Goal: Task Accomplishment & Management: Complete application form

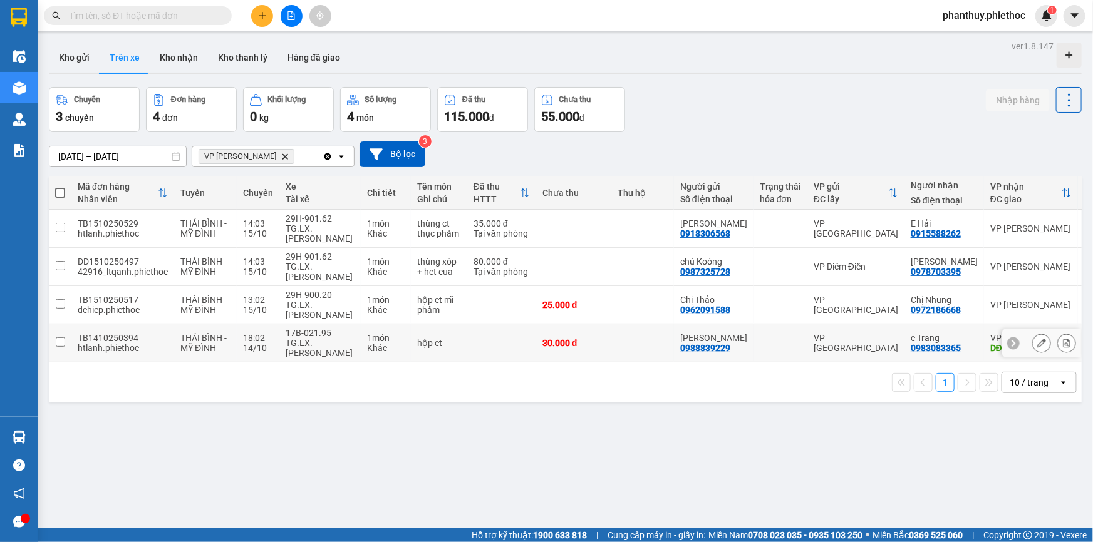
scroll to position [57, 0]
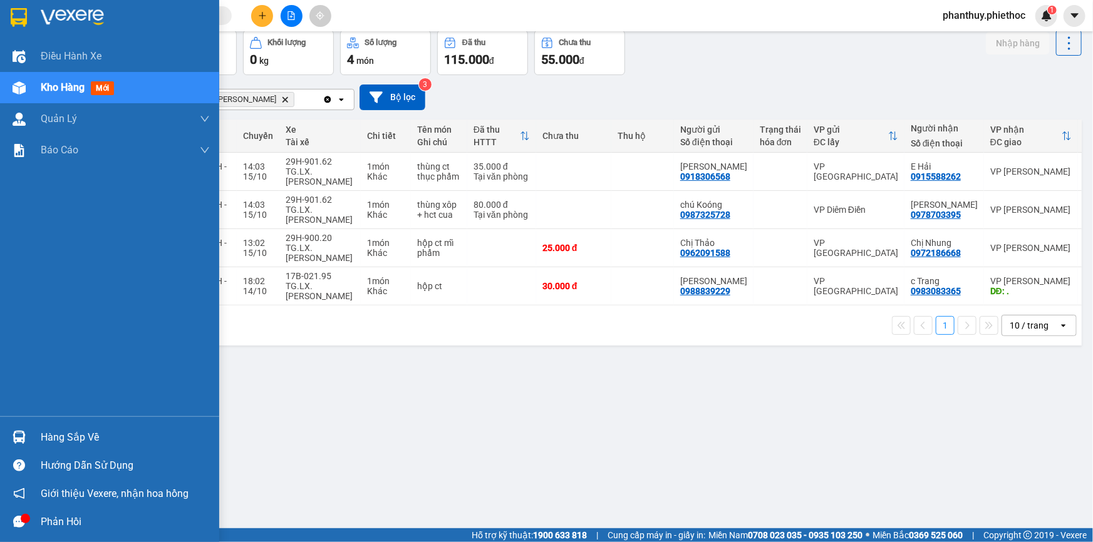
drag, startPoint x: 48, startPoint y: 442, endPoint x: 494, endPoint y: 371, distance: 452.2
click at [49, 442] on div "Hàng sắp về" at bounding box center [125, 437] width 169 height 19
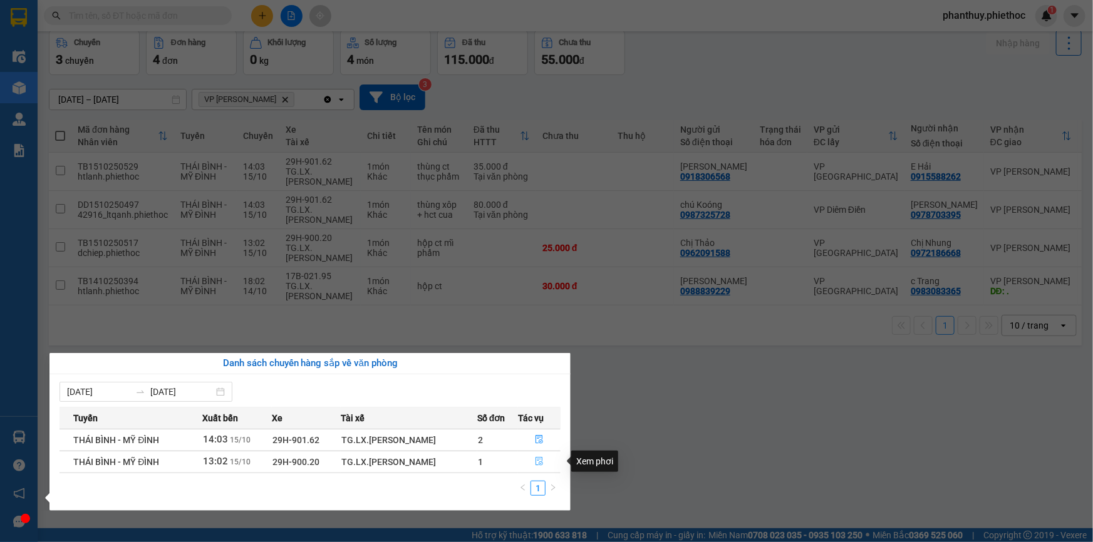
click at [539, 459] on icon "file-done" at bounding box center [539, 461] width 9 height 9
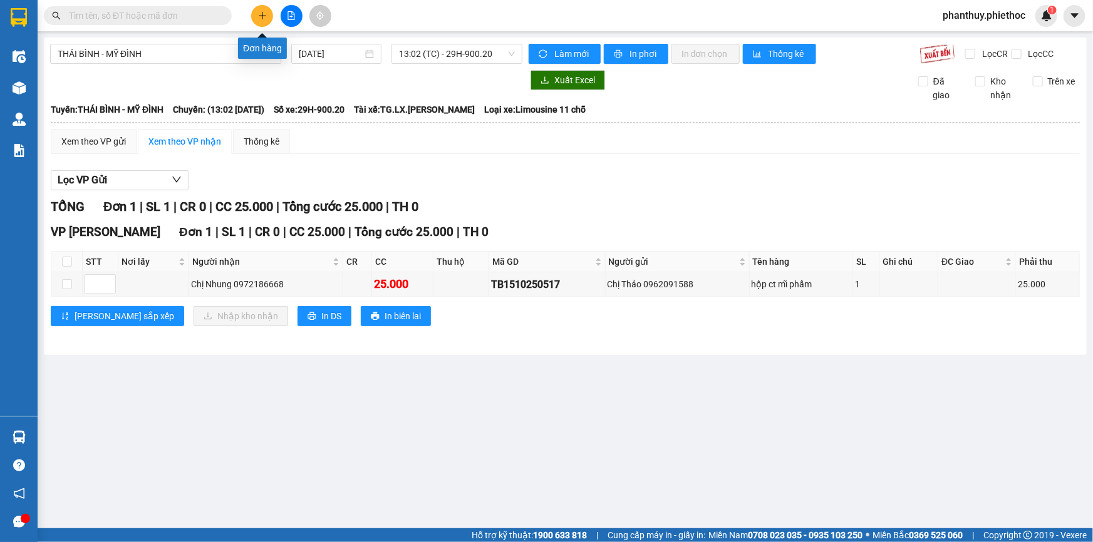
click at [257, 6] on button at bounding box center [262, 16] width 22 height 22
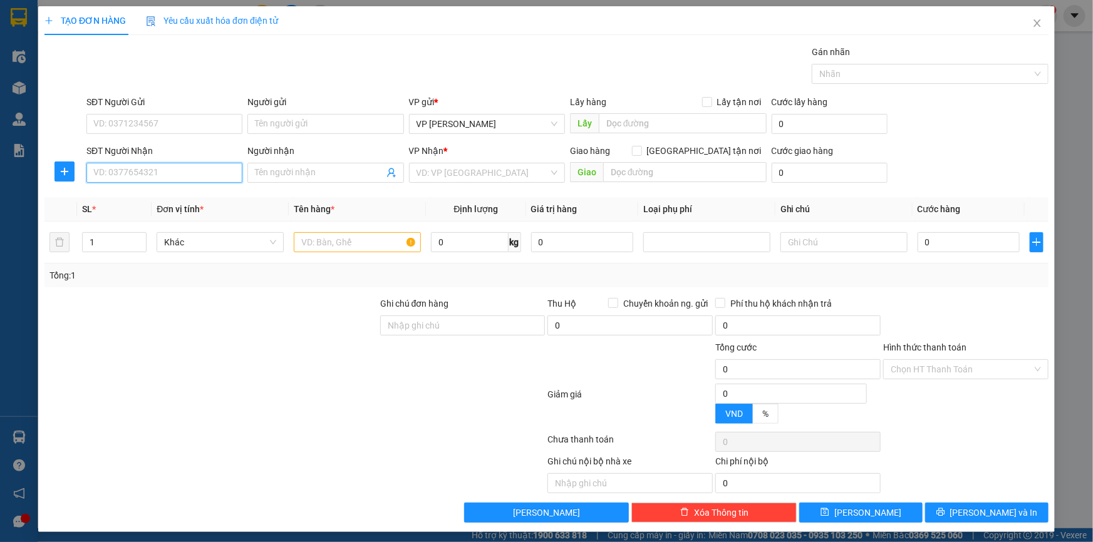
click at [121, 176] on input "SĐT Người Nhận" at bounding box center [164, 173] width 156 height 20
click at [123, 172] on input "SĐT Người Nhận" at bounding box center [164, 173] width 156 height 20
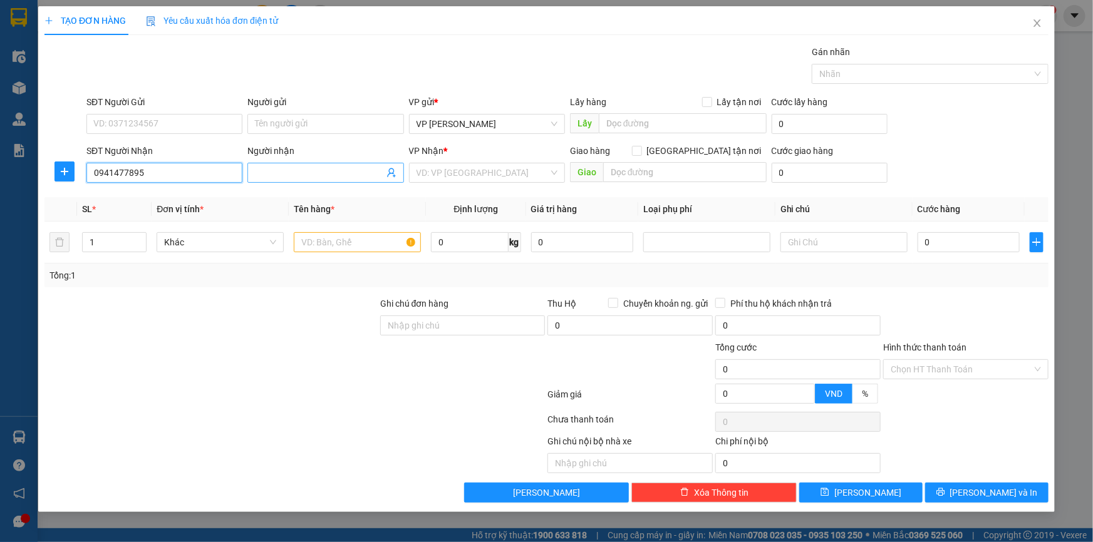
type input "0941477895"
click at [293, 175] on input "Người nhận" at bounding box center [319, 173] width 128 height 14
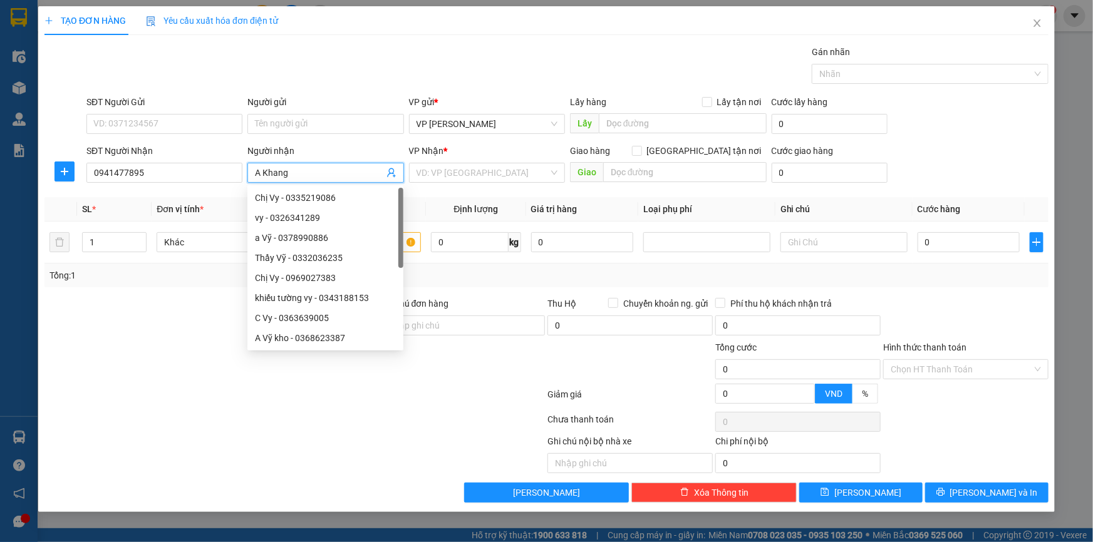
type input "A Khang"
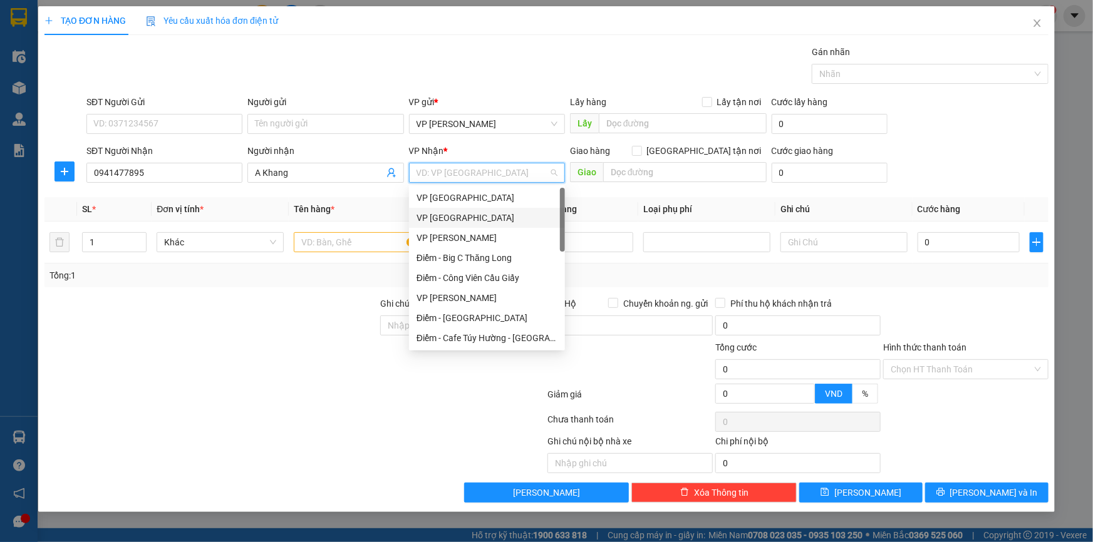
click at [464, 216] on div "VP [GEOGRAPHIC_DATA]" at bounding box center [487, 218] width 141 height 14
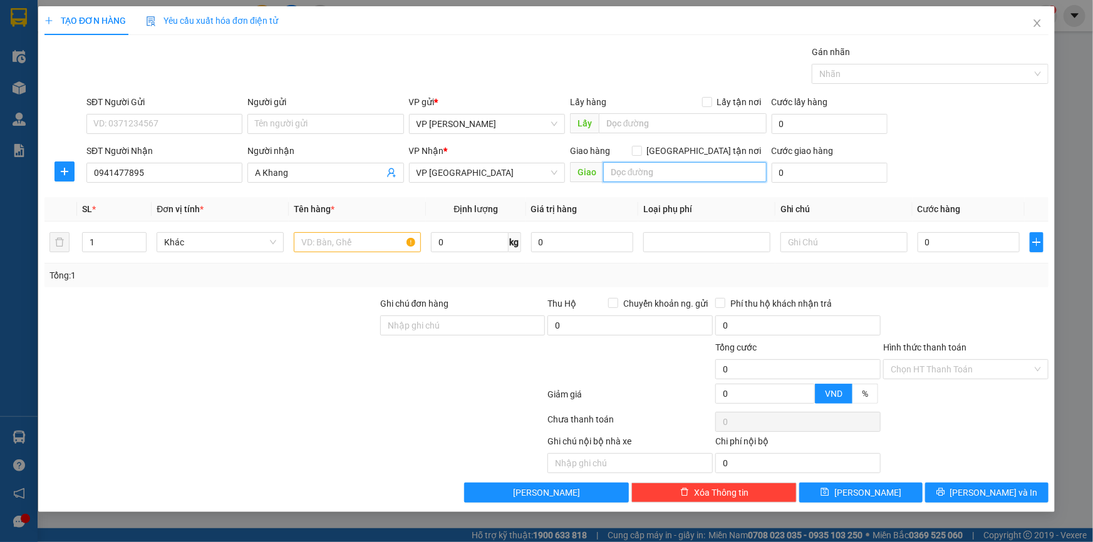
click at [677, 174] on input "text" at bounding box center [684, 172] width 163 height 20
drag, startPoint x: 636, startPoint y: 167, endPoint x: 449, endPoint y: 145, distance: 188.6
click at [449, 145] on div "SĐT Người Nhận 0941477895 Người nhận A Khang VP Nhận * VP Thái Bình Giao hàng G…" at bounding box center [567, 166] width 967 height 44
click at [680, 170] on input "Thiên Trường" at bounding box center [684, 172] width 163 height 20
click at [697, 170] on input "Thiên Trường" at bounding box center [684, 172] width 163 height 20
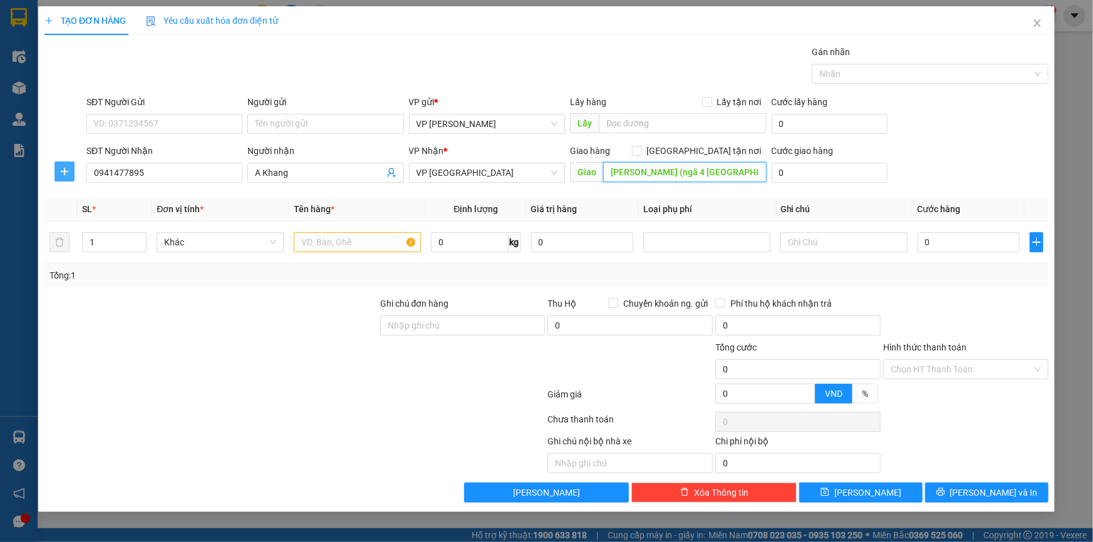
type input "Thiên Trường (ngã 4 Vũ Chính)"
click at [63, 167] on icon "plus" at bounding box center [65, 172] width 10 height 10
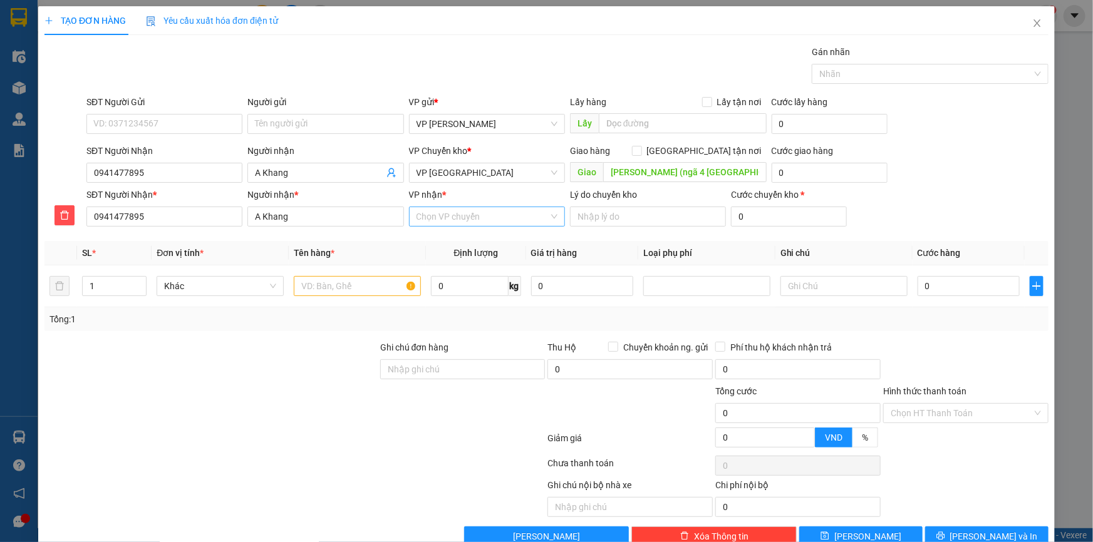
click at [425, 217] on input "VP nhận *" at bounding box center [483, 216] width 132 height 19
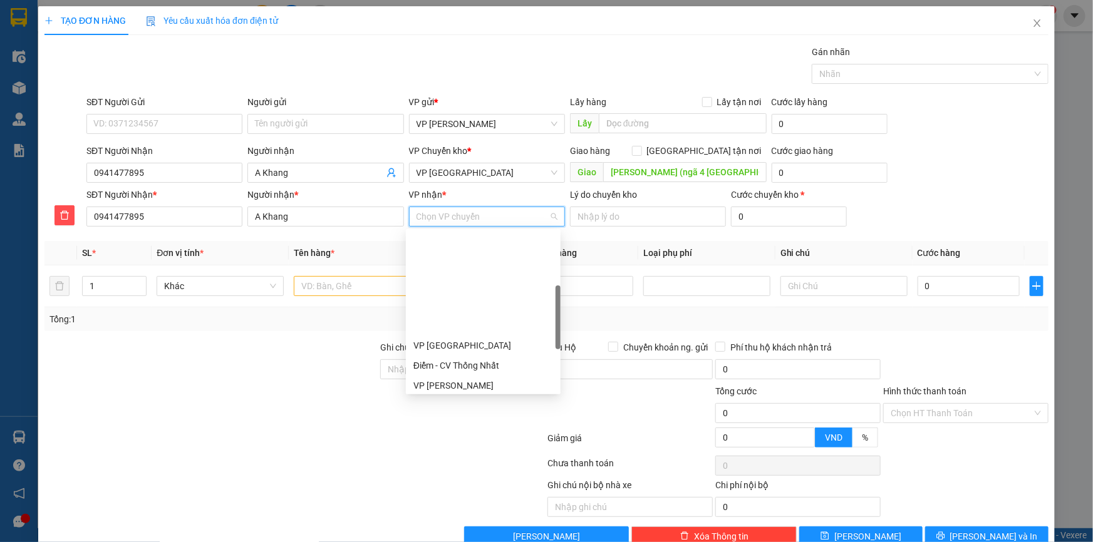
scroll to position [227, 0]
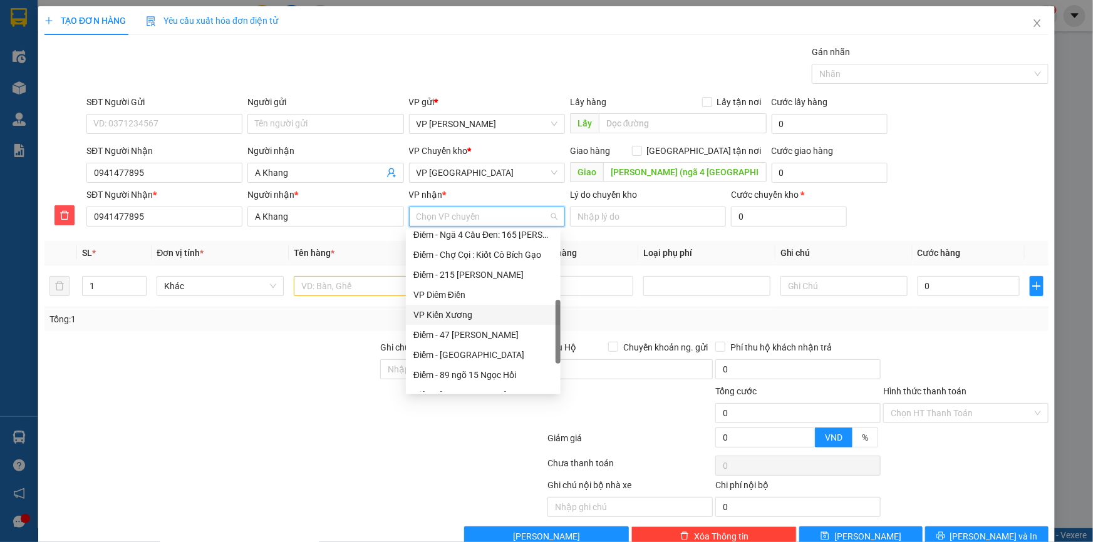
click at [464, 311] on div "VP Kiến Xương" at bounding box center [483, 315] width 140 height 14
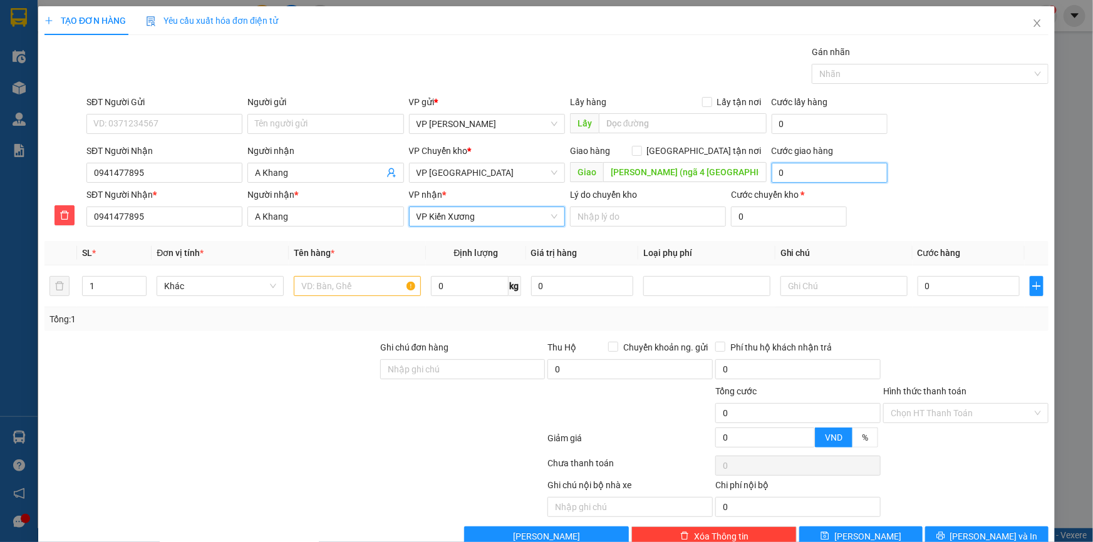
click at [792, 170] on input "0" at bounding box center [830, 173] width 116 height 20
type input "5"
type input "5.000"
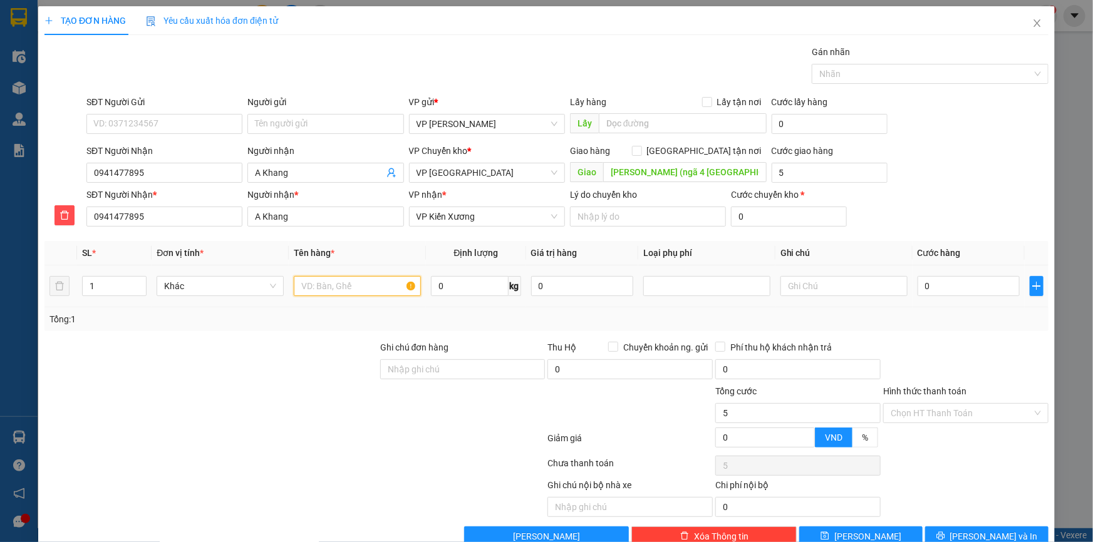
type input "5.000"
click at [368, 284] on input "text" at bounding box center [357, 286] width 127 height 20
type input "Pbi giấy tờ"
type input "0.5"
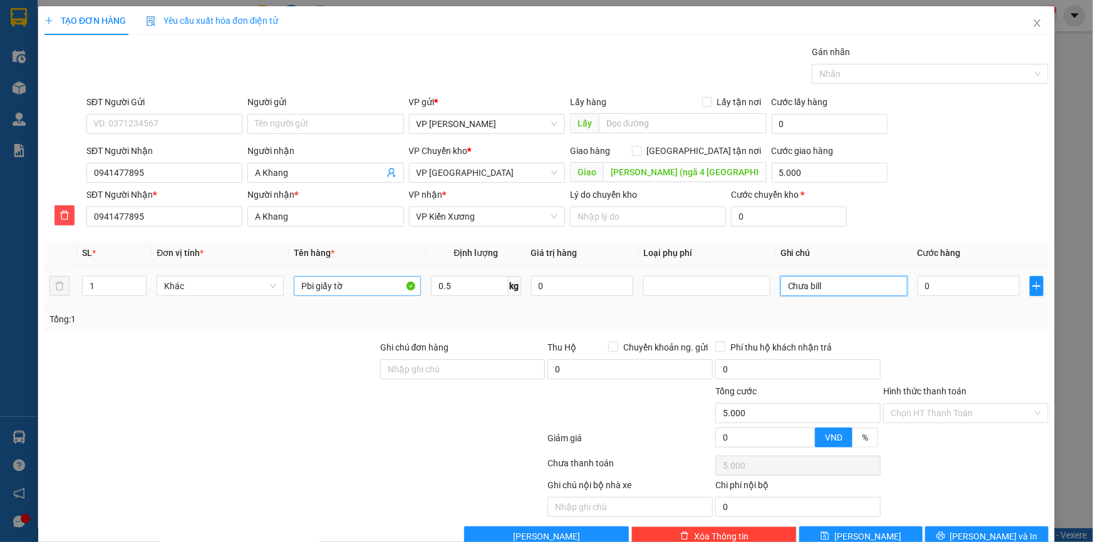
type input "Chưa bill"
type input "03"
type input "5.003"
type input "030"
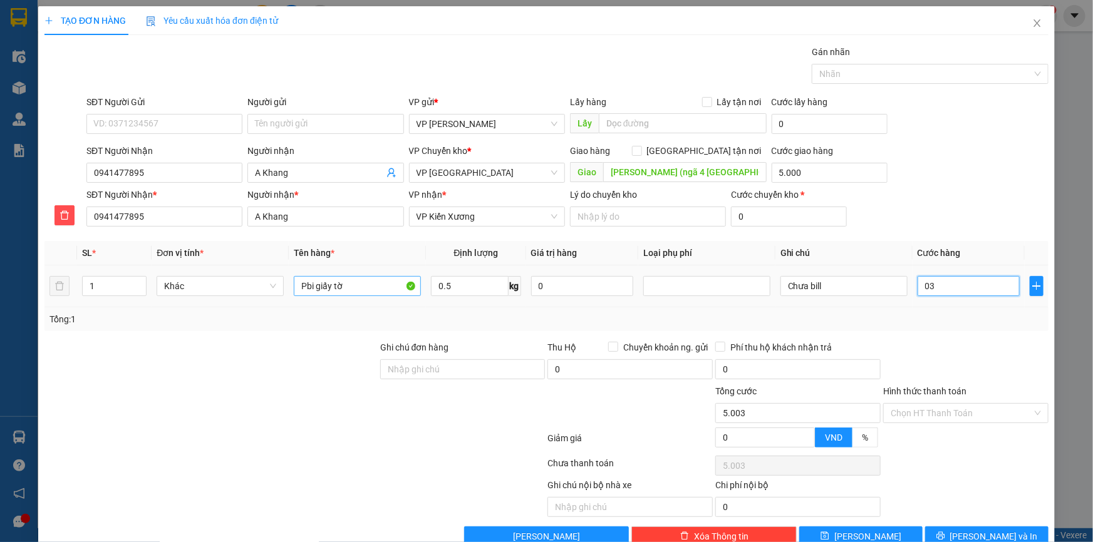
type input "5.030"
type input "30.000"
type input "35.000"
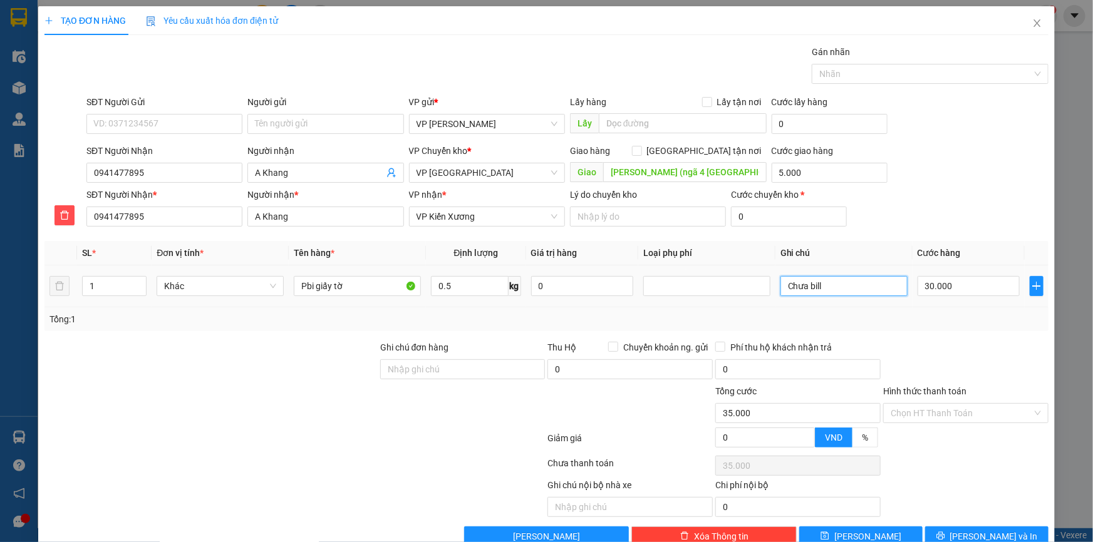
click at [841, 280] on input "Chưa bill" at bounding box center [843, 286] width 127 height 20
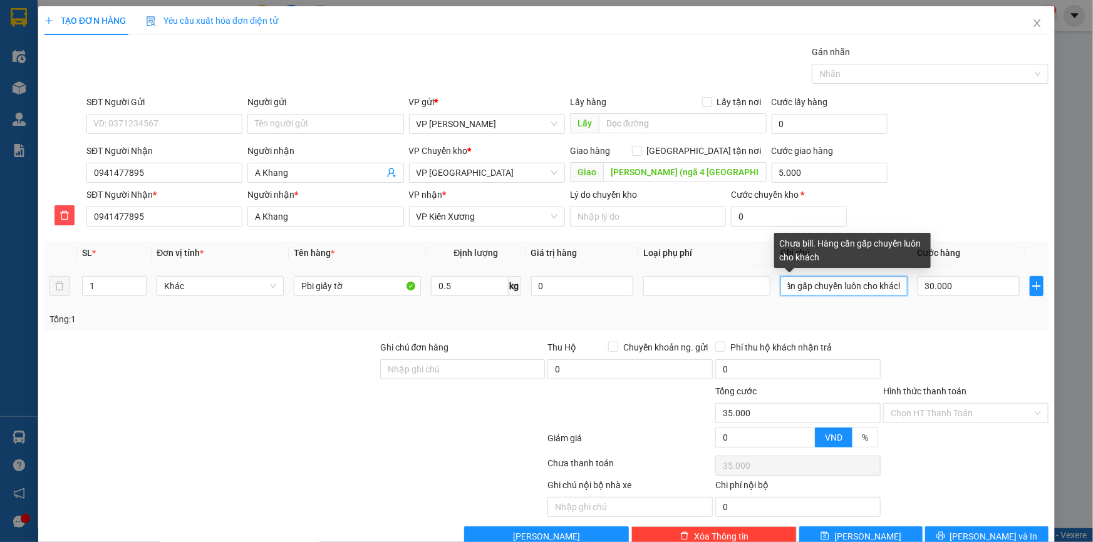
scroll to position [0, 72]
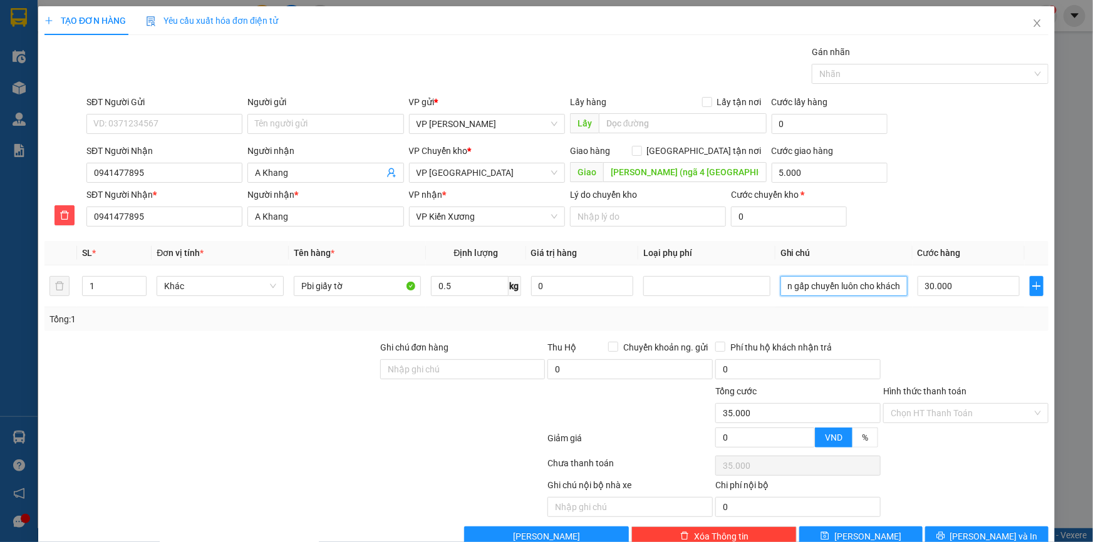
type input "Chưa bill. Hàng cần gấp chuyển luôn cho khách"
click at [115, 115] on div "SĐT Người Gửi VD: 0371234567" at bounding box center [164, 117] width 156 height 44
click at [118, 126] on input "SĐT Người Gửi" at bounding box center [164, 124] width 156 height 20
type input "0941477895"
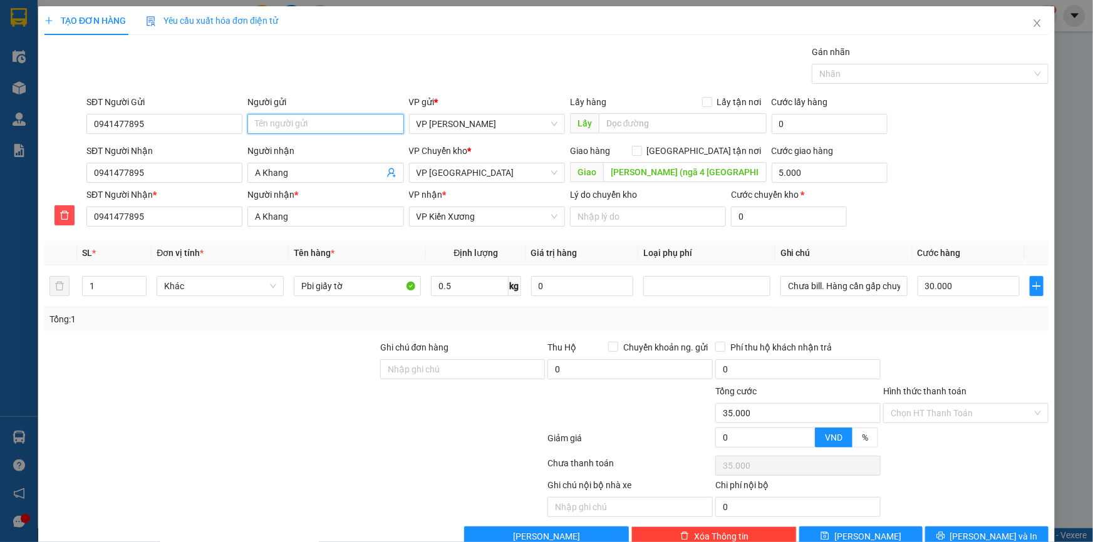
click at [307, 125] on input "Người gửi" at bounding box center [325, 124] width 156 height 20
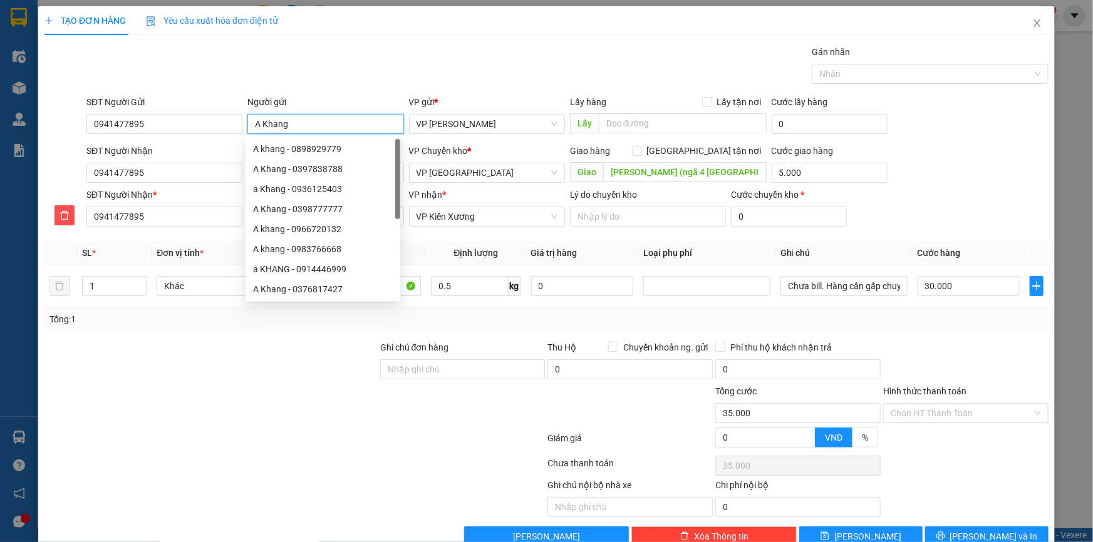
type input "A Khang"
click at [499, 35] on div "TẠO ĐƠN HÀNG Yêu cầu xuất hóa đơn điện tử Transit Pickup Surcharge Ids Transit …" at bounding box center [546, 276] width 1004 height 541
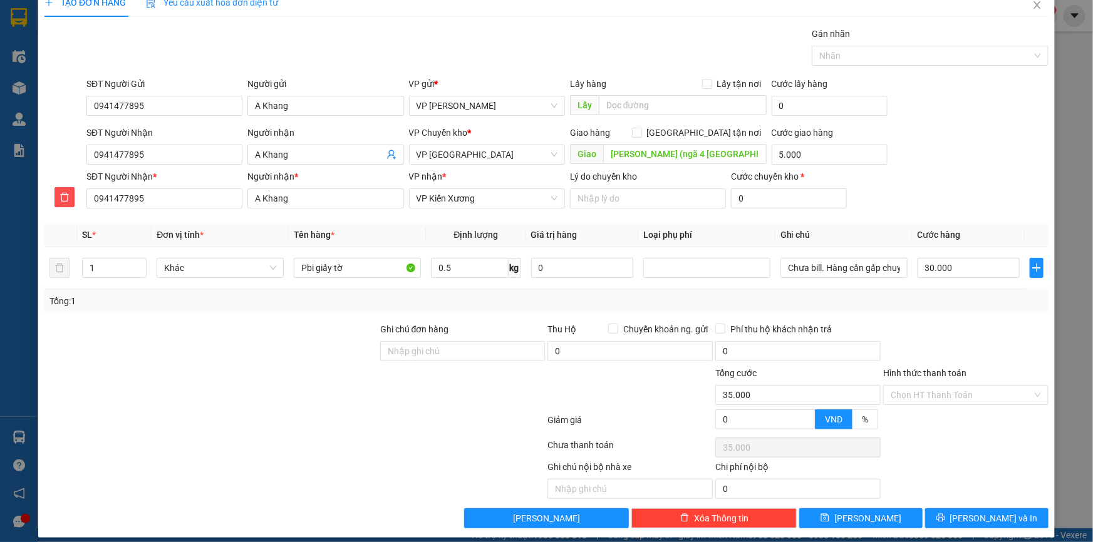
scroll to position [28, 0]
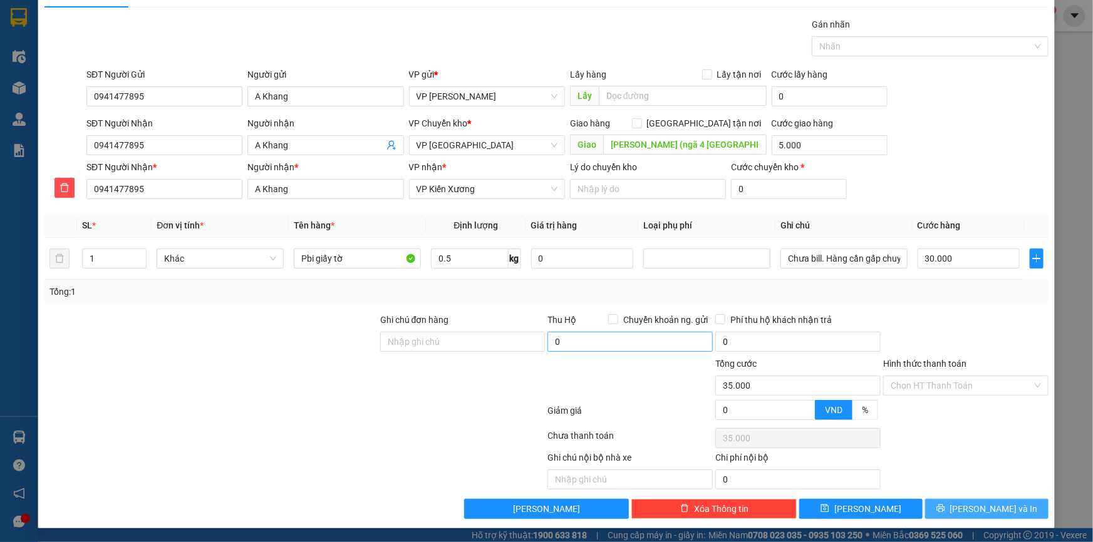
drag, startPoint x: 983, startPoint y: 505, endPoint x: 703, endPoint y: 332, distance: 329.1
click at [983, 506] on span "[PERSON_NAME] và In" at bounding box center [994, 509] width 88 height 14
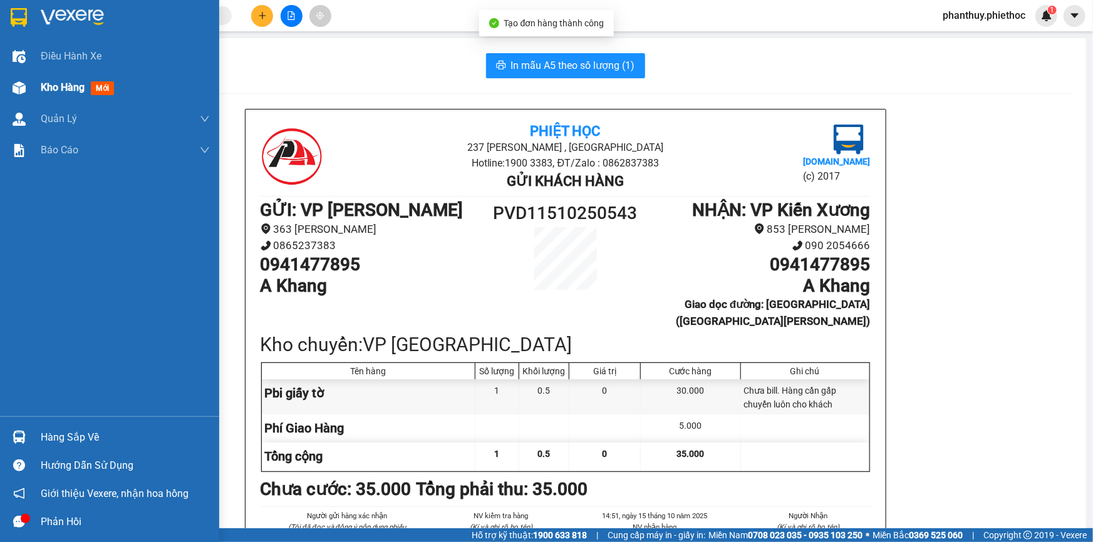
click at [54, 88] on span "Kho hàng" at bounding box center [63, 87] width 44 height 12
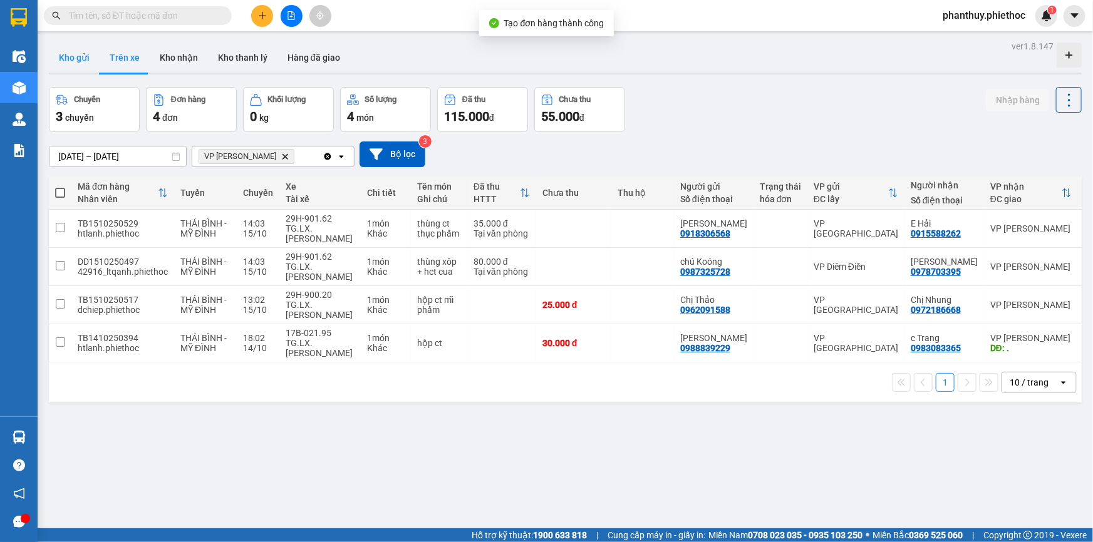
click at [81, 54] on button "Kho gửi" at bounding box center [74, 58] width 51 height 30
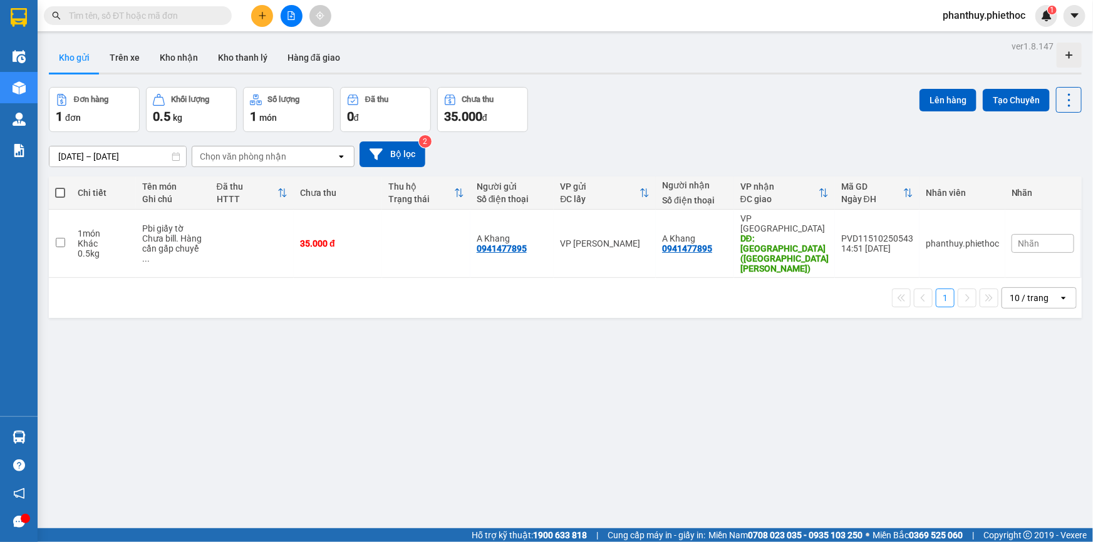
click at [59, 192] on span at bounding box center [60, 193] width 10 height 10
click at [60, 187] on input "checkbox" at bounding box center [60, 187] width 0 height 0
checkbox input "true"
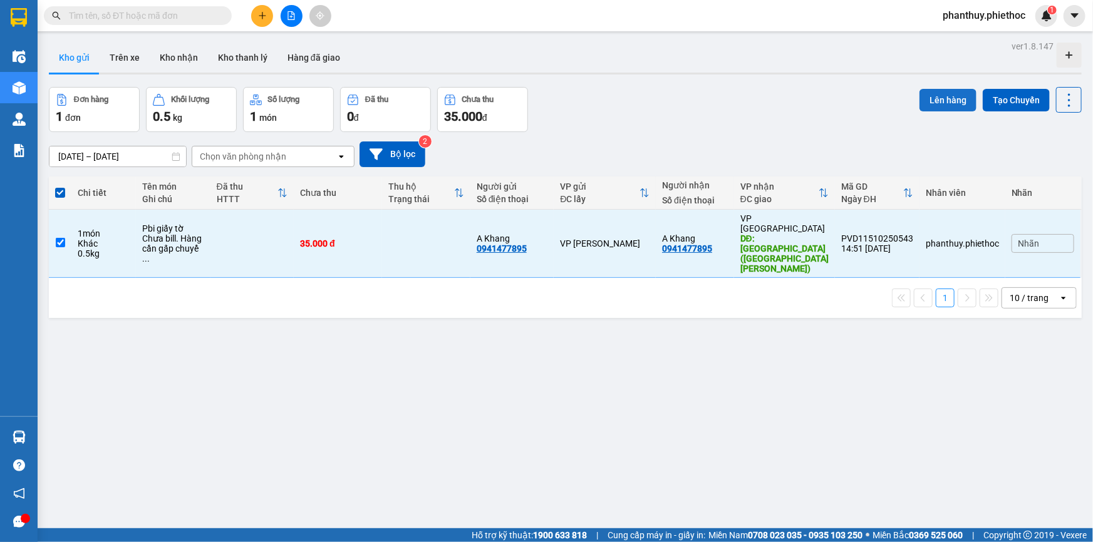
click at [920, 96] on button "Lên hàng" at bounding box center [948, 100] width 57 height 23
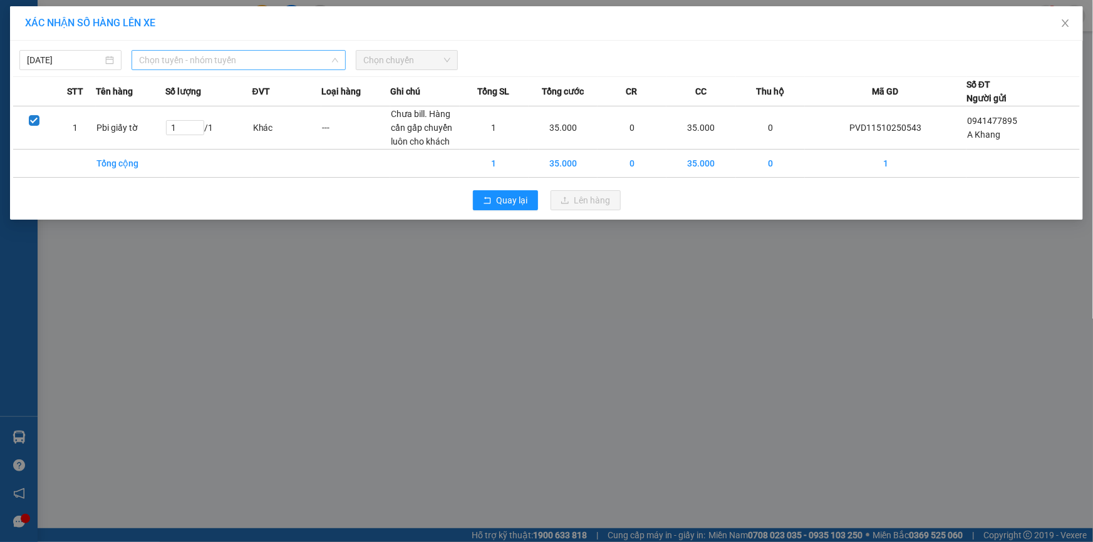
click at [172, 64] on span "Chọn tuyến - nhóm tuyến" at bounding box center [238, 60] width 199 height 19
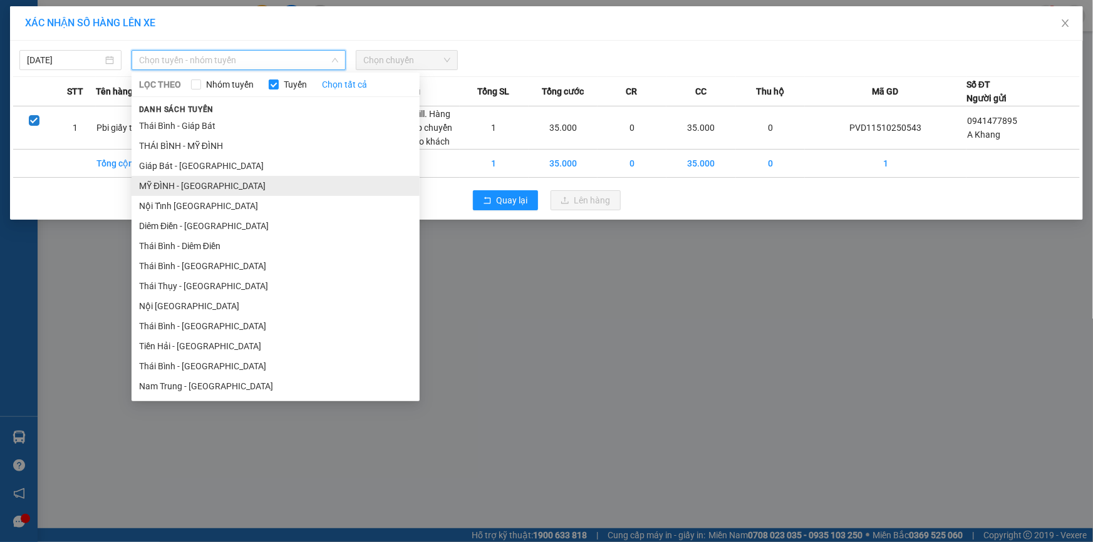
click at [180, 184] on li "MỸ ĐÌNH - THÁI BÌNH" at bounding box center [276, 186] width 288 height 20
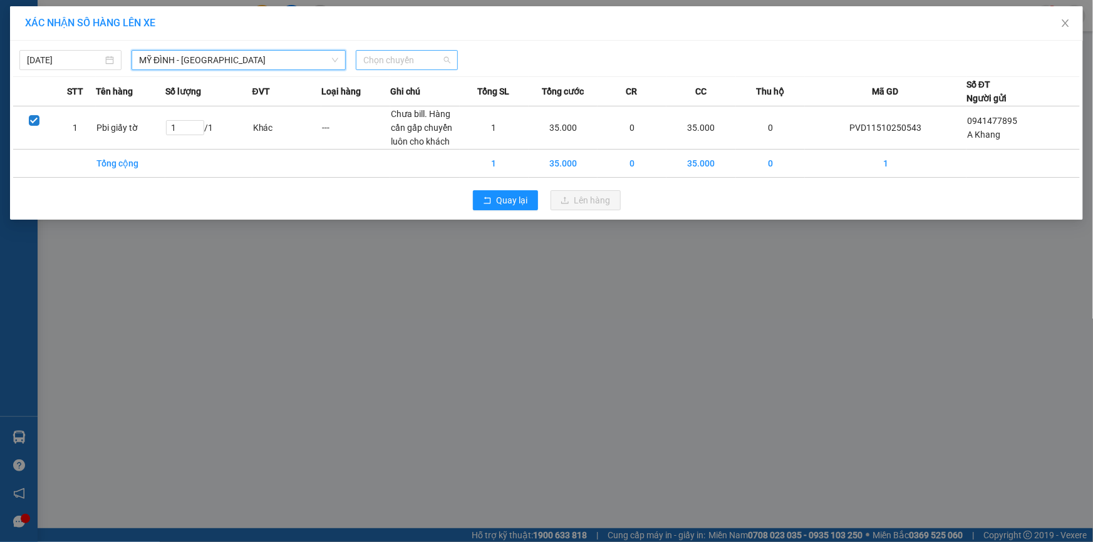
click at [413, 66] on span "Chọn chuyến" at bounding box center [406, 60] width 87 height 19
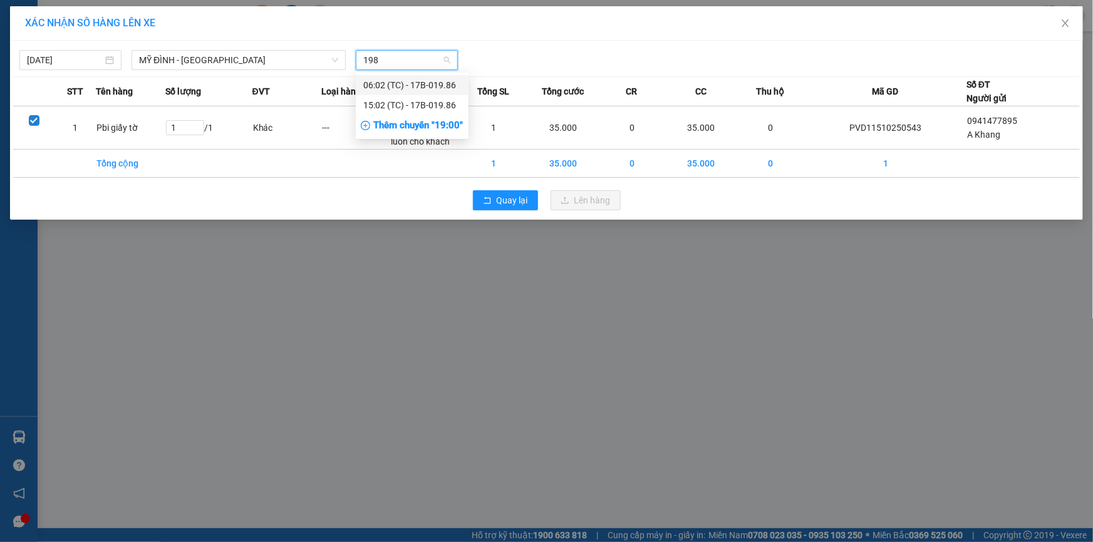
type input "1986"
click at [452, 105] on div "15:02 (TC) - 17B-019.86" at bounding box center [412, 105] width 98 height 14
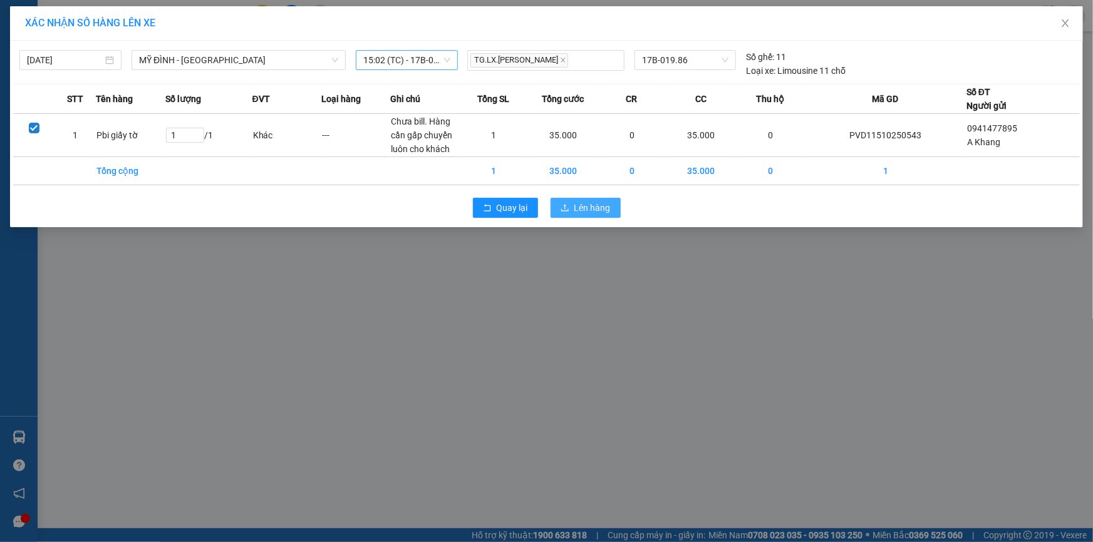
drag, startPoint x: 599, startPoint y: 211, endPoint x: 552, endPoint y: 341, distance: 138.5
click at [598, 212] on span "Lên hàng" at bounding box center [592, 208] width 36 height 14
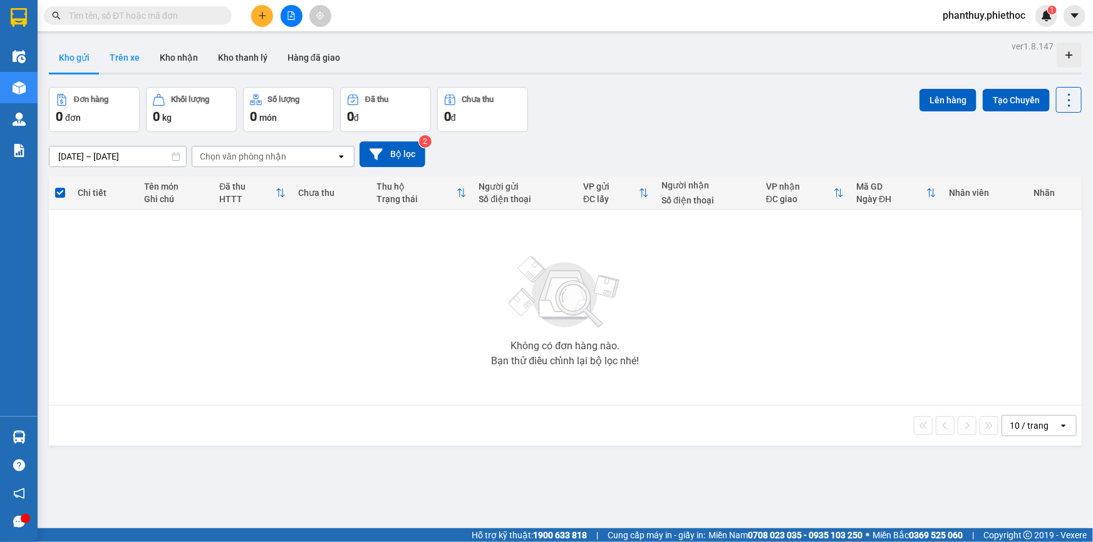
drag, startPoint x: 127, startPoint y: 51, endPoint x: 137, endPoint y: 56, distance: 11.0
click at [127, 51] on button "Trên xe" at bounding box center [125, 58] width 50 height 30
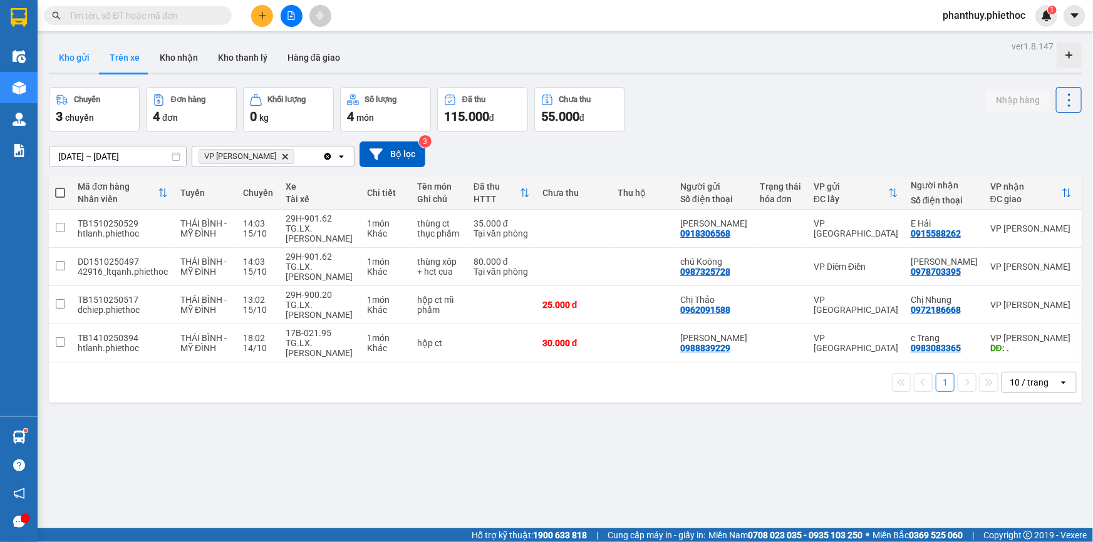
click at [62, 44] on button "Kho gửi" at bounding box center [74, 58] width 51 height 30
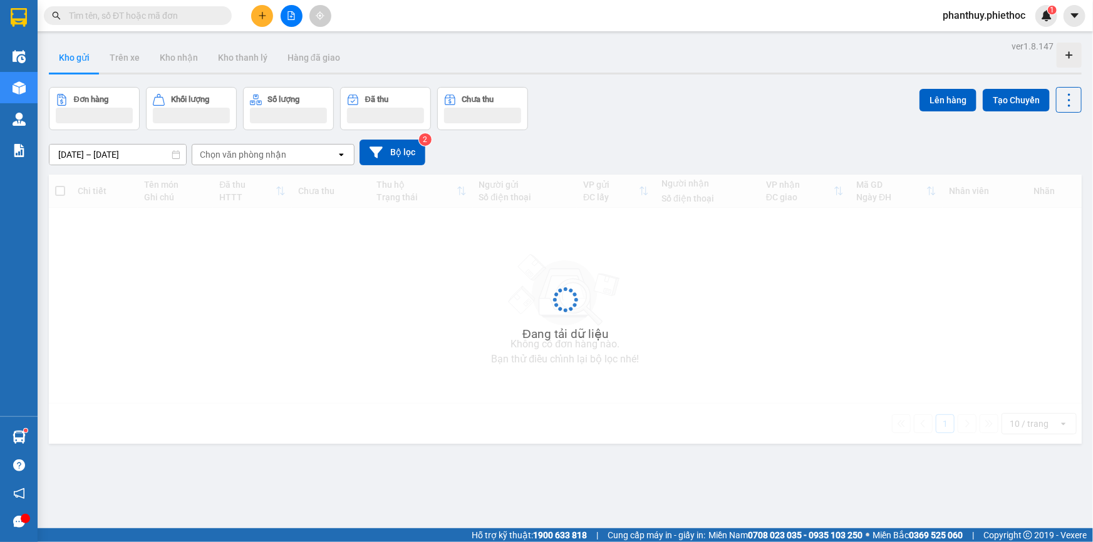
click at [64, 49] on button "Kho gửi" at bounding box center [74, 58] width 51 height 30
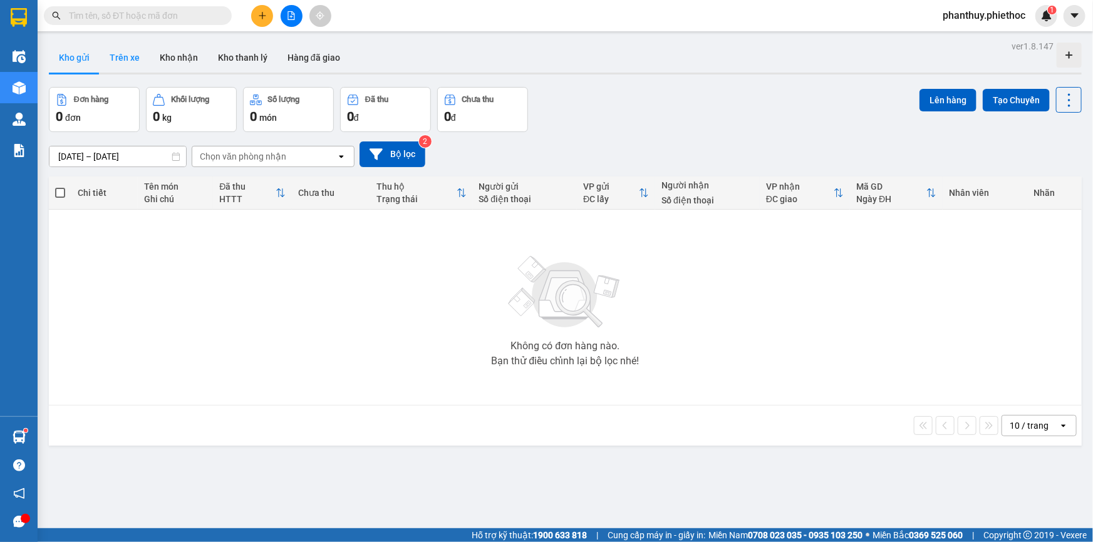
click at [118, 56] on button "Trên xe" at bounding box center [125, 58] width 50 height 30
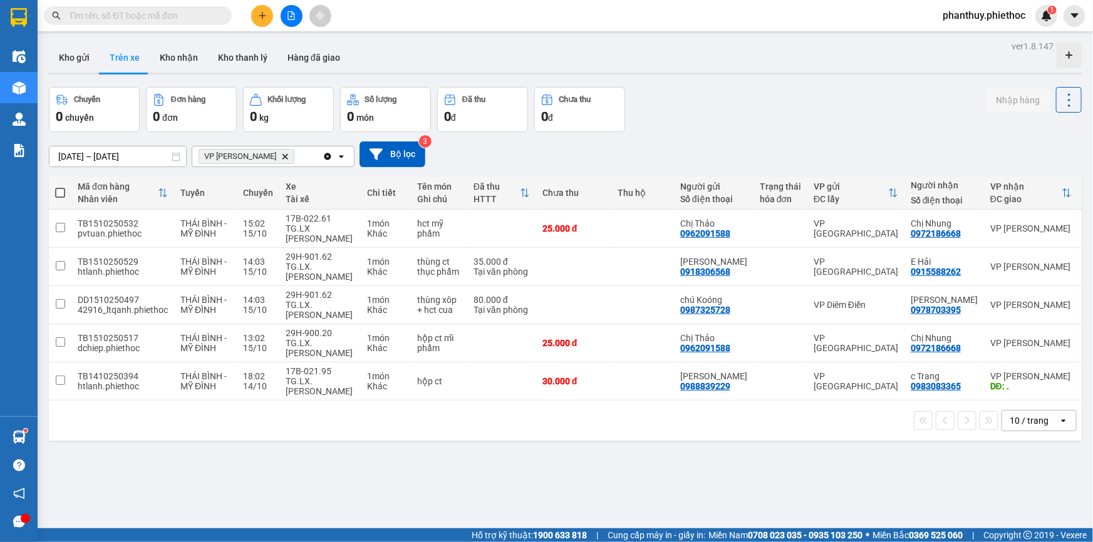
click at [284, 155] on icon "VP Phạm Văn Đồng, close by backspace" at bounding box center [286, 156] width 6 height 6
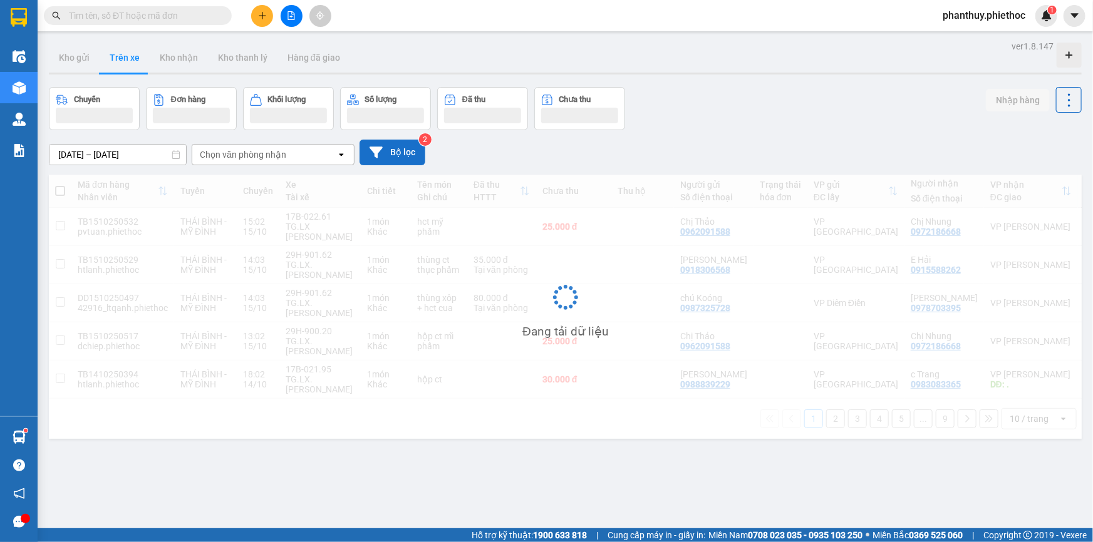
click at [388, 149] on button "Bộ lọc" at bounding box center [393, 153] width 66 height 26
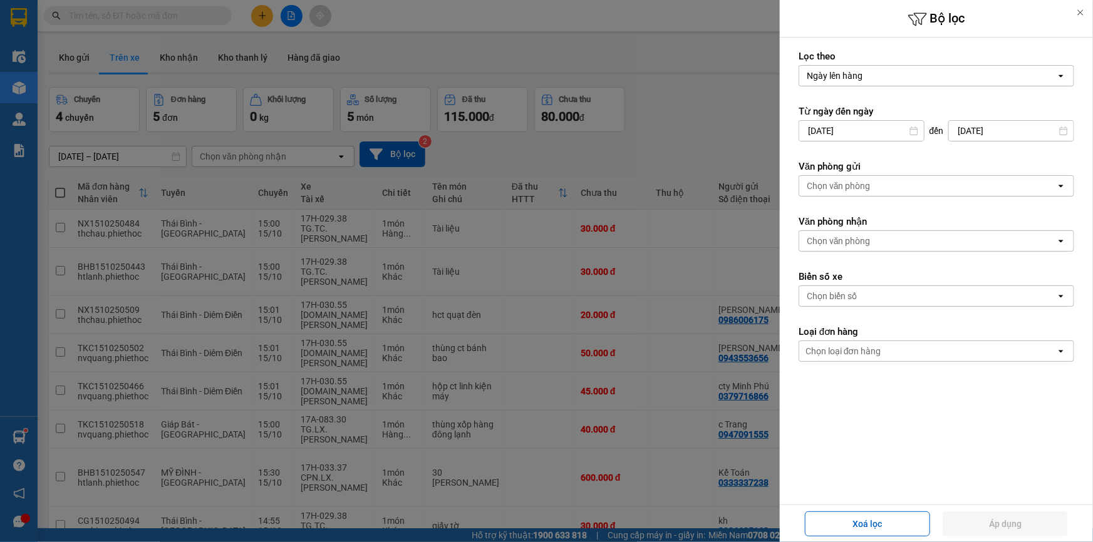
click at [863, 182] on div "Chọn văn phòng" at bounding box center [839, 186] width 64 height 13
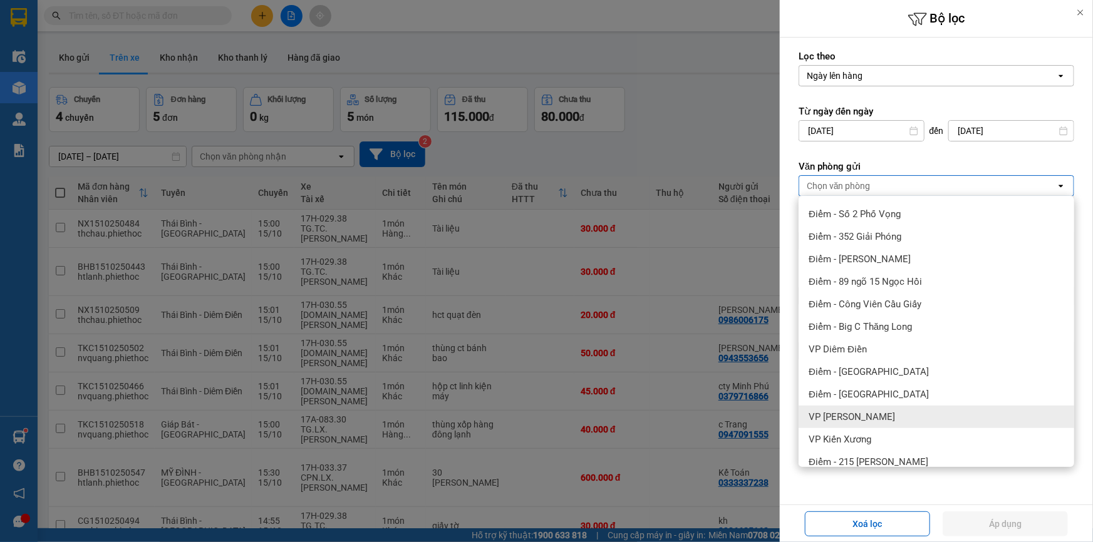
scroll to position [227, 0]
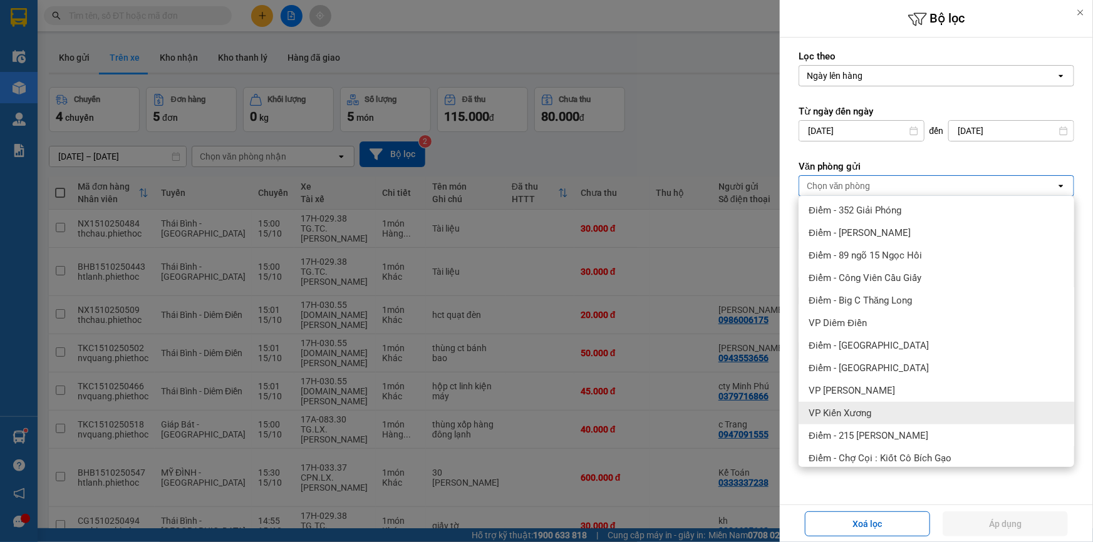
click at [893, 402] on div "VP Kiến Xương" at bounding box center [937, 413] width 276 height 23
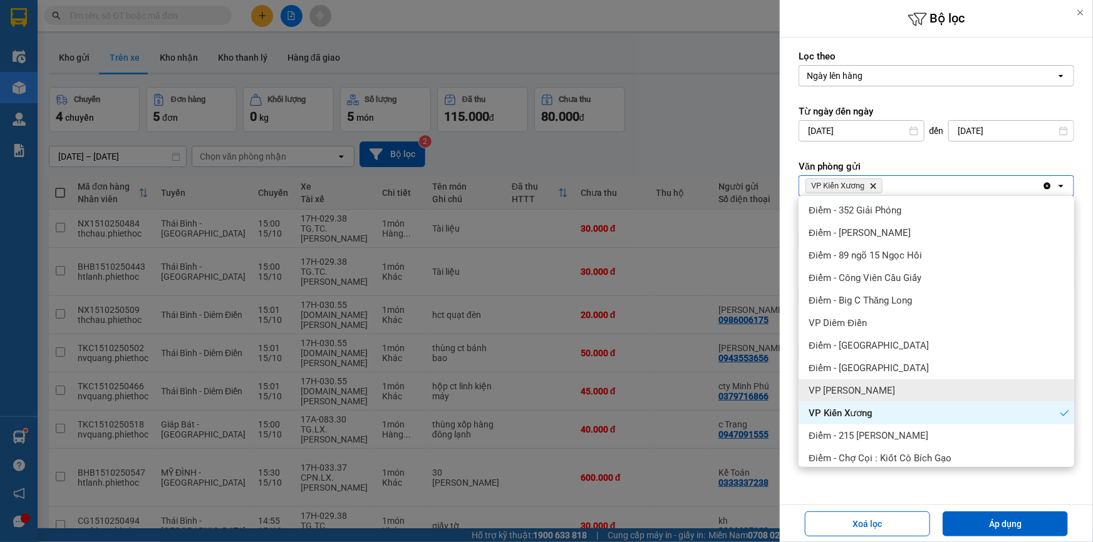
click at [895, 388] on div "VP [PERSON_NAME]" at bounding box center [937, 391] width 276 height 23
click at [871, 409] on span "VP Kiến Xương" at bounding box center [841, 413] width 64 height 13
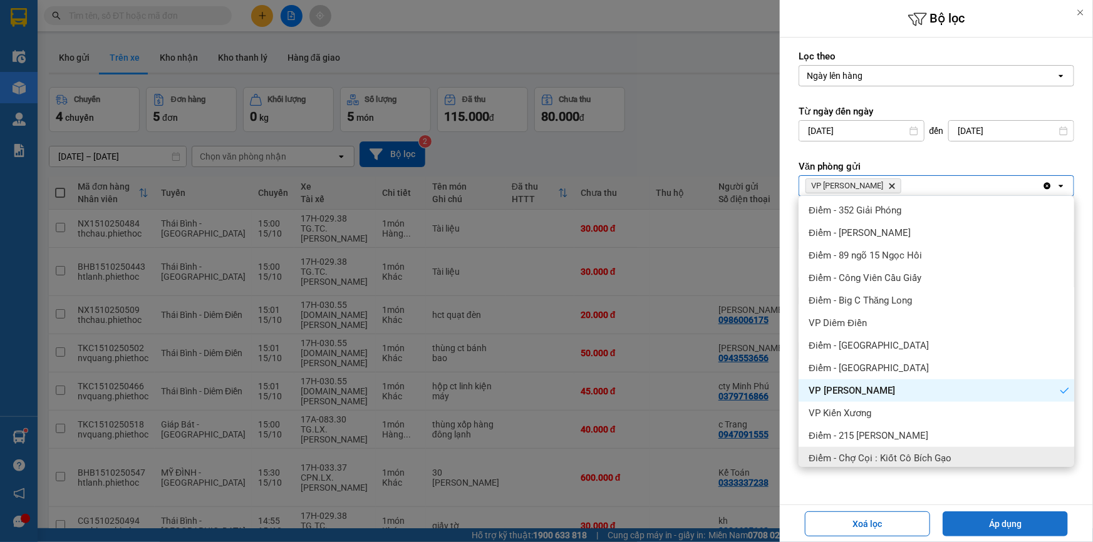
drag, startPoint x: 1011, startPoint y: 522, endPoint x: 868, endPoint y: 474, distance: 150.9
click at [1010, 523] on button "Áp dụng" at bounding box center [1005, 524] width 125 height 25
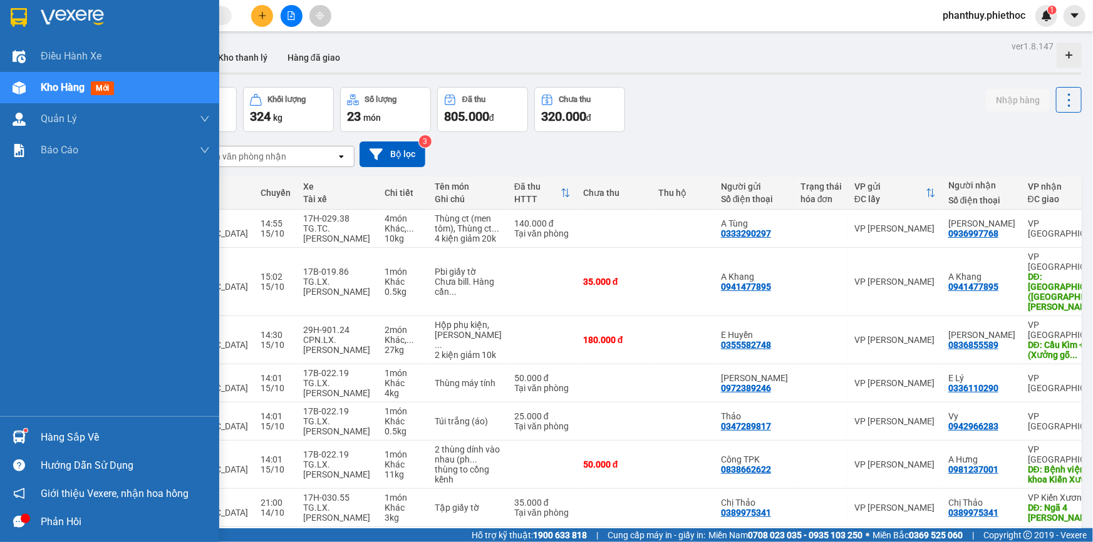
drag, startPoint x: 28, startPoint y: 436, endPoint x: 180, endPoint y: 427, distance: 151.9
click at [31, 437] on div "Hàng sắp về" at bounding box center [109, 437] width 219 height 28
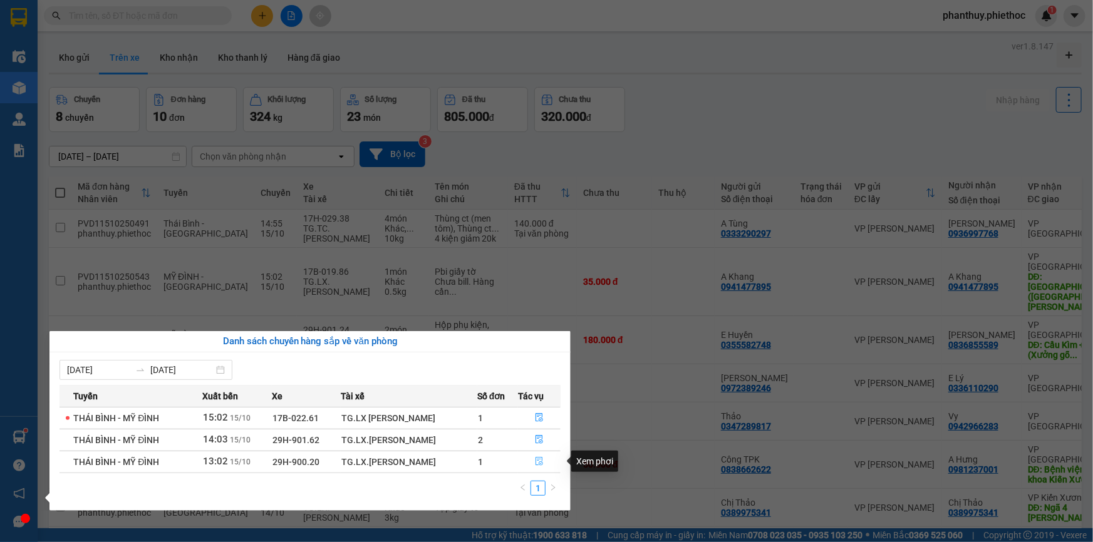
click at [540, 460] on icon "file-done" at bounding box center [539, 461] width 9 height 9
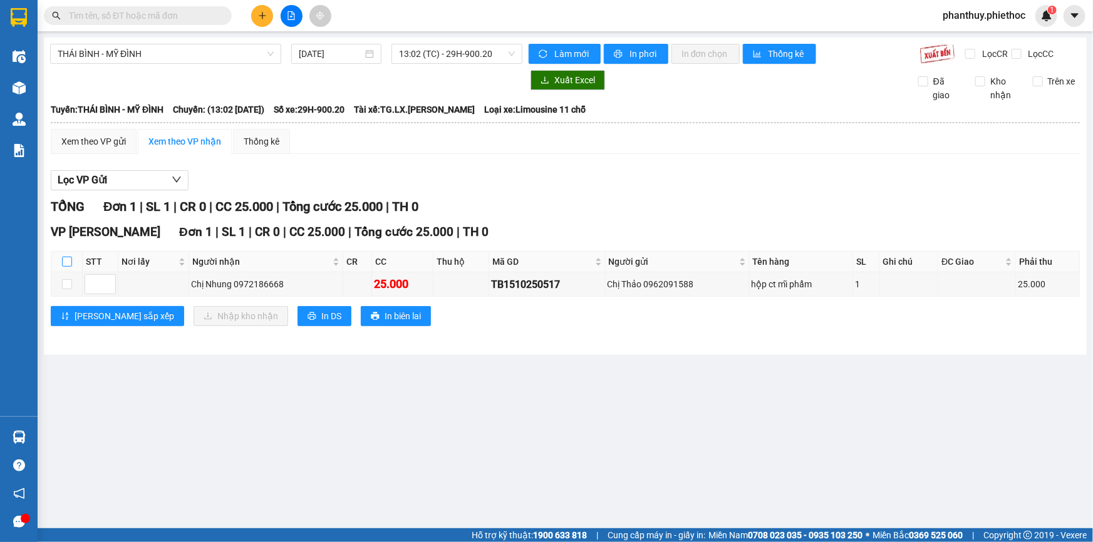
click at [66, 260] on input "checkbox" at bounding box center [67, 262] width 10 height 10
checkbox input "true"
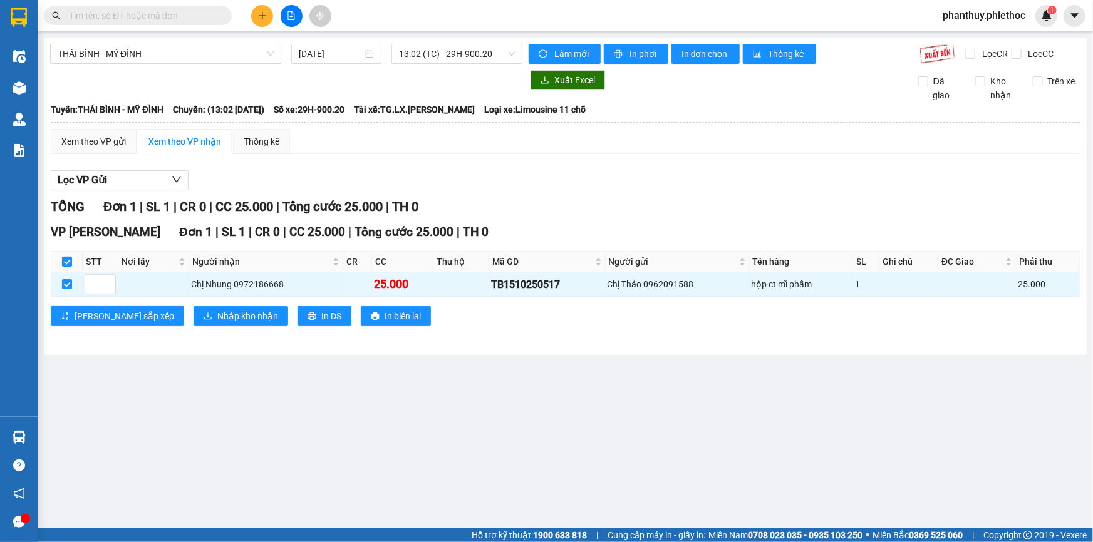
checkbox input "true"
click at [217, 313] on span "Nhập kho nhận" at bounding box center [247, 316] width 61 height 14
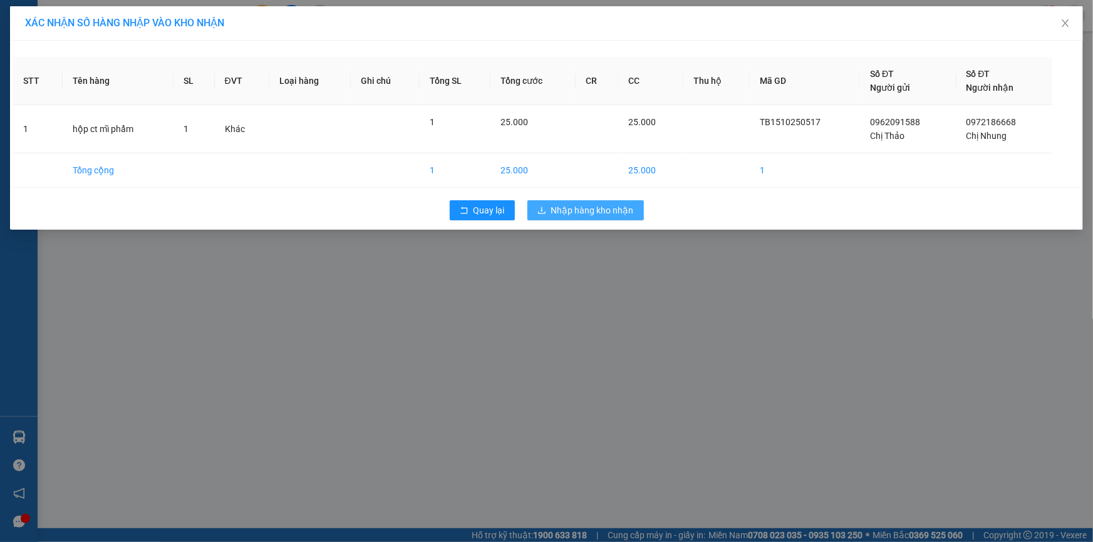
click at [586, 211] on span "Nhập hàng kho nhận" at bounding box center [592, 211] width 83 height 14
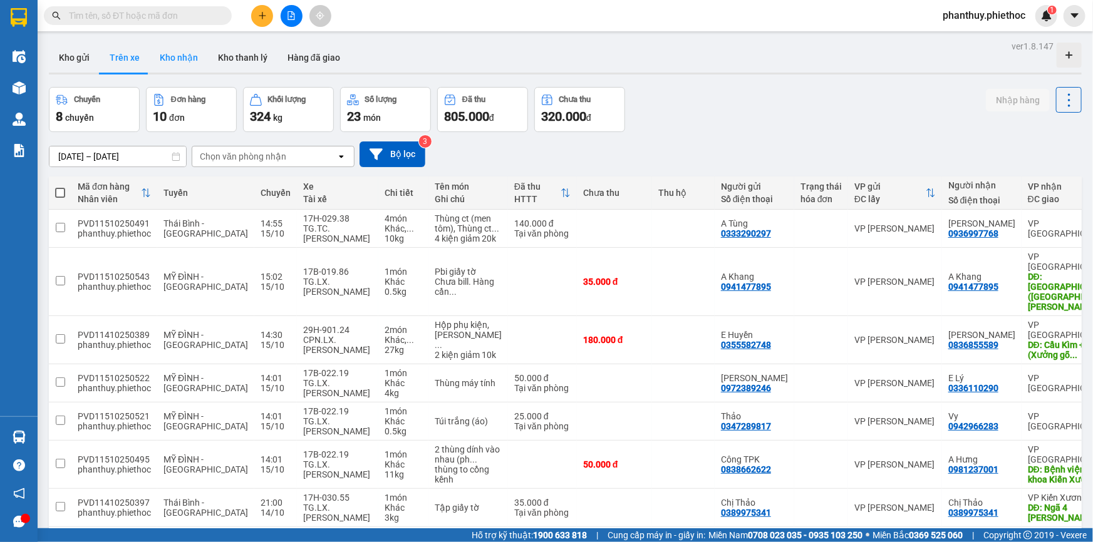
click at [188, 57] on button "Kho nhận" at bounding box center [179, 58] width 58 height 30
type input "[DATE] – [DATE]"
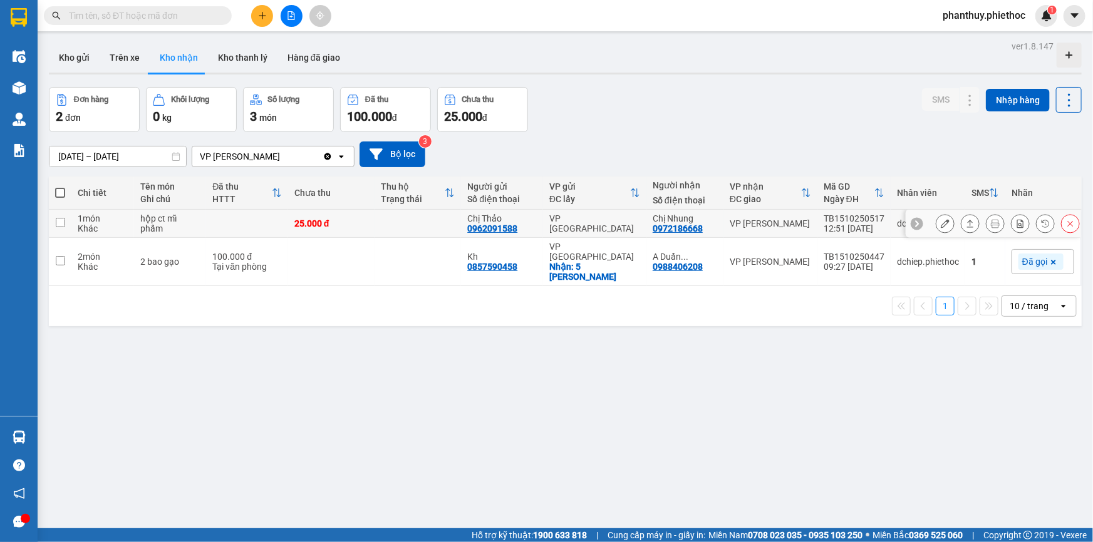
click at [1024, 218] on div at bounding box center [1008, 223] width 144 height 19
click at [1024, 164] on div "15/10/2025 – 15/10/2025 Press the down arrow key to interact with the calendar …" at bounding box center [565, 155] width 1033 height 26
click at [1021, 220] on span "Nhãn" at bounding box center [1029, 224] width 21 height 10
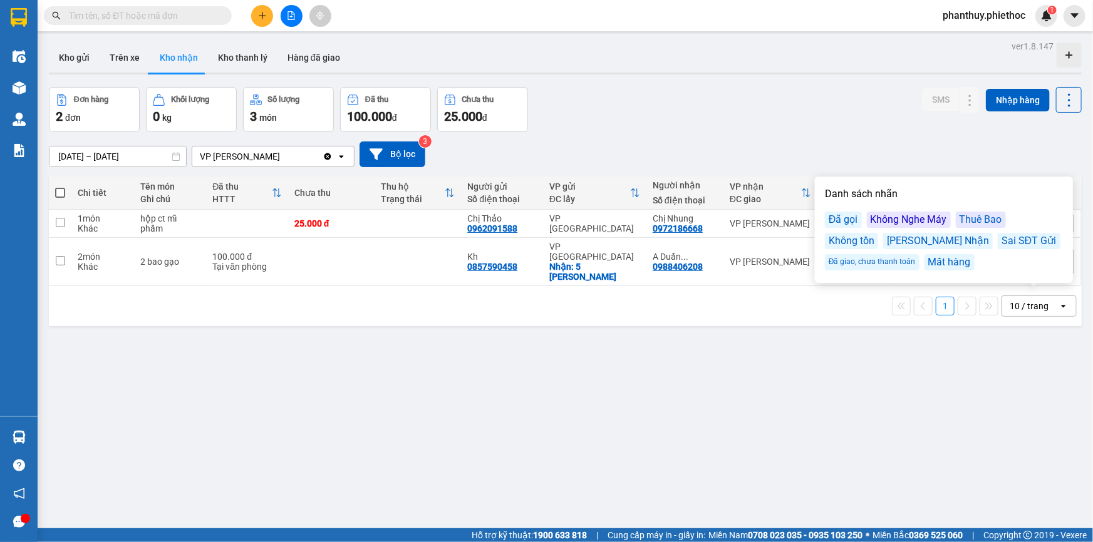
click at [836, 217] on div "Đã gọi" at bounding box center [843, 220] width 37 height 16
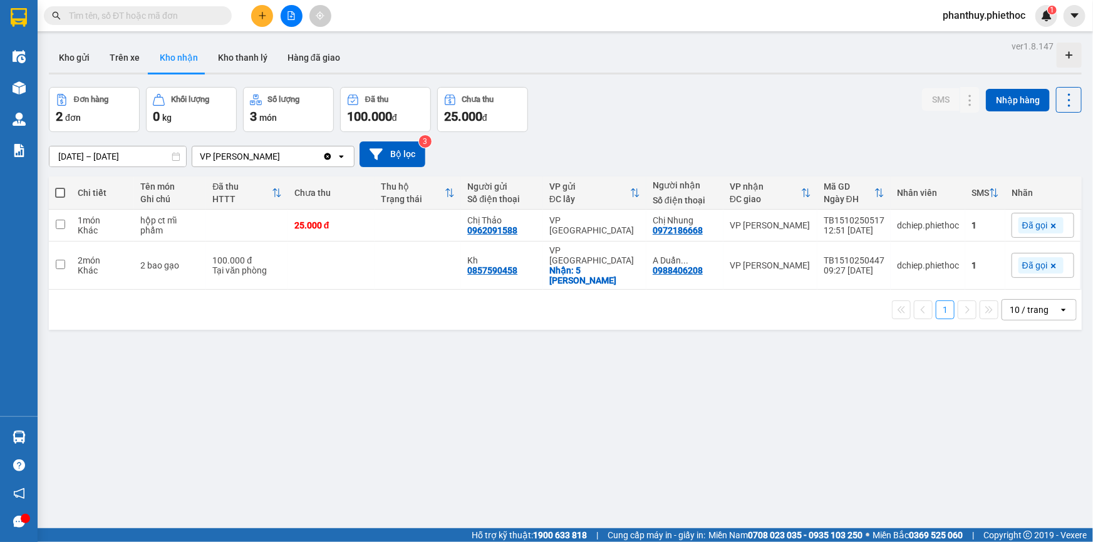
drag, startPoint x: 662, startPoint y: 100, endPoint x: 184, endPoint y: 507, distance: 628.7
click at [662, 103] on div "Đơn hàng 2 đơn Khối lượng 0 kg Số lượng 3 món Đã thu 100.000 đ Chưa thu 25.000 …" at bounding box center [565, 109] width 1033 height 45
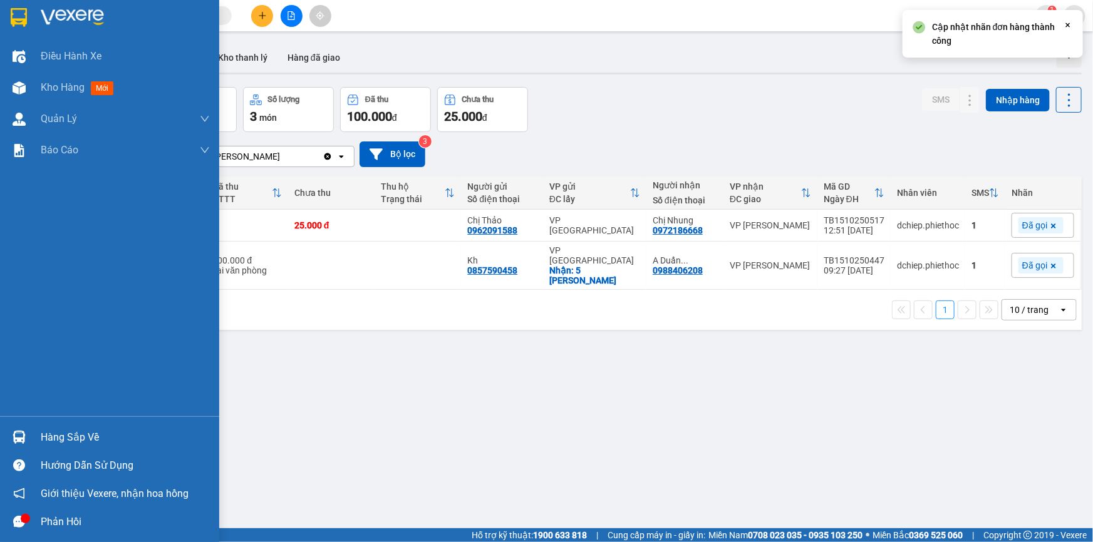
click at [53, 444] on div "Hàng sắp về" at bounding box center [125, 437] width 169 height 19
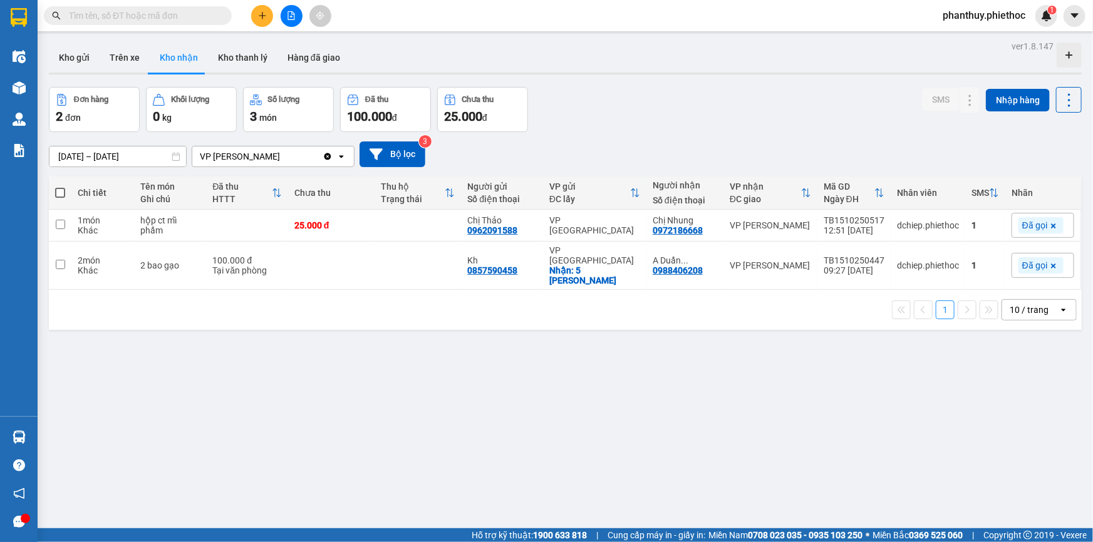
click at [725, 440] on section "Kết quả tìm kiếm ( 0 ) Bộ lọc No Data phanthuy.phiethoc 1 Điều hành xe Kho hàng…" at bounding box center [546, 271] width 1093 height 542
click at [264, 20] on button at bounding box center [262, 16] width 22 height 22
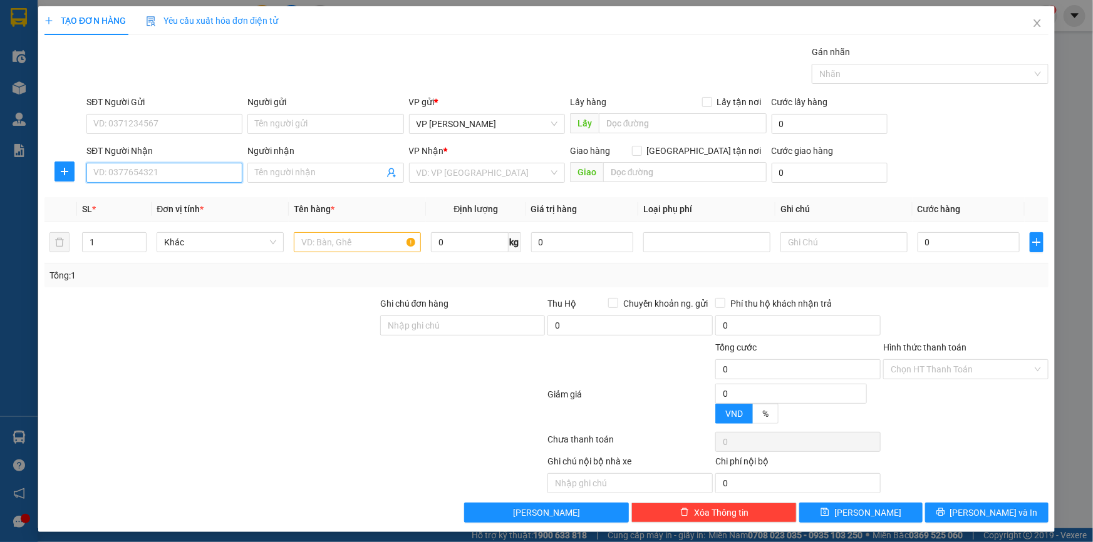
click at [150, 179] on input "SĐT Người Nhận" at bounding box center [164, 173] width 156 height 20
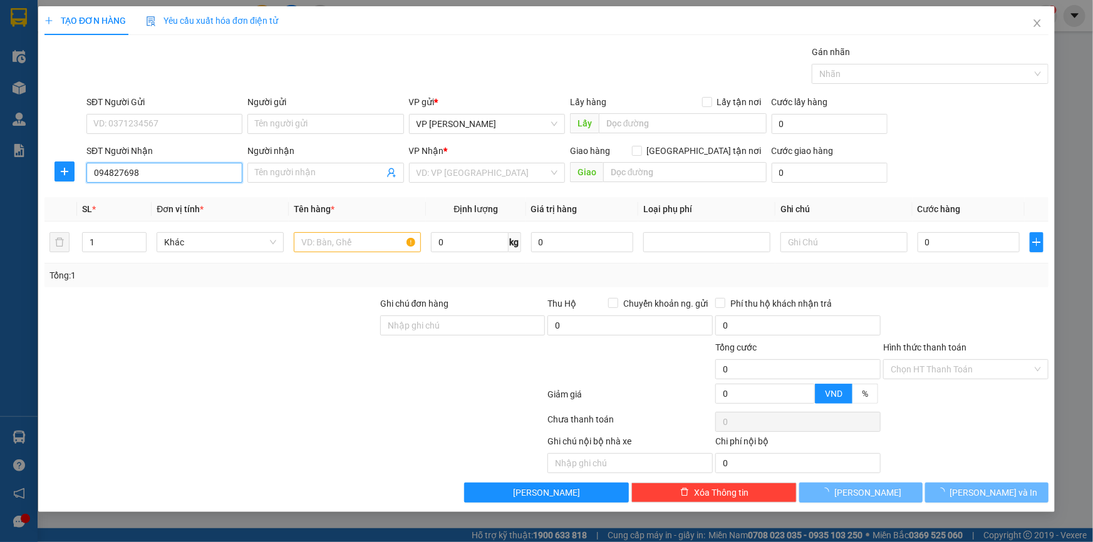
type input "0948276988"
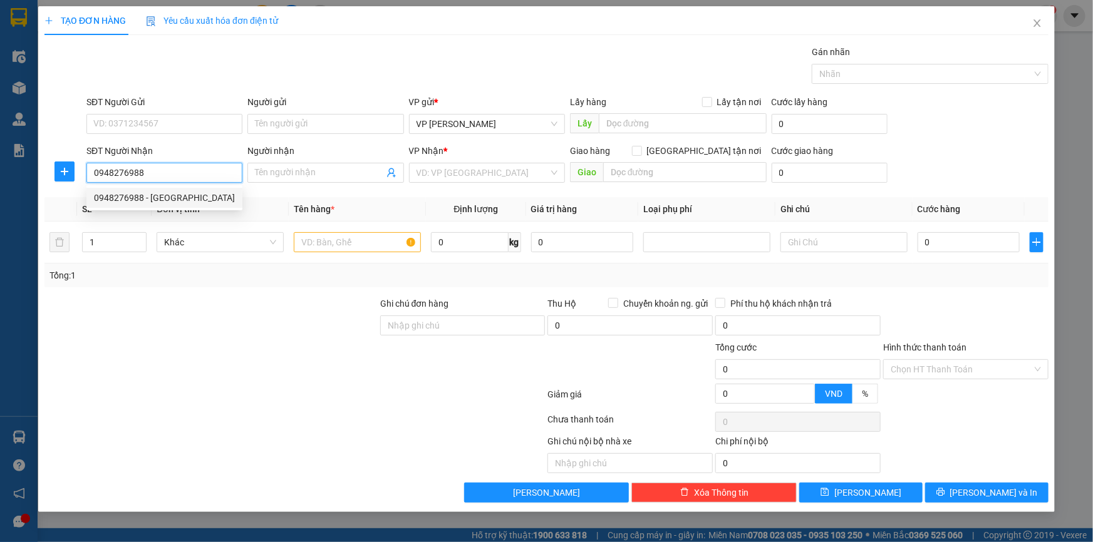
click at [127, 199] on div "0948276988 - C Hà" at bounding box center [164, 198] width 141 height 14
type input "C Hà"
type input "0948276988"
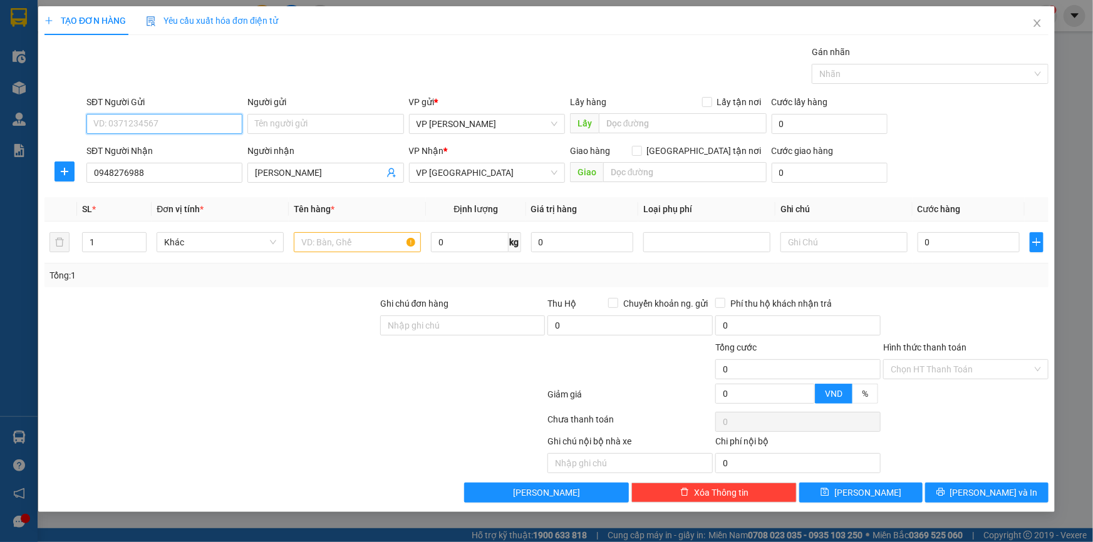
click at [192, 122] on input "SĐT Người Gửi" at bounding box center [164, 124] width 156 height 20
click at [176, 165] on div "0898197152 - A Bình" at bounding box center [164, 169] width 141 height 14
type input "0898197152"
type input "A Bình"
click at [350, 242] on input "text" at bounding box center [357, 242] width 127 height 20
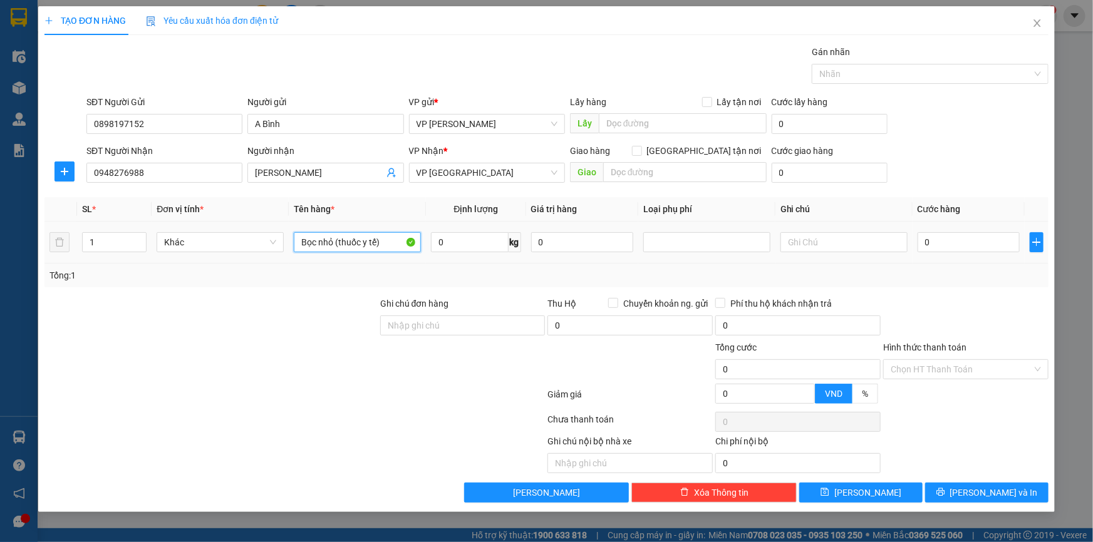
type input "Bọc nhỏ (thuốc y tế)"
type input "2"
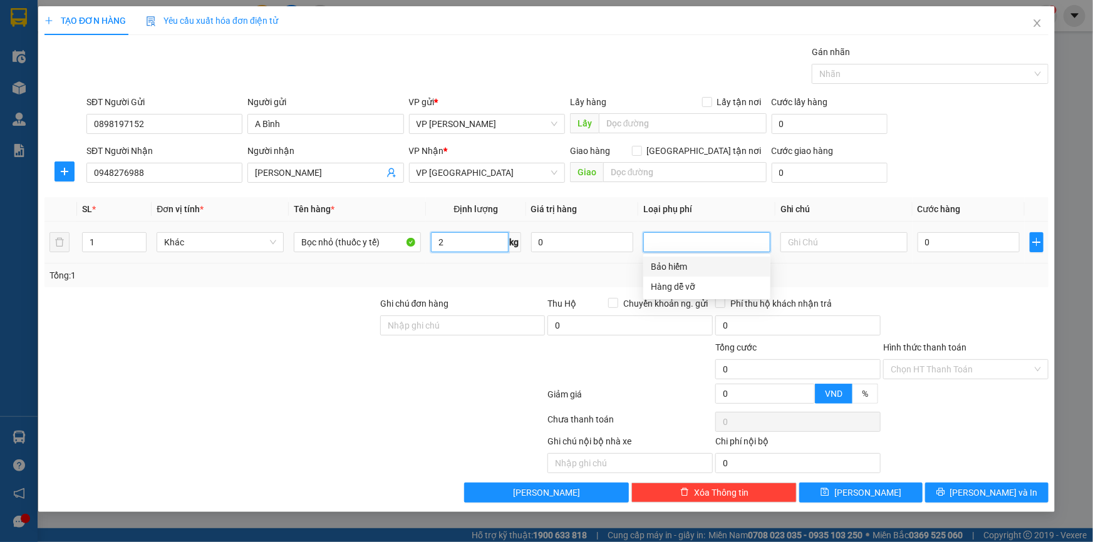
click at [466, 241] on input "2" at bounding box center [469, 242] width 77 height 20
type input "1"
type input "02"
type input "2"
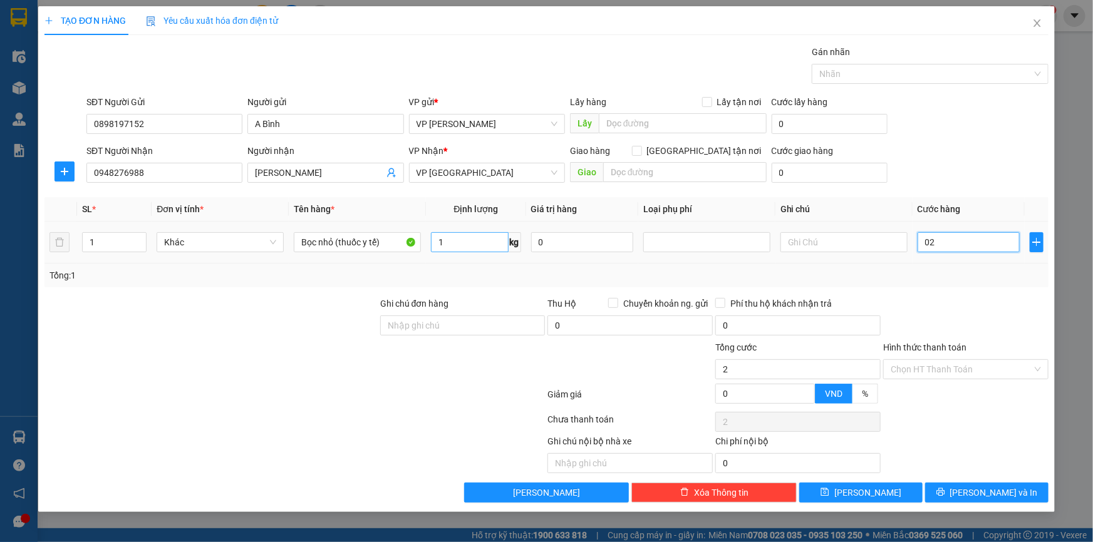
type input "025"
type input "25"
type input "25.000"
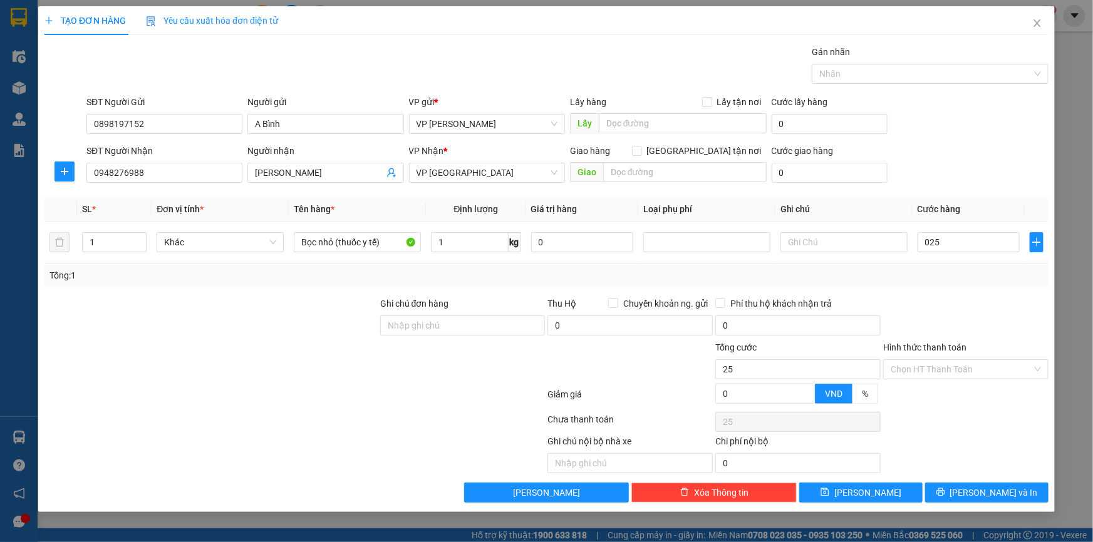
type input "25.000"
click at [983, 137] on div "SĐT Người Gửi 0898197152 Người gửi A Bình VP gửi * VP Phạm Văn Đồng Lấy hàng Lấ…" at bounding box center [567, 117] width 967 height 44
drag, startPoint x: 974, startPoint y: 491, endPoint x: 669, endPoint y: 321, distance: 349.1
click at [973, 490] on button "[PERSON_NAME] và In" at bounding box center [986, 493] width 123 height 20
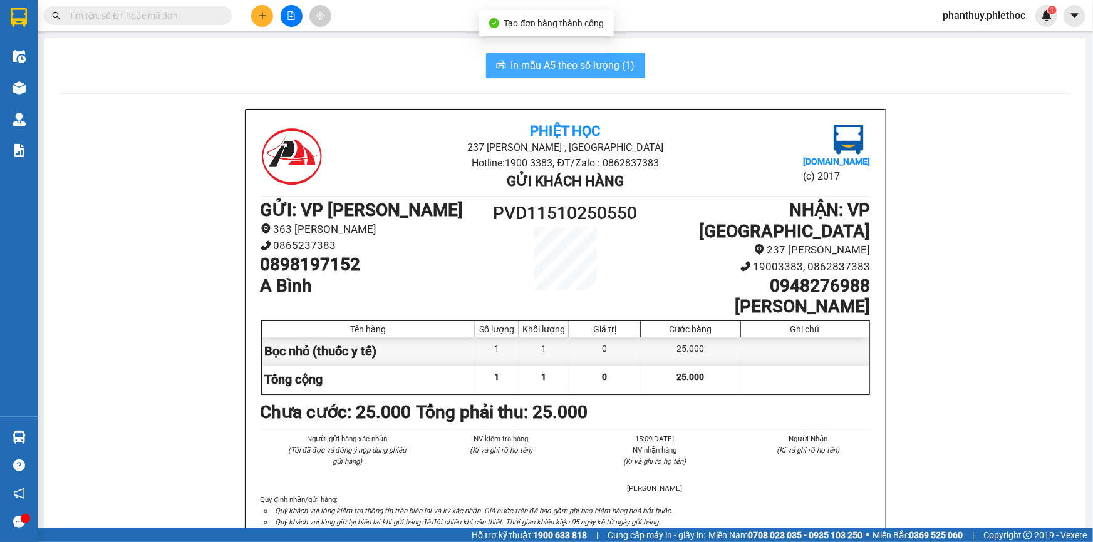
click at [530, 67] on span "In mẫu A5 theo số lượng (1)" at bounding box center [573, 66] width 124 height 16
drag, startPoint x: 552, startPoint y: 63, endPoint x: 401, endPoint y: 67, distance: 151.6
click at [551, 65] on span "In mẫu A5 theo số lượng (1)" at bounding box center [573, 66] width 124 height 16
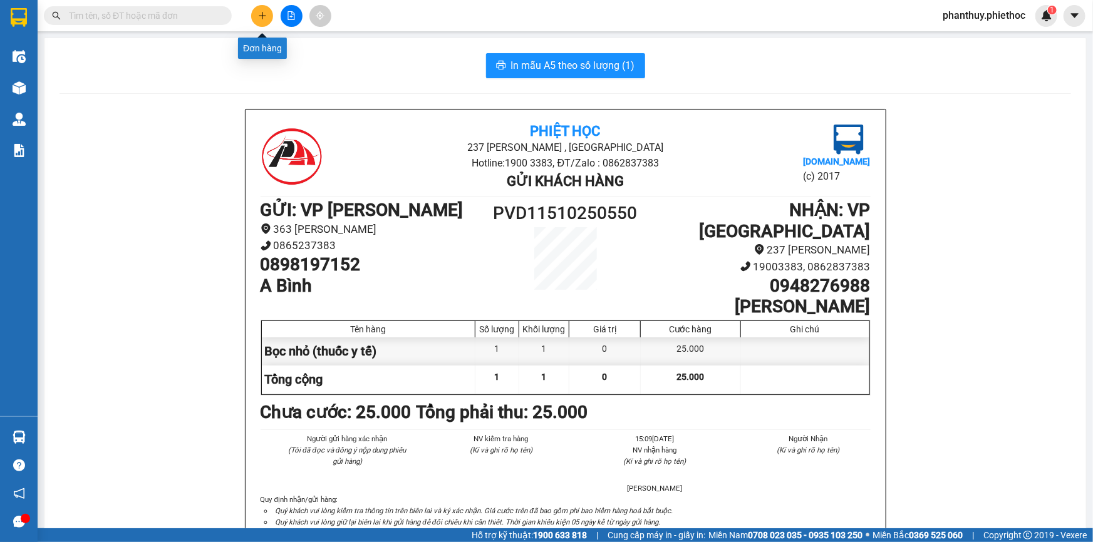
click at [258, 16] on icon "plus" at bounding box center [262, 15] width 9 height 9
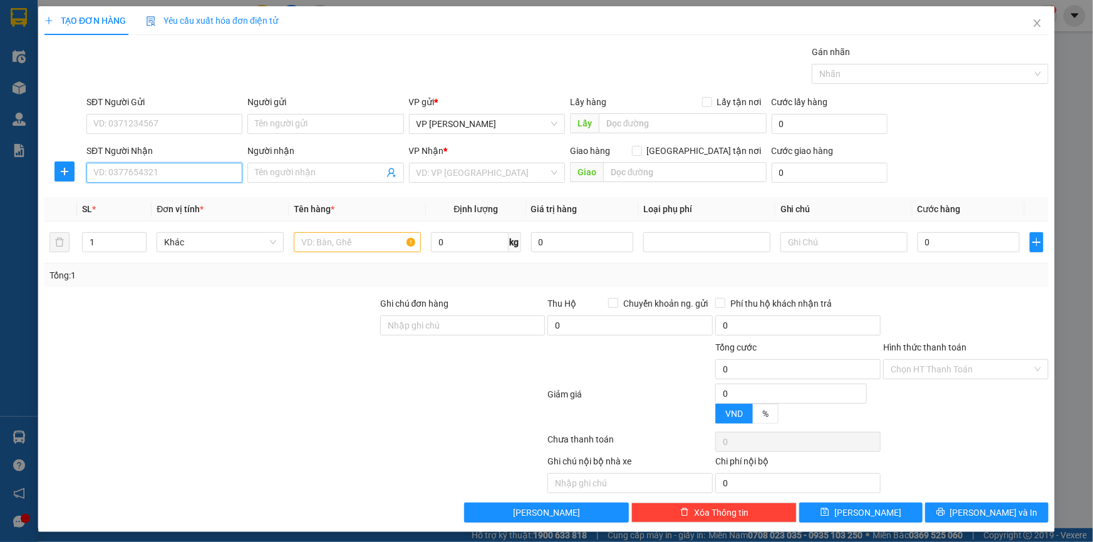
click at [140, 170] on input "SĐT Người Nhận" at bounding box center [164, 173] width 156 height 20
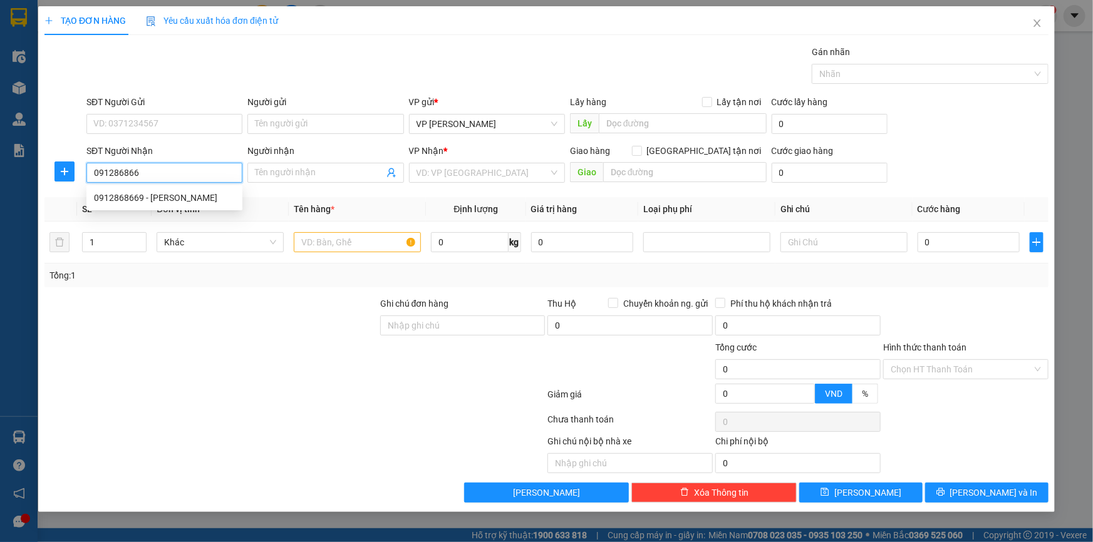
type input "0912868669"
click at [187, 197] on div "0912868669 - Anh Phương" at bounding box center [164, 198] width 141 height 14
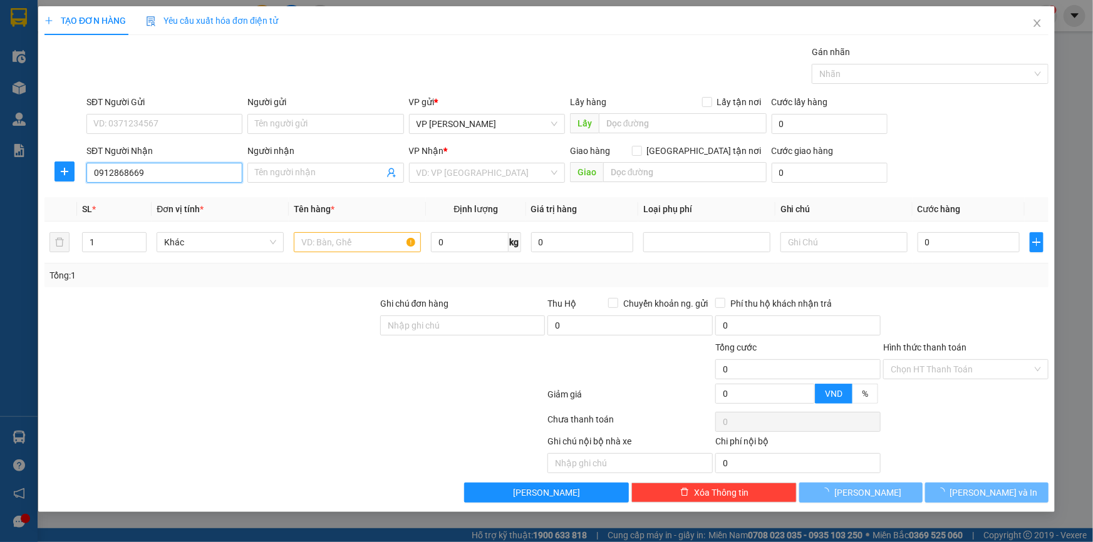
type input "Anh Phương"
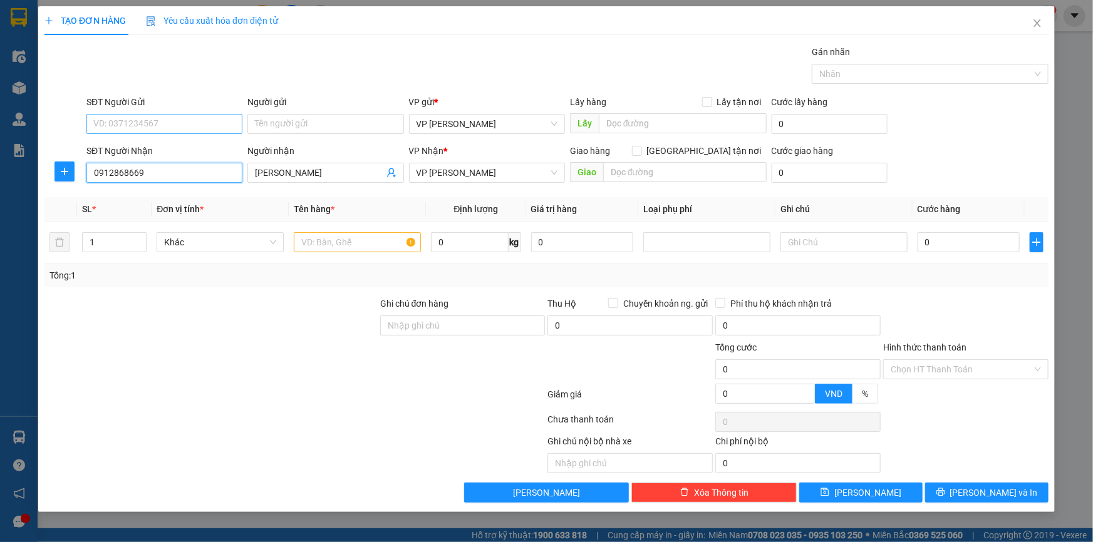
type input "0912868669"
click at [185, 118] on input "SĐT Người Gửi" at bounding box center [164, 124] width 156 height 20
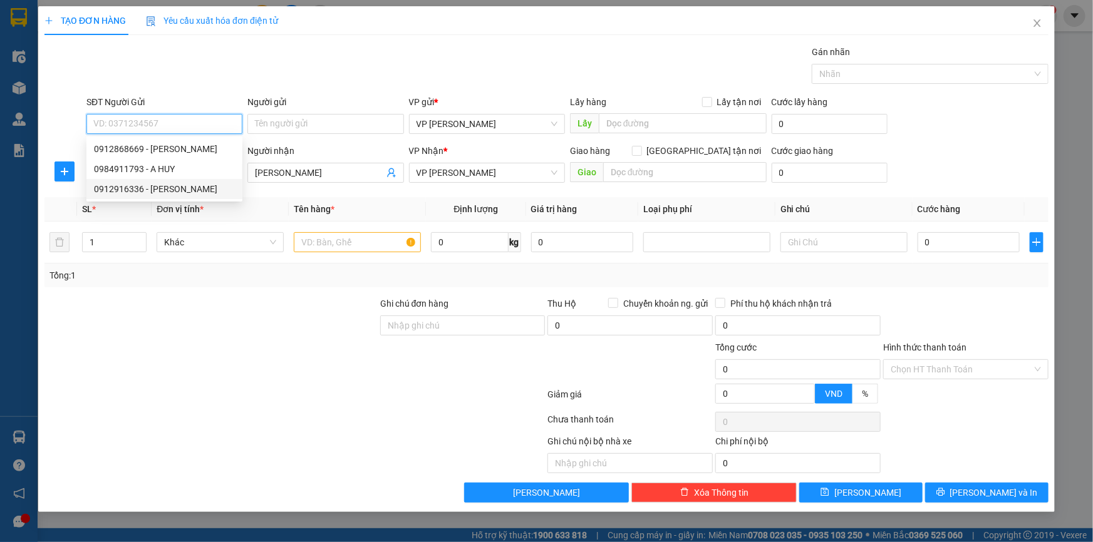
click at [182, 183] on div "0912916336 - Chị Phương" at bounding box center [164, 189] width 141 height 14
type input "0912916336"
type input "Chị Phương"
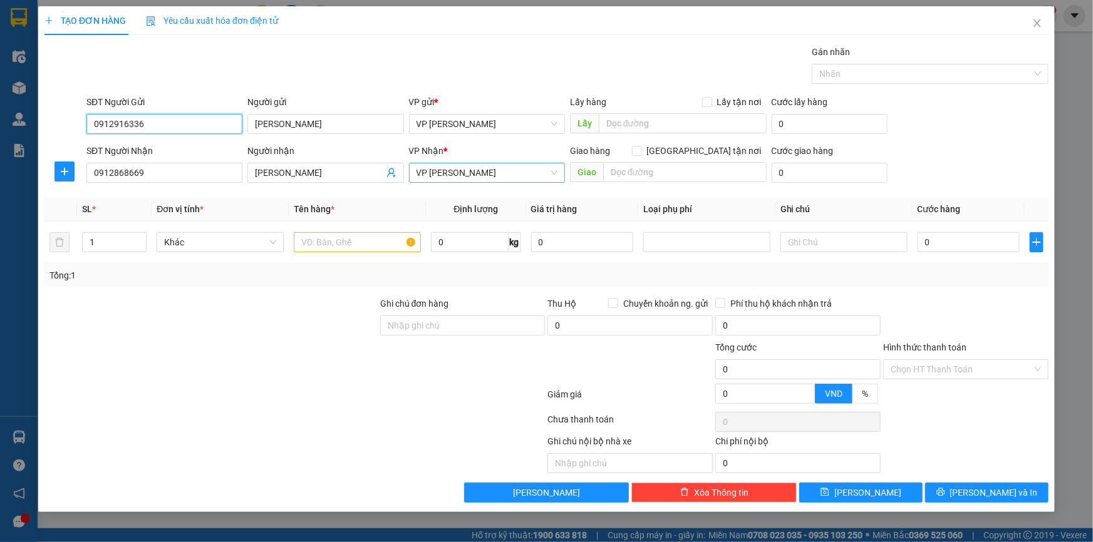
click at [480, 175] on span "VP [PERSON_NAME]" at bounding box center [487, 172] width 141 height 19
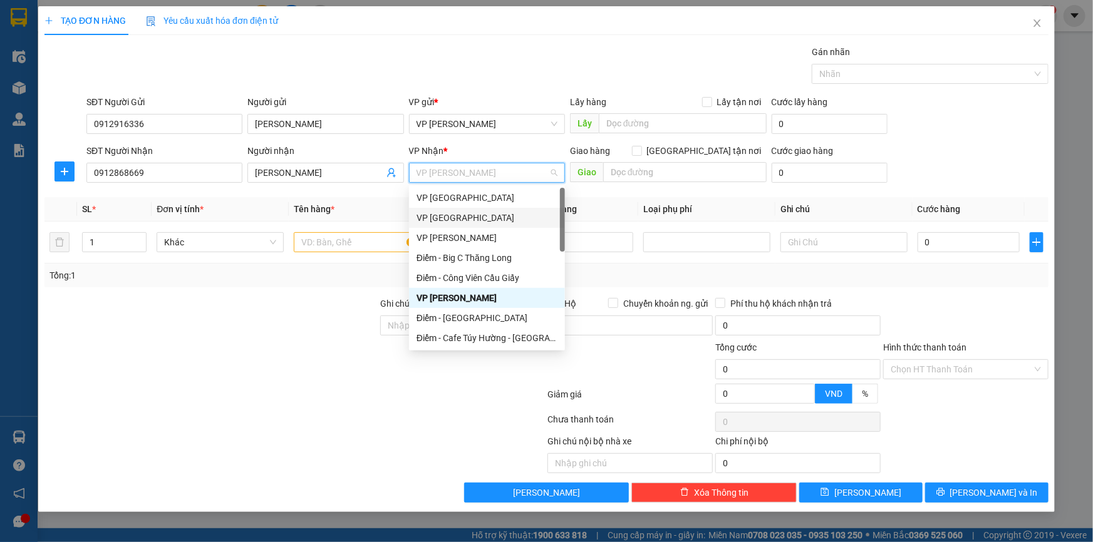
click at [470, 214] on div "VP [GEOGRAPHIC_DATA]" at bounding box center [487, 218] width 141 height 14
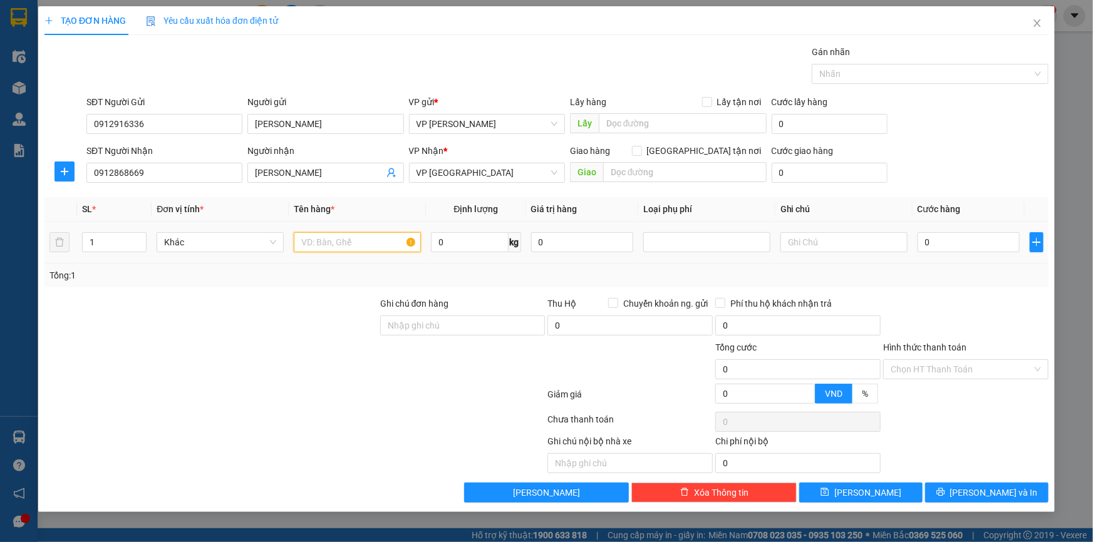
click at [341, 242] on input "text" at bounding box center [357, 242] width 127 height 20
type input "Hộp nhỏ (iphone X hỏng)"
type input "0.5"
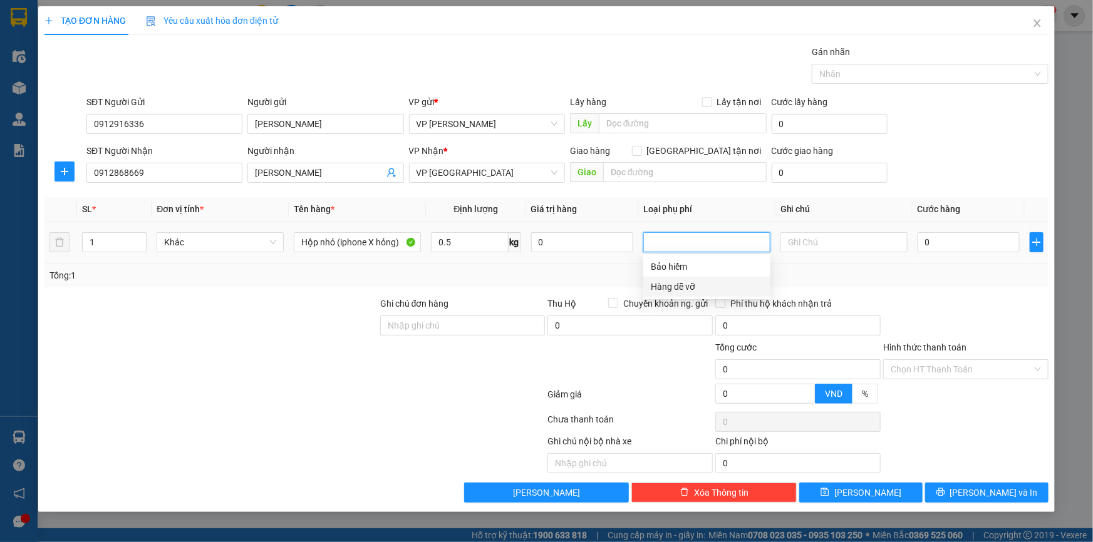
click at [672, 288] on div "Hàng dễ vỡ" at bounding box center [707, 287] width 112 height 14
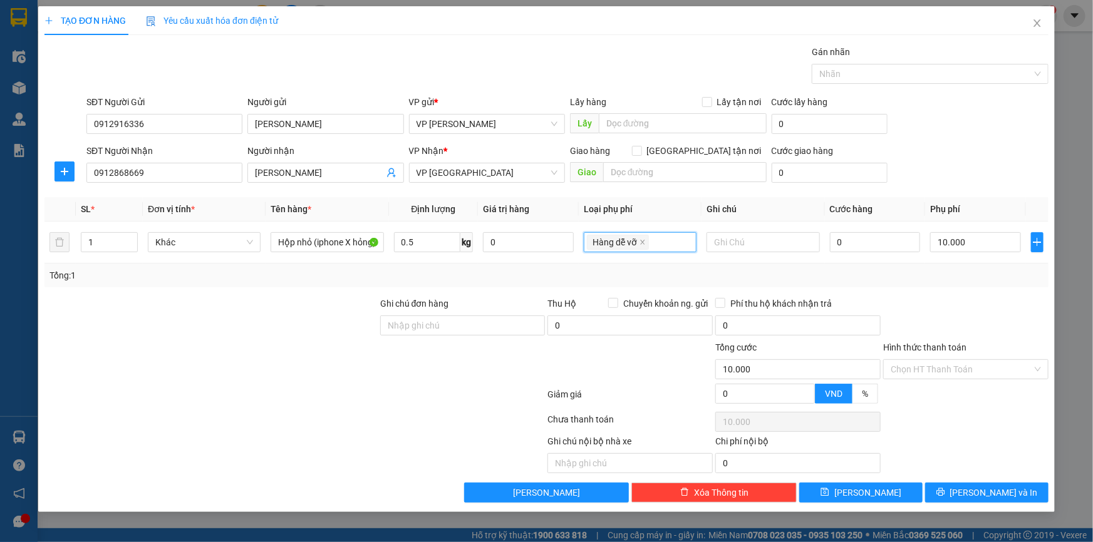
type input "10.000"
drag, startPoint x: 705, startPoint y: 175, endPoint x: 688, endPoint y: 188, distance: 20.9
click at [704, 175] on input "text" at bounding box center [684, 172] width 163 height 20
type input "Chưa bill"
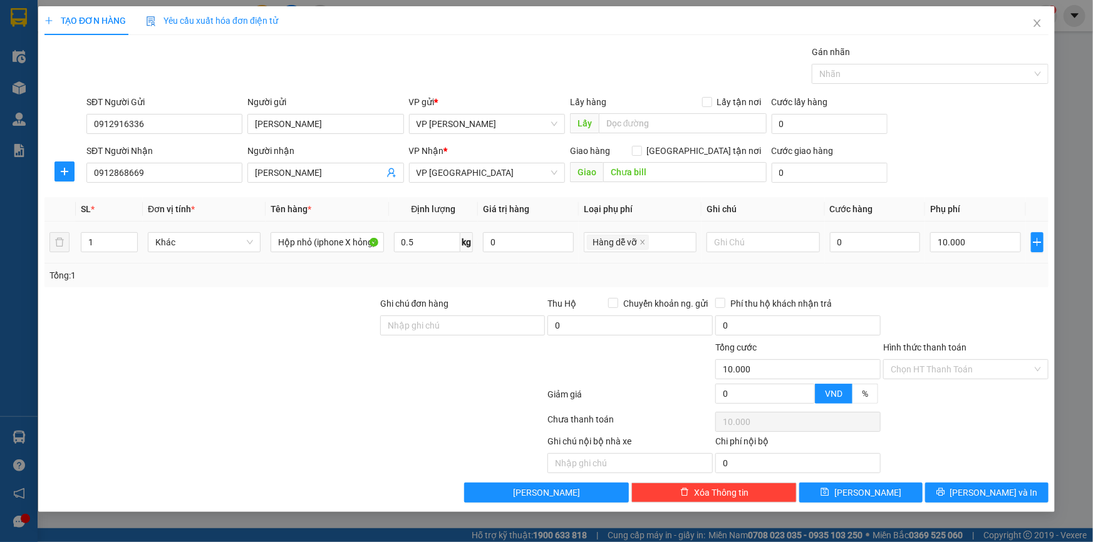
click at [873, 229] on td "0" at bounding box center [875, 243] width 101 height 42
click at [869, 235] on input "0" at bounding box center [875, 242] width 91 height 20
type input "04"
type input "10.004"
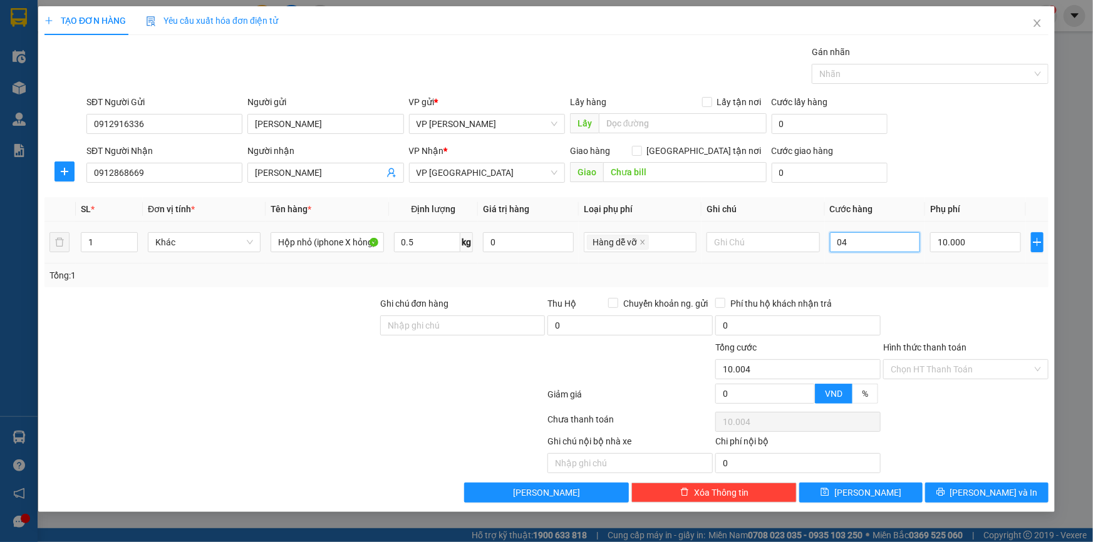
type input "040"
type input "10.040"
type input "40.000"
type input "50.000"
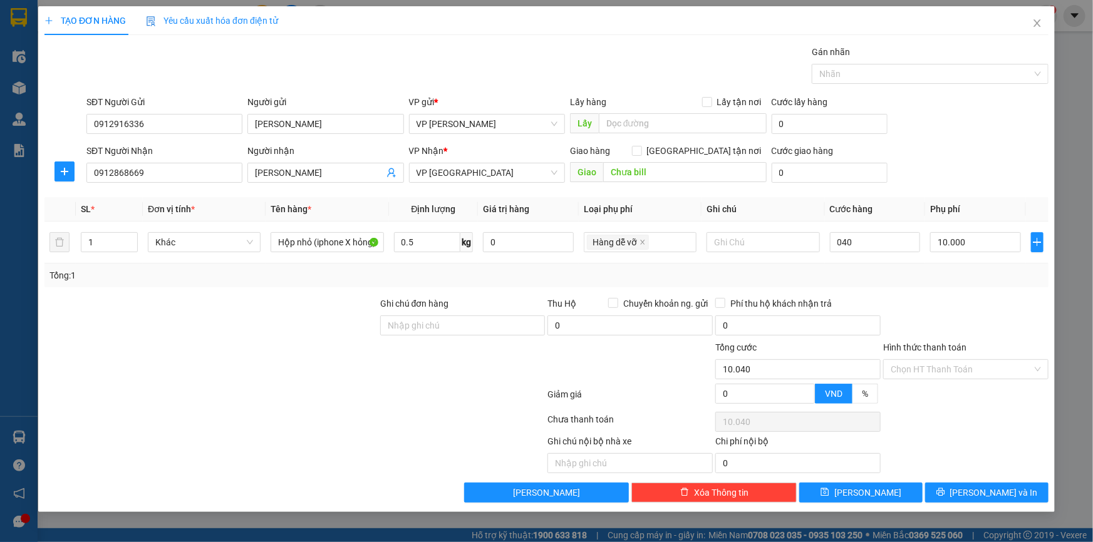
type input "50.000"
click at [1021, 130] on div "SĐT Người Gửi 0912916336 Người gửi Chị Phương VP gửi * VP Phạm Văn Đồng Lấy hàn…" at bounding box center [567, 117] width 967 height 44
click at [988, 490] on span "[PERSON_NAME] và In" at bounding box center [994, 493] width 88 height 14
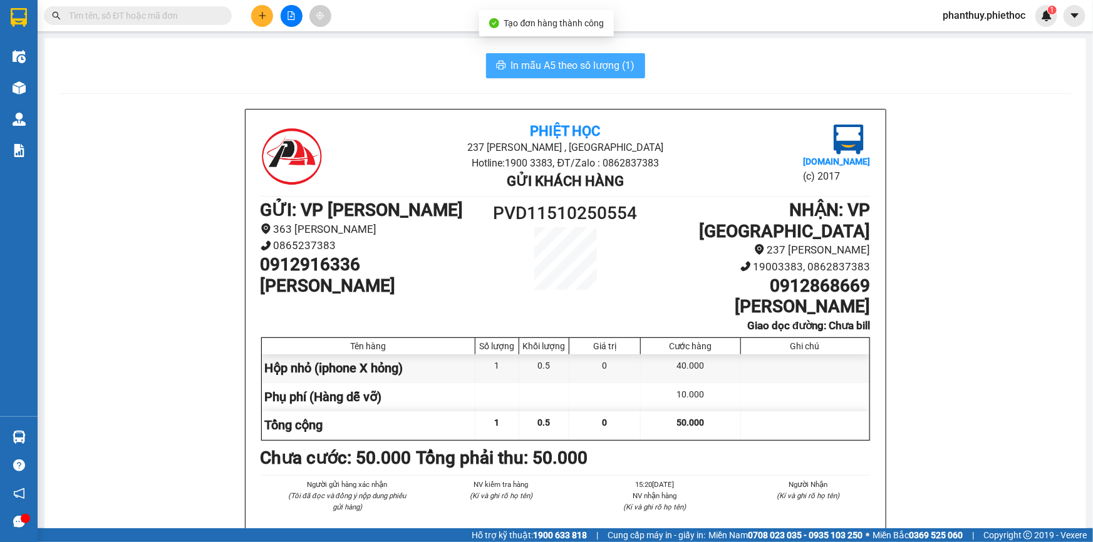
click at [519, 55] on button "In mẫu A5 theo số lượng (1)" at bounding box center [565, 65] width 159 height 25
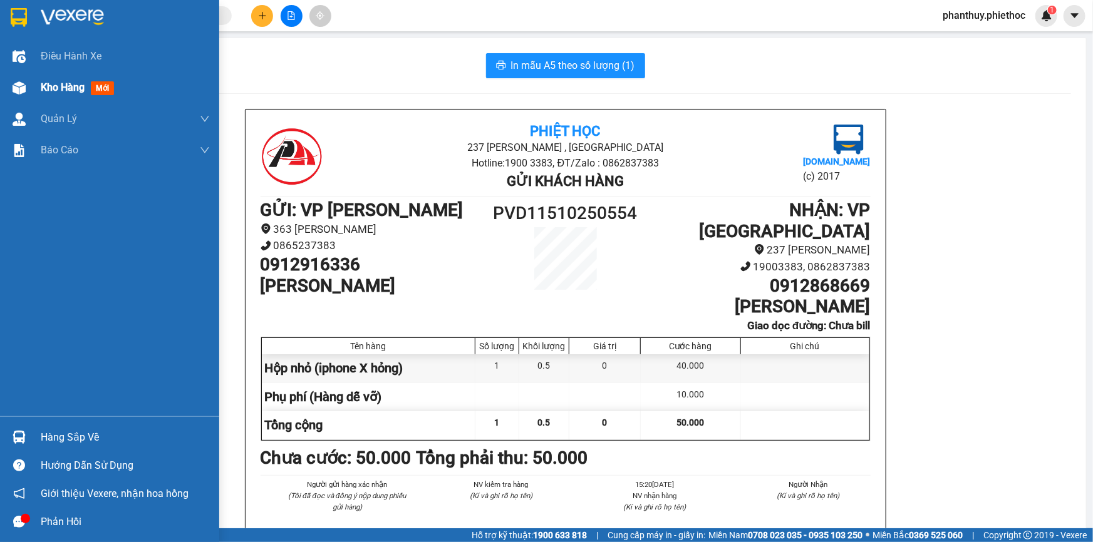
click at [39, 91] on div "Kho hàng mới" at bounding box center [109, 87] width 219 height 31
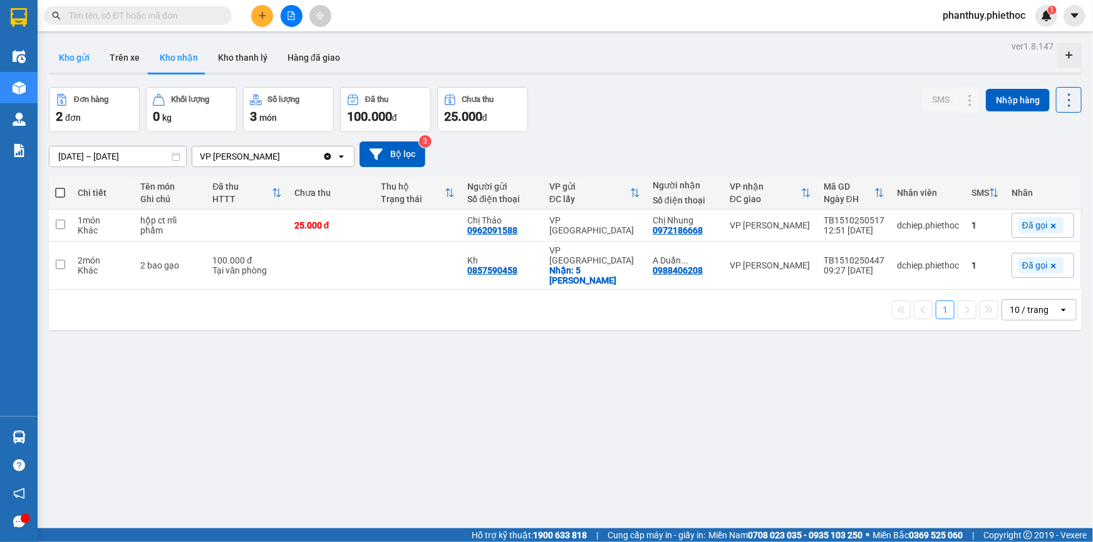
click at [76, 57] on button "Kho gửi" at bounding box center [74, 58] width 51 height 30
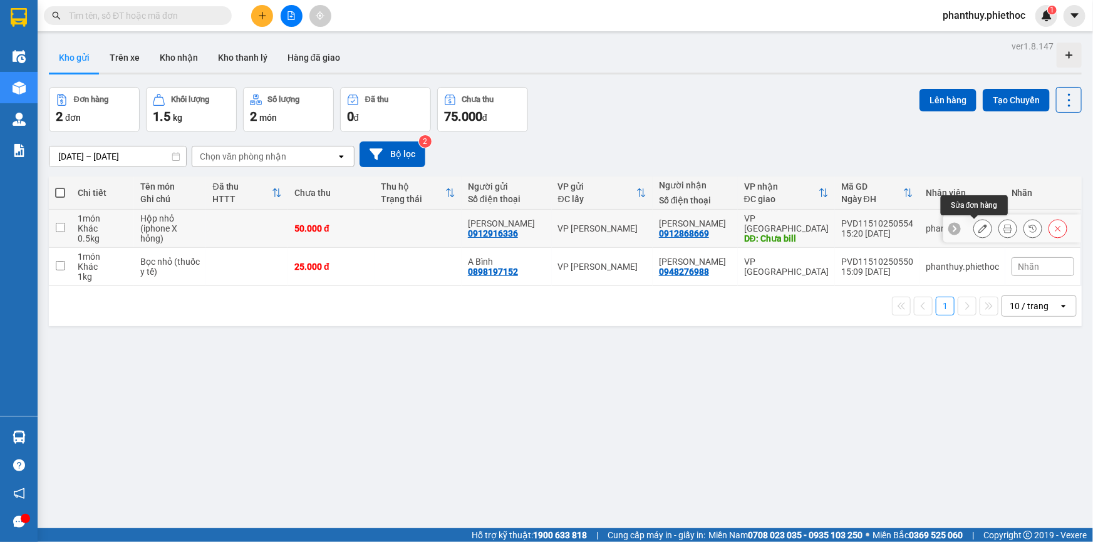
click at [978, 229] on icon at bounding box center [982, 228] width 9 height 9
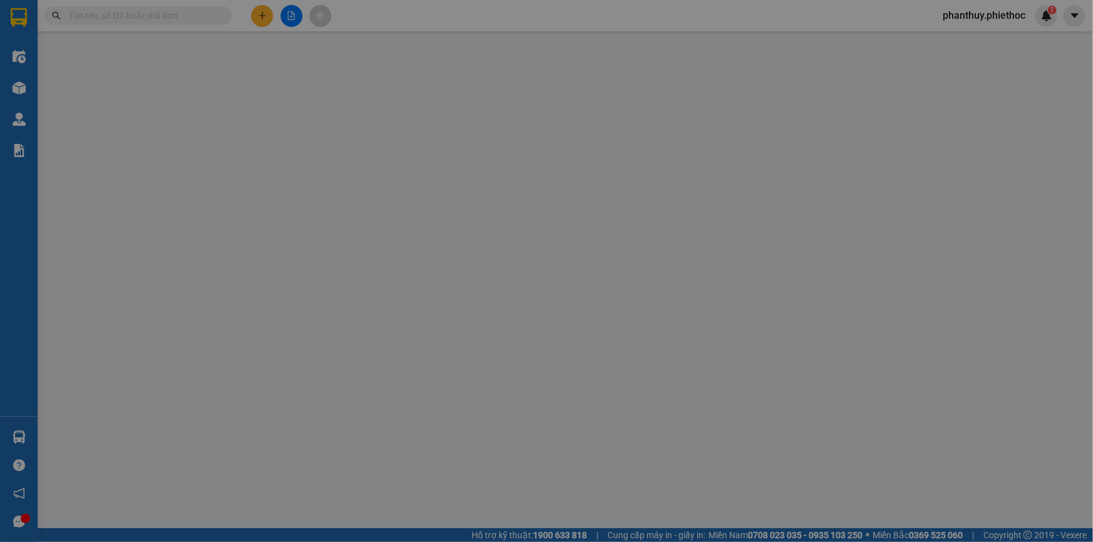
type input "0912916336"
type input "Chị Phương"
type input "0912868669"
type input "Anh Phương"
type input "Chưa bill"
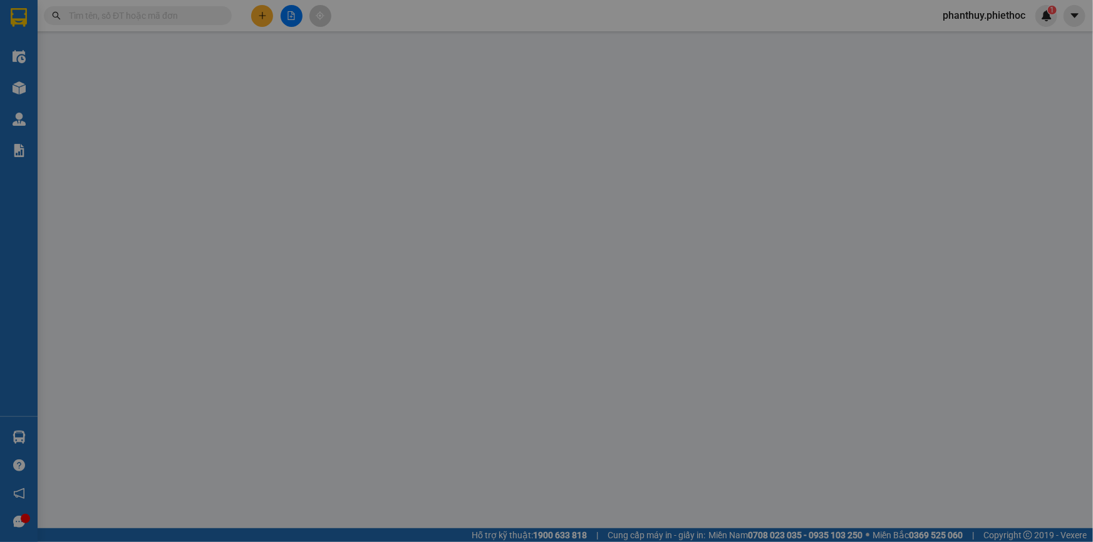
type input "0"
type input "50.000"
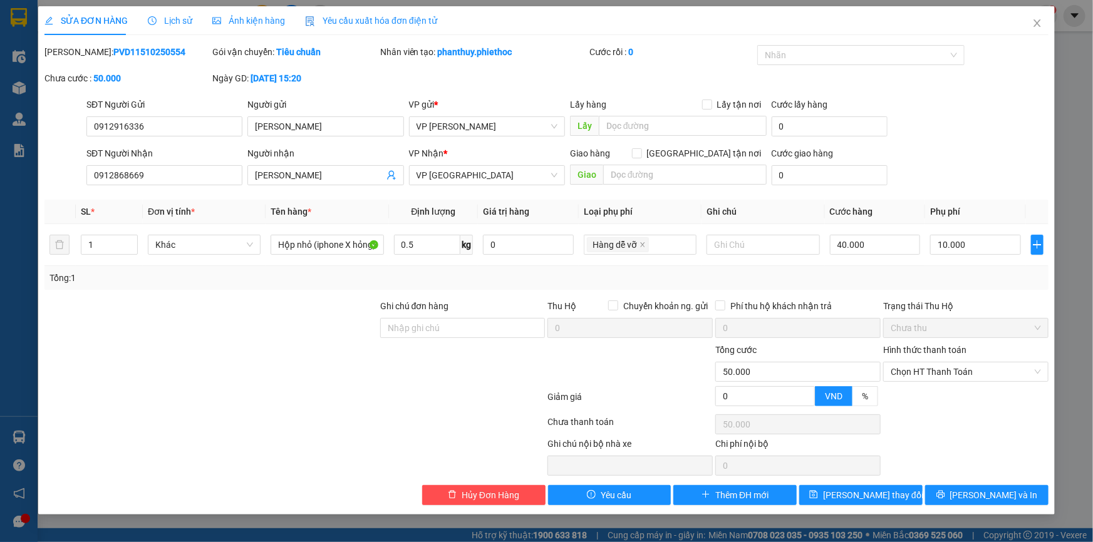
drag, startPoint x: 1019, startPoint y: 168, endPoint x: 993, endPoint y: 237, distance: 74.3
click at [1019, 169] on div "SĐT Người Nhận 0912868669 Người nhận Anh Phương VP Nhận * VP Thái Bình Giao hàn…" at bounding box center [567, 169] width 967 height 44
click at [1002, 496] on span "[PERSON_NAME] và In" at bounding box center [994, 496] width 88 height 14
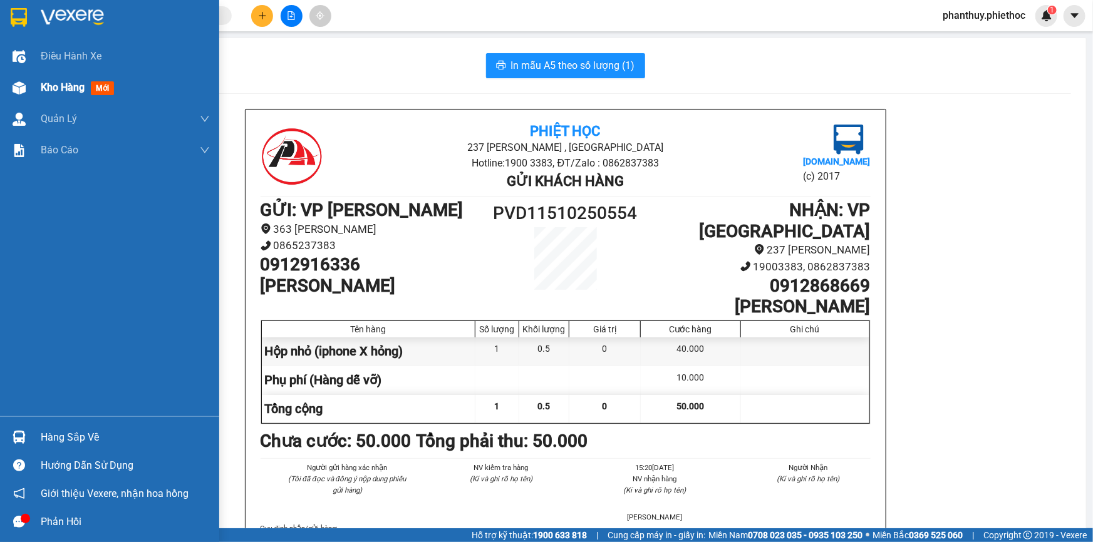
click at [67, 85] on span "Kho hàng" at bounding box center [63, 87] width 44 height 12
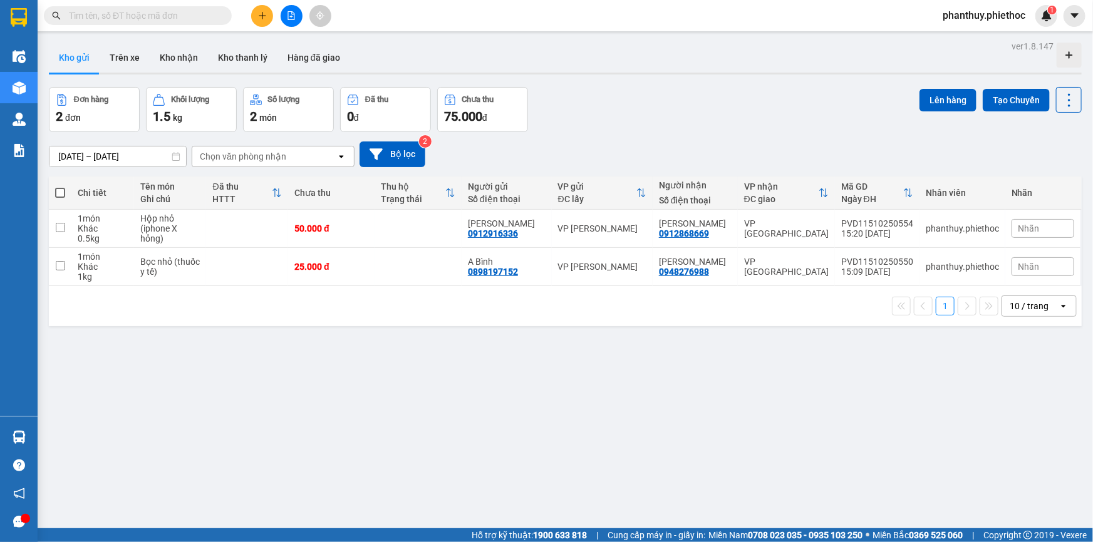
click at [61, 191] on span at bounding box center [60, 193] width 10 height 10
click at [60, 187] on input "checkbox" at bounding box center [60, 187] width 0 height 0
checkbox input "true"
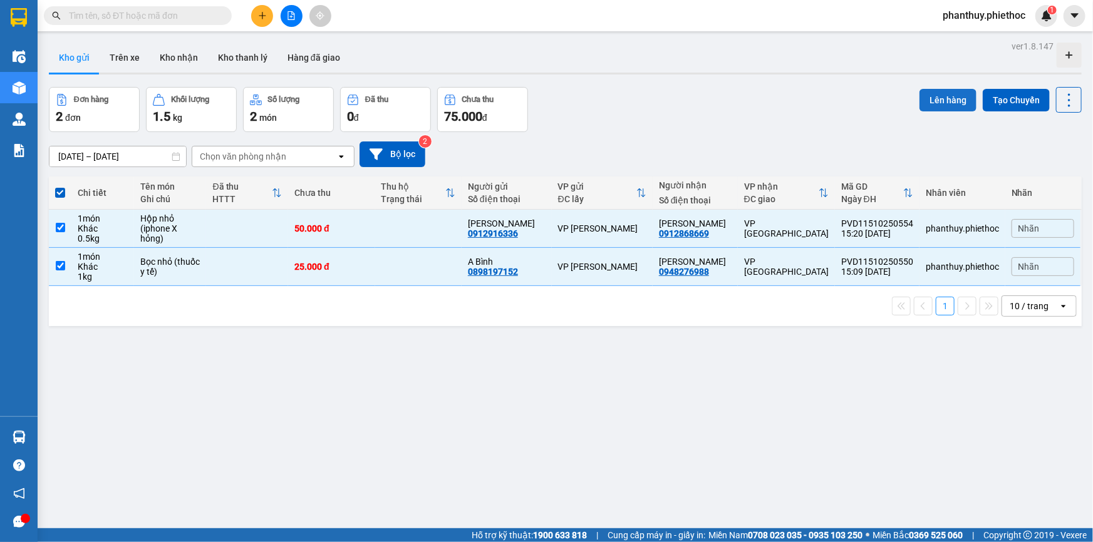
click at [939, 90] on button "Lên hàng" at bounding box center [948, 100] width 57 height 23
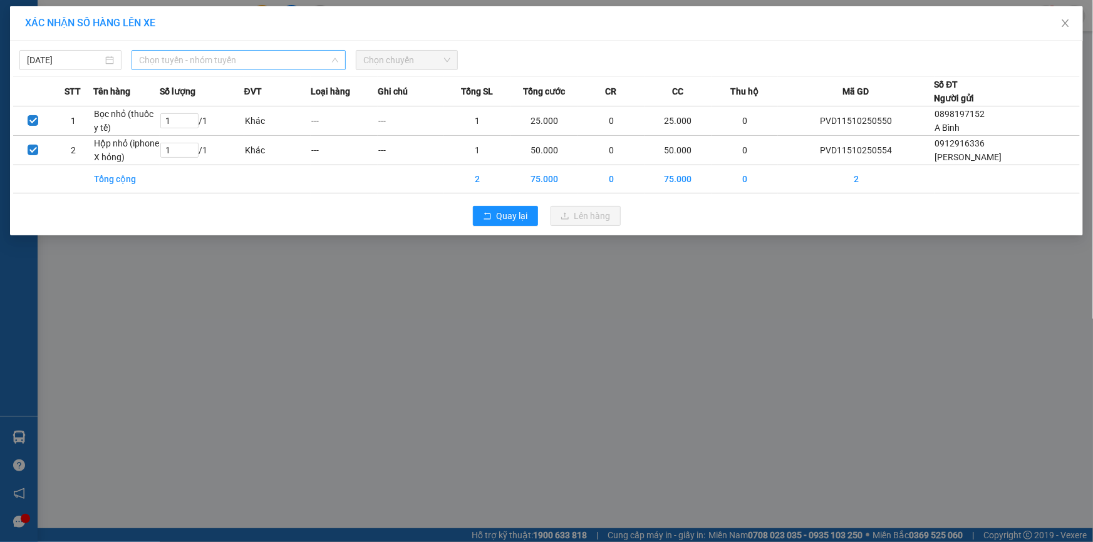
click at [182, 59] on span "Chọn tuyến - nhóm tuyến" at bounding box center [238, 60] width 199 height 19
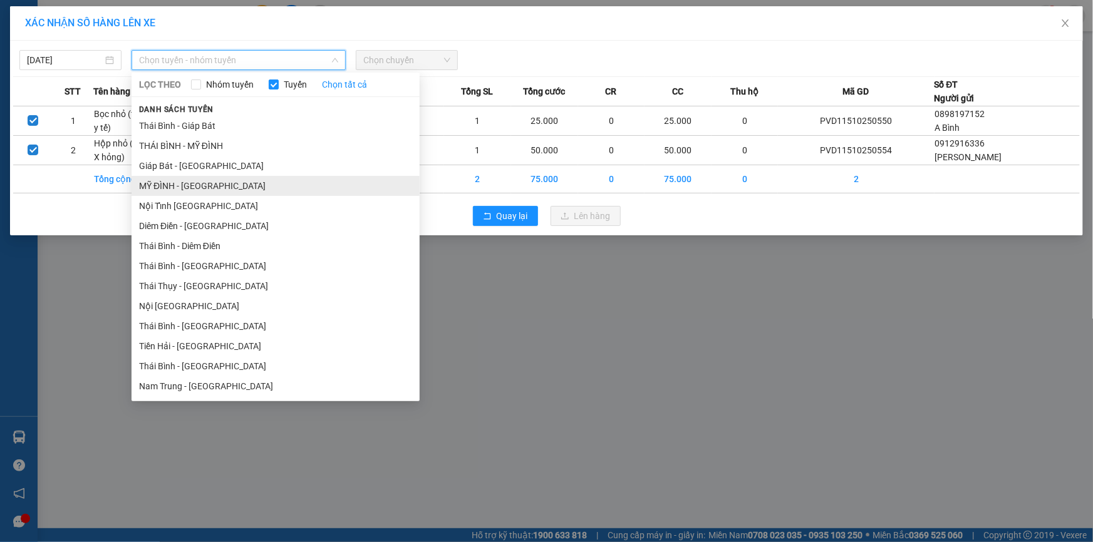
click at [163, 181] on li "MỸ ĐÌNH - THÁI BÌNH" at bounding box center [276, 186] width 288 height 20
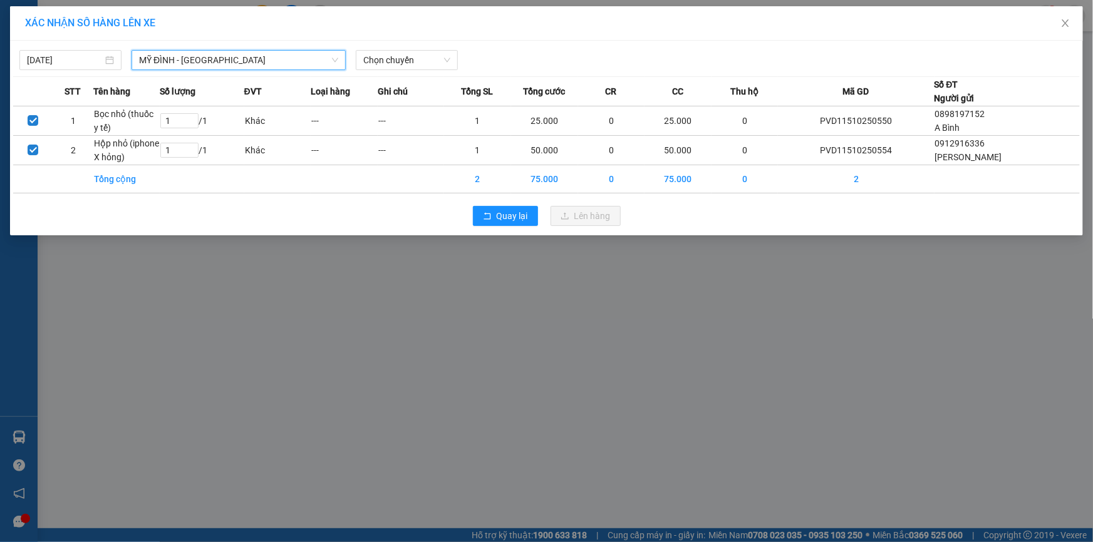
click at [164, 321] on div "XÁC NHẬN SỐ HÀNG LÊN XE 15/10/2025 MỸ ĐÌNH - THÁI BÌNH MỸ ĐÌNH - THÁI BÌNH LỌC …" at bounding box center [546, 271] width 1093 height 542
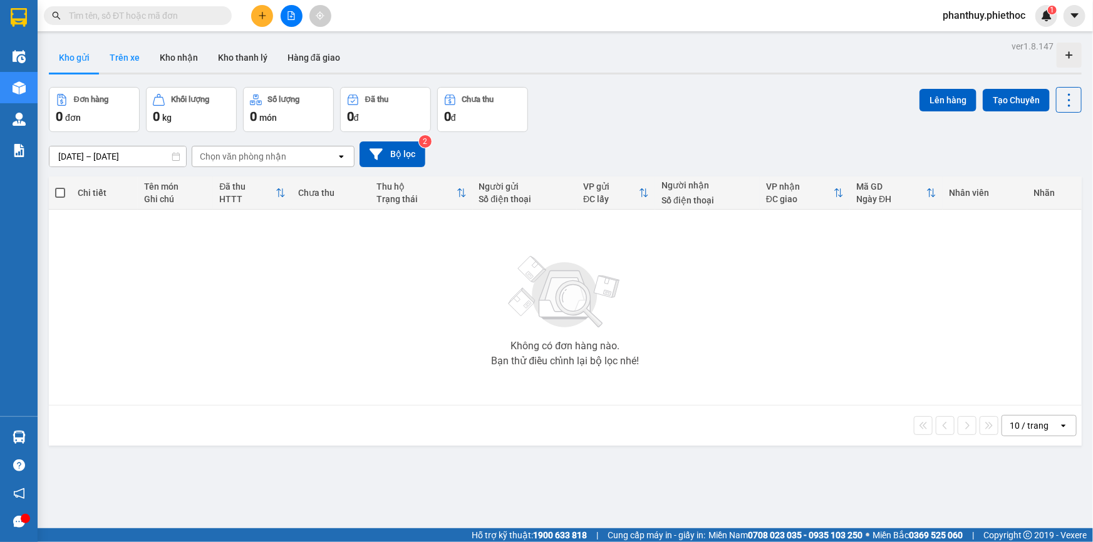
click at [118, 70] on button "Trên xe" at bounding box center [125, 58] width 50 height 30
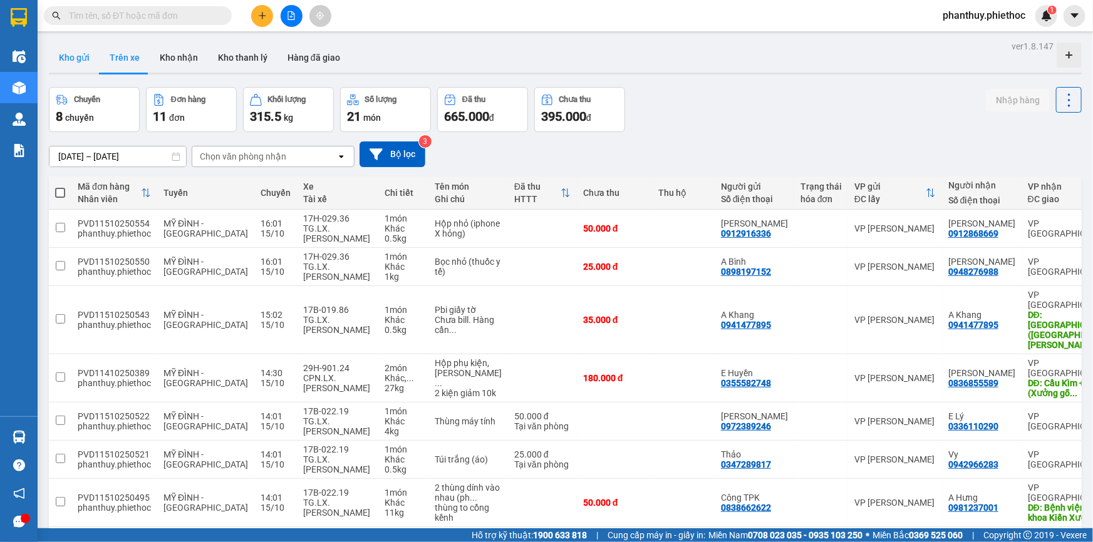
click at [50, 57] on button "Kho gửi" at bounding box center [74, 58] width 51 height 30
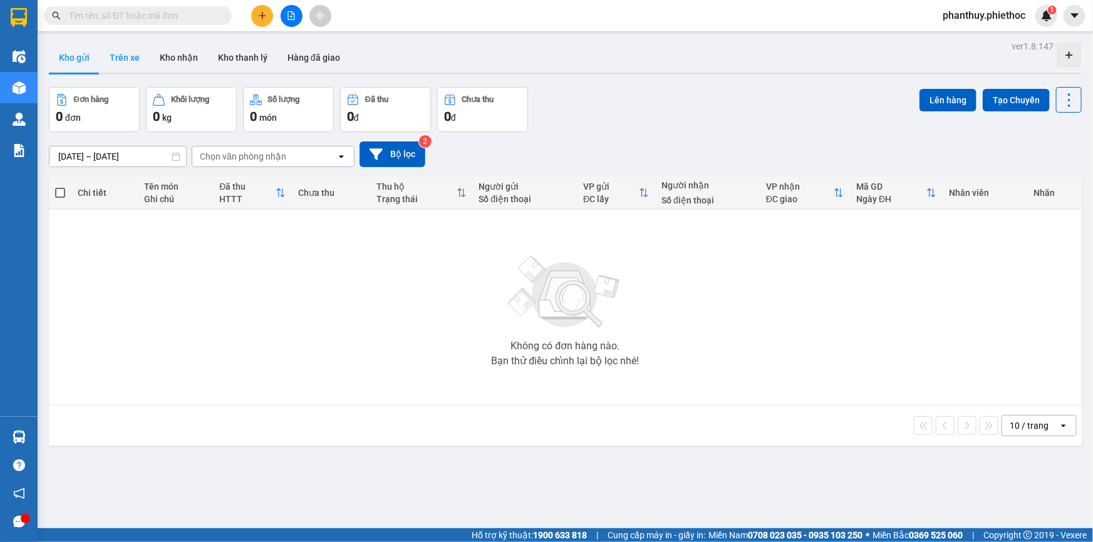
click at [125, 57] on button "Trên xe" at bounding box center [125, 58] width 50 height 30
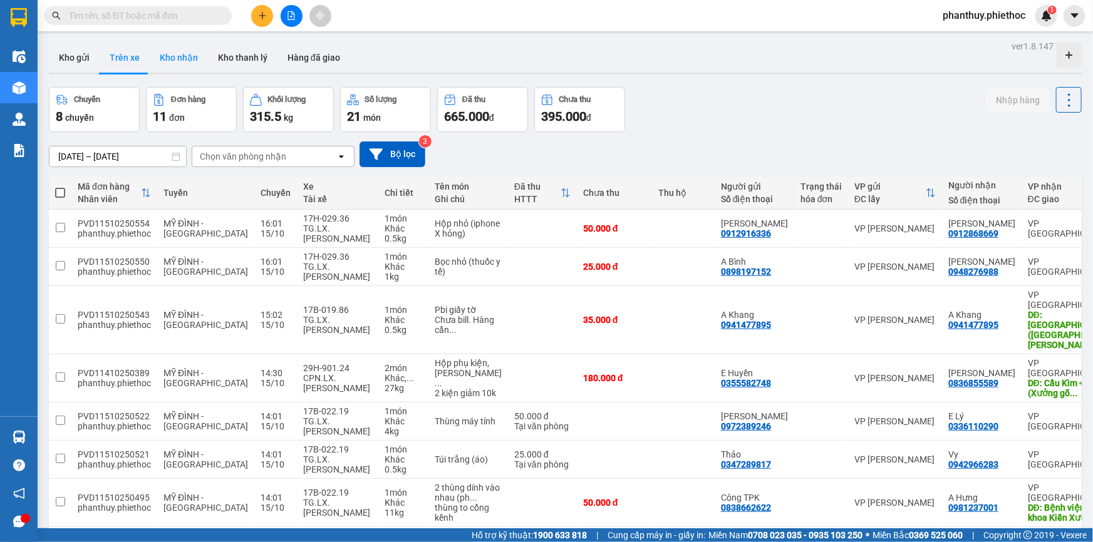
click at [165, 54] on button "Kho nhận" at bounding box center [179, 58] width 58 height 30
type input "[DATE] – [DATE]"
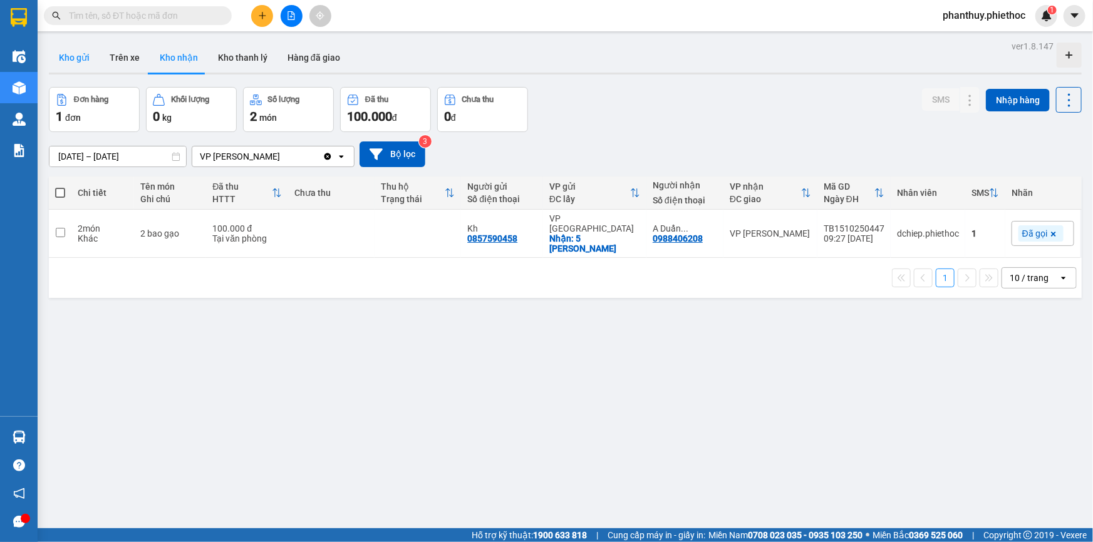
click at [70, 50] on button "Kho gửi" at bounding box center [74, 58] width 51 height 30
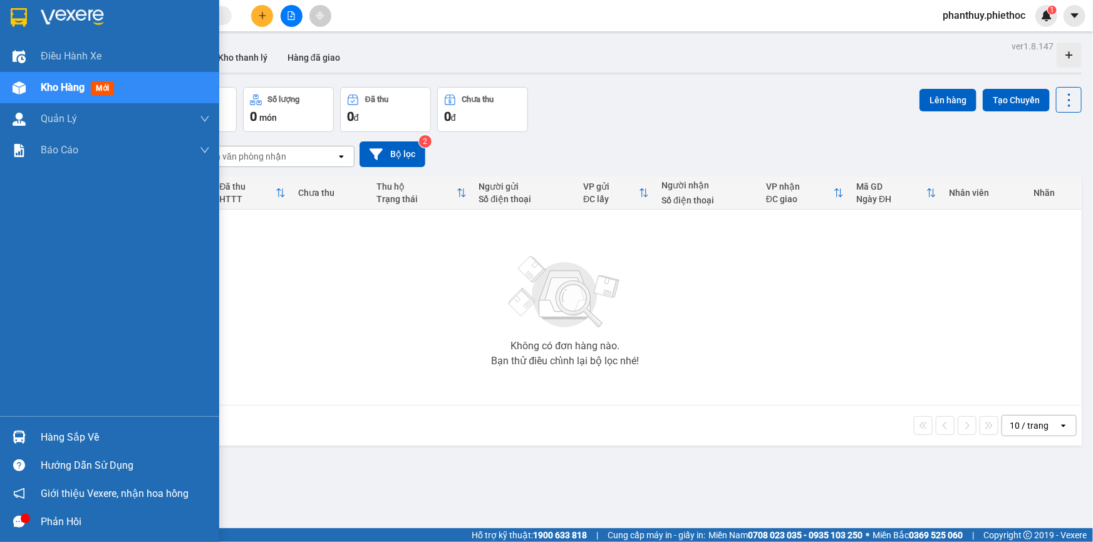
click at [46, 441] on div "Hàng sắp về" at bounding box center [125, 437] width 169 height 19
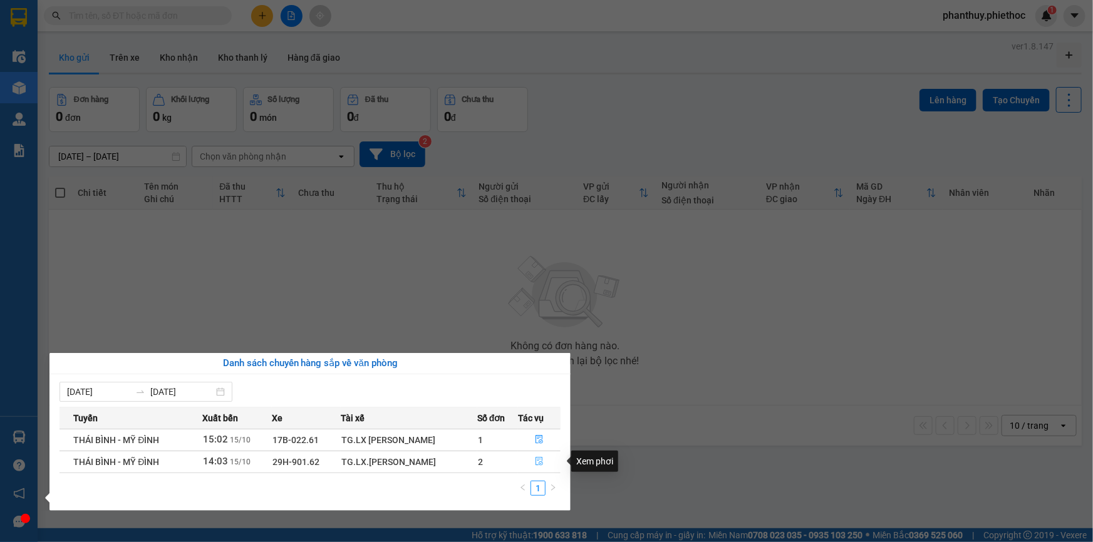
click at [539, 457] on icon "file-done" at bounding box center [540, 461] width 8 height 9
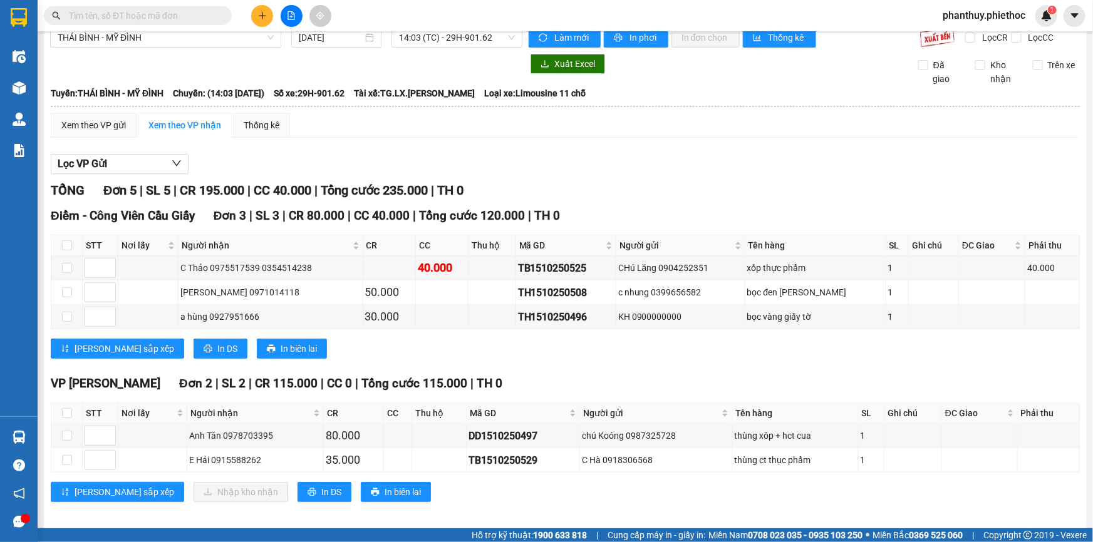
scroll to position [23, 0]
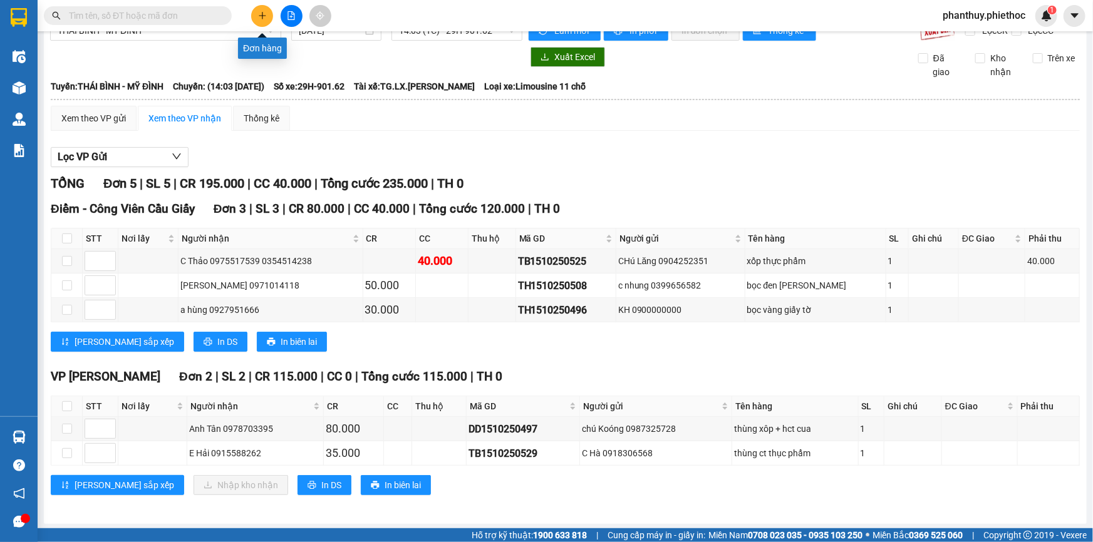
click at [256, 8] on button at bounding box center [262, 16] width 22 height 22
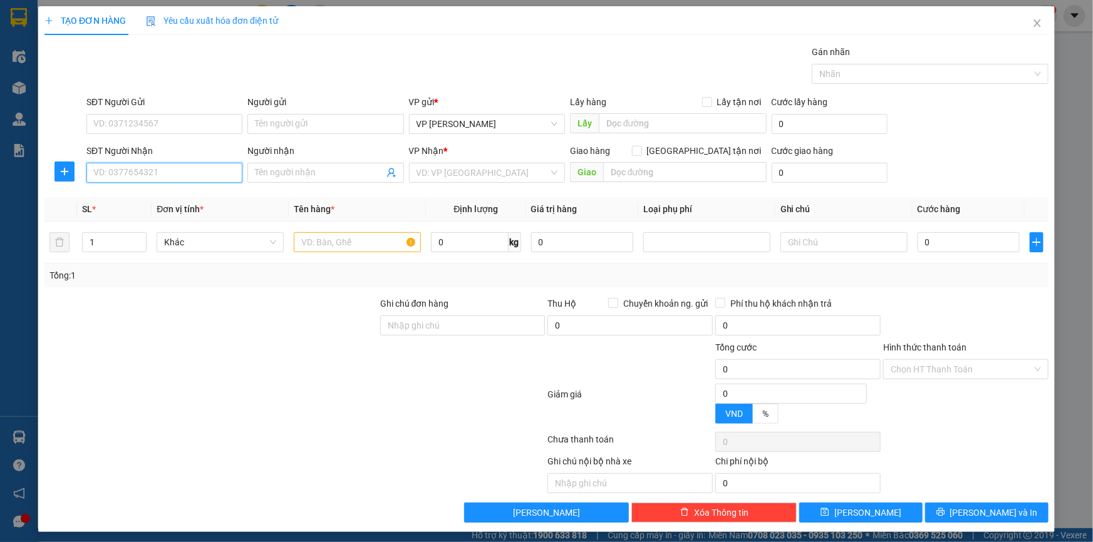
click at [158, 171] on input "SĐT Người Nhận" at bounding box center [164, 173] width 156 height 20
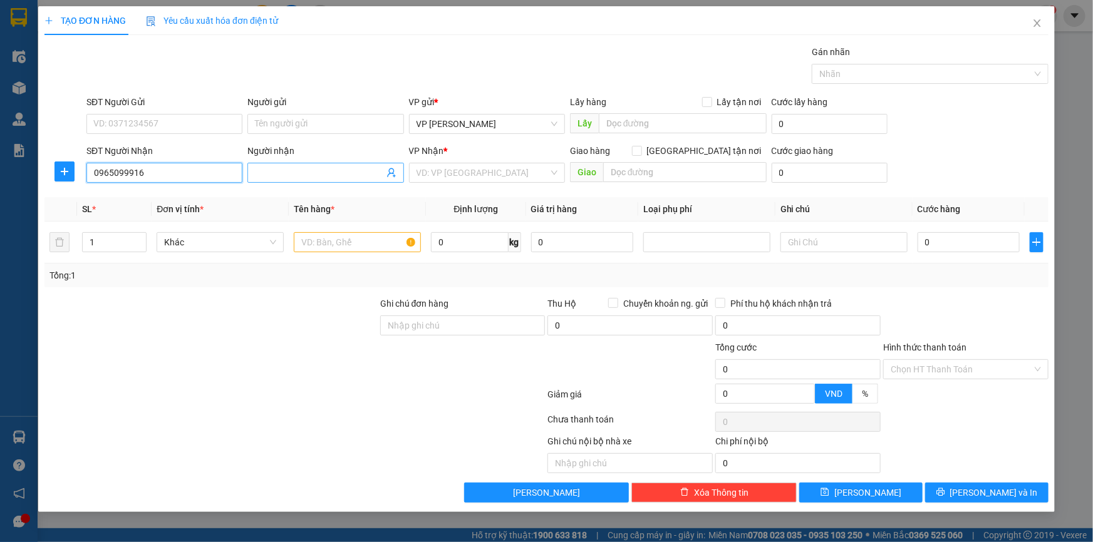
type input "0965099916"
click at [281, 169] on input "Người nhận" at bounding box center [319, 173] width 128 height 14
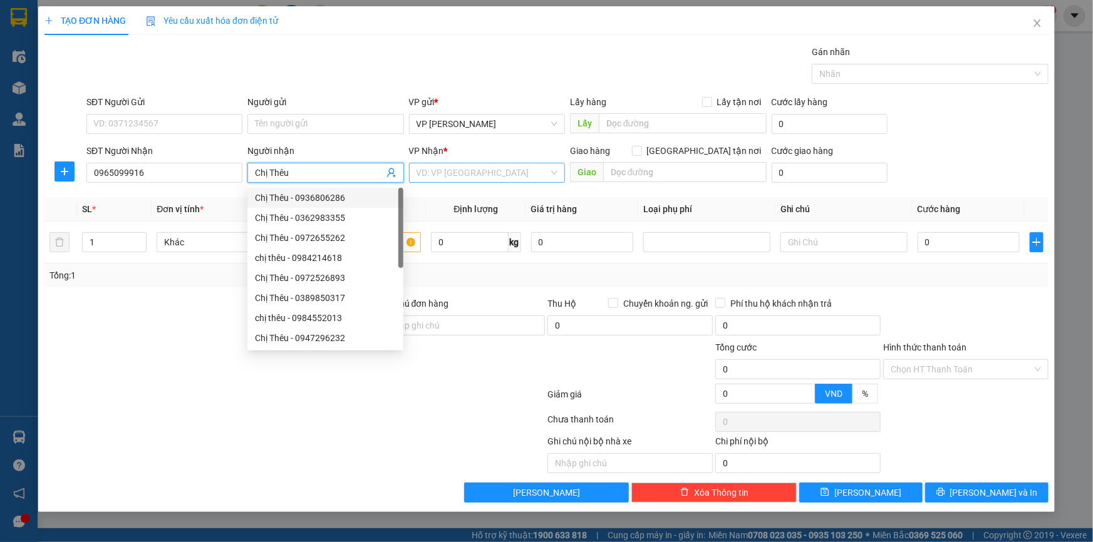
type input "Chị Thêu"
click at [479, 181] on input "search" at bounding box center [483, 172] width 132 height 19
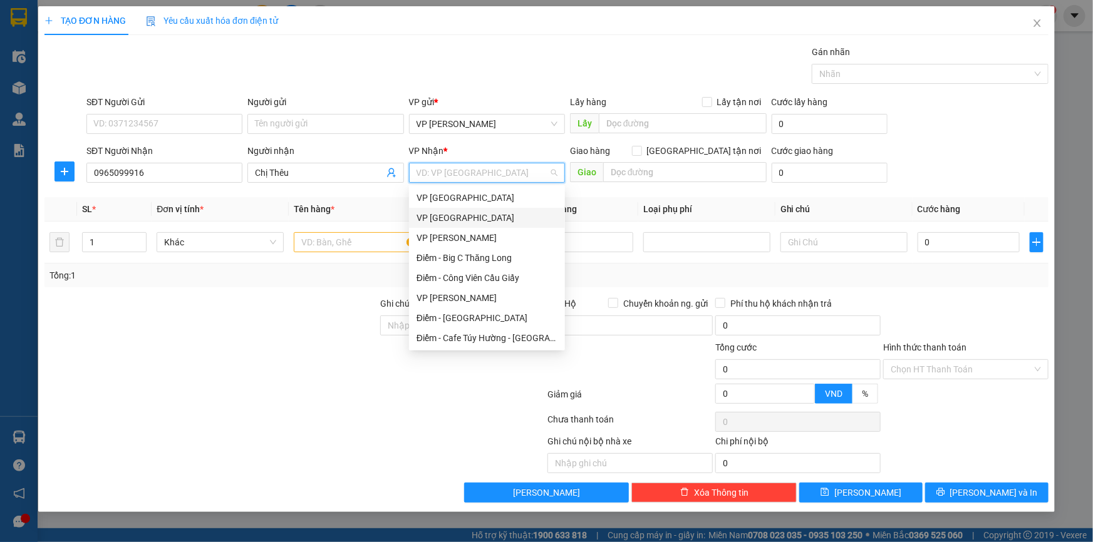
click at [465, 219] on div "VP [GEOGRAPHIC_DATA]" at bounding box center [487, 218] width 141 height 14
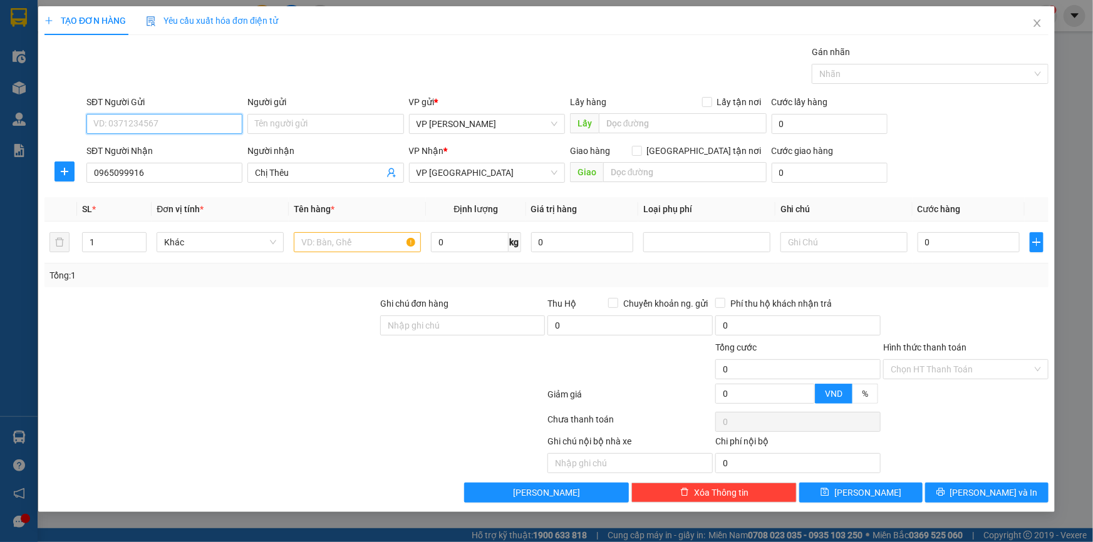
click at [169, 124] on input "SĐT Người Gửi" at bounding box center [164, 124] width 156 height 20
type input "0857005191"
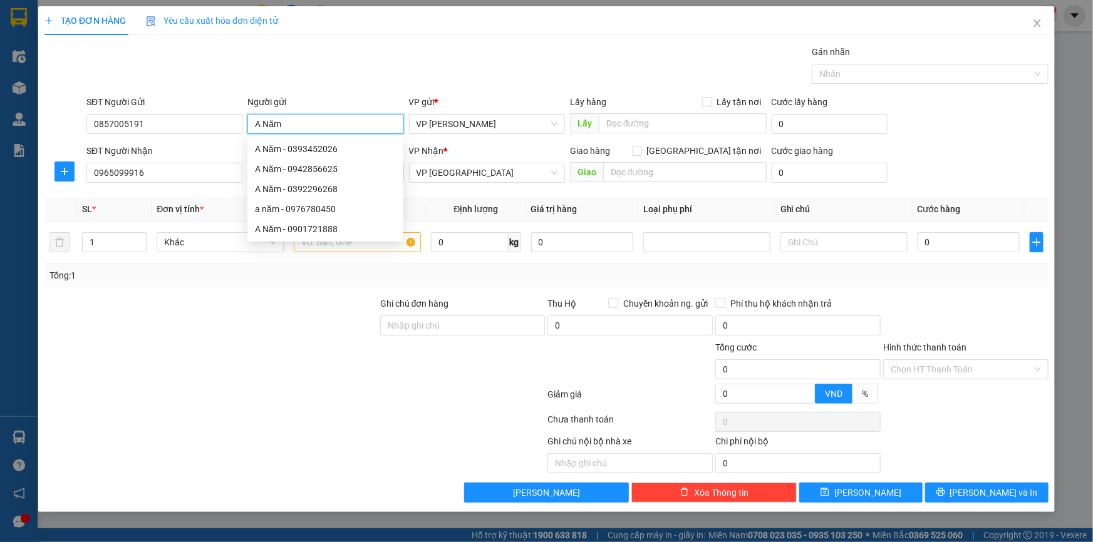
type input "A Năm"
drag, startPoint x: 536, startPoint y: 54, endPoint x: 529, endPoint y: 97, distance: 43.8
click at [537, 54] on div "Gói vận chuyển * Tiêu chuẩn Gán nhãn Nhãn" at bounding box center [567, 67] width 967 height 44
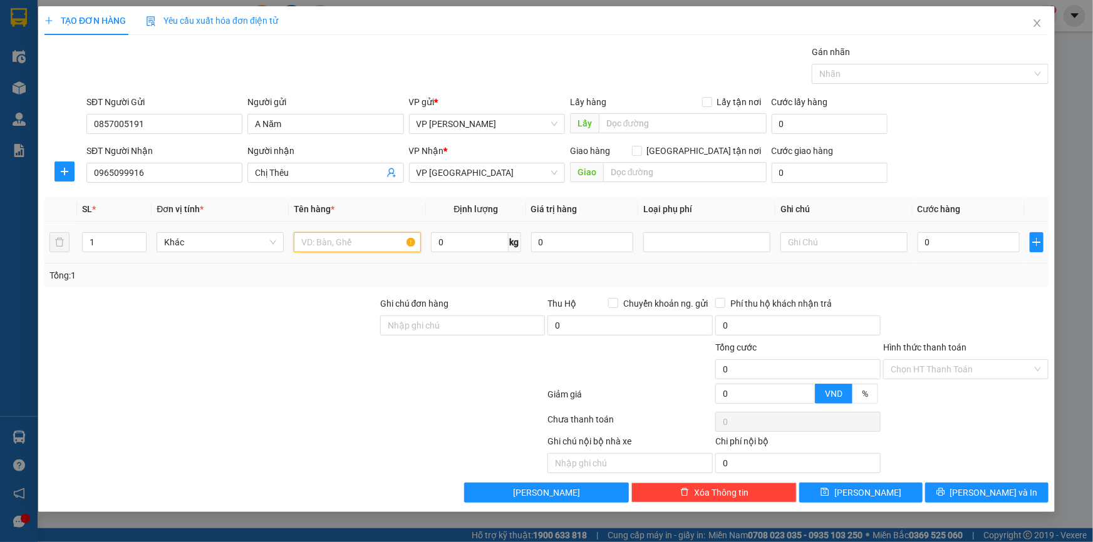
click at [347, 238] on input "text" at bounding box center [357, 242] width 127 height 20
type input "T"
type input "Tập giấy tờ"
type input "0.5"
type input "02"
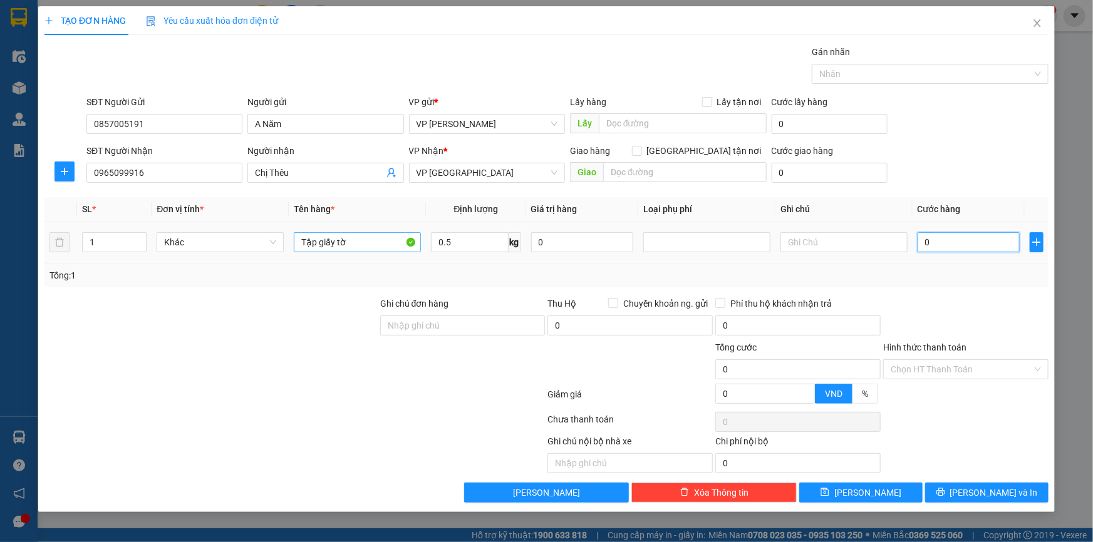
type input "2"
type input "025"
type input "25"
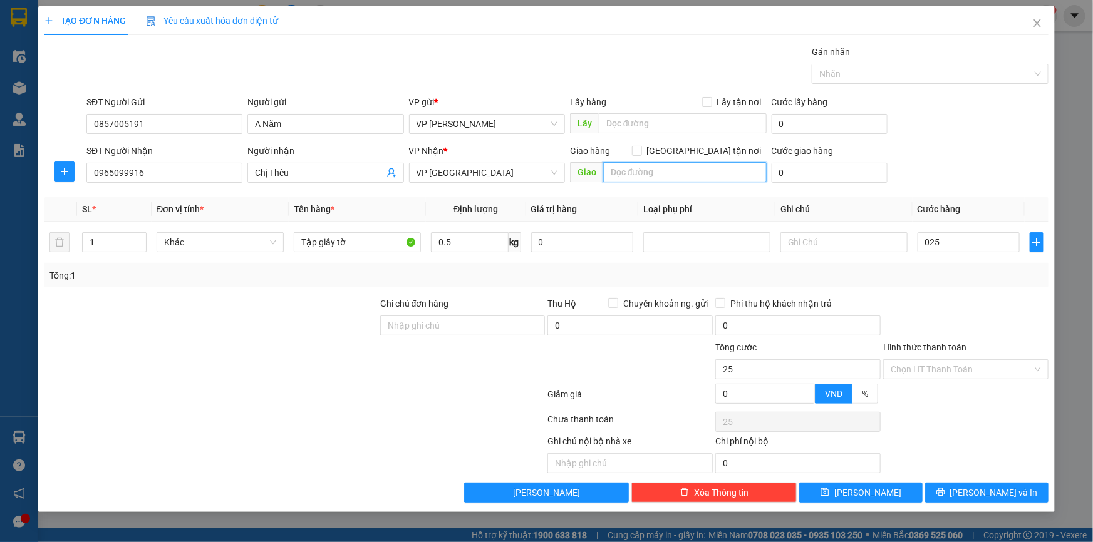
type input "25.000"
click at [680, 175] on input "text" at bounding box center [684, 172] width 163 height 20
type input "D"
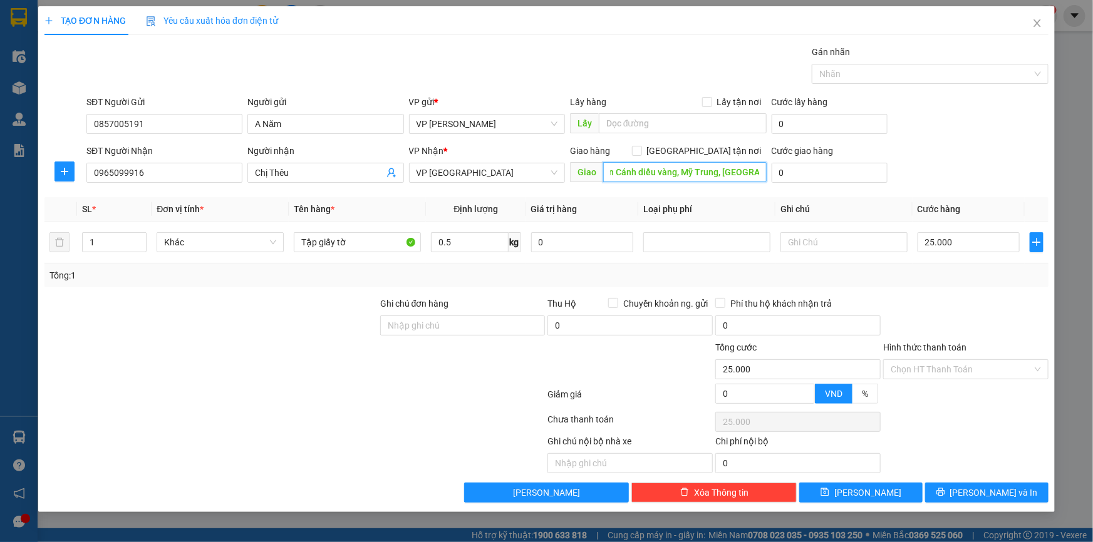
scroll to position [0, 36]
type input "Đối diện Cánh diều vàng, Mỹ Trung, Nam Định"
type input "5"
type input "25.005"
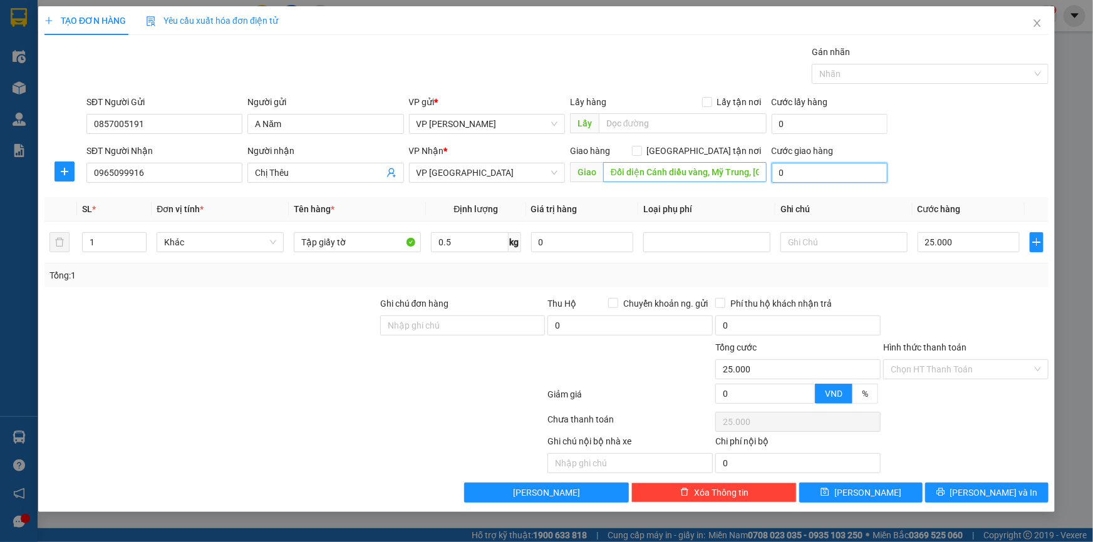
type input "25.005"
type input "5.000"
type input "30.000"
click at [988, 139] on form "SĐT Người Gửi 0857005191 Người gửi A Năm VP gửi * VP Phạm Văn Đồng Lấy hàng Lấy…" at bounding box center [546, 141] width 1004 height 93
click at [910, 366] on input "Hình thức thanh toán" at bounding box center [962, 369] width 142 height 19
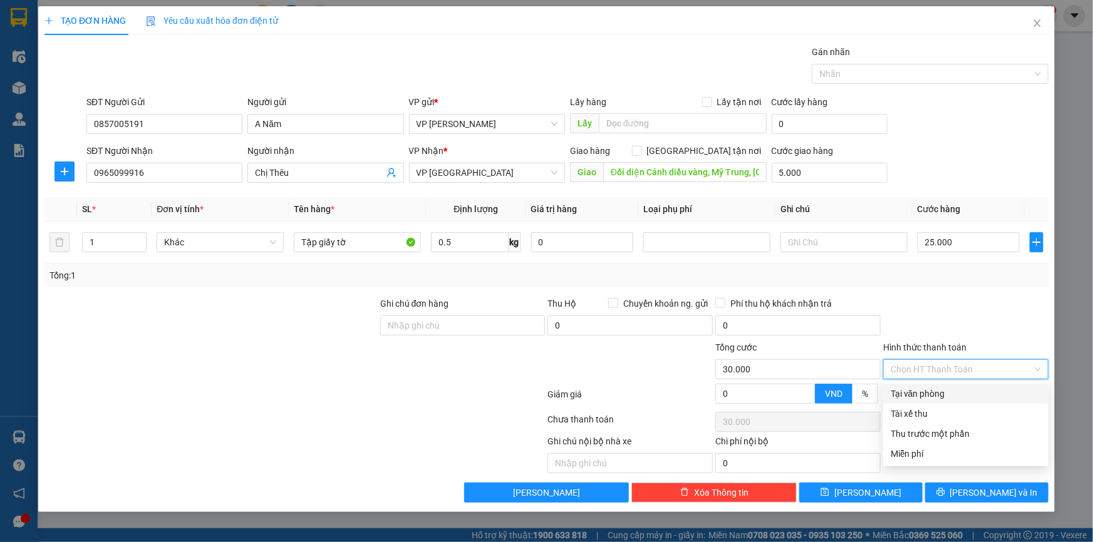
click at [908, 391] on div "Tại văn phòng" at bounding box center [966, 394] width 150 height 14
type input "0"
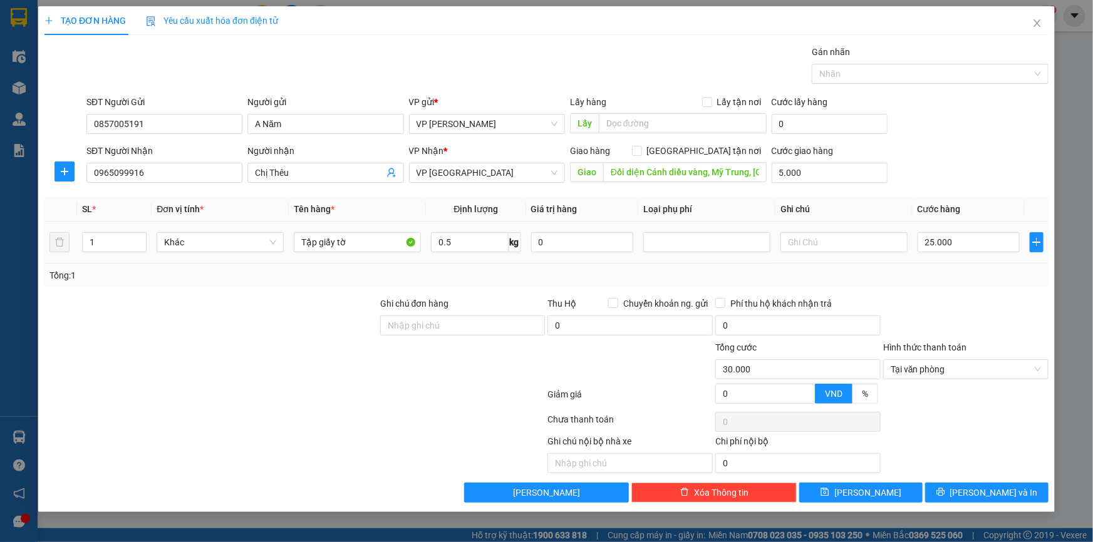
drag, startPoint x: 930, startPoint y: 289, endPoint x: 318, endPoint y: 262, distance: 612.6
click at [930, 289] on div "Transit Pickup Surcharge Ids Transit Deliver Surcharge Ids Transit Deliver Surc…" at bounding box center [546, 274] width 1004 height 458
drag, startPoint x: 978, startPoint y: 490, endPoint x: 552, endPoint y: 312, distance: 462.4
click at [978, 490] on span "[PERSON_NAME] và In" at bounding box center [994, 493] width 88 height 14
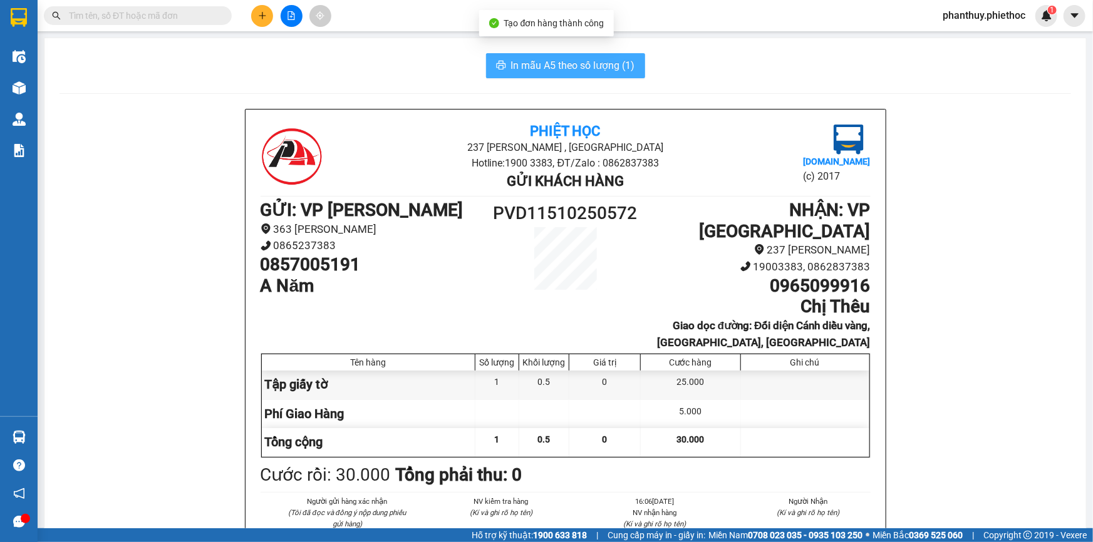
click at [562, 66] on span "In mẫu A5 theo số lượng (1)" at bounding box center [573, 66] width 124 height 16
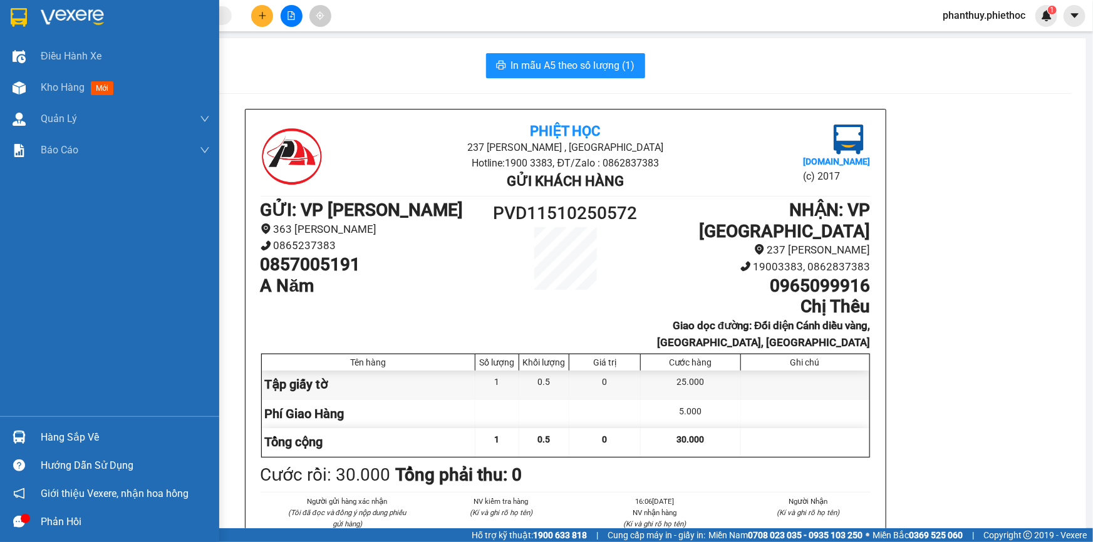
drag, startPoint x: 55, startPoint y: 438, endPoint x: 61, endPoint y: 435, distance: 6.4
click at [56, 437] on div "Hàng sắp về" at bounding box center [125, 437] width 169 height 19
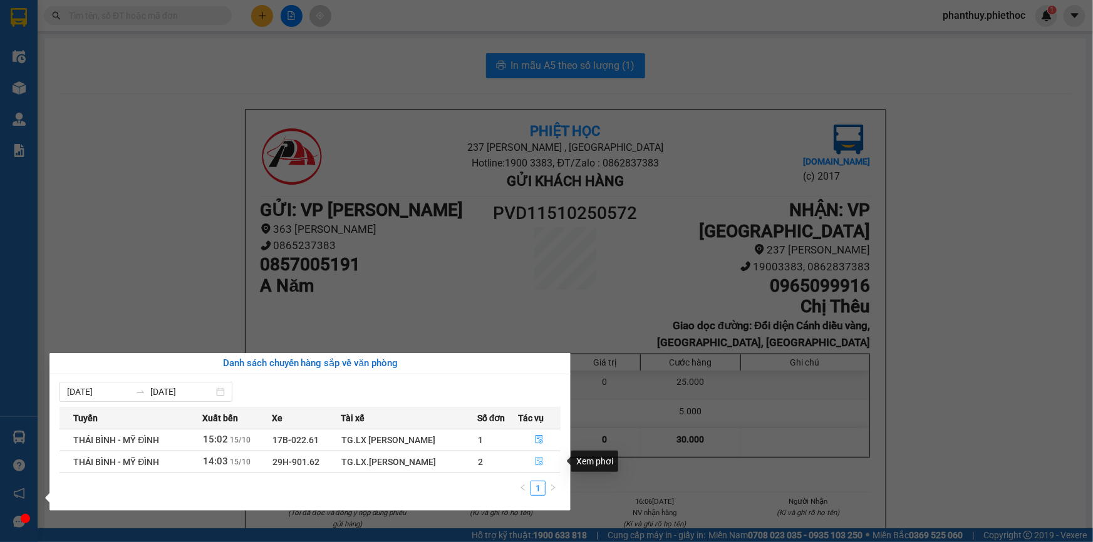
click at [538, 457] on button "button" at bounding box center [539, 462] width 41 height 20
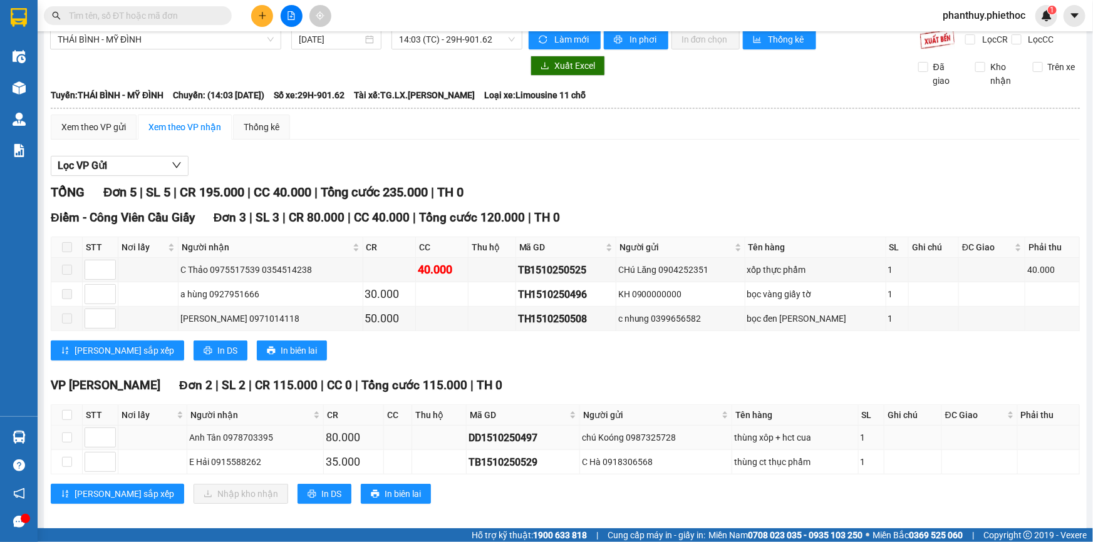
scroll to position [23, 0]
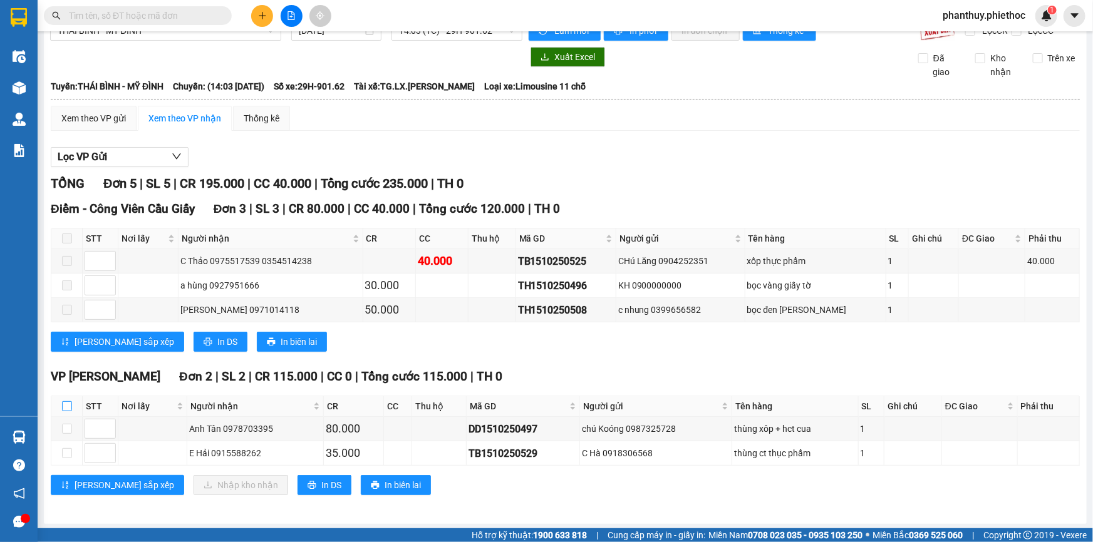
click at [68, 402] on input "checkbox" at bounding box center [67, 407] width 10 height 10
checkbox input "true"
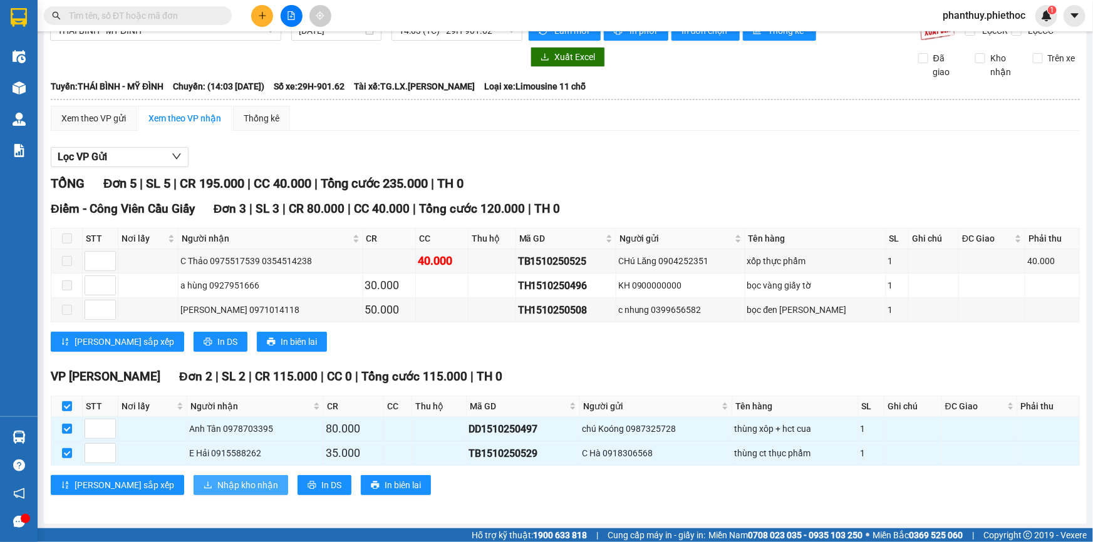
click at [217, 479] on span "Nhập kho nhận" at bounding box center [247, 486] width 61 height 14
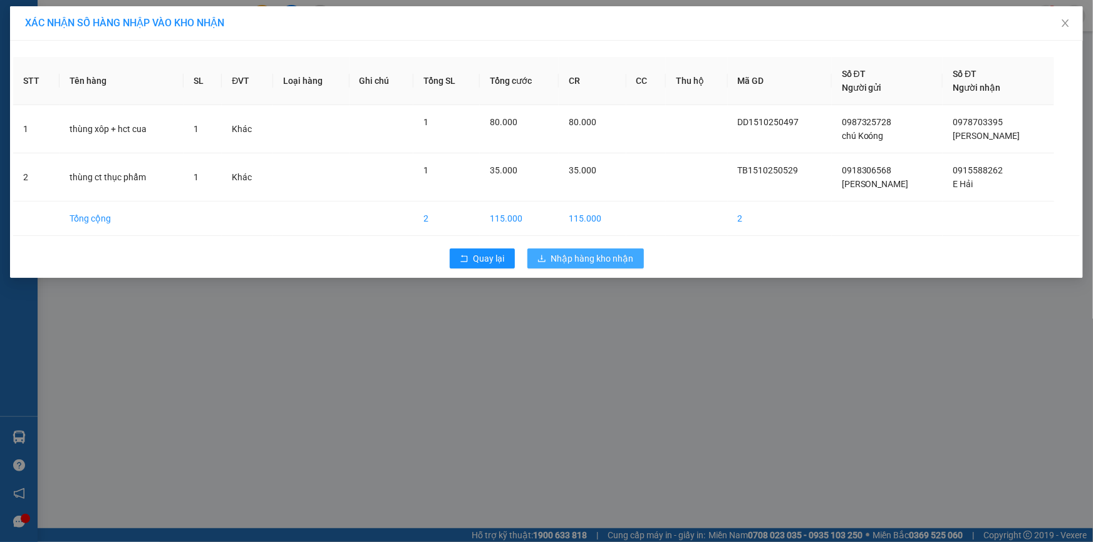
click at [573, 256] on span "Nhập hàng kho nhận" at bounding box center [592, 259] width 83 height 14
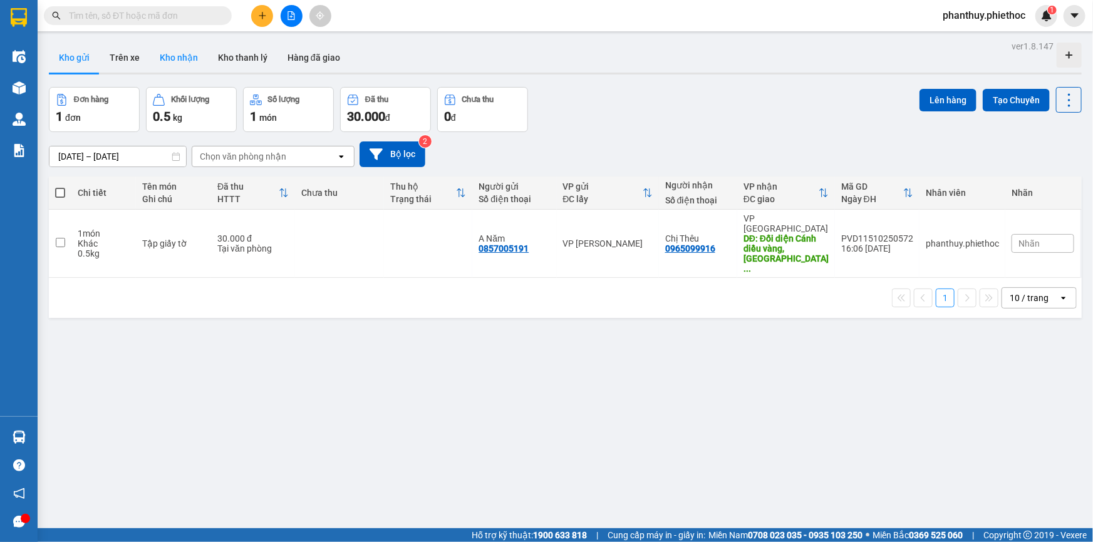
click at [169, 54] on button "Kho nhận" at bounding box center [179, 58] width 58 height 30
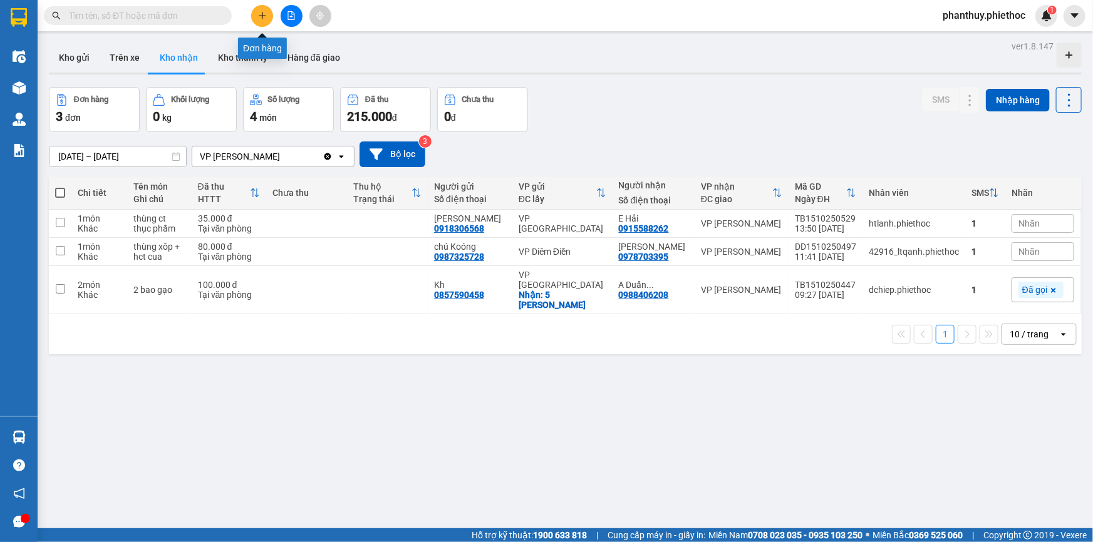
click at [261, 17] on icon "plus" at bounding box center [262, 15] width 9 height 9
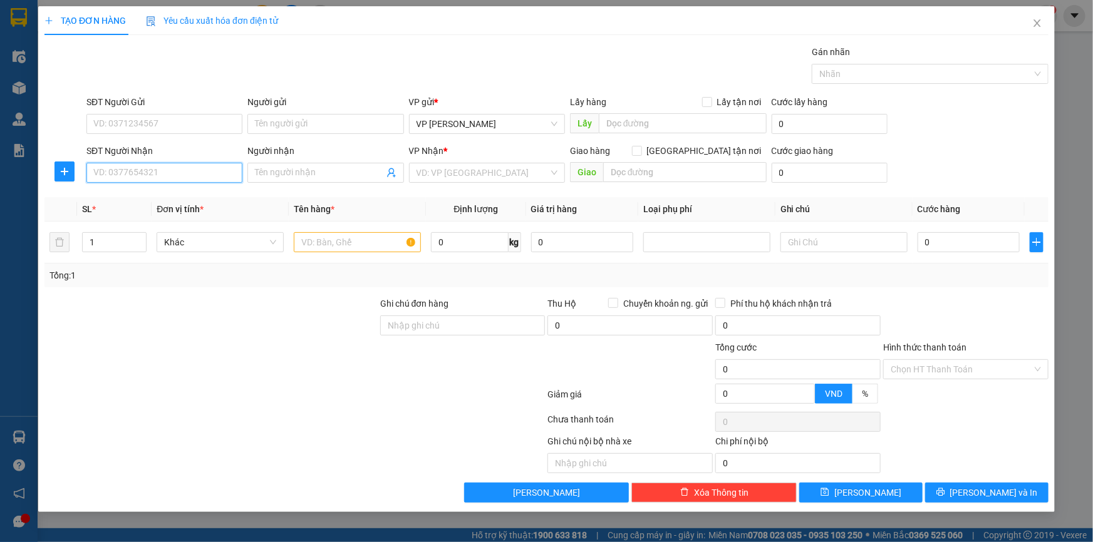
click at [121, 175] on input "SĐT Người Nhận" at bounding box center [164, 173] width 156 height 20
drag, startPoint x: 158, startPoint y: 174, endPoint x: 0, endPoint y: 100, distance: 174.3
click at [0, 100] on div "TẠO ĐƠN HÀNG Yêu cầu xuất hóa đơn điện tử Transit Pickup Surcharge Ids Transit …" at bounding box center [546, 271] width 1093 height 542
type input "0335654553"
click at [142, 127] on input "SĐT Người Gửi" at bounding box center [164, 124] width 156 height 20
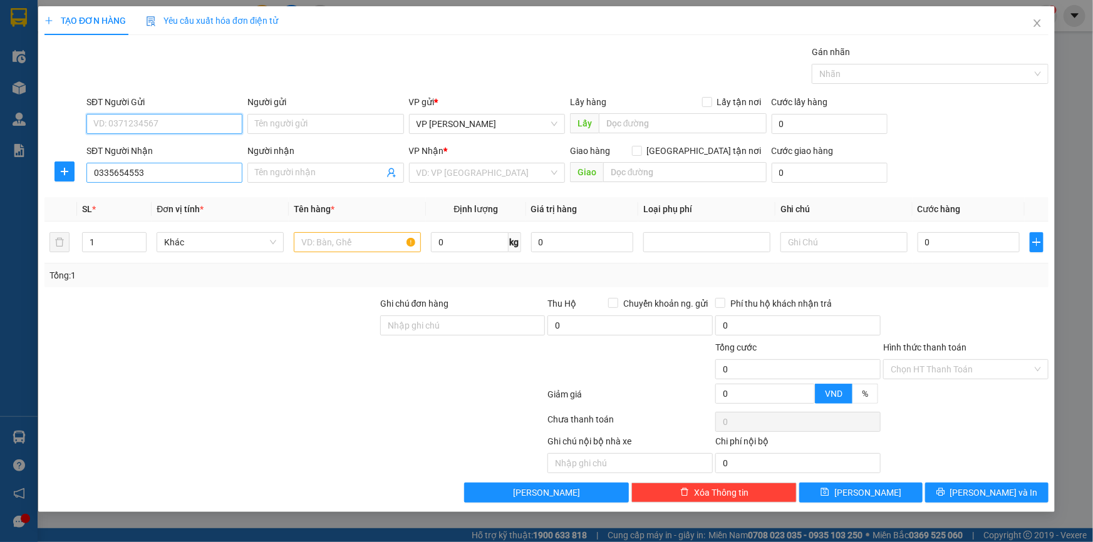
paste input "0335654553"
type input "0335654553"
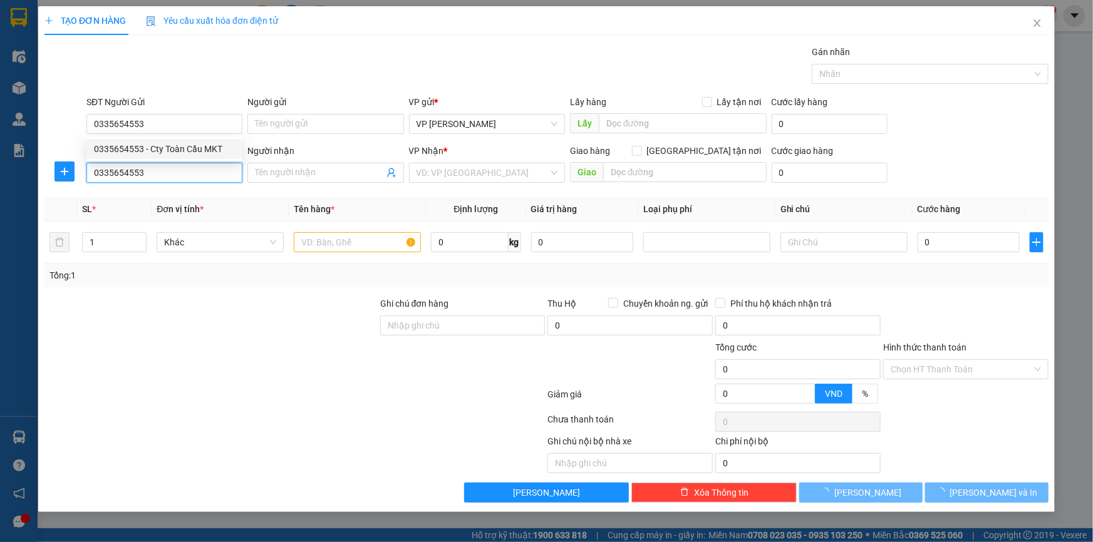
click at [160, 179] on input "0335654553" at bounding box center [164, 173] width 156 height 20
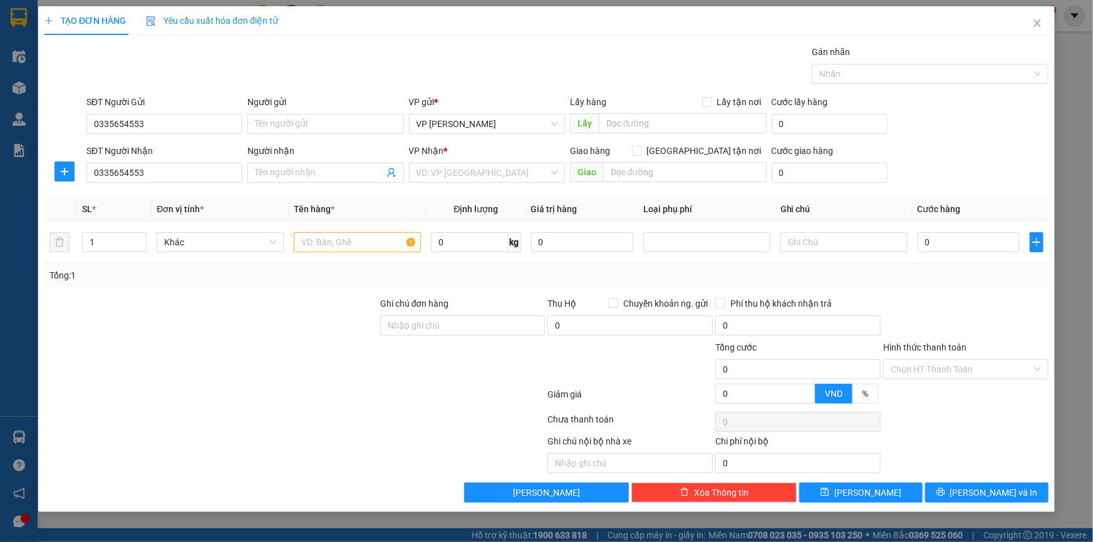
click at [168, 150] on div "SĐT Người Nhận" at bounding box center [164, 151] width 156 height 14
click at [168, 163] on input "0335654553" at bounding box center [164, 173] width 156 height 20
click at [173, 132] on input "0335654553" at bounding box center [164, 124] width 156 height 20
click at [180, 142] on div "0335654553 - Cty Toàn Cầu MKT" at bounding box center [164, 149] width 141 height 14
type input "Cty Toàn Cầu MKT"
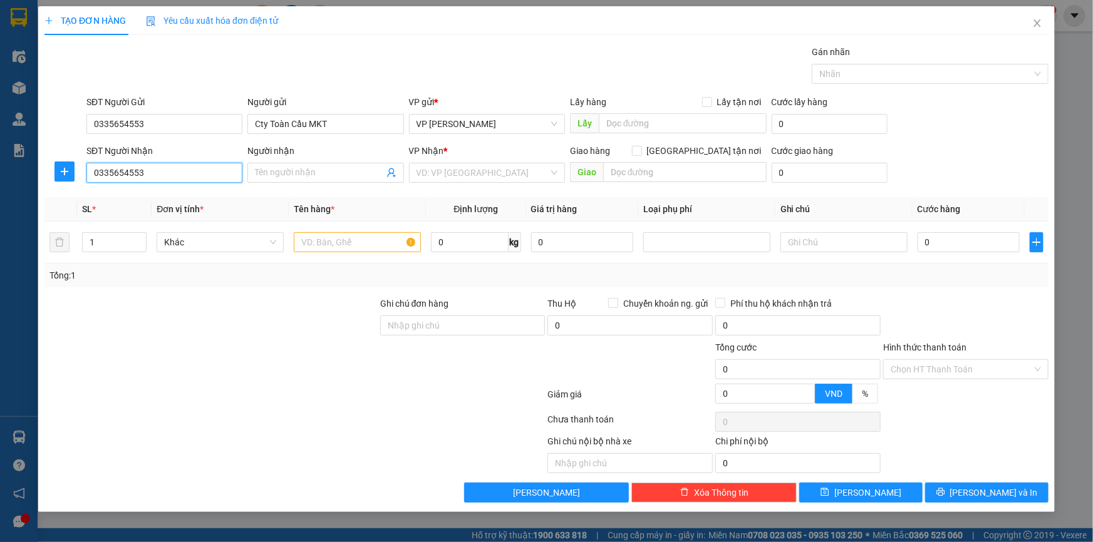
drag, startPoint x: 162, startPoint y: 174, endPoint x: 0, endPoint y: 123, distance: 169.6
click at [0, 123] on div "TẠO ĐƠN HÀNG Yêu cầu xuất hóa đơn điện tử Transit Pickup Surcharge Ids Transit …" at bounding box center [546, 271] width 1093 height 542
click at [177, 199] on div "0972215771 - Hà Cương" at bounding box center [164, 198] width 141 height 14
type input "0972215771"
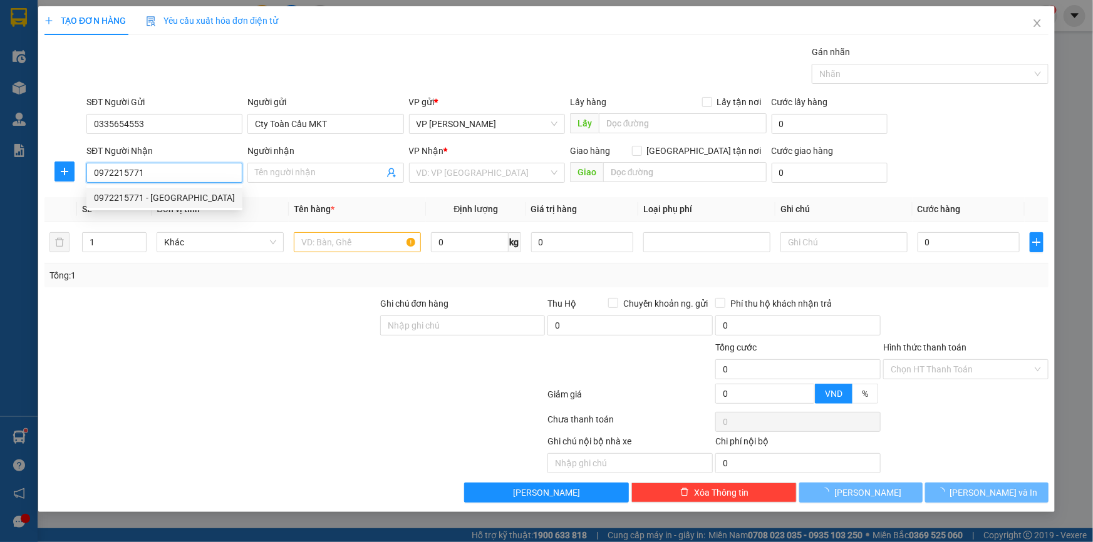
type input "Hà Cương"
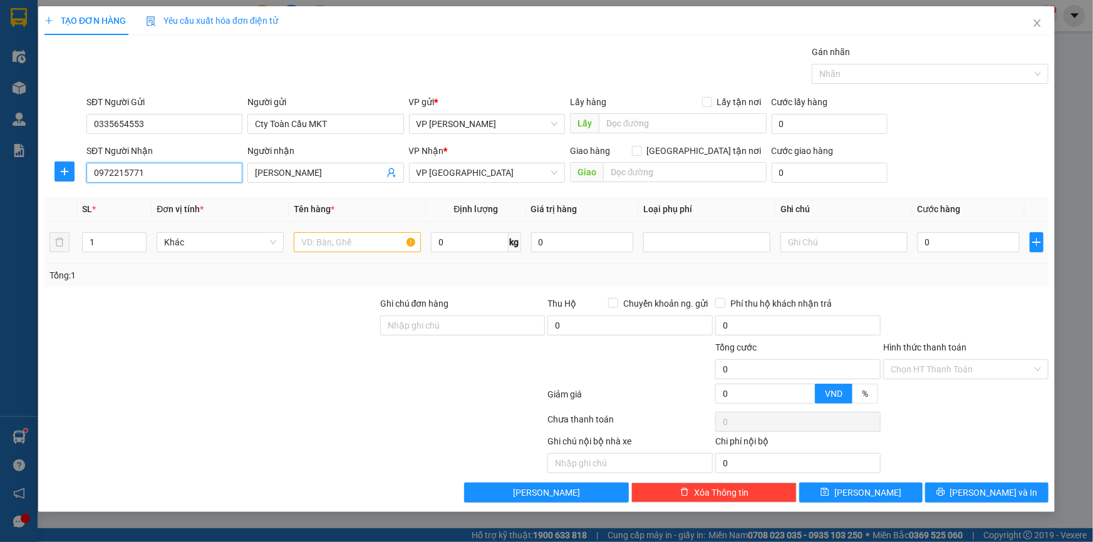
type input "0972215771"
click at [340, 237] on input "text" at bounding box center [357, 242] width 127 height 20
type input "Thùng phụ tùng ô tô"
type input "22"
click at [295, 376] on div at bounding box center [211, 363] width 336 height 44
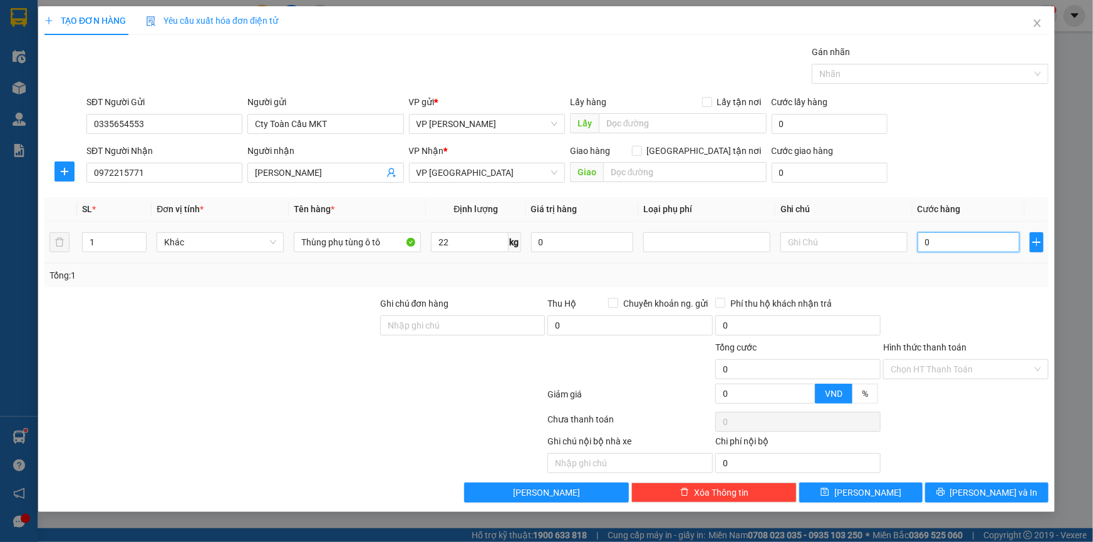
click at [950, 240] on input "0" at bounding box center [969, 242] width 102 height 20
type input "05"
type input "5"
type input "050"
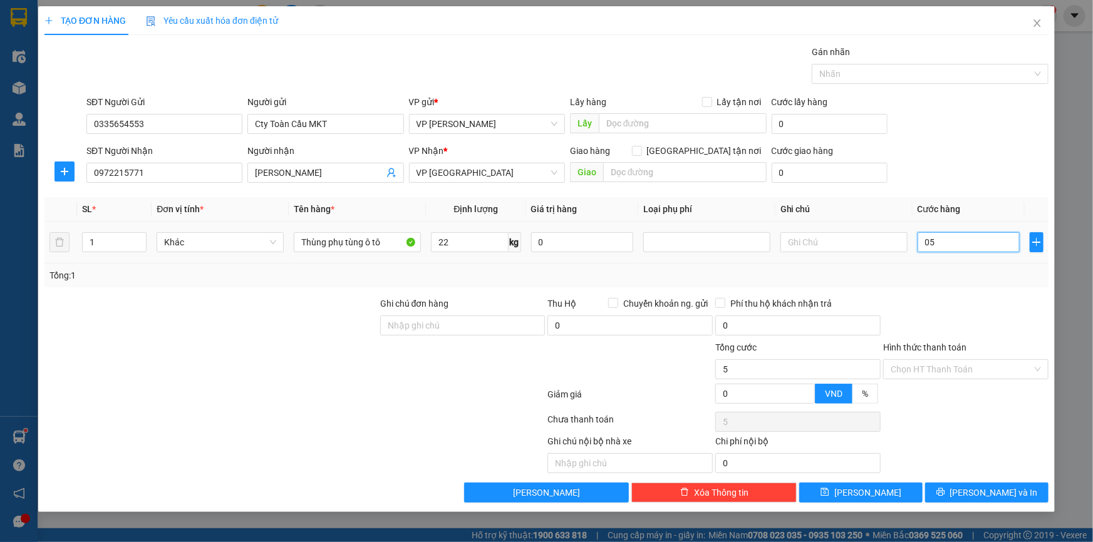
type input "50"
type input "50.000"
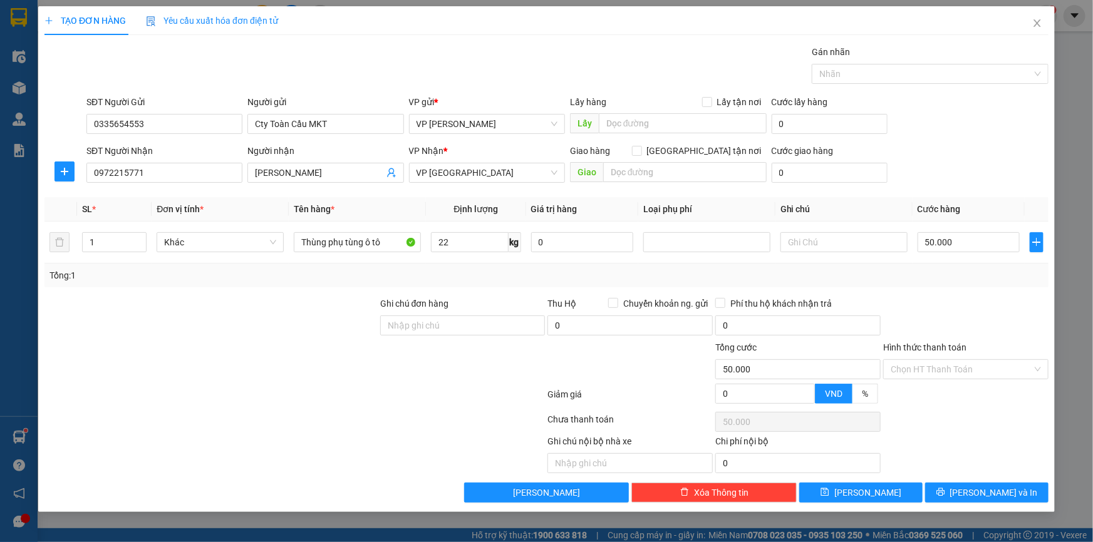
click at [1009, 131] on div "SĐT Người Gửi 0335654553 Người gửi Cty Toàn Cầu MKT VP gửi * VP Phạm Văn Đồng L…" at bounding box center [567, 117] width 967 height 44
drag, startPoint x: 981, startPoint y: 480, endPoint x: 903, endPoint y: 432, distance: 91.4
click at [978, 478] on div "Transit Pickup Surcharge Ids Transit Deliver Surcharge Ids Transit Deliver Surc…" at bounding box center [546, 274] width 1004 height 458
click at [981, 499] on span "[PERSON_NAME] và In" at bounding box center [994, 493] width 88 height 14
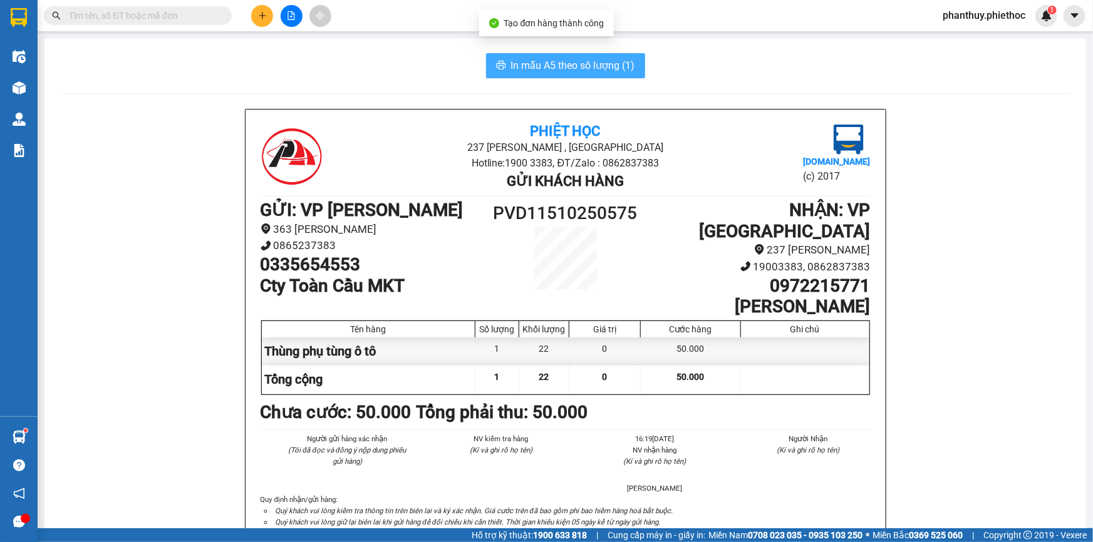
click at [549, 63] on span "In mẫu A5 theo số lượng (1)" at bounding box center [573, 66] width 124 height 16
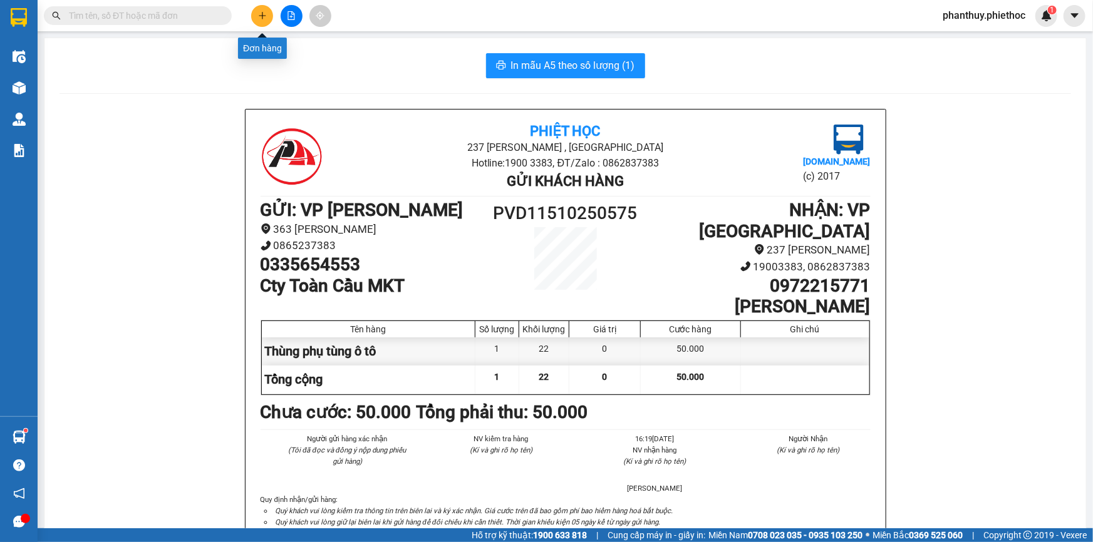
click at [266, 13] on button at bounding box center [262, 16] width 22 height 22
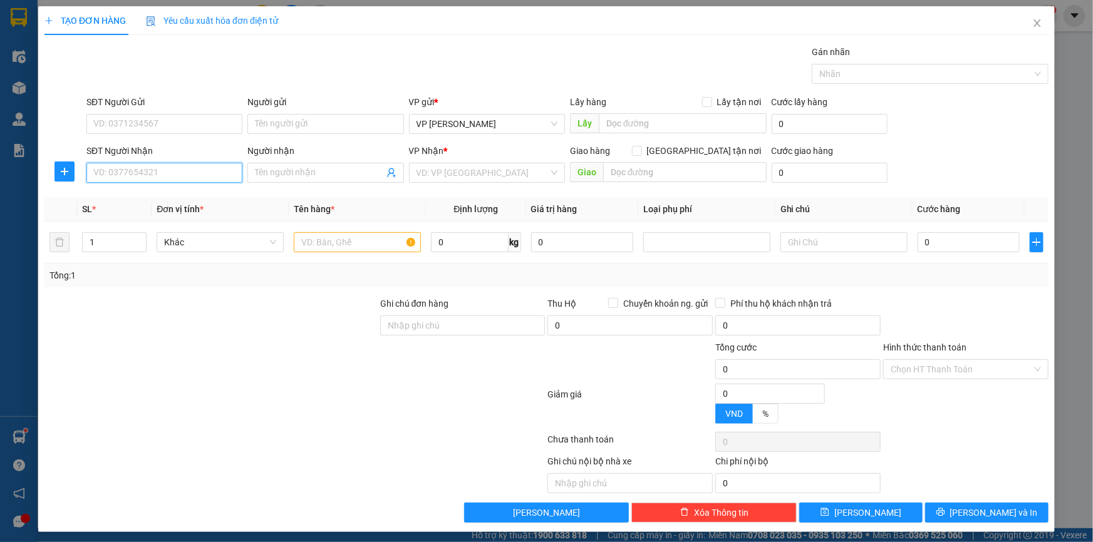
click at [101, 175] on input "SĐT Người Nhận" at bounding box center [164, 173] width 156 height 20
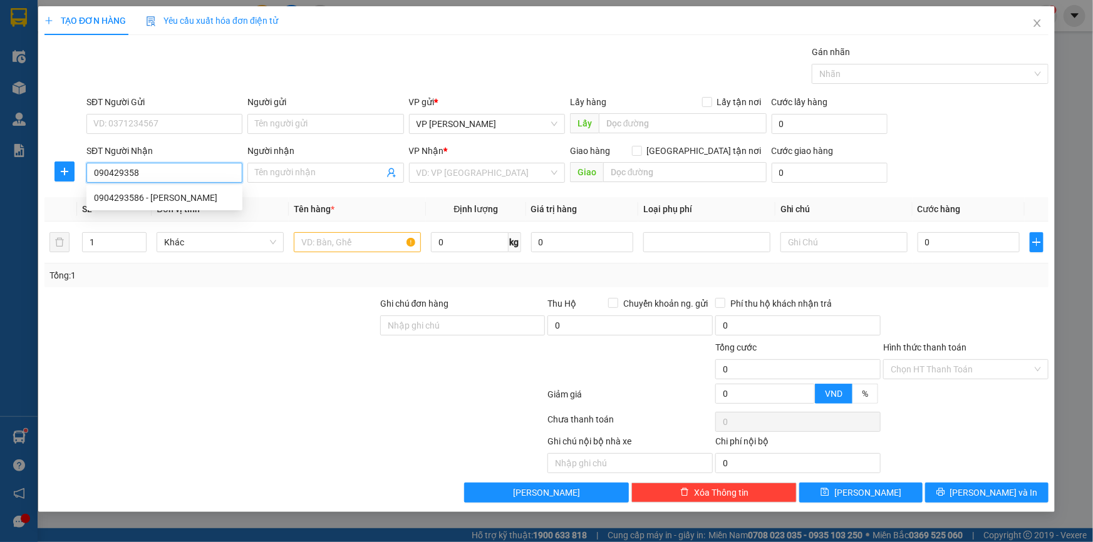
type input "0904293586"
click at [169, 191] on div "0904293586 - Phạm Thị Vân" at bounding box center [164, 198] width 141 height 14
type input "Phạm Thị Vân"
type input "0904293586"
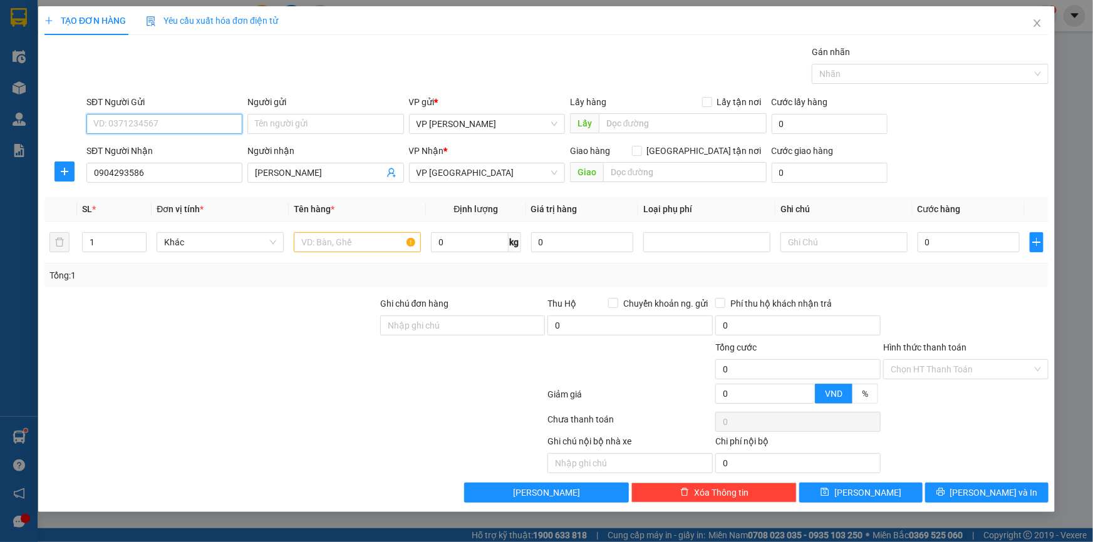
click at [128, 130] on input "SĐT Người Gửi" at bounding box center [164, 124] width 156 height 20
click at [166, 168] on div "0904293586 - Phạm Thị Vân" at bounding box center [172, 169] width 156 height 14
type input "0904293586"
type input "Phạm Thị Vân"
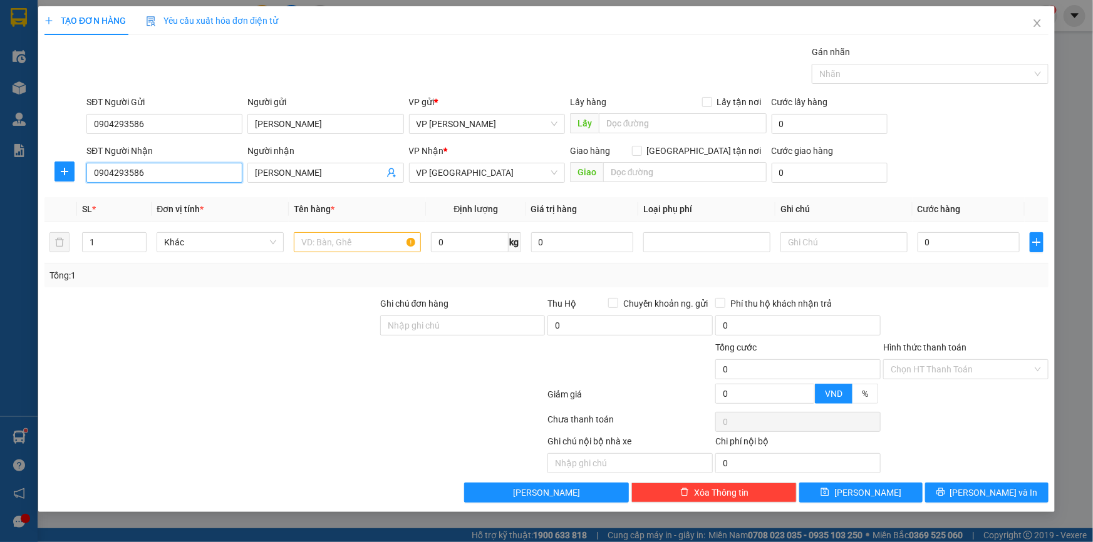
drag, startPoint x: 147, startPoint y: 169, endPoint x: 0, endPoint y: 53, distance: 186.9
click at [0, 53] on div "TẠO ĐƠN HÀNG Yêu cầu xuất hóa đơn điện tử Transit Pickup Surcharge Ids Transit …" at bounding box center [546, 271] width 1093 height 542
click at [346, 245] on input "text" at bounding box center [357, 242] width 127 height 20
type input "Hộp đỏ nhỏ (con dấu)"
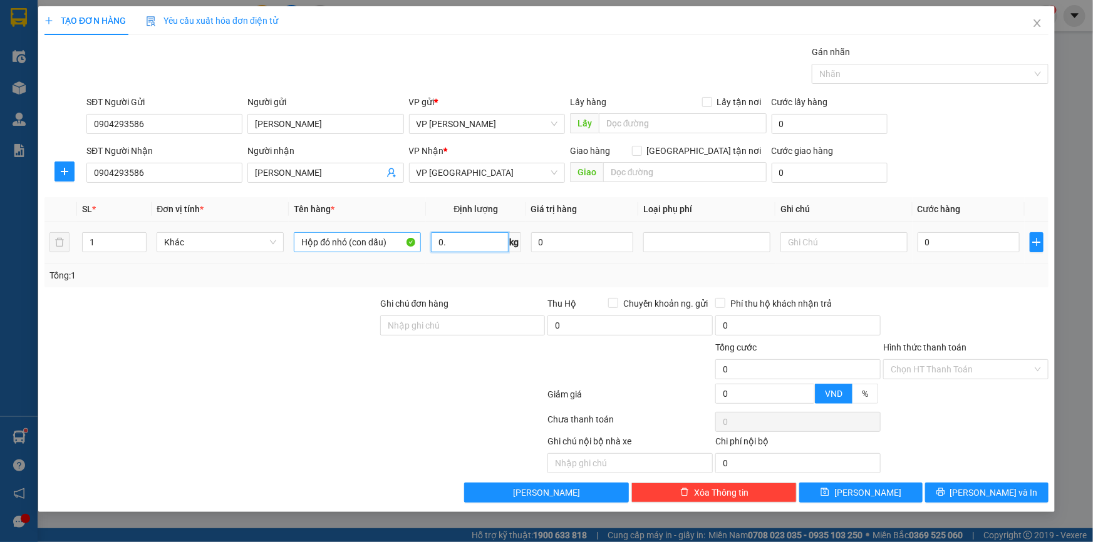
type input "0"
type input "0.58"
click at [457, 240] on input "0.58" at bounding box center [469, 242] width 77 height 20
type input "0.5"
type input "02"
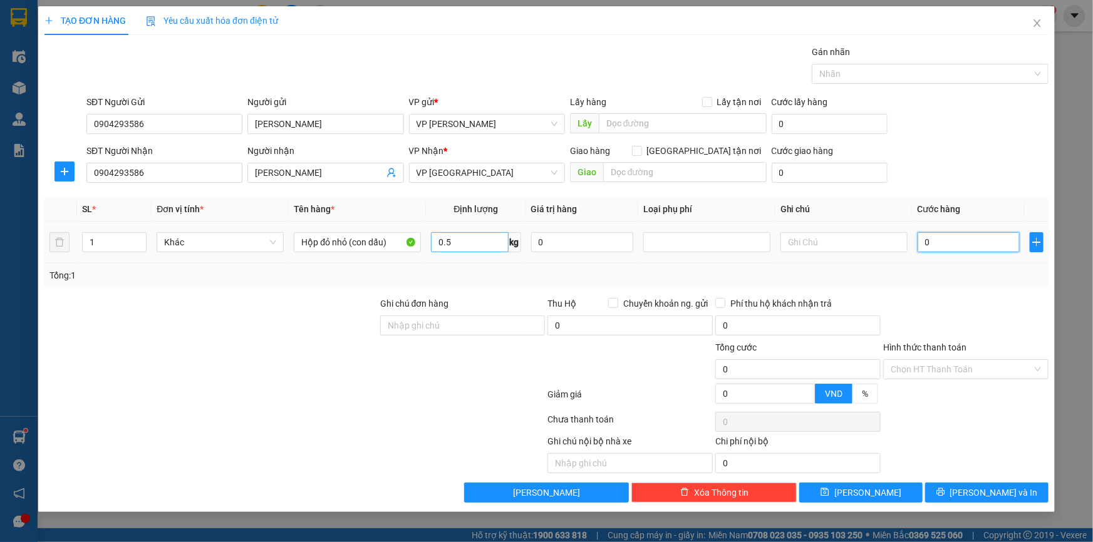
type input "2"
type input "025"
type input "25"
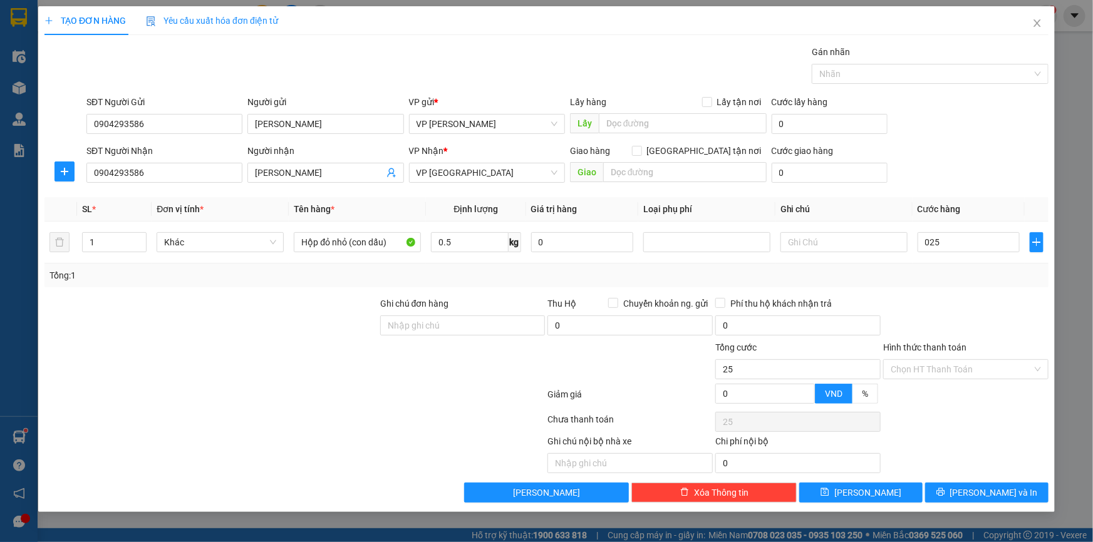
type input "25.000"
click at [946, 140] on form "SĐT Người Gửi 0904293586 Người gửi Phạm Thị Vân VP gửi * VP Phạm Văn Đồng Lấy h…" at bounding box center [546, 141] width 1004 height 93
click at [952, 370] on input "Hình thức thanh toán" at bounding box center [962, 369] width 142 height 19
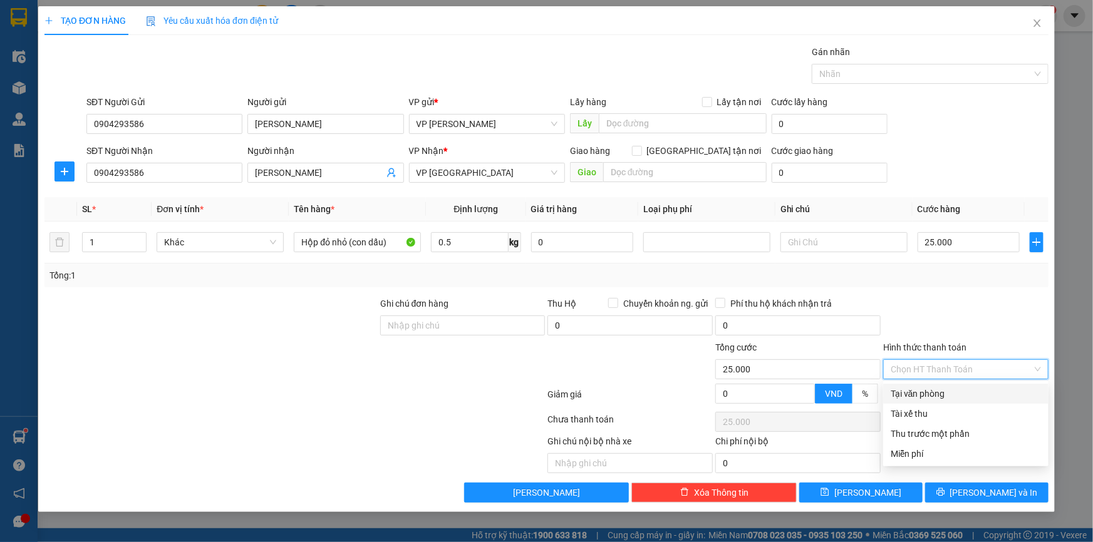
click at [913, 401] on div "Tại văn phòng" at bounding box center [965, 394] width 165 height 20
type input "0"
click at [937, 147] on div "SĐT Người Nhận 0904293586 Người nhận Phạm Thị Vân VP Nhận * VP Thái Bình Giao h…" at bounding box center [567, 166] width 967 height 44
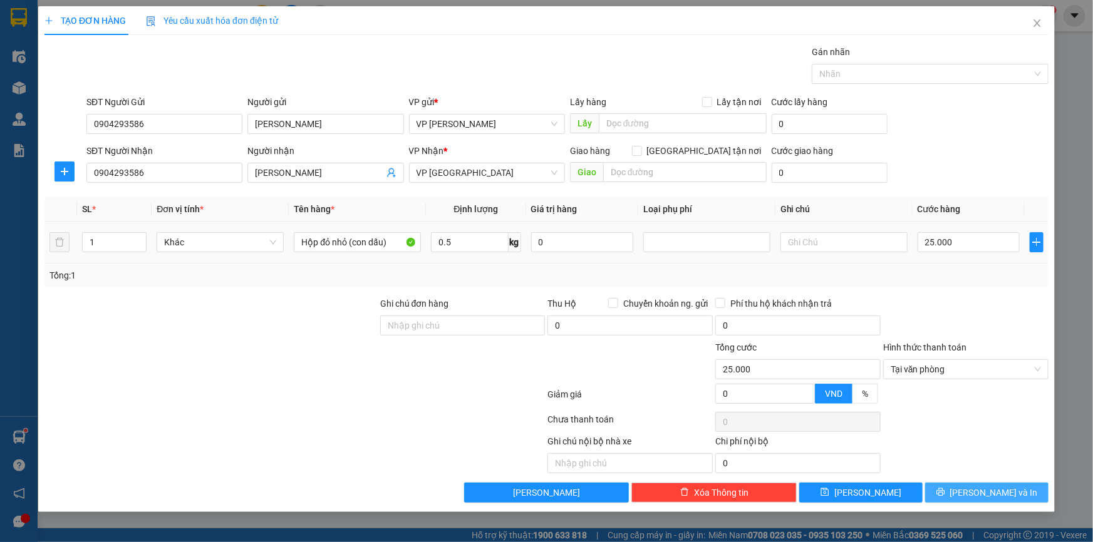
drag, startPoint x: 984, startPoint y: 492, endPoint x: 593, endPoint y: 261, distance: 453.8
click at [978, 486] on span "[PERSON_NAME] và In" at bounding box center [994, 493] width 88 height 14
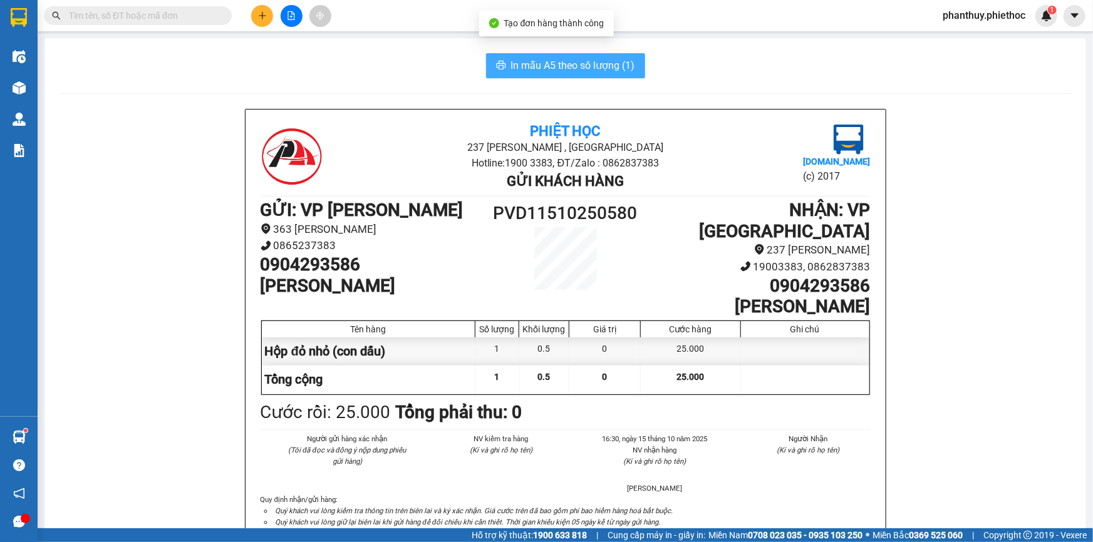
click at [500, 58] on button "In mẫu A5 theo số lượng (1)" at bounding box center [565, 65] width 159 height 25
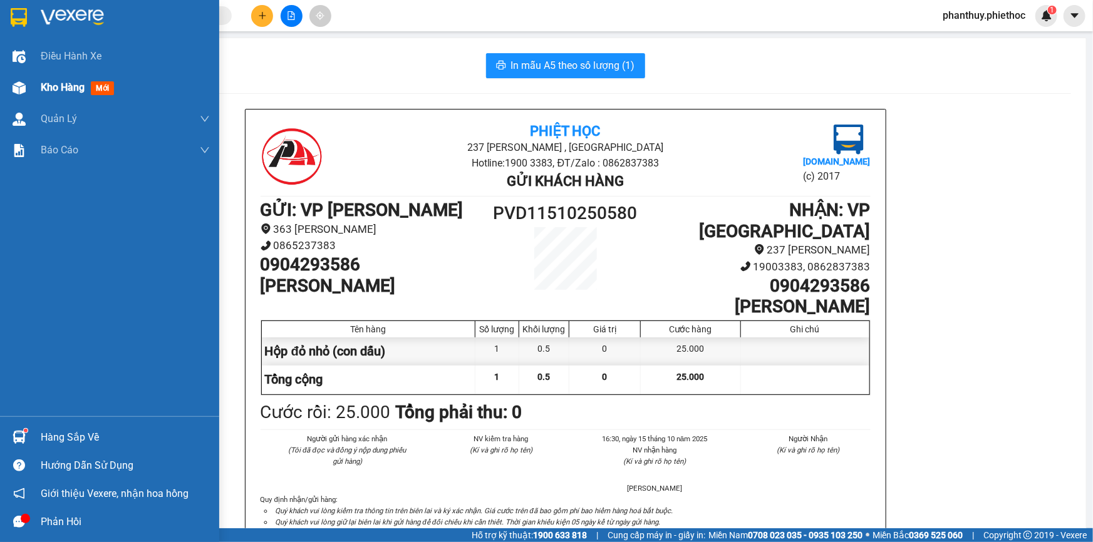
click at [83, 88] on span "Kho hàng" at bounding box center [63, 87] width 44 height 12
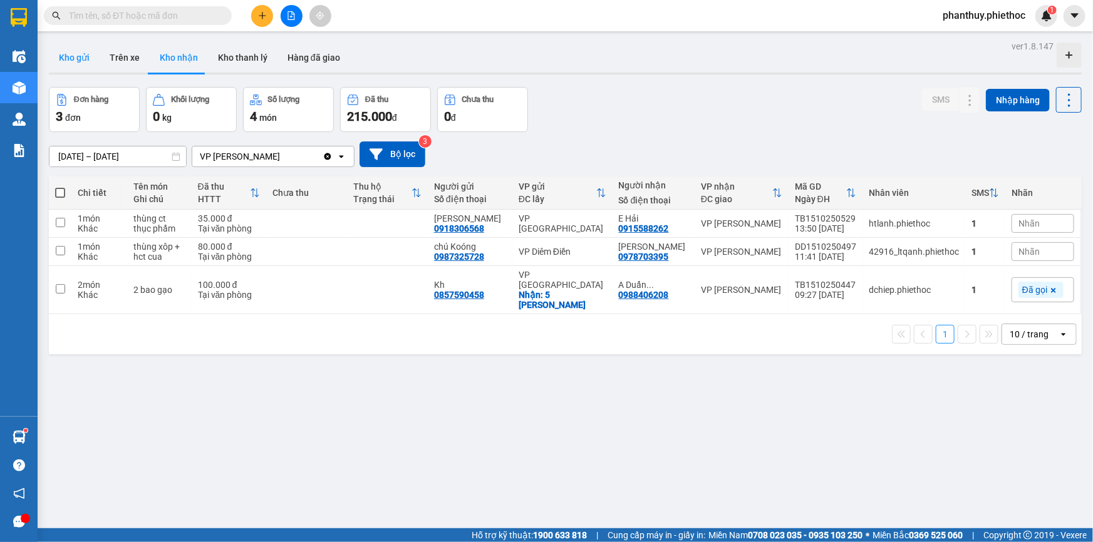
click at [78, 60] on button "Kho gửi" at bounding box center [74, 58] width 51 height 30
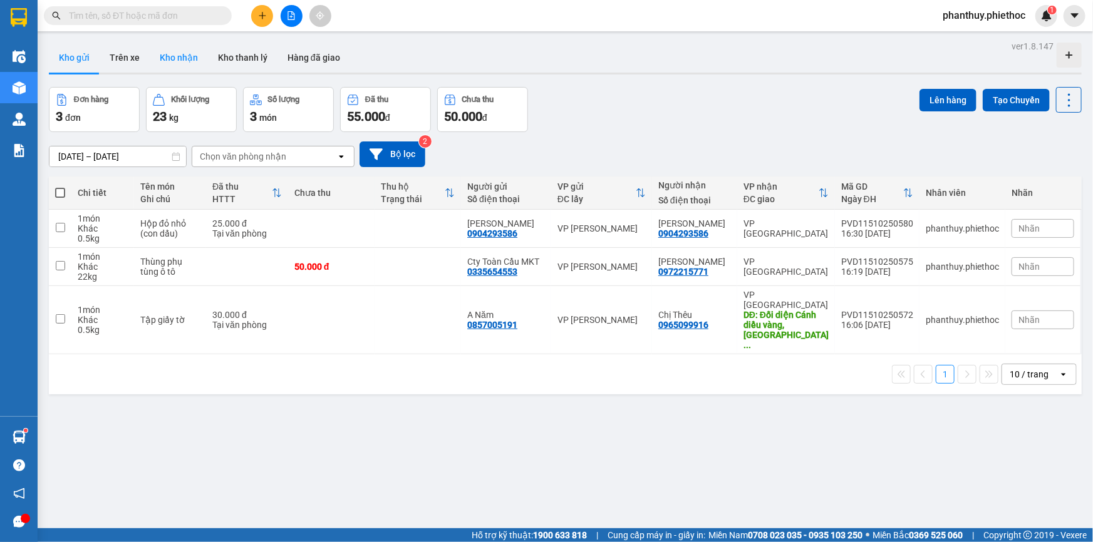
click at [189, 56] on button "Kho nhận" at bounding box center [179, 58] width 58 height 30
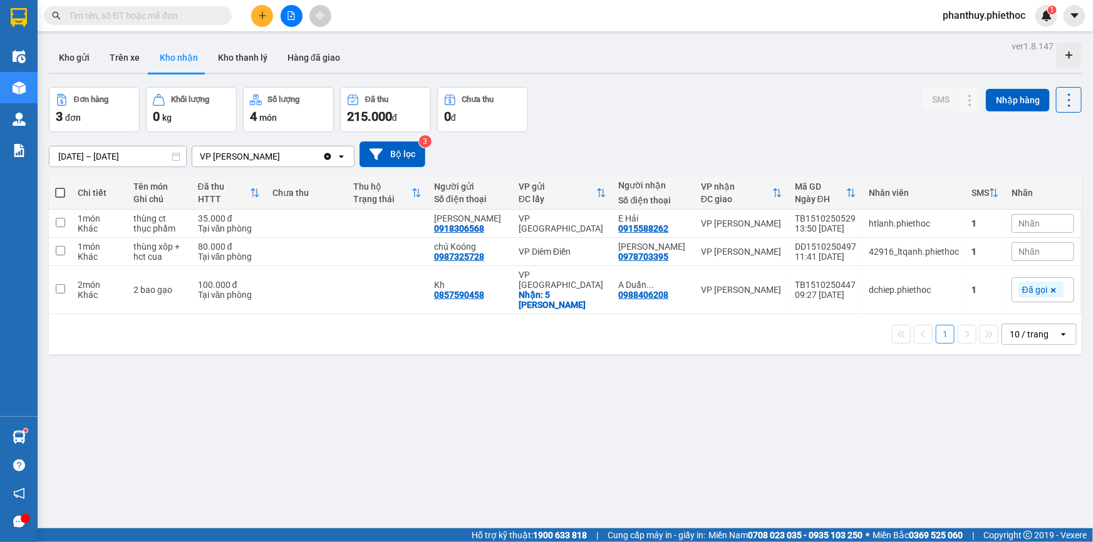
click at [1028, 254] on span "Nhãn" at bounding box center [1029, 252] width 21 height 10
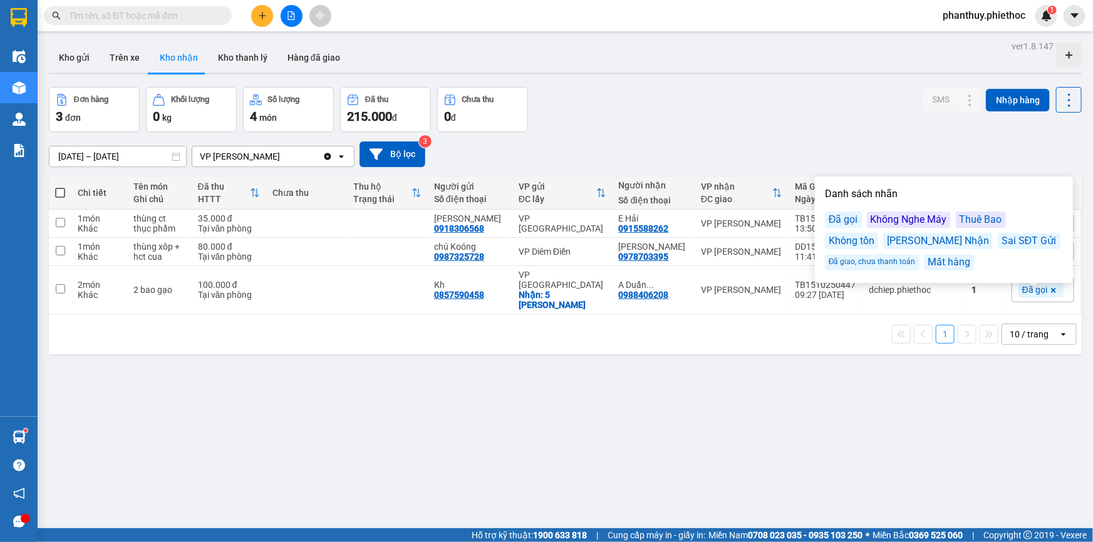
click at [837, 219] on div "Đã gọi" at bounding box center [843, 220] width 37 height 16
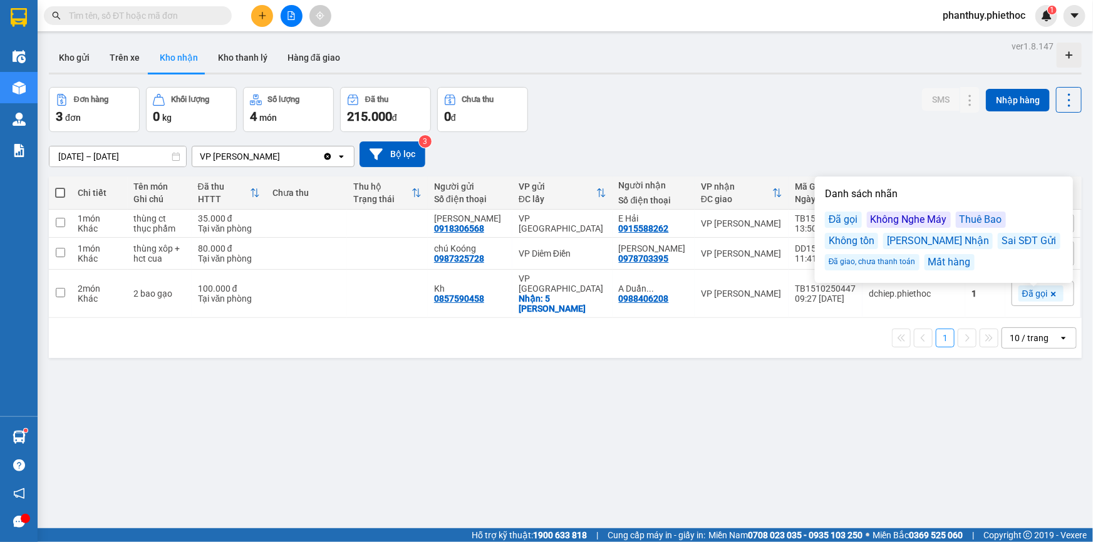
click at [824, 123] on div "Đơn hàng 3 đơn Khối lượng 0 kg Số lượng 4 món Đã thu 215.000 đ Chưa thu 0 đ SMS…" at bounding box center [565, 109] width 1033 height 45
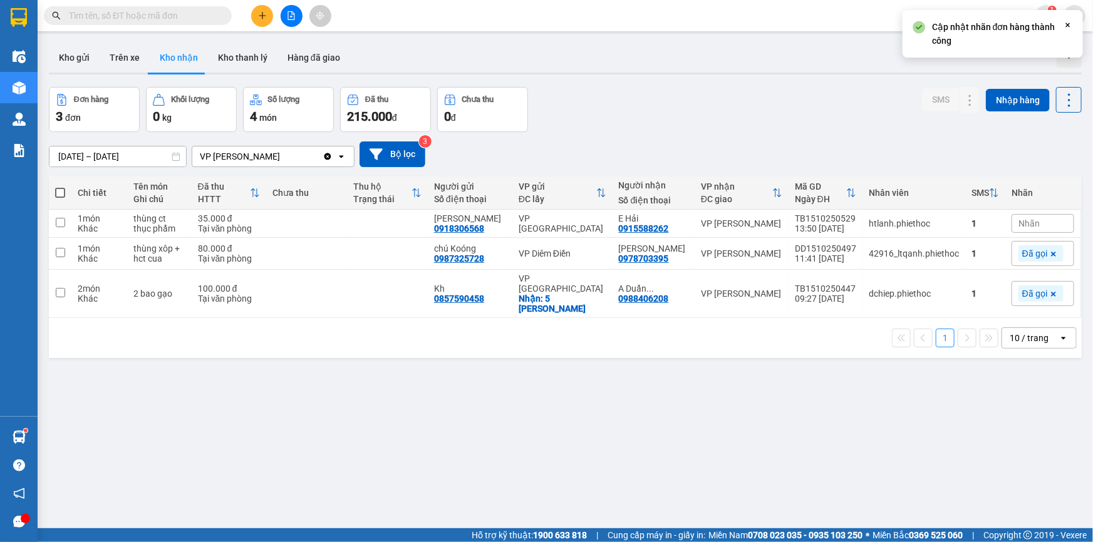
click at [752, 120] on div "Đơn hàng 3 đơn Khối lượng 0 kg Số lượng 4 món Đã thu 215.000 đ Chưa thu 0 đ SMS…" at bounding box center [565, 109] width 1033 height 45
click at [1027, 226] on span "Nhãn" at bounding box center [1029, 224] width 21 height 10
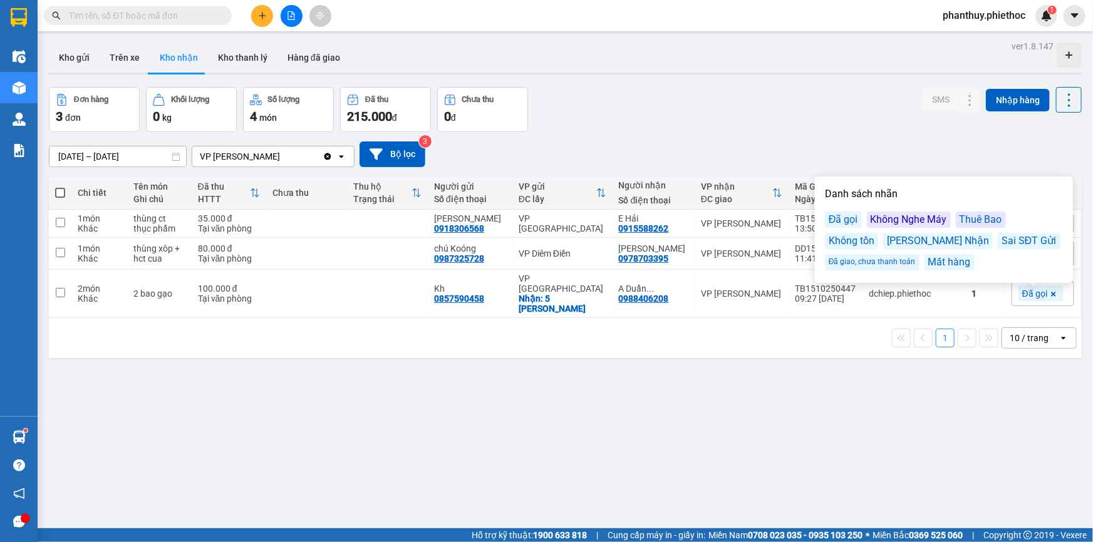
drag, startPoint x: 839, startPoint y: 219, endPoint x: 787, endPoint y: 122, distance: 111.0
click at [839, 220] on div "Đã gọi" at bounding box center [843, 220] width 37 height 16
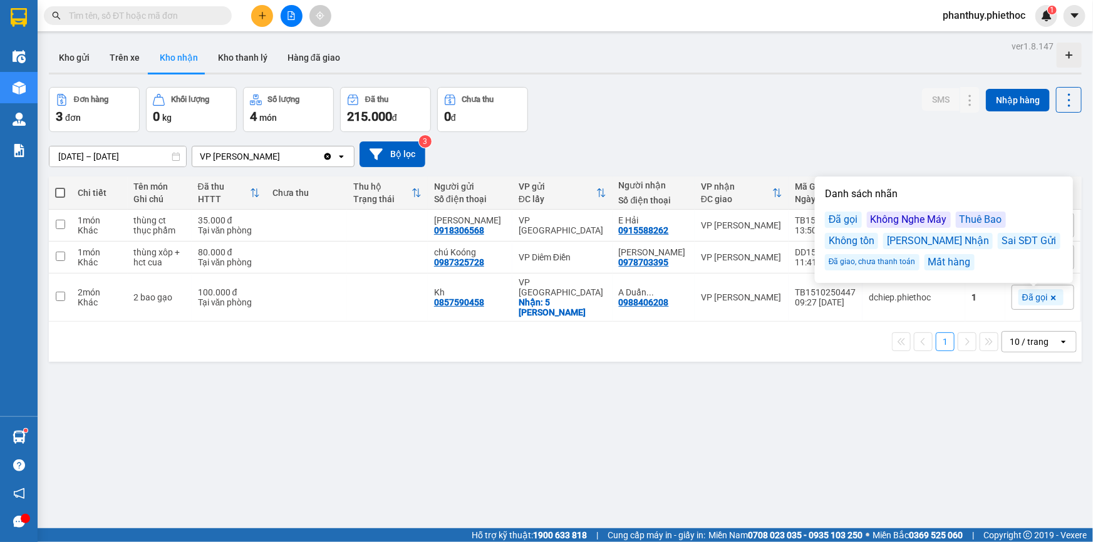
click at [742, 96] on div "Đơn hàng 3 đơn Khối lượng 0 kg Số lượng 4 món Đã thu 215.000 đ Chưa thu 0 đ SMS…" at bounding box center [565, 109] width 1033 height 45
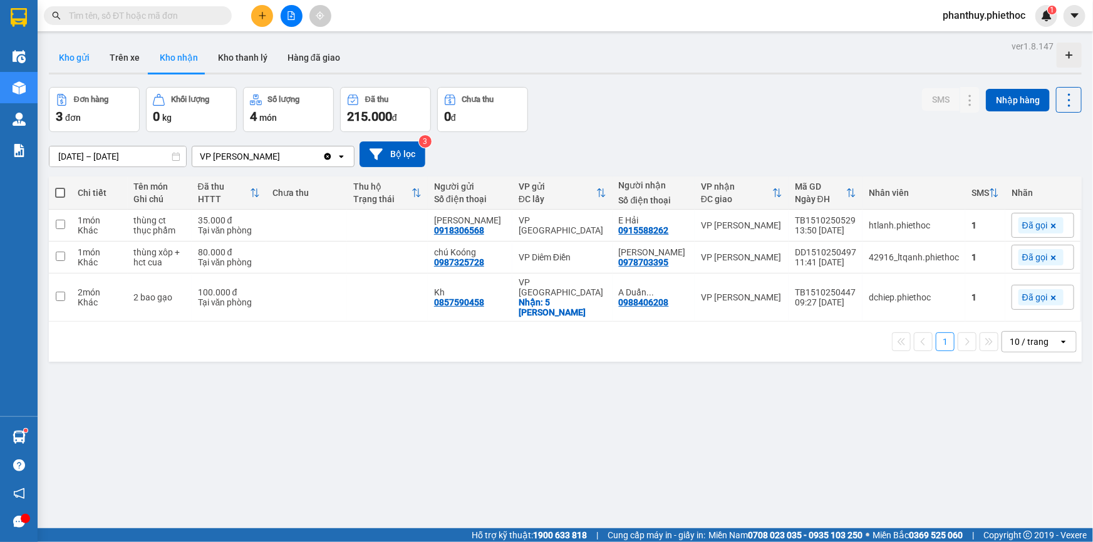
click at [60, 63] on button "Kho gửi" at bounding box center [74, 58] width 51 height 30
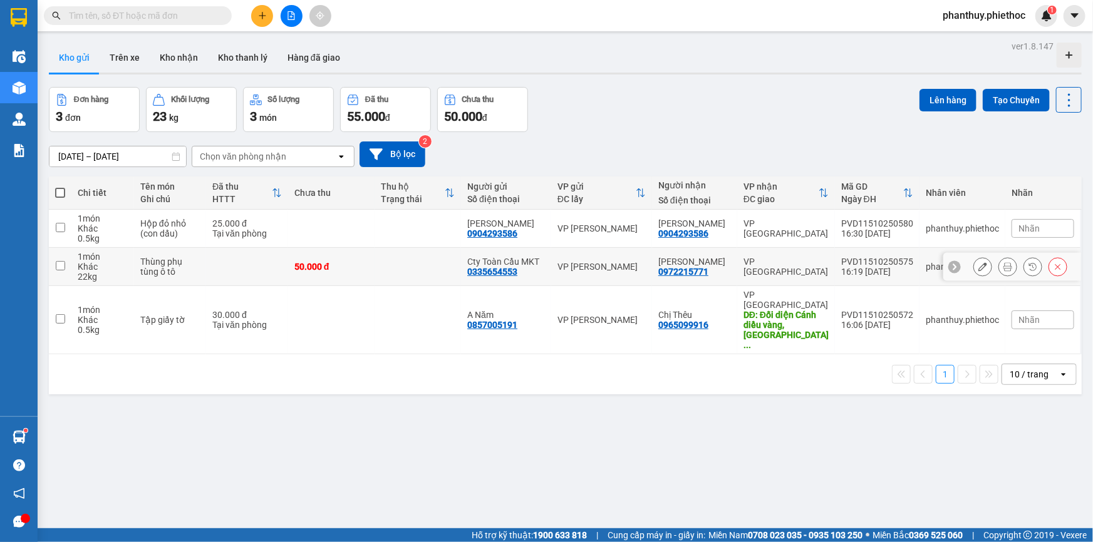
click at [53, 266] on td at bounding box center [60, 267] width 23 height 38
checkbox input "true"
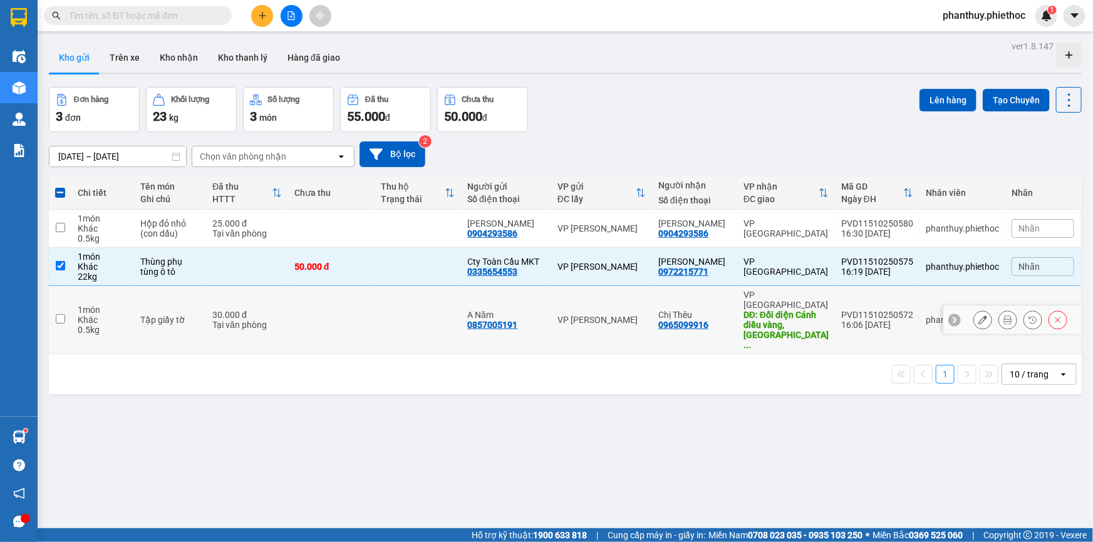
drag, startPoint x: 61, startPoint y: 303, endPoint x: 472, endPoint y: 192, distance: 425.8
click at [60, 314] on input "checkbox" at bounding box center [60, 318] width 9 height 9
checkbox input "true"
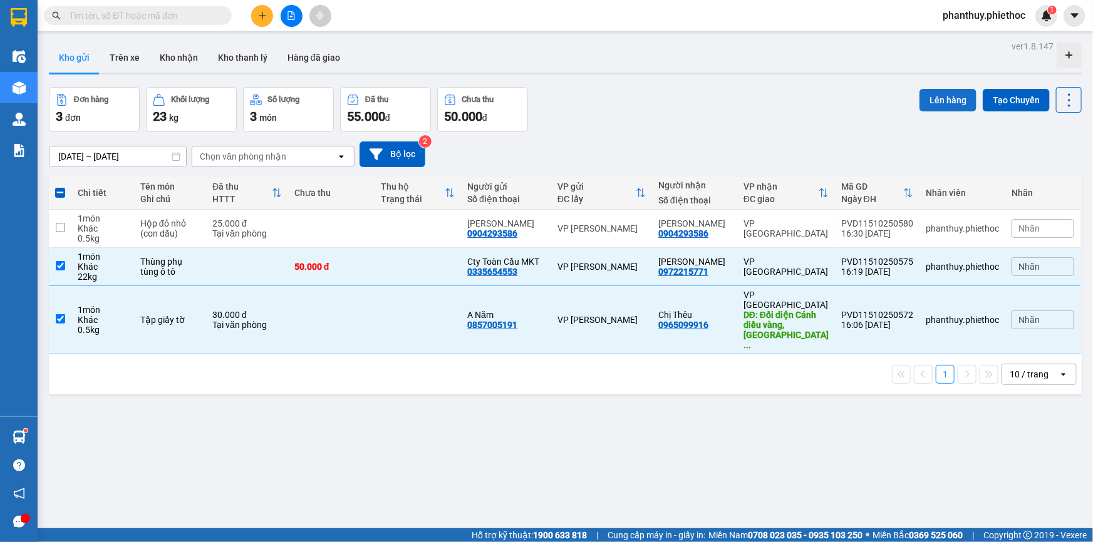
click at [920, 89] on button "Lên hàng" at bounding box center [948, 100] width 57 height 23
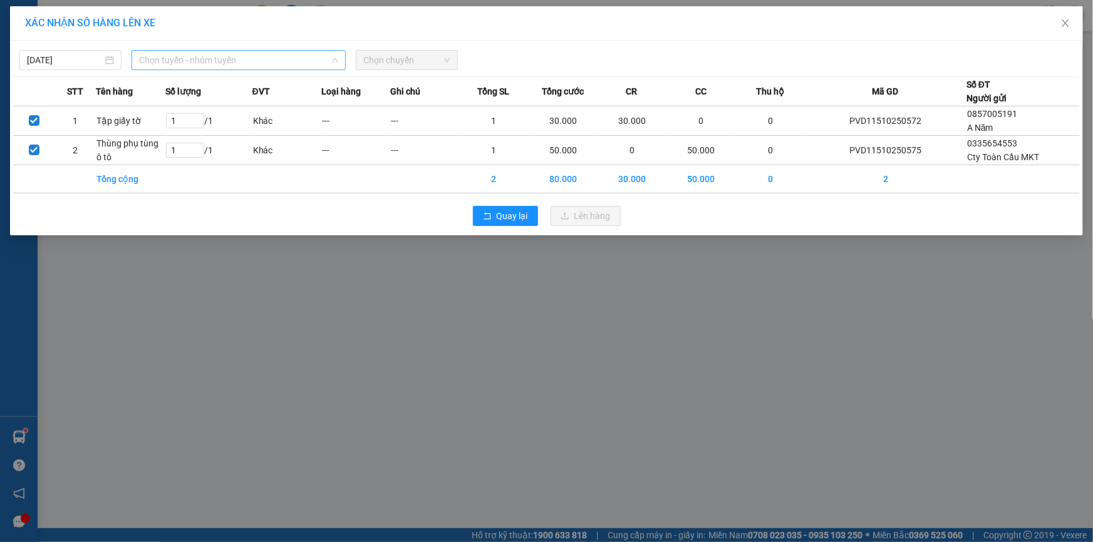
click at [174, 63] on span "Chọn tuyến - nhóm tuyến" at bounding box center [238, 60] width 199 height 19
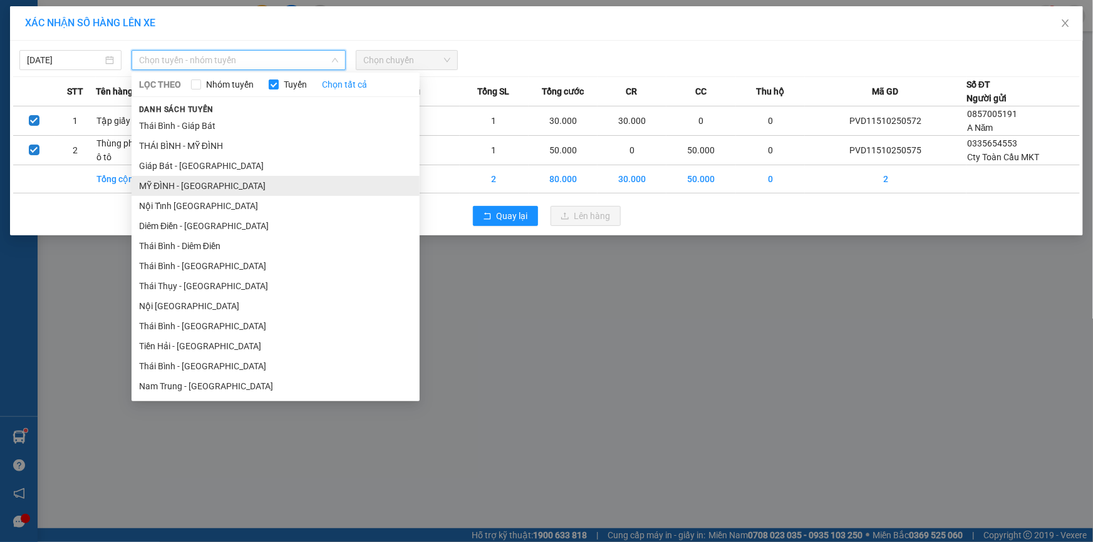
click at [182, 194] on li "MỸ ĐÌNH - THÁI BÌNH" at bounding box center [276, 186] width 288 height 20
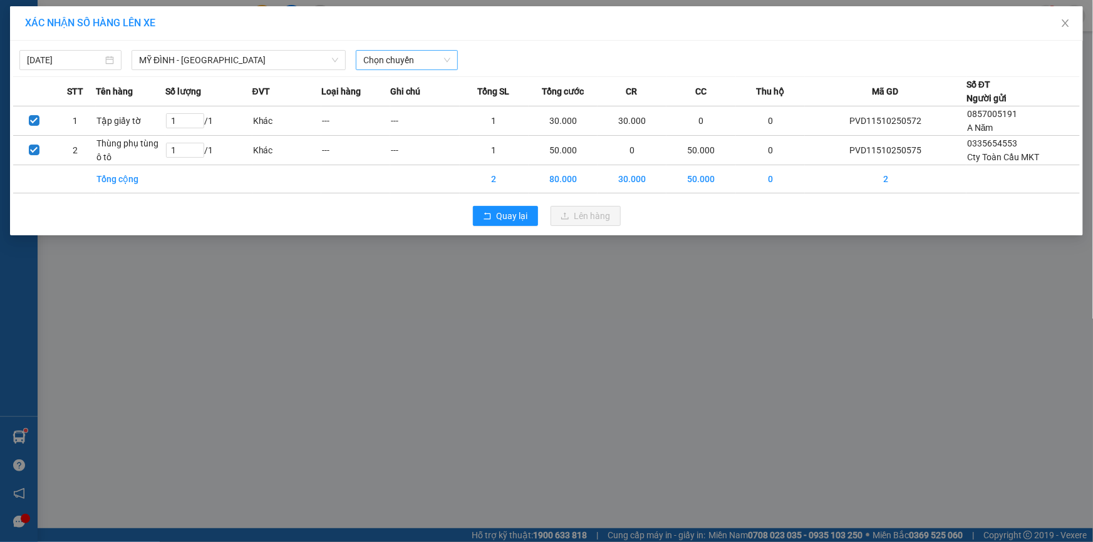
drag, startPoint x: 375, startPoint y: 45, endPoint x: 374, endPoint y: 60, distance: 15.1
click at [375, 56] on div "15/10/2025 MỸ ĐÌNH - THÁI BÌNH LỌC THEO Nhóm tuyến Tuyến Chọn tất cả Danh sách …" at bounding box center [546, 57] width 1067 height 26
click at [374, 60] on span "Chọn chuyến" at bounding box center [406, 60] width 87 height 19
type input "2248"
click at [390, 107] on div "17:01 - 17B-022.48" at bounding box center [412, 105] width 98 height 14
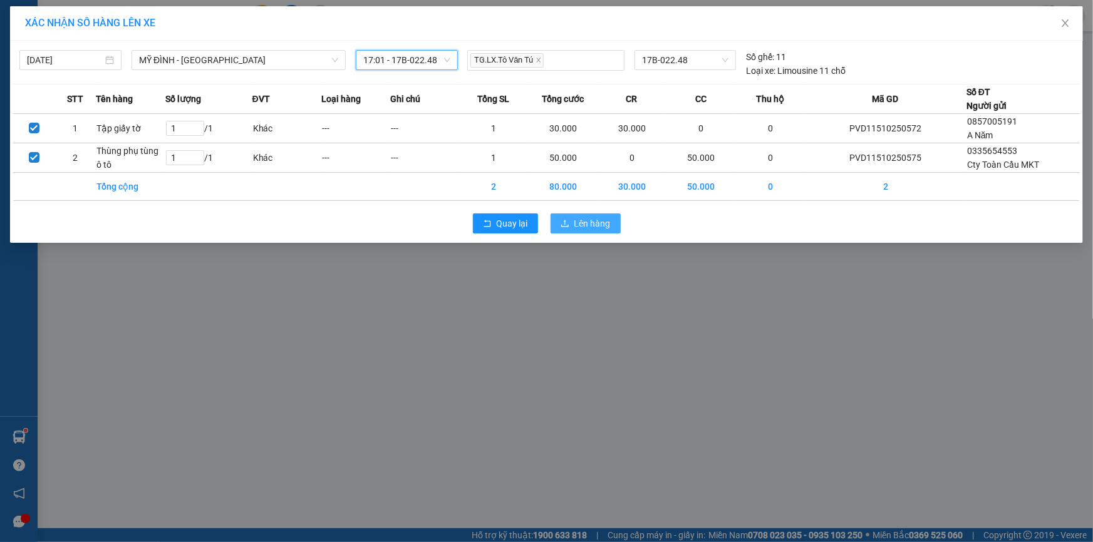
click at [577, 218] on span "Lên hàng" at bounding box center [592, 224] width 36 height 14
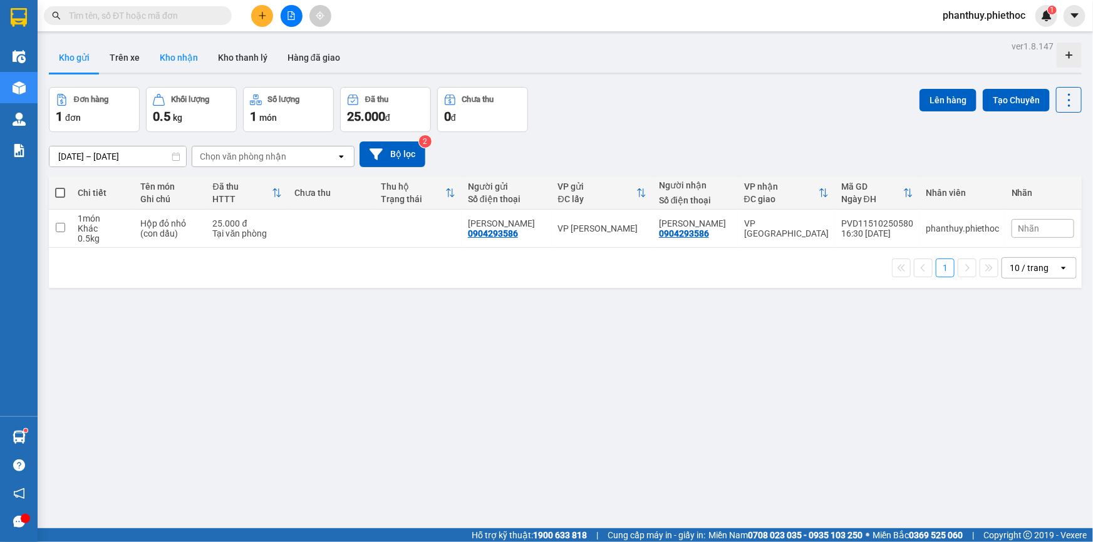
click at [177, 60] on button "Kho nhận" at bounding box center [179, 58] width 58 height 30
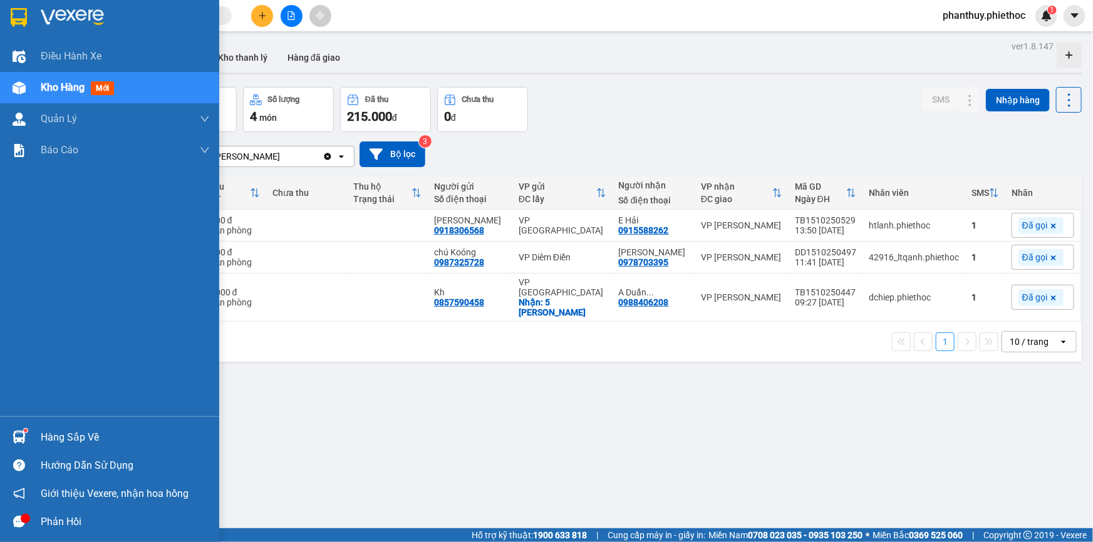
click at [60, 428] on div "Hàng sắp về" at bounding box center [109, 437] width 219 height 28
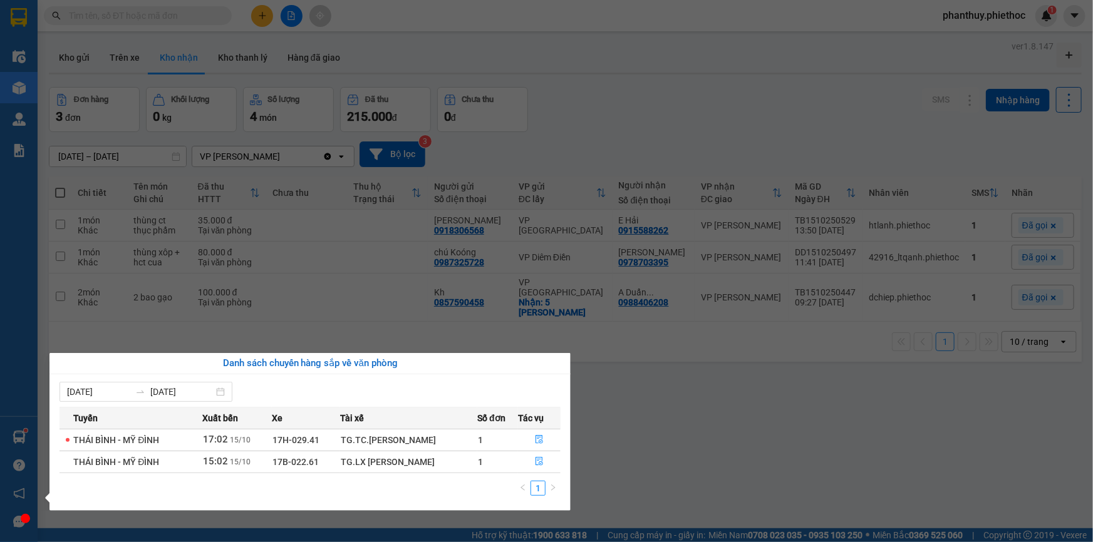
drag, startPoint x: 408, startPoint y: 63, endPoint x: 384, endPoint y: 52, distance: 26.6
click at [407, 63] on section "Kết quả tìm kiếm ( 0 ) Bộ lọc No Data phanthuy.phiethoc 1 Điều hành xe Kho hàng…" at bounding box center [546, 271] width 1093 height 542
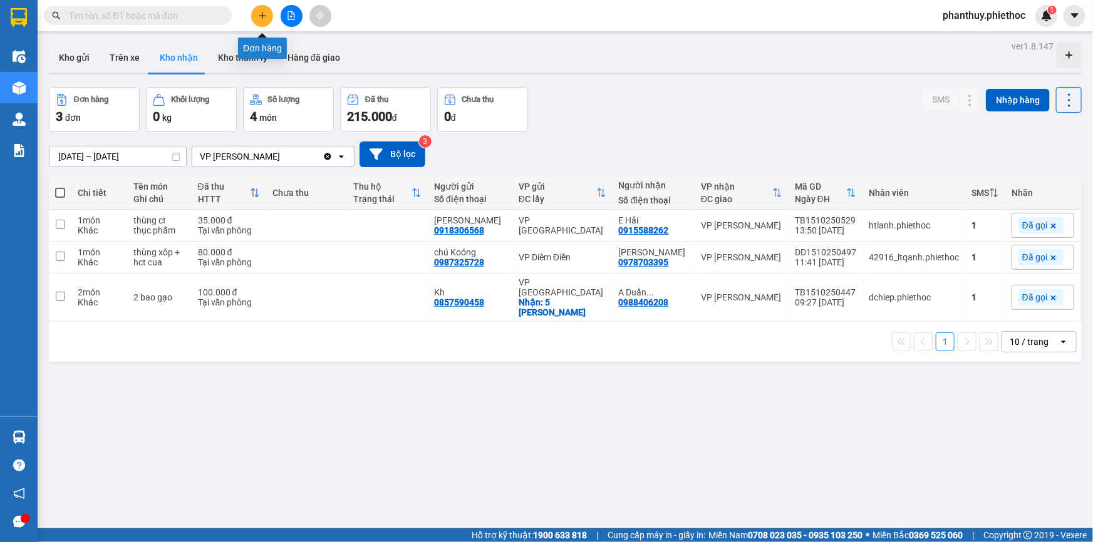
click at [258, 16] on icon "plus" at bounding box center [262, 15] width 9 height 9
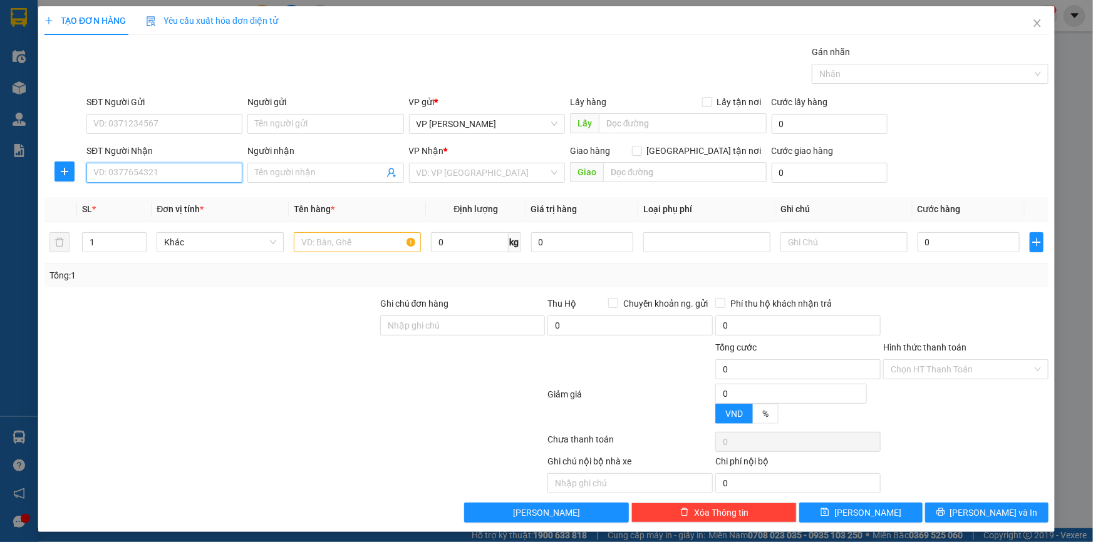
click at [119, 167] on input "SĐT Người Nhận" at bounding box center [164, 173] width 156 height 20
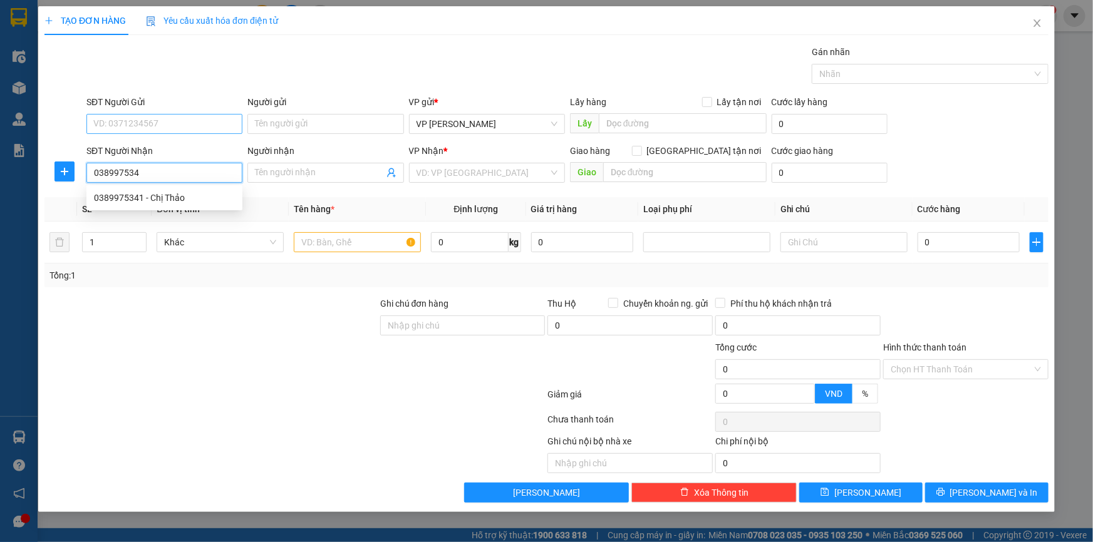
type input "0389975341"
click at [152, 200] on div "0389975341 - Chị Thảo" at bounding box center [164, 198] width 141 height 14
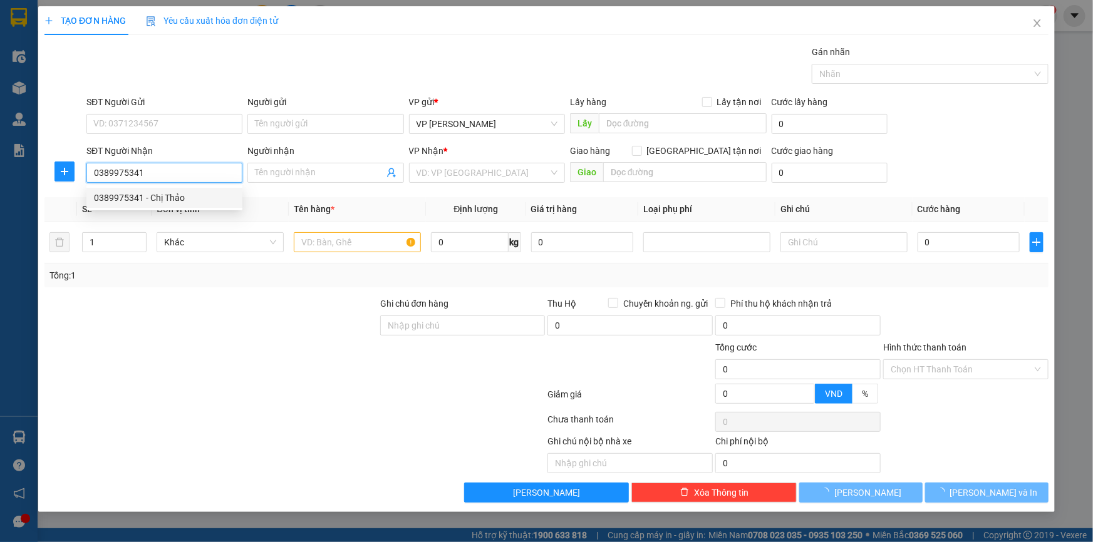
type input "Chị Thảo"
checkbox input "true"
type input "655 Đ. Phạm Văn Đồng, Cổ Nhuế, Bắc Từ Liêm, Hà Nội 00840, Vietnam"
type input "35.000"
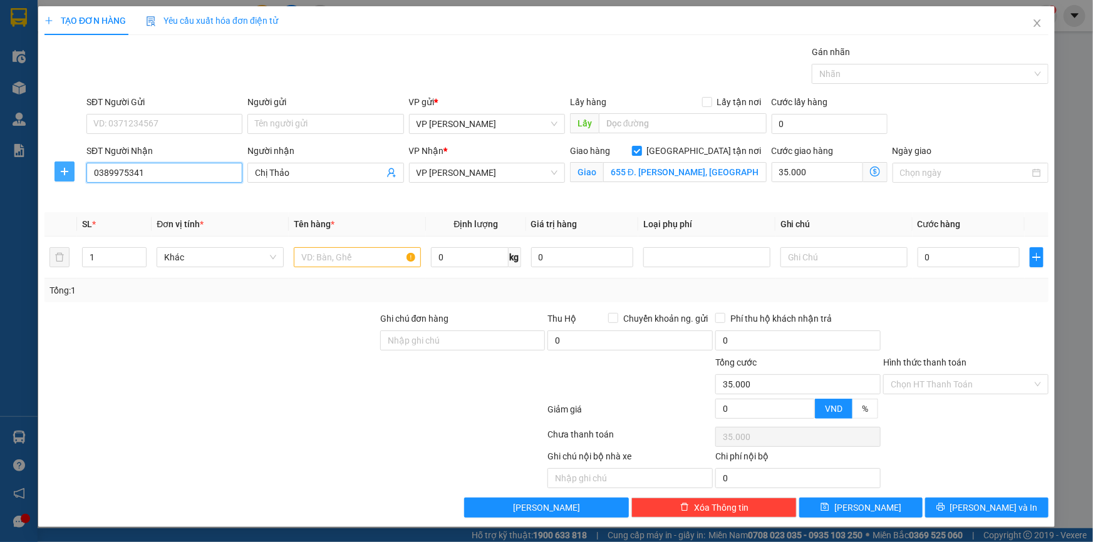
type input "0389975341"
click at [66, 168] on icon "plus" at bounding box center [65, 172] width 10 height 10
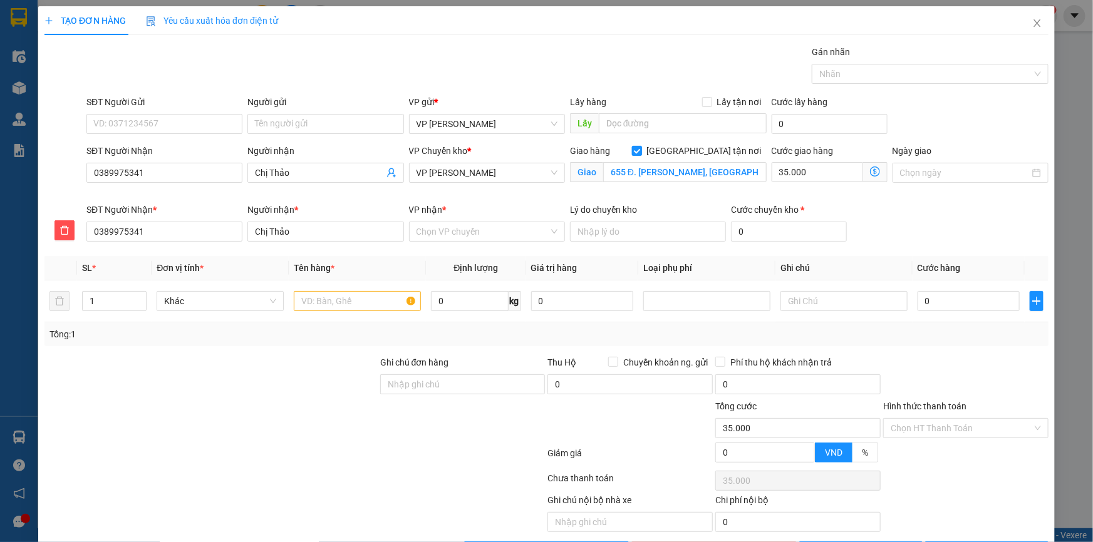
click at [641, 150] on input "[GEOGRAPHIC_DATA] tận nơi" at bounding box center [636, 150] width 9 height 9
checkbox input "false"
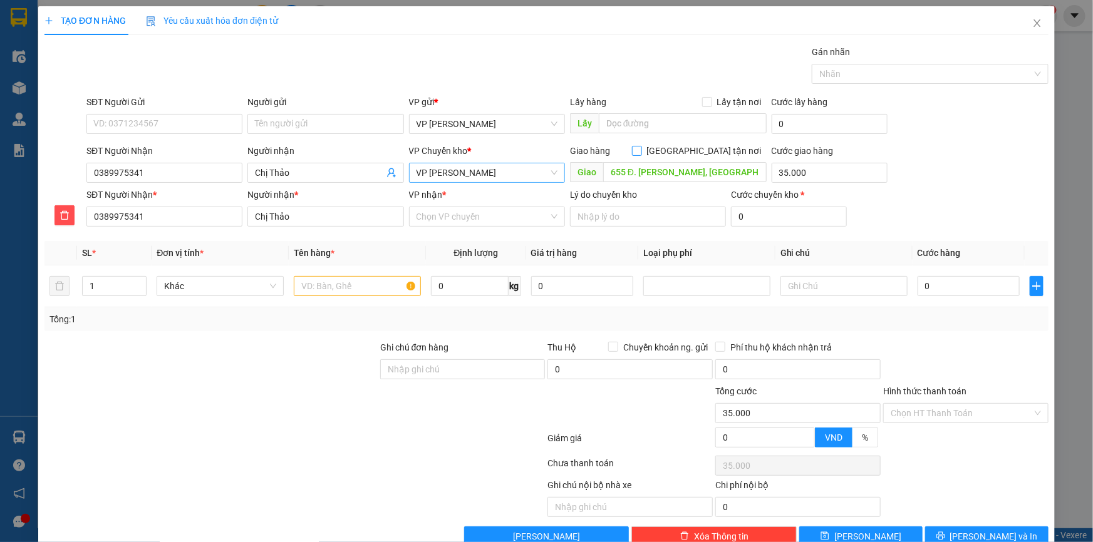
click at [456, 177] on span "VP [PERSON_NAME]" at bounding box center [487, 172] width 141 height 19
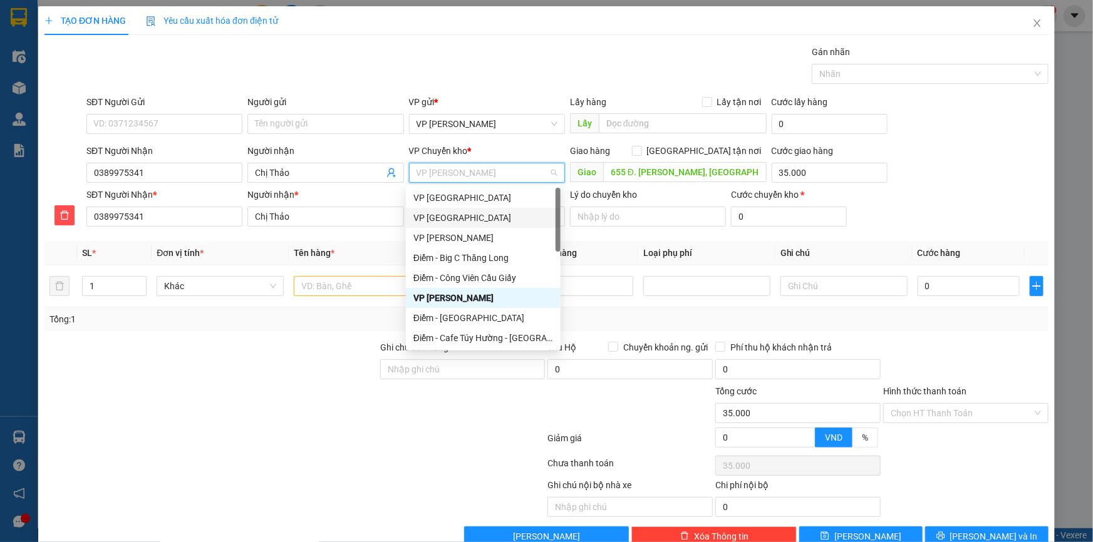
click at [458, 216] on div "VP [GEOGRAPHIC_DATA]" at bounding box center [483, 218] width 140 height 14
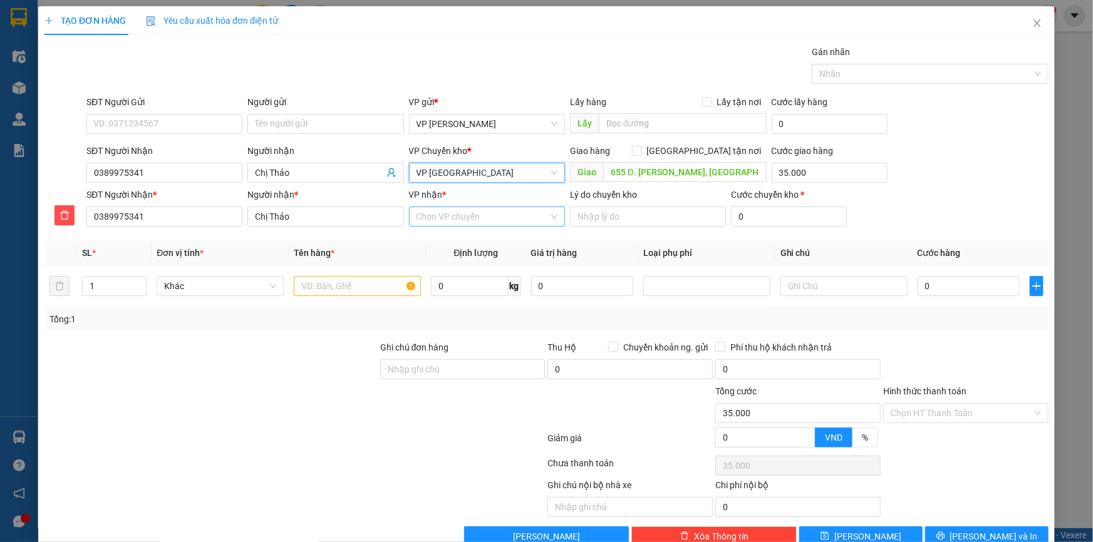
click at [450, 215] on input "VP nhận *" at bounding box center [483, 216] width 132 height 19
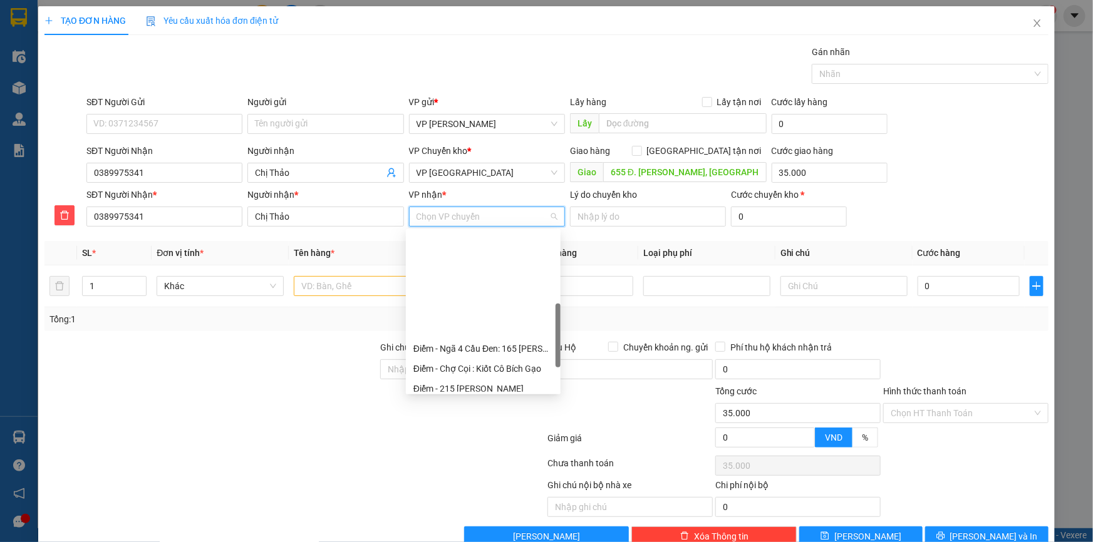
scroll to position [284, 0]
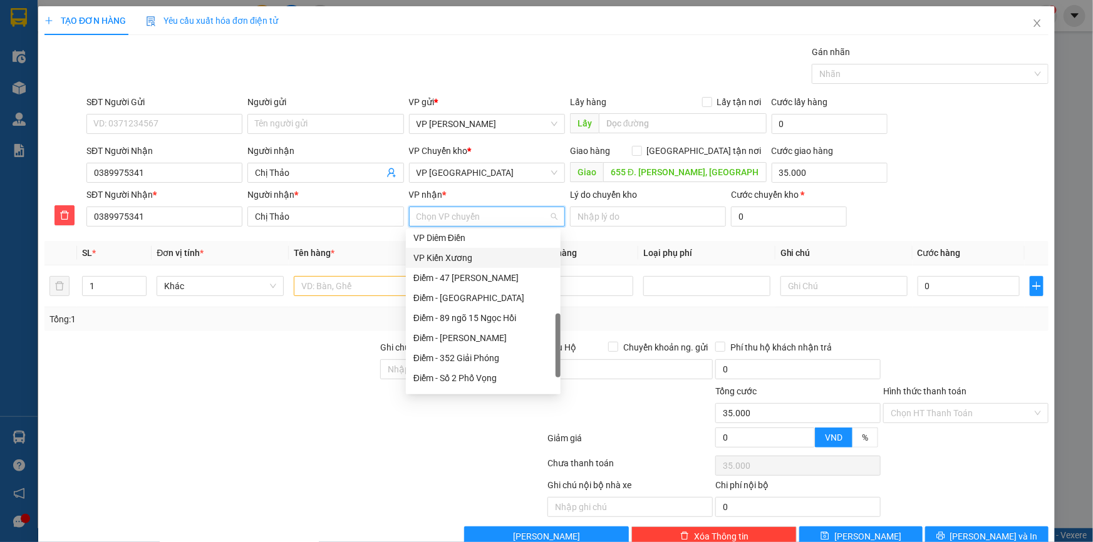
click at [452, 248] on div "VP Kiến Xương" at bounding box center [483, 258] width 155 height 20
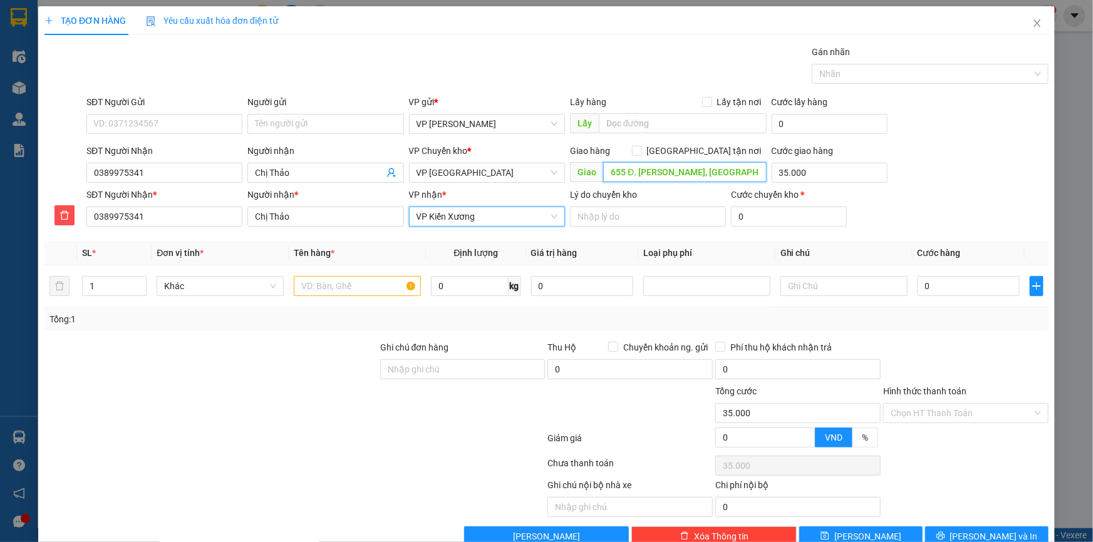
click at [607, 170] on input "655 Đ. Phạm Văn Đồng, Cổ Nhuế, Bắc Từ Liêm, Hà Nội 00840, Vietnam" at bounding box center [684, 172] width 163 height 20
type input "Ngã 4 Vũ Ninh, Kiến Xương"
type input "0"
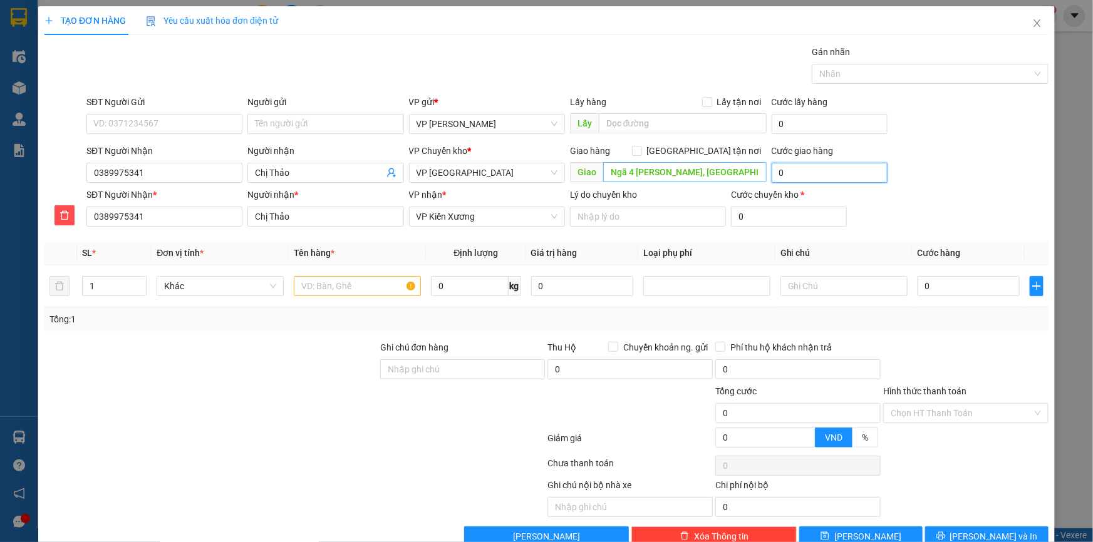
type input "5"
type input "5.000"
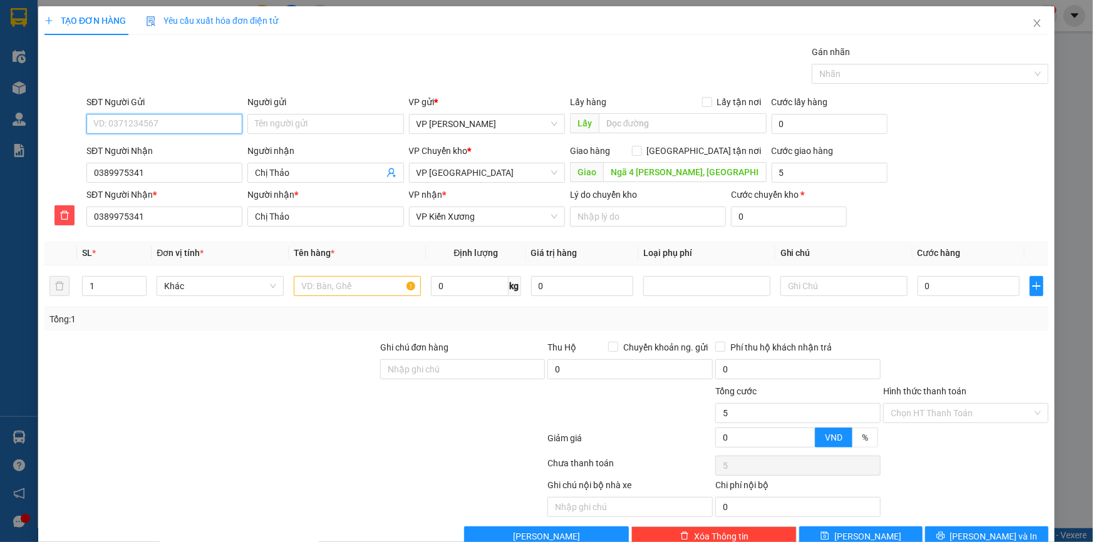
type input "5.000"
click at [132, 119] on input "SĐT Người Gửi" at bounding box center [164, 124] width 156 height 20
click at [143, 148] on div "0389975341 - Chị Thảo" at bounding box center [163, 149] width 140 height 14
type input "0389975341"
type input "Chị Thảo"
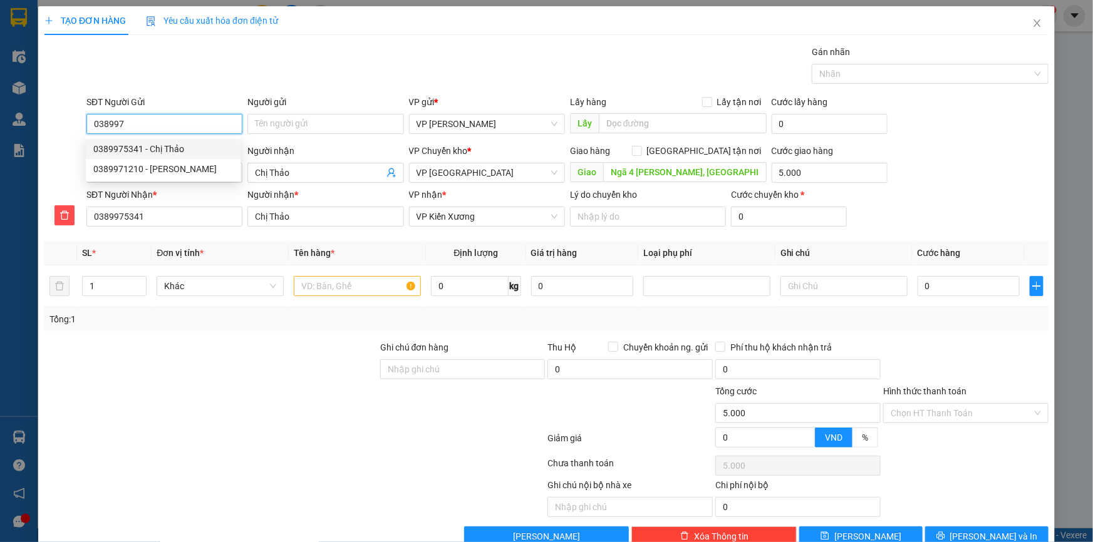
type input "."
type input "5.000"
type input "10.000"
type input "0389975341"
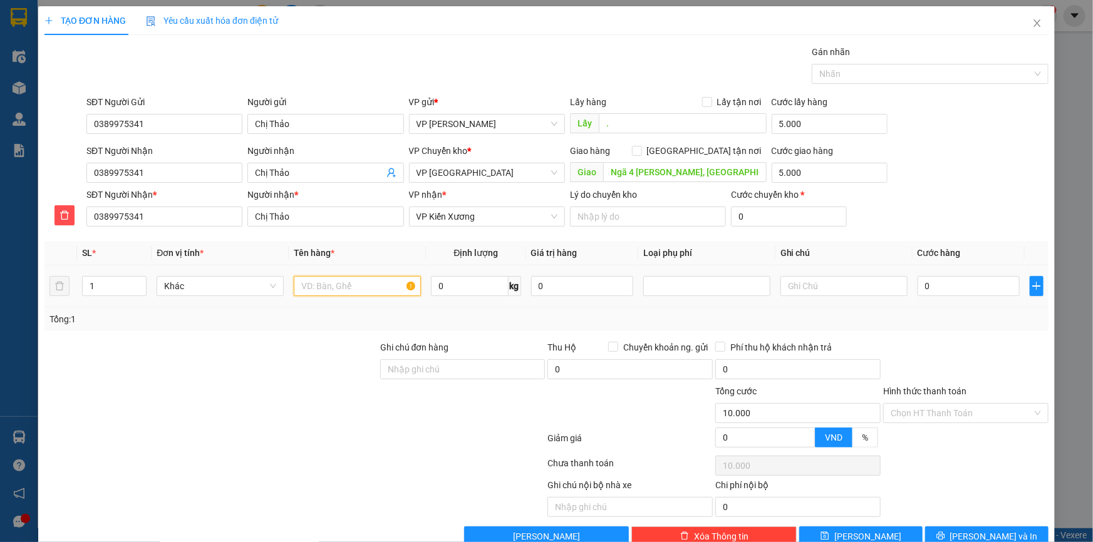
click at [346, 288] on input "text" at bounding box center [357, 286] width 127 height 20
type input "Tập giấy tờ"
type input "2"
type input "03"
type input "10.003"
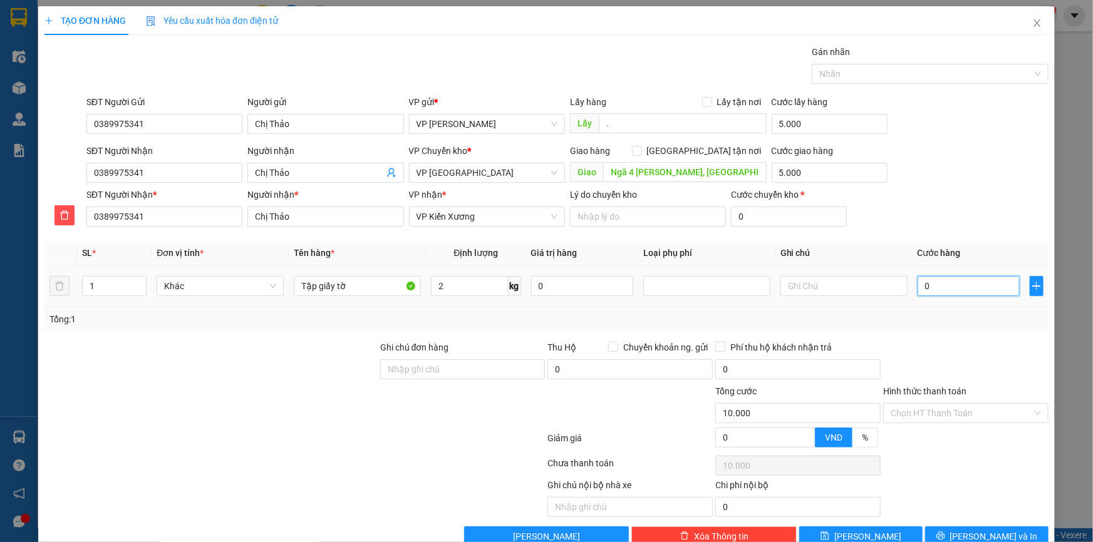
type input "10.003"
type input "030"
type input "10.030"
type input "30.000"
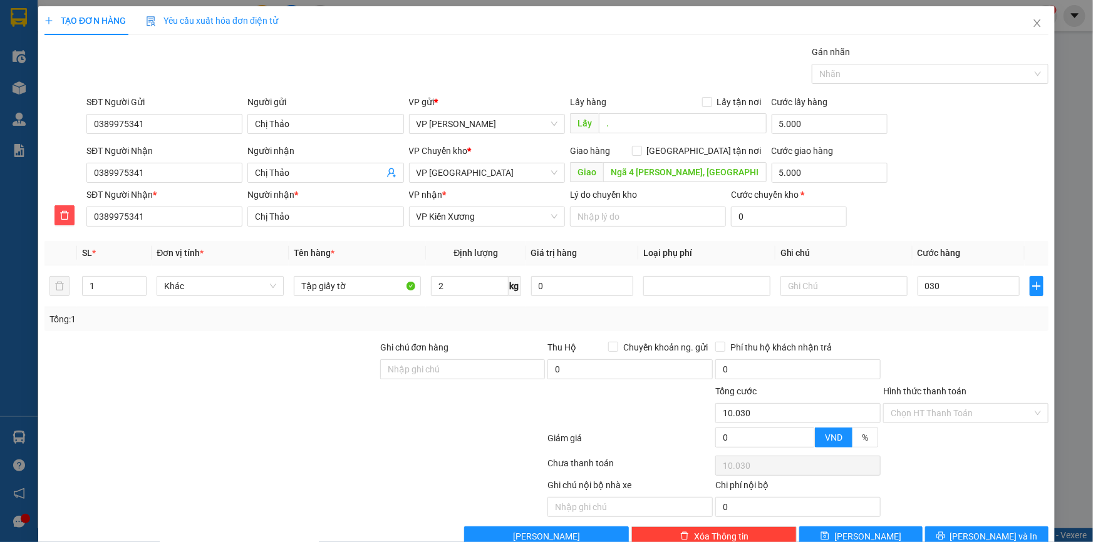
type input "40.000"
click at [997, 157] on div "SĐT Người Nhận 0389975341 Người nhận Chị Thảo VP Chuyển kho * VP Thái Bình Giao…" at bounding box center [567, 166] width 967 height 44
click at [635, 115] on input "." at bounding box center [683, 123] width 168 height 20
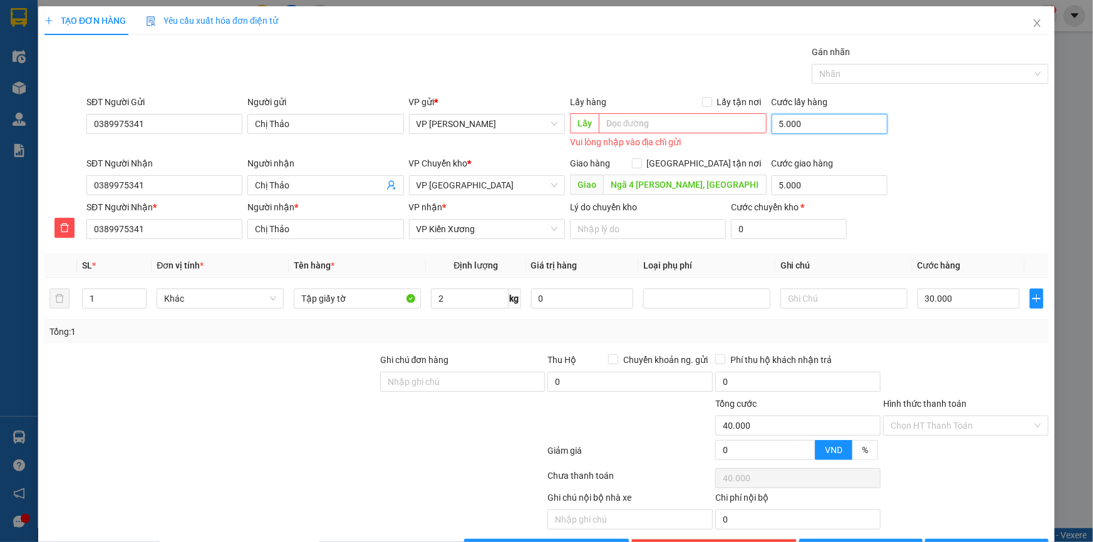
click at [820, 118] on input "5.000" at bounding box center [830, 124] width 116 height 20
type input "0"
type input "35.000"
type input "0"
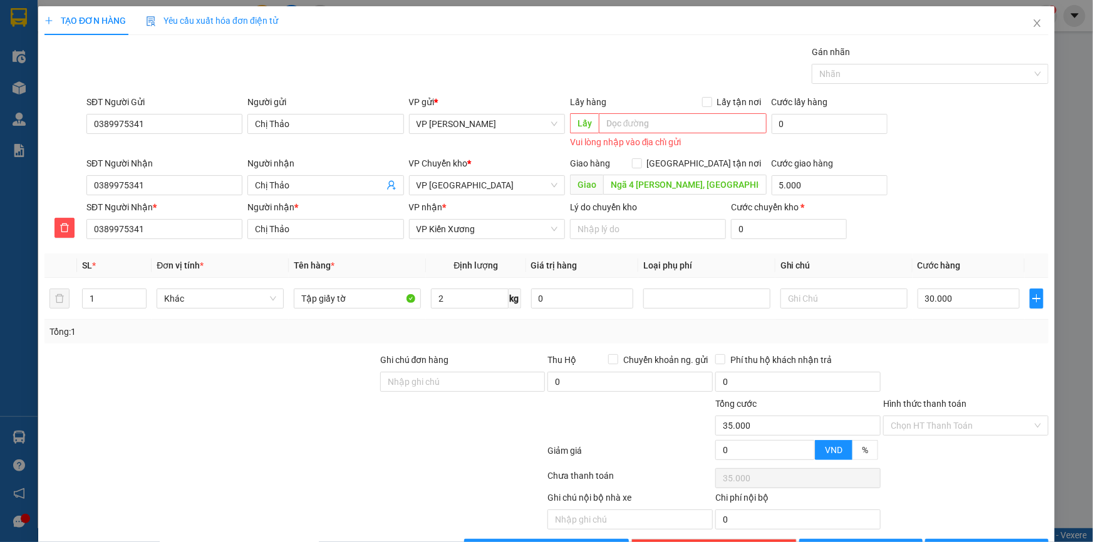
click at [932, 154] on form "SĐT Người Gửi 0389975341 Người gửi Chị Thảo VP gửi * VP Phạm Văn Đồng Lấy hàng …" at bounding box center [546, 169] width 1004 height 149
click at [938, 192] on div "SĐT Người Nhận 0389975341 Người nhận Chị Thảo VP Chuyển kho * VP Thái Bình Giao…" at bounding box center [567, 179] width 967 height 44
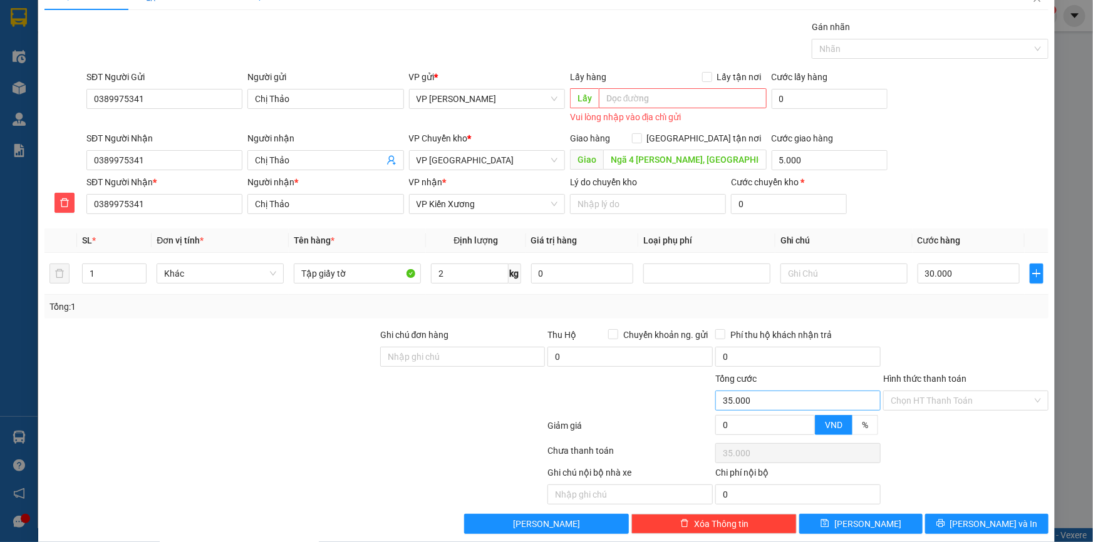
scroll to position [39, 0]
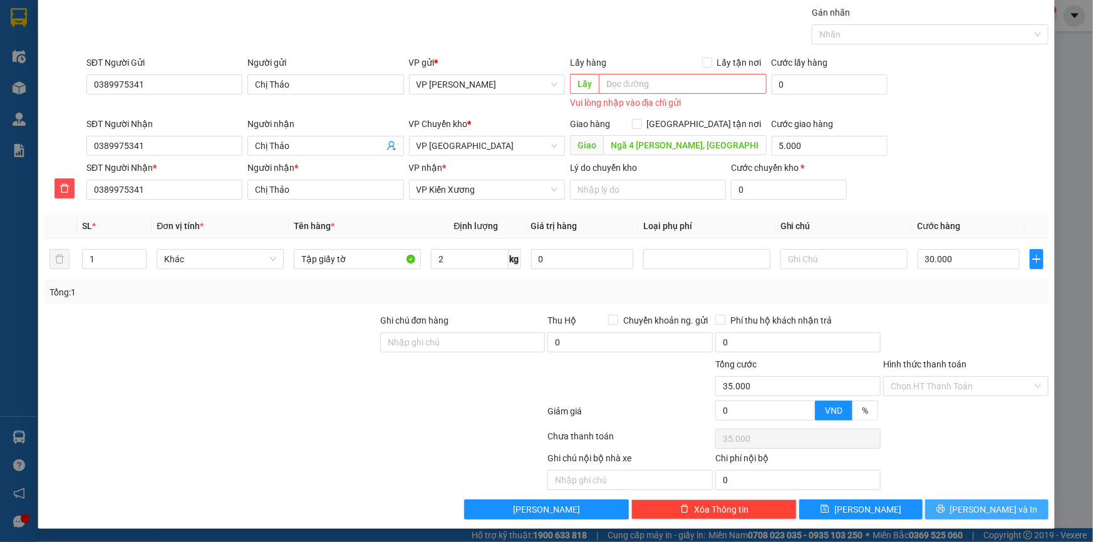
click at [973, 503] on span "[PERSON_NAME] và In" at bounding box center [994, 510] width 88 height 14
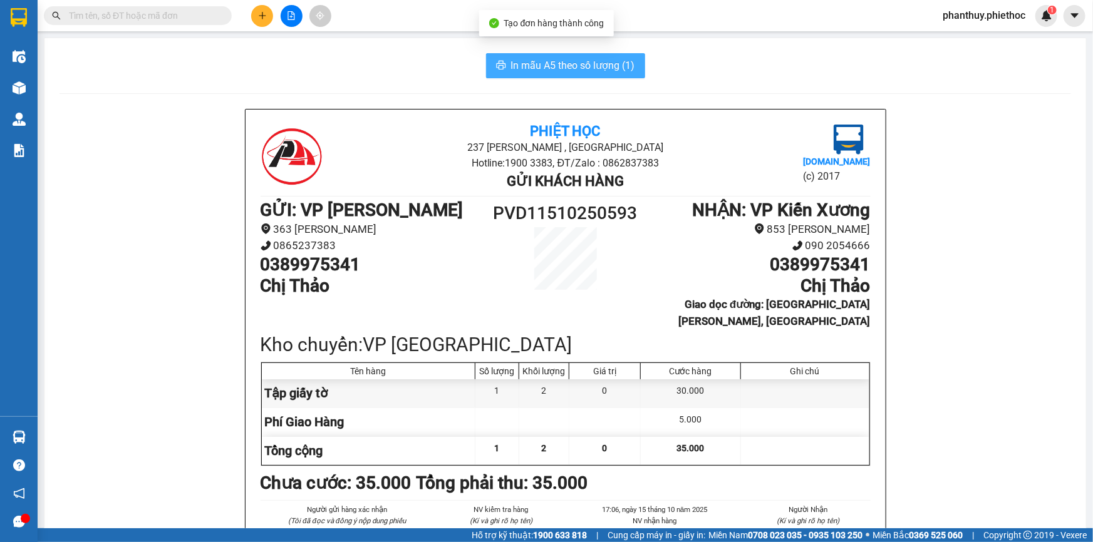
click at [523, 63] on span "In mẫu A5 theo số lượng (1)" at bounding box center [573, 66] width 124 height 16
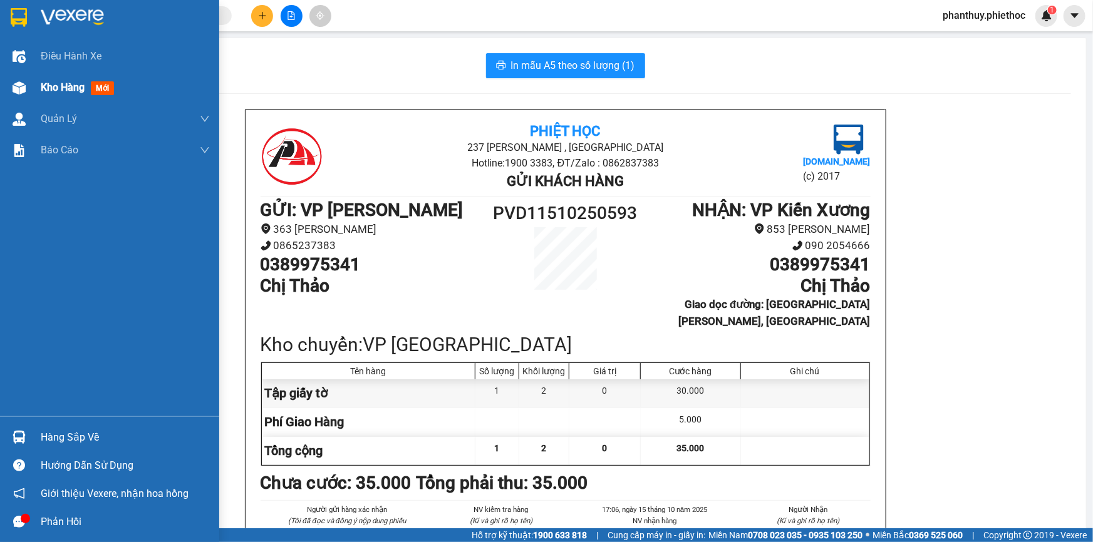
click at [47, 87] on span "Kho hàng" at bounding box center [63, 87] width 44 height 12
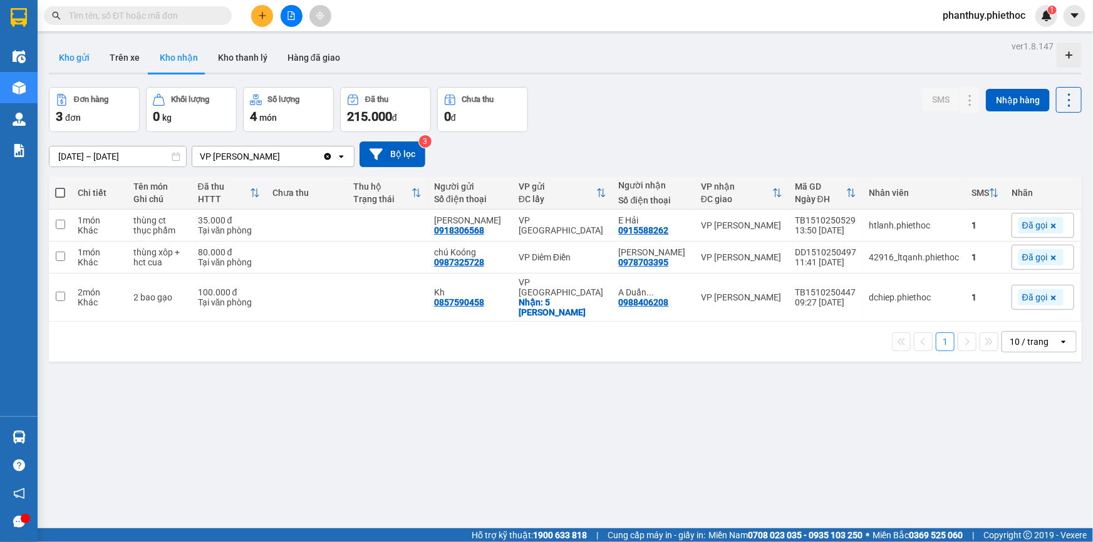
click at [71, 58] on button "Kho gửi" at bounding box center [74, 58] width 51 height 30
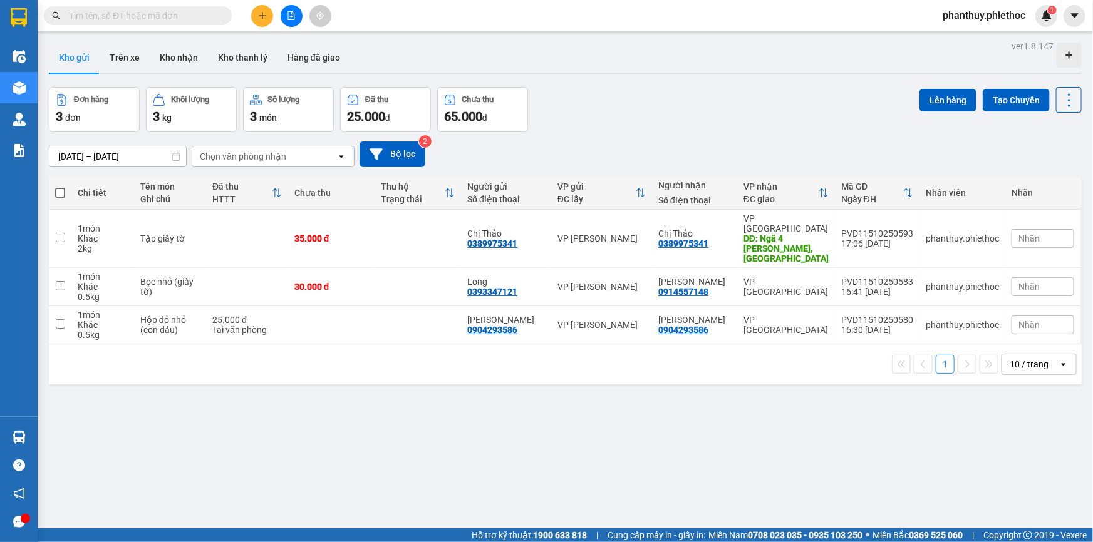
click at [57, 189] on span at bounding box center [60, 193] width 10 height 10
click at [60, 187] on input "checkbox" at bounding box center [60, 187] width 0 height 0
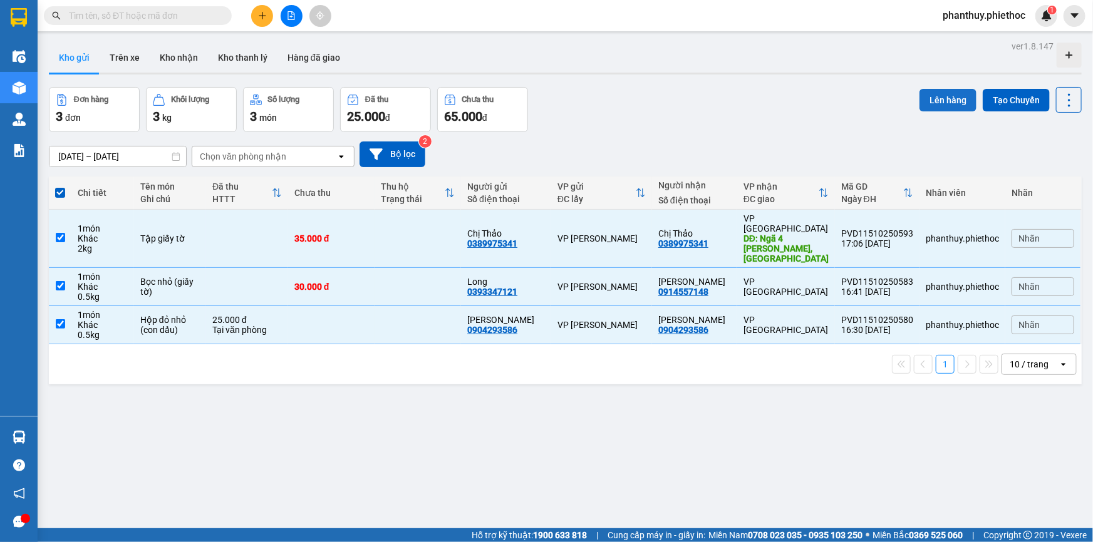
click at [941, 96] on button "Lên hàng" at bounding box center [948, 100] width 57 height 23
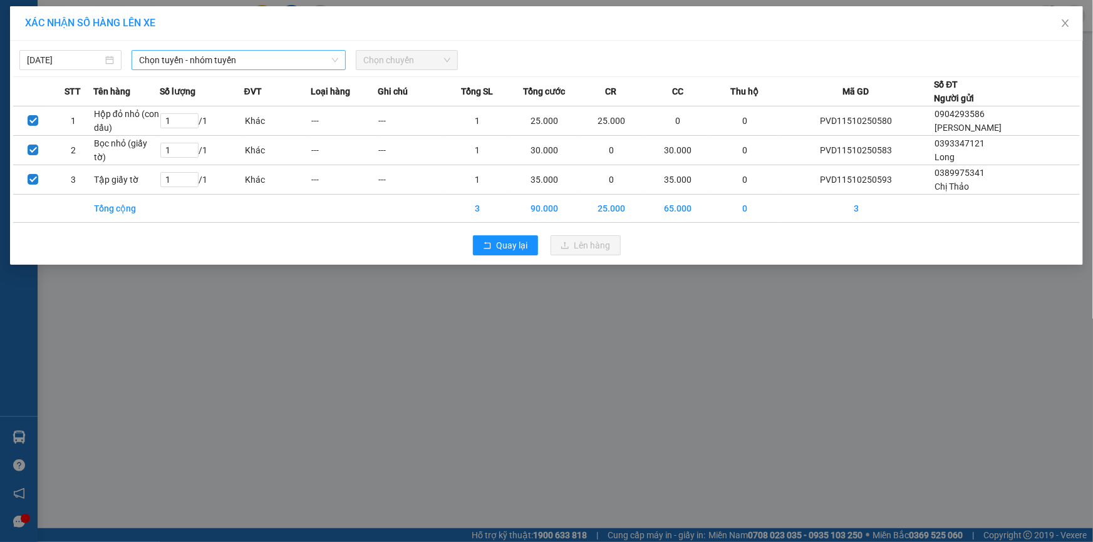
click at [163, 52] on span "Chọn tuyến - nhóm tuyến" at bounding box center [238, 60] width 199 height 19
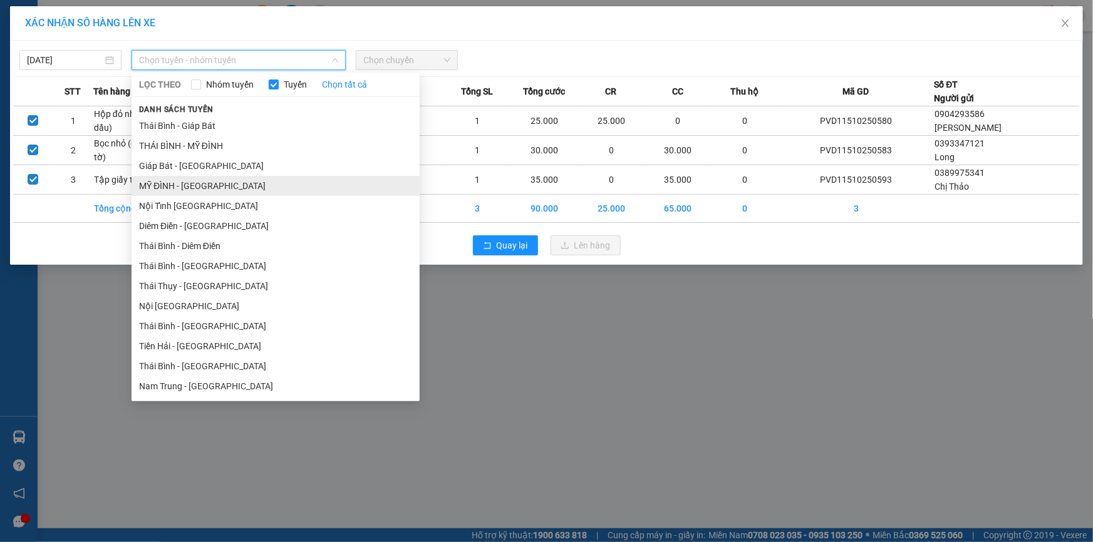
click at [165, 189] on li "MỸ ĐÌNH - THÁI BÌNH" at bounding box center [276, 186] width 288 height 20
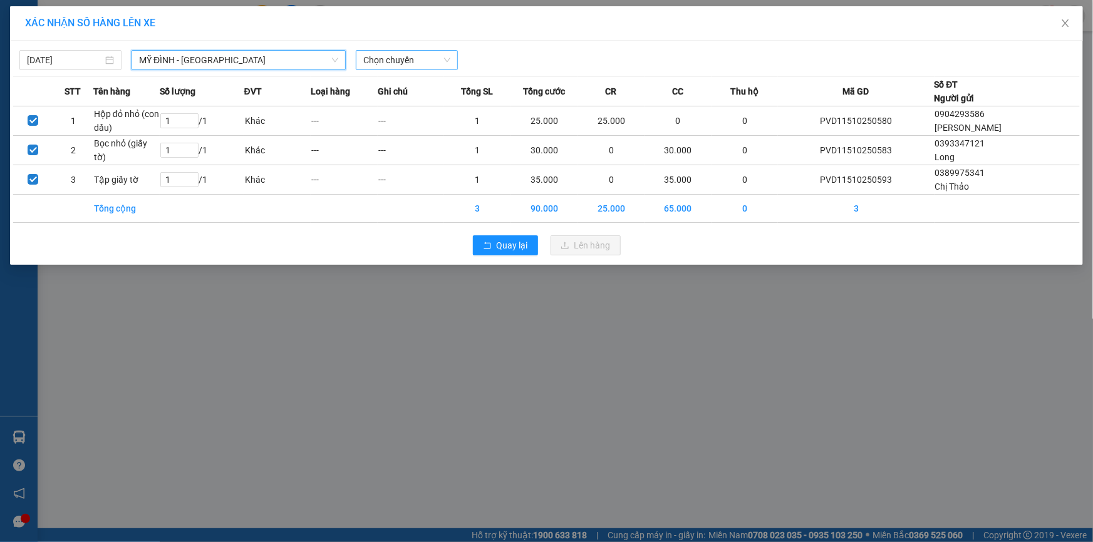
click at [388, 57] on span "Chọn chuyến" at bounding box center [406, 60] width 87 height 19
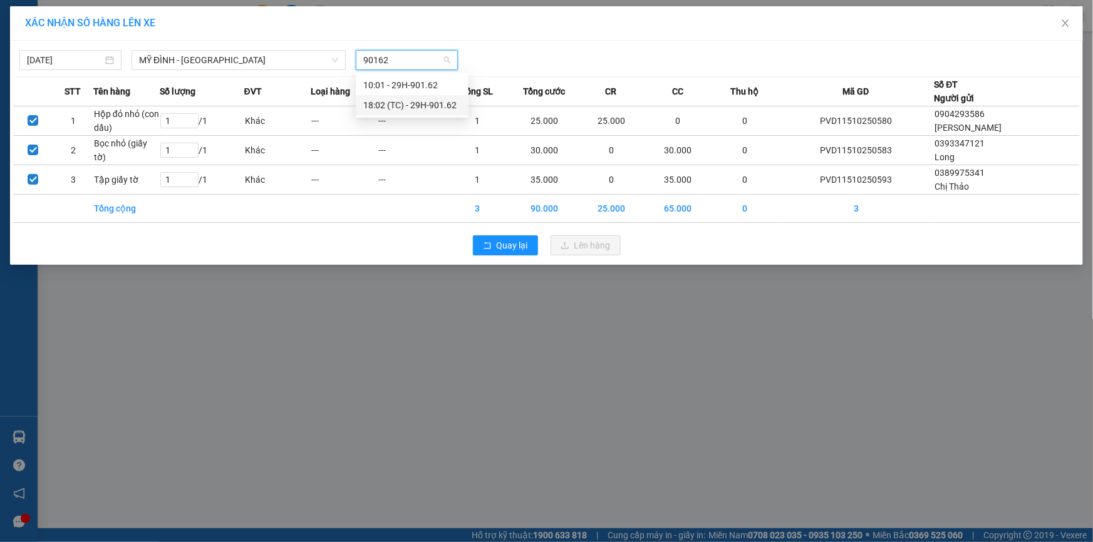
click at [410, 106] on div "18:02 (TC) - 29H-901.62" at bounding box center [412, 105] width 98 height 14
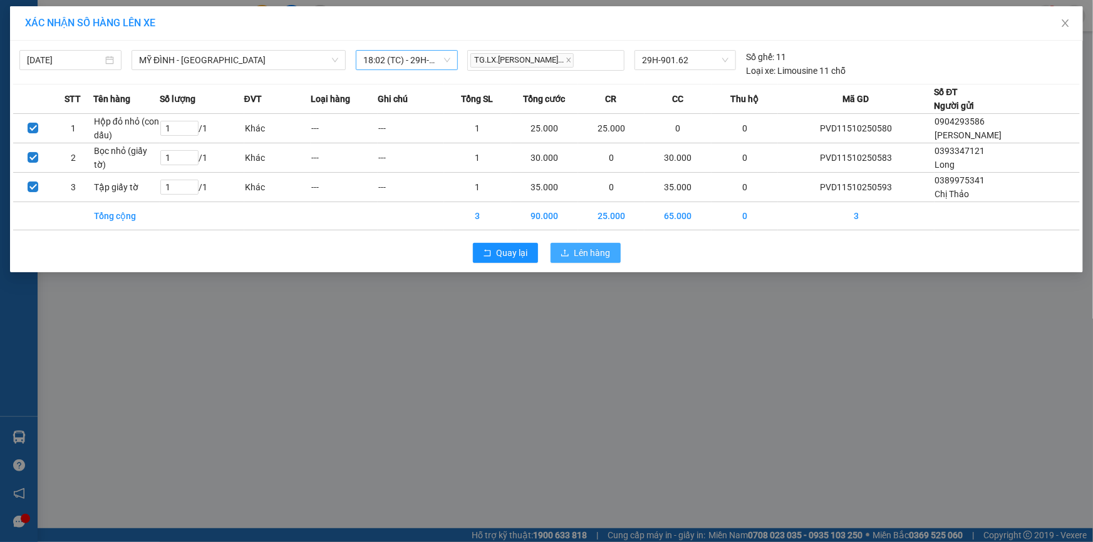
click at [589, 251] on span "Lên hàng" at bounding box center [592, 253] width 36 height 14
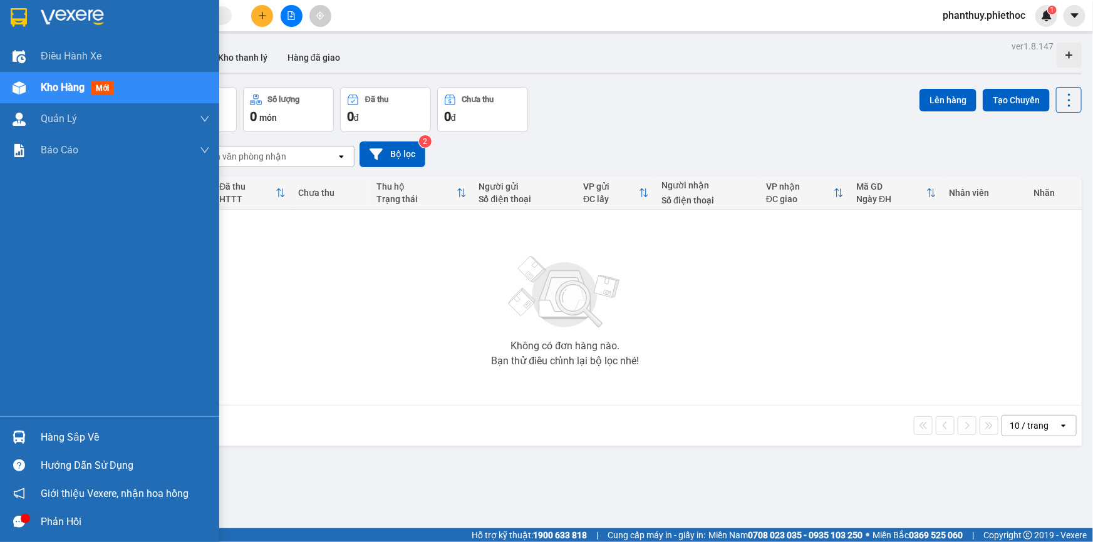
click at [117, 457] on div "Hướng dẫn sử dụng" at bounding box center [125, 466] width 169 height 19
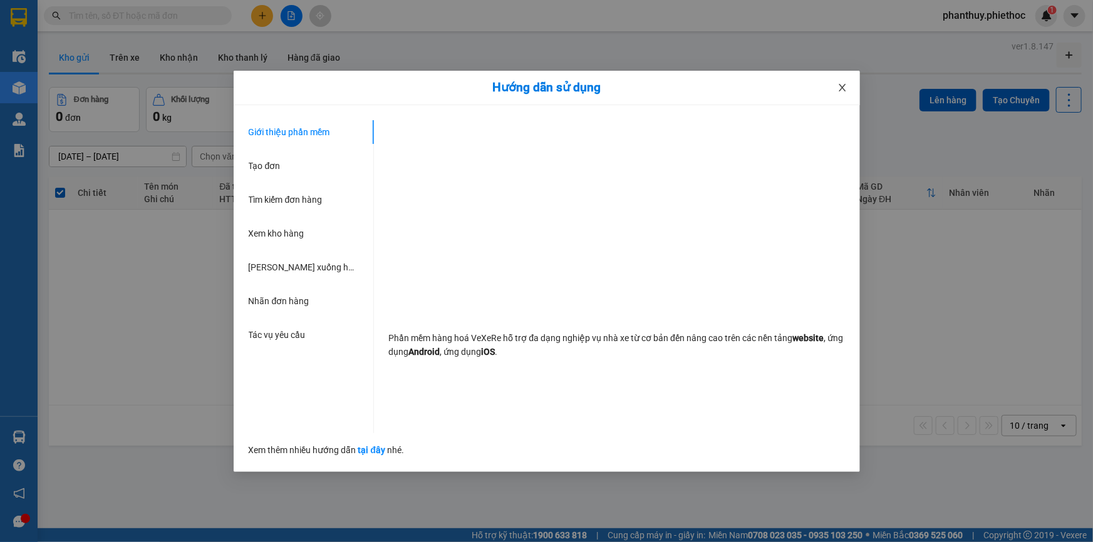
click at [839, 89] on icon "close" at bounding box center [842, 88] width 10 height 10
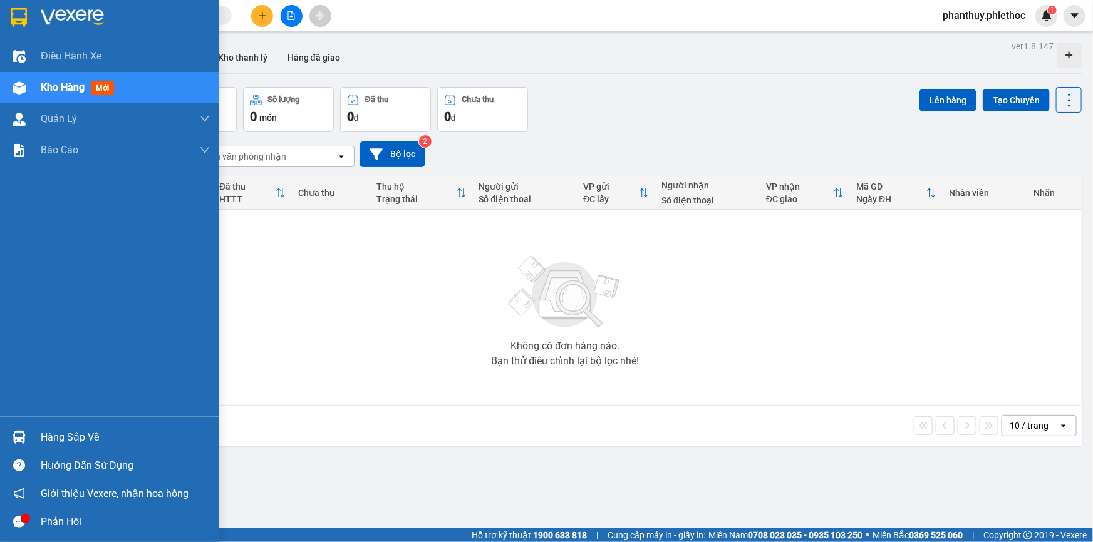
click at [65, 430] on div "Hàng sắp về" at bounding box center [125, 437] width 169 height 19
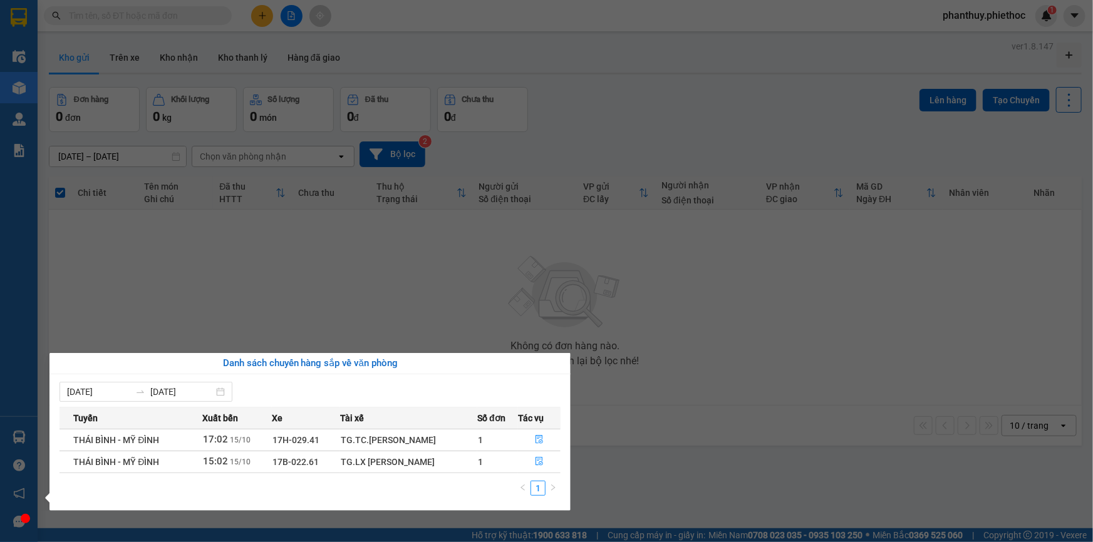
click at [170, 197] on section "Kết quả tìm kiếm ( 0 ) Bộ lọc No Data phanthuy.phiethoc 1 Điều hành xe Kho hàng…" at bounding box center [546, 271] width 1093 height 542
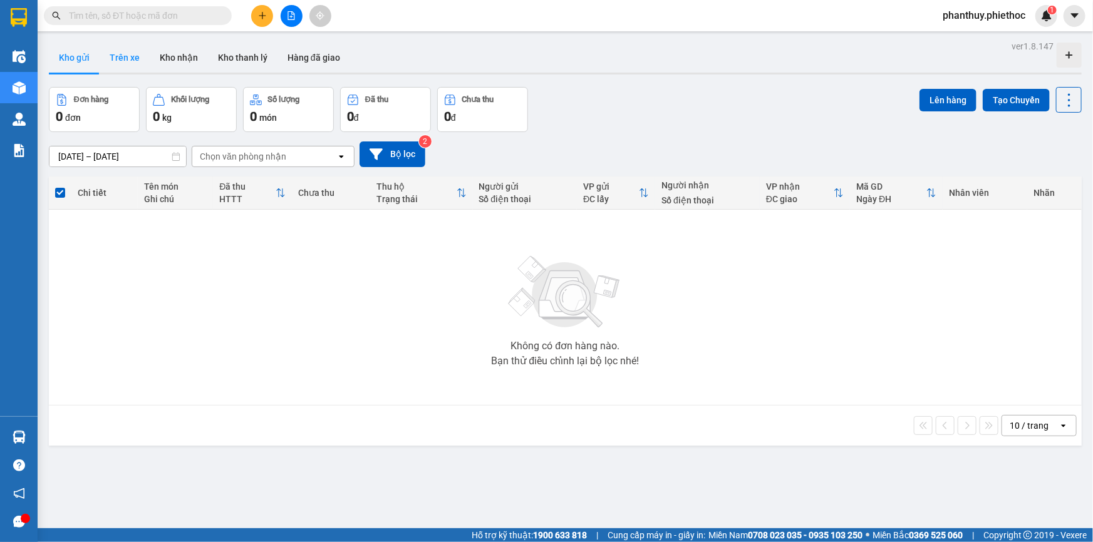
click at [119, 56] on button "Trên xe" at bounding box center [125, 58] width 50 height 30
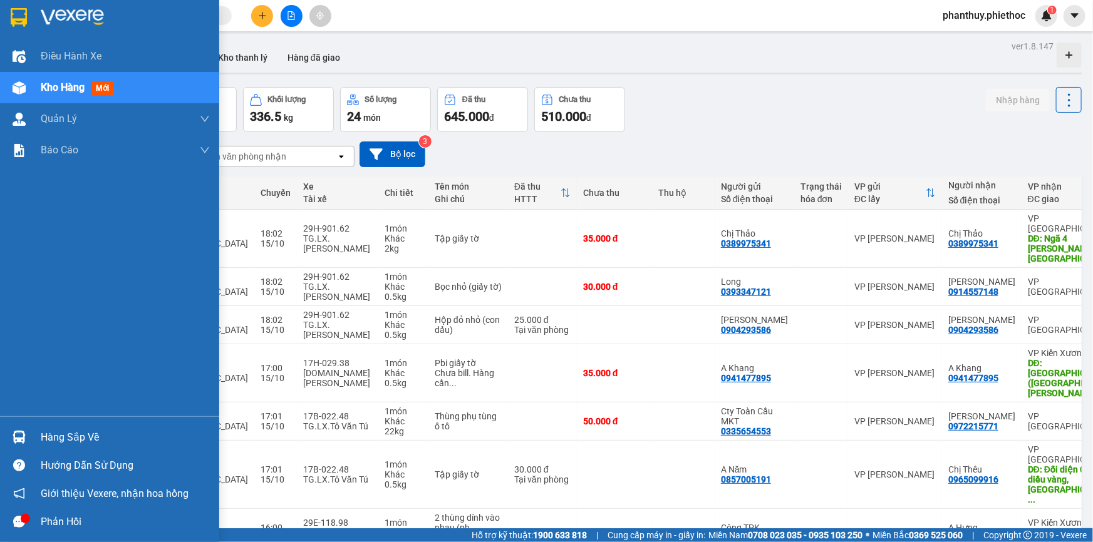
drag, startPoint x: 48, startPoint y: 438, endPoint x: 385, endPoint y: 386, distance: 341.0
click at [50, 438] on div "Hàng sắp về" at bounding box center [125, 437] width 169 height 19
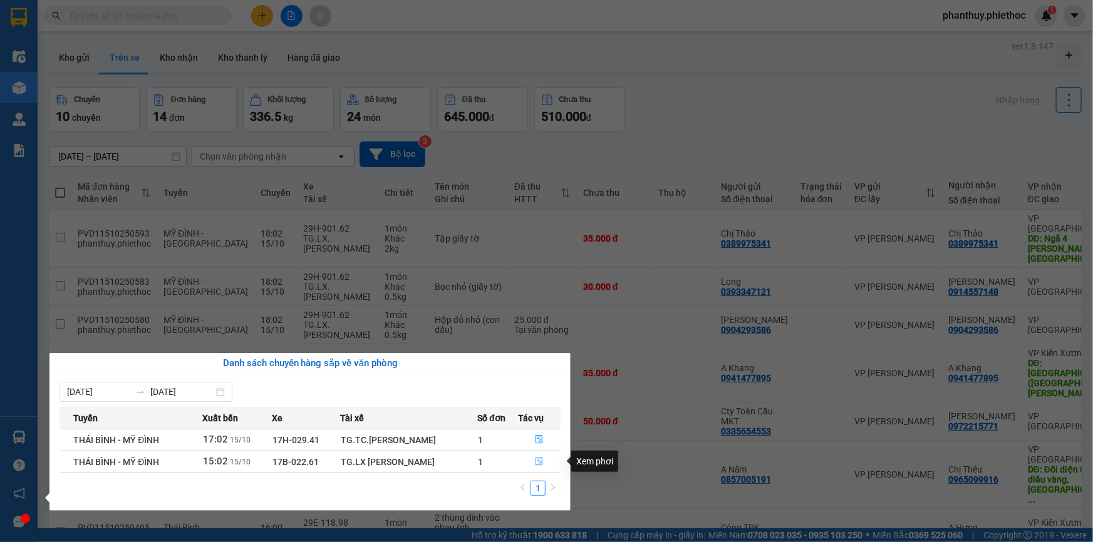
click at [536, 462] on icon "file-done" at bounding box center [539, 461] width 9 height 9
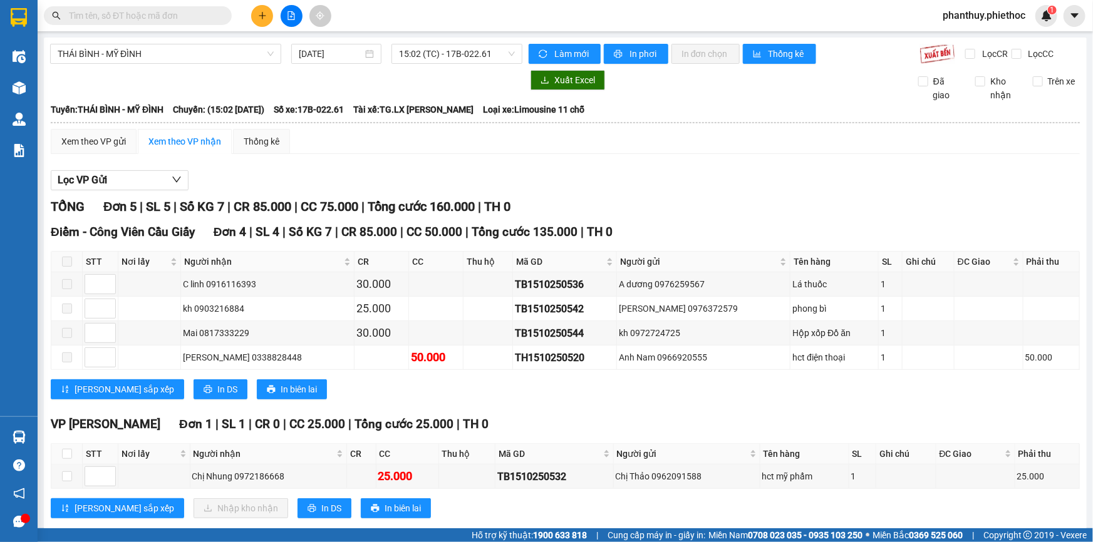
click at [247, 10] on div at bounding box center [291, 16] width 94 height 22
click at [254, 13] on button at bounding box center [262, 16] width 22 height 22
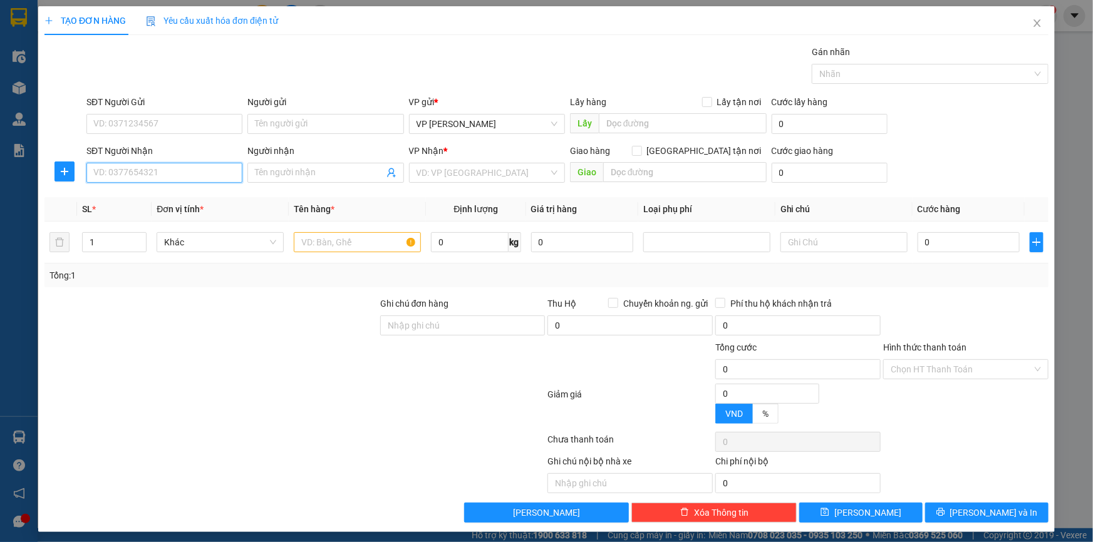
click at [153, 175] on input "SĐT Người Nhận" at bounding box center [164, 173] width 156 height 20
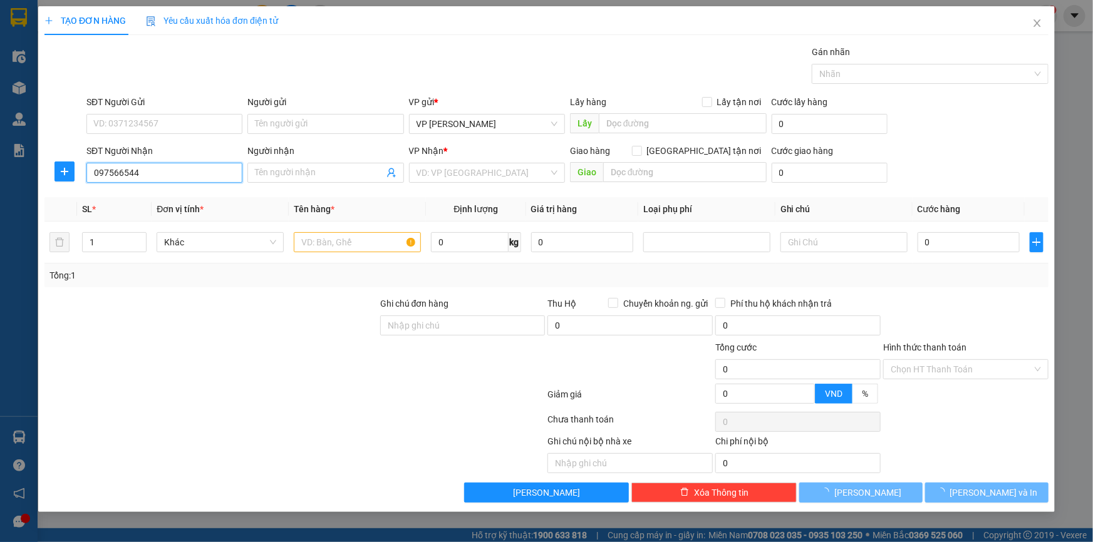
type input "0975665445"
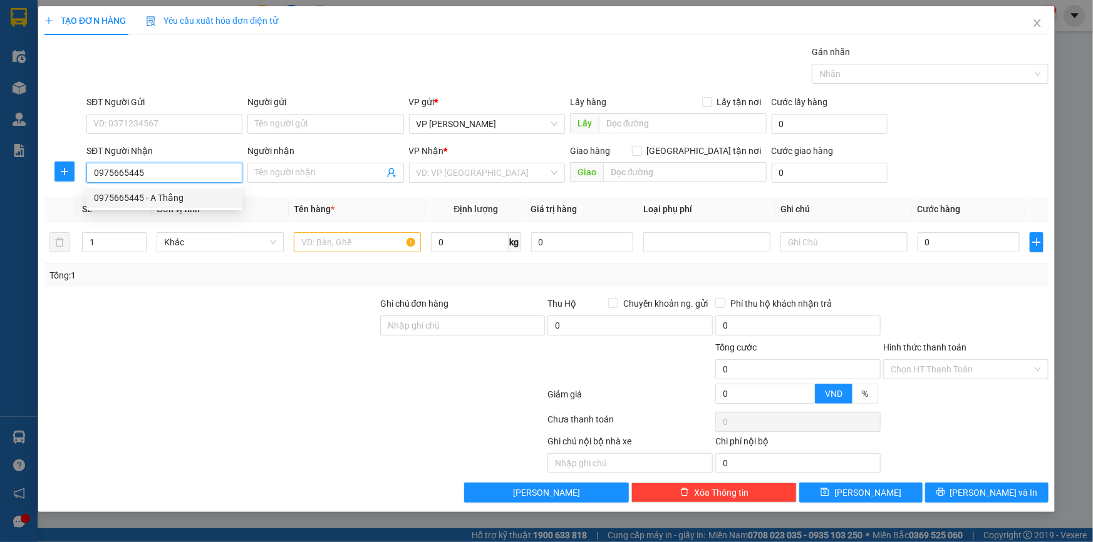
click at [176, 195] on div "0975665445 - A Thắng" at bounding box center [164, 198] width 141 height 14
type input "A Thắng"
type input "0975665445"
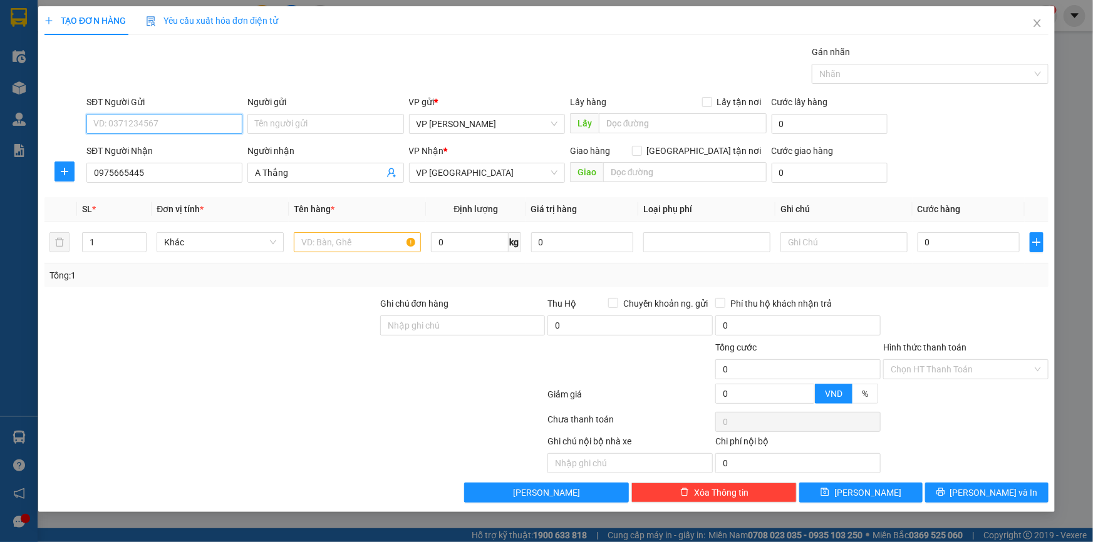
click at [168, 125] on input "SĐT Người Gửi" at bounding box center [164, 124] width 156 height 20
click at [175, 149] on div "0914158780 - Cty Minh Nguyên" at bounding box center [164, 149] width 141 height 14
type input "0914158780"
type input "Cty Minh Nguyên"
click at [343, 238] on input "text" at bounding box center [357, 242] width 127 height 20
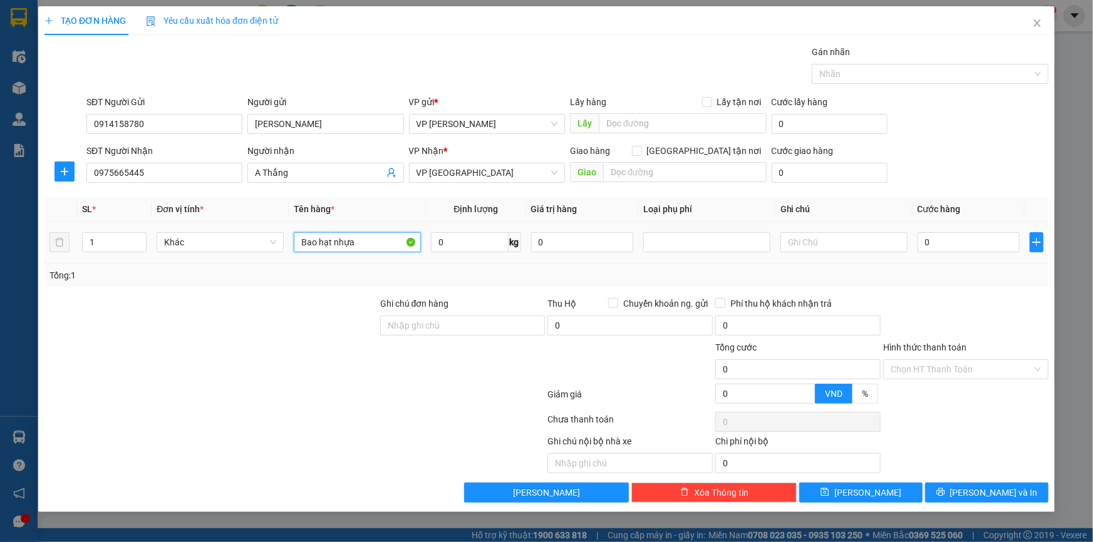
type input "Bao hạt nhựa"
type input "25"
click at [818, 240] on input "text" at bounding box center [843, 242] width 127 height 20
type input "C"
click at [637, 165] on input "text" at bounding box center [684, 172] width 163 height 20
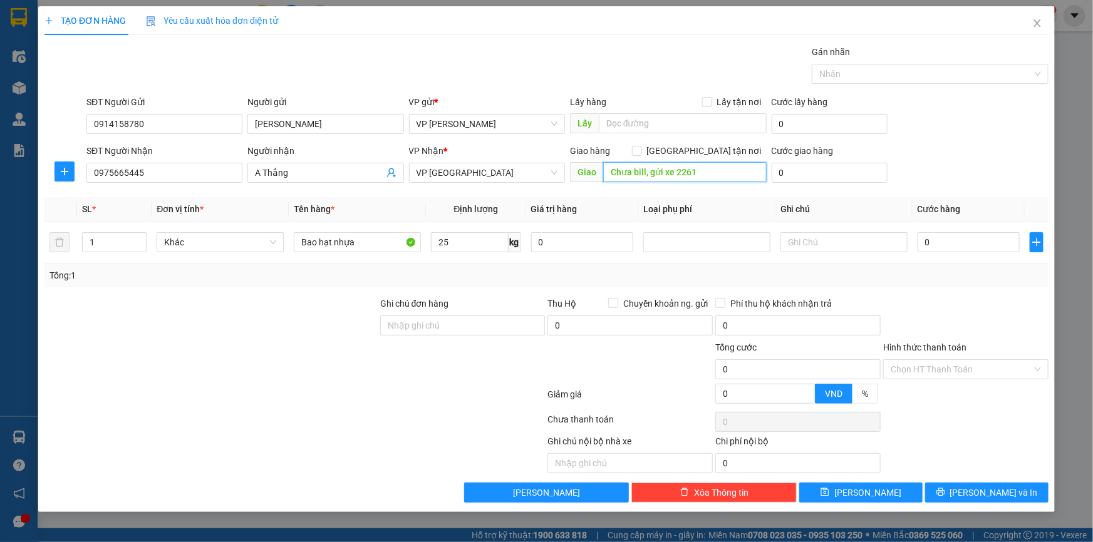
type input "Chưa bill, gửi xe 2261"
click at [939, 249] on input "0" at bounding box center [969, 242] width 102 height 20
type input "056"
type input "56"
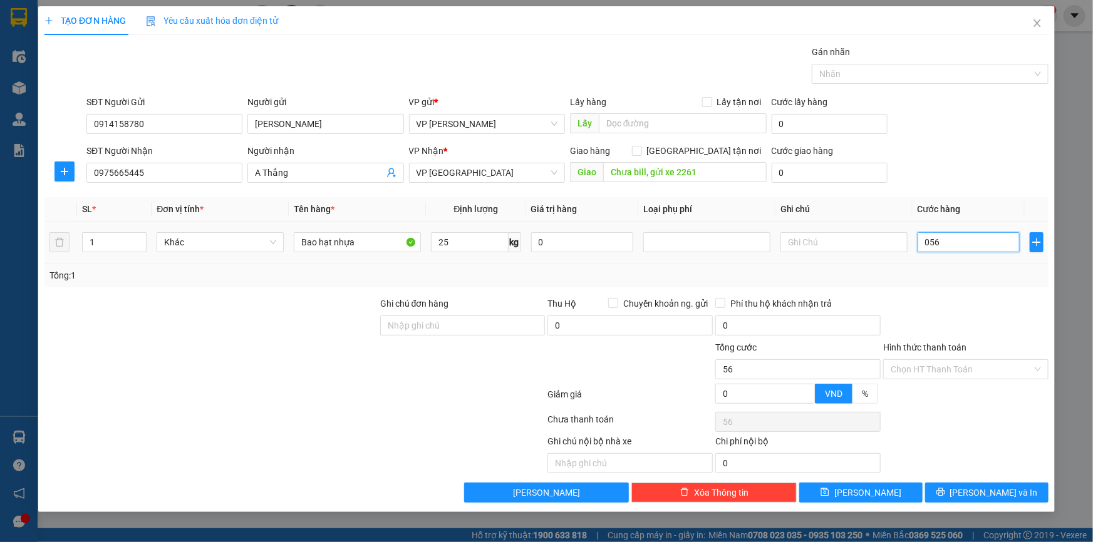
type input "0.560"
type input "560"
click at [946, 291] on div "Transit Pickup Surcharge Ids Transit Deliver Surcharge Ids Transit Deliver Surc…" at bounding box center [546, 274] width 1004 height 458
click at [983, 500] on button "[PERSON_NAME] và In" at bounding box center [986, 493] width 123 height 20
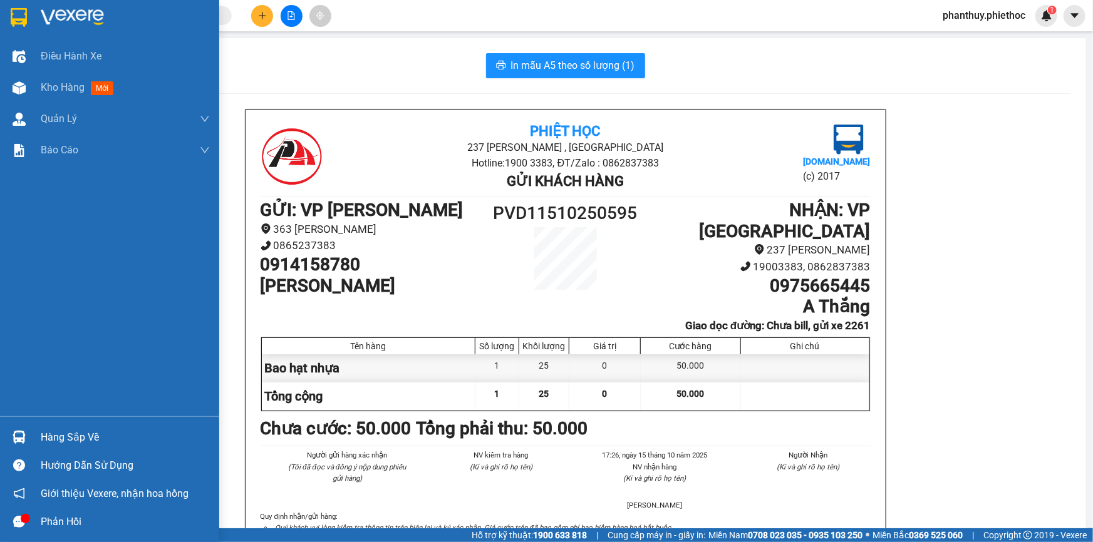
click at [62, 438] on div "Hàng sắp về" at bounding box center [125, 437] width 169 height 19
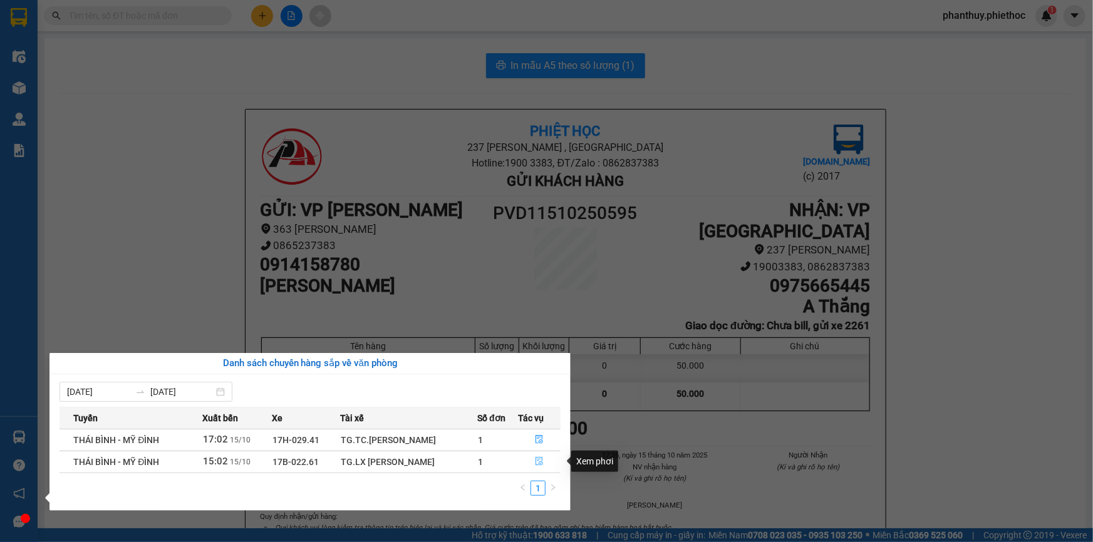
click at [536, 460] on icon "file-done" at bounding box center [539, 461] width 9 height 9
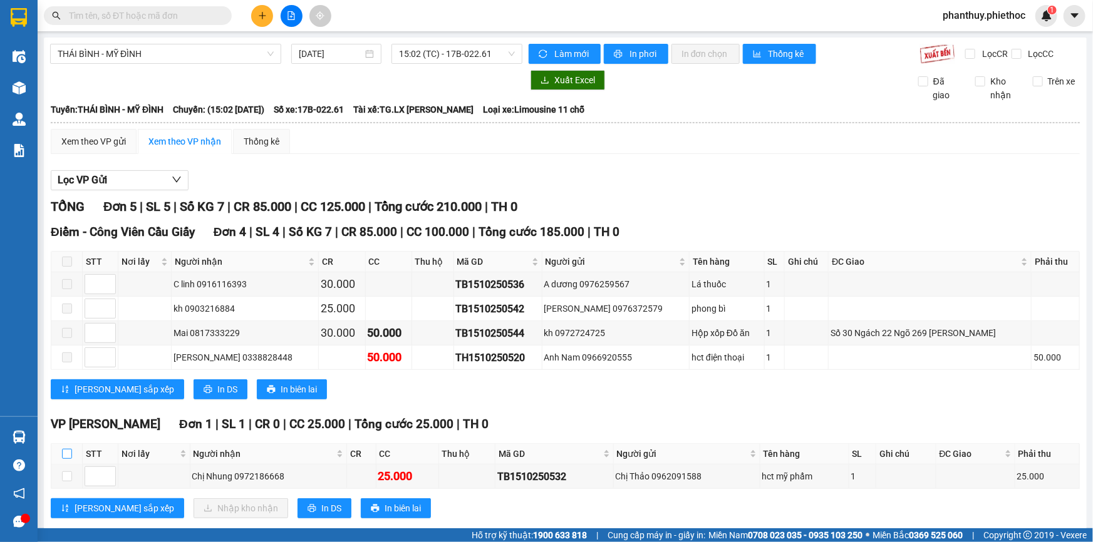
click at [62, 449] on input "checkbox" at bounding box center [67, 454] width 10 height 10
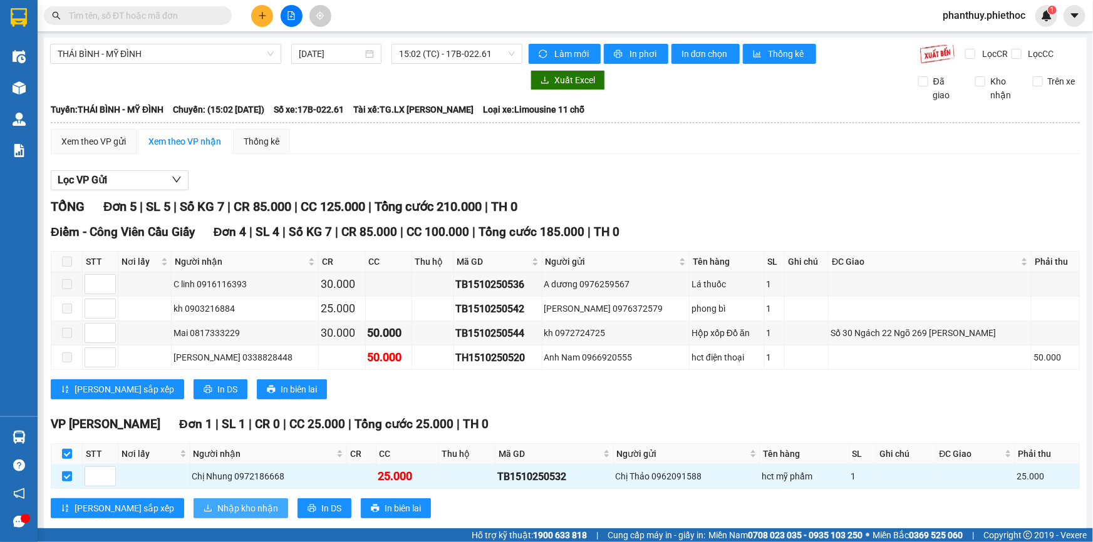
click at [217, 502] on span "Nhập kho nhận" at bounding box center [247, 509] width 61 height 14
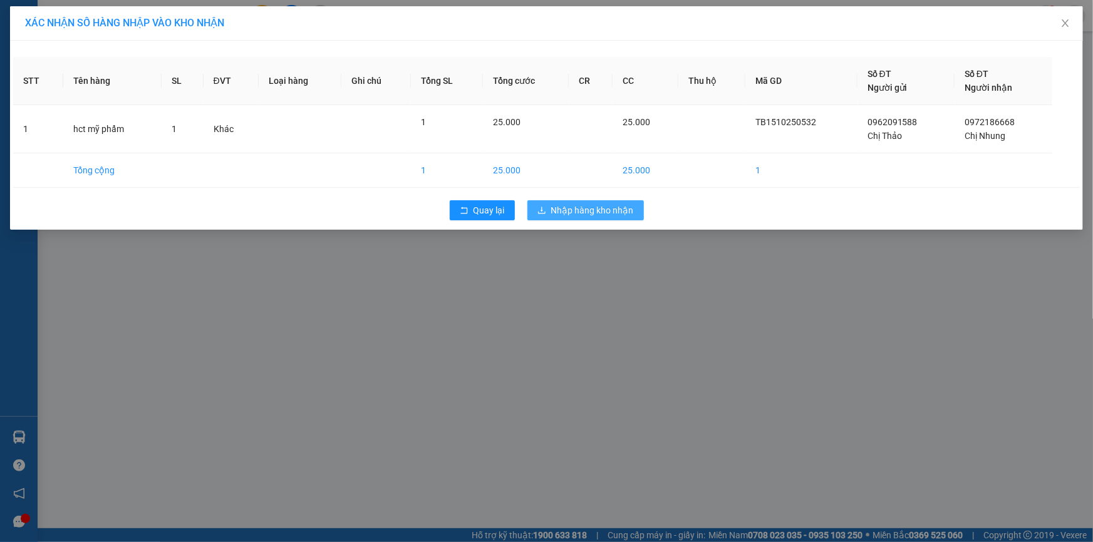
click at [576, 210] on span "Nhập hàng kho nhận" at bounding box center [592, 211] width 83 height 14
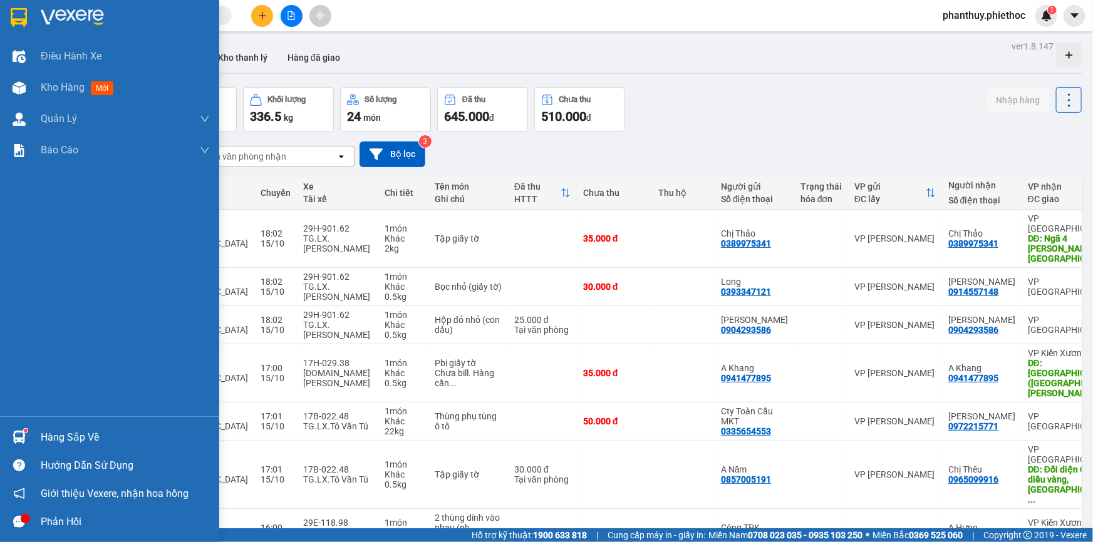
drag, startPoint x: 77, startPoint y: 433, endPoint x: 476, endPoint y: 355, distance: 406.6
click at [80, 433] on div "Hàng sắp về" at bounding box center [125, 437] width 169 height 19
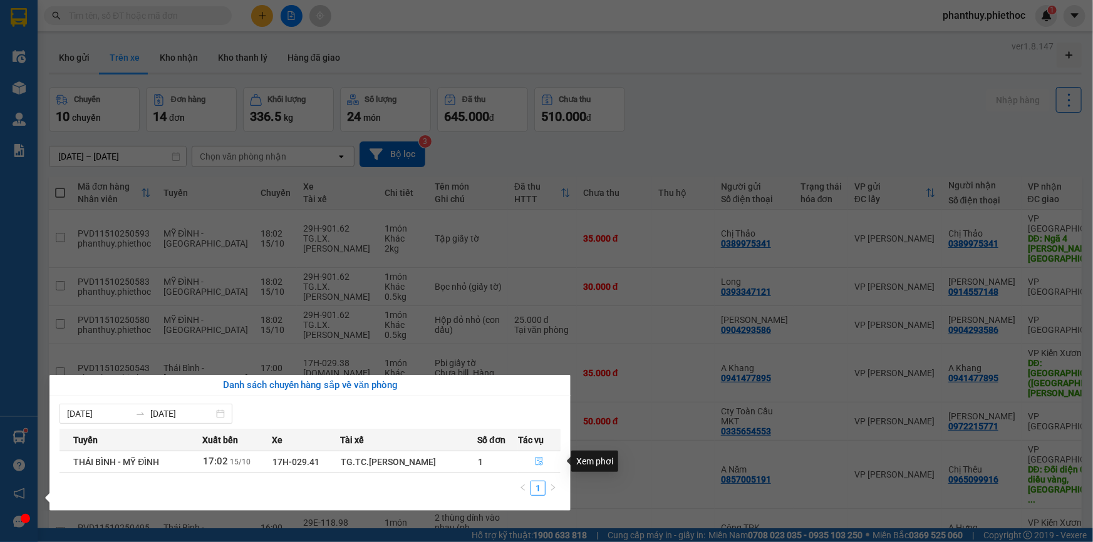
click at [536, 459] on icon "file-done" at bounding box center [540, 461] width 8 height 9
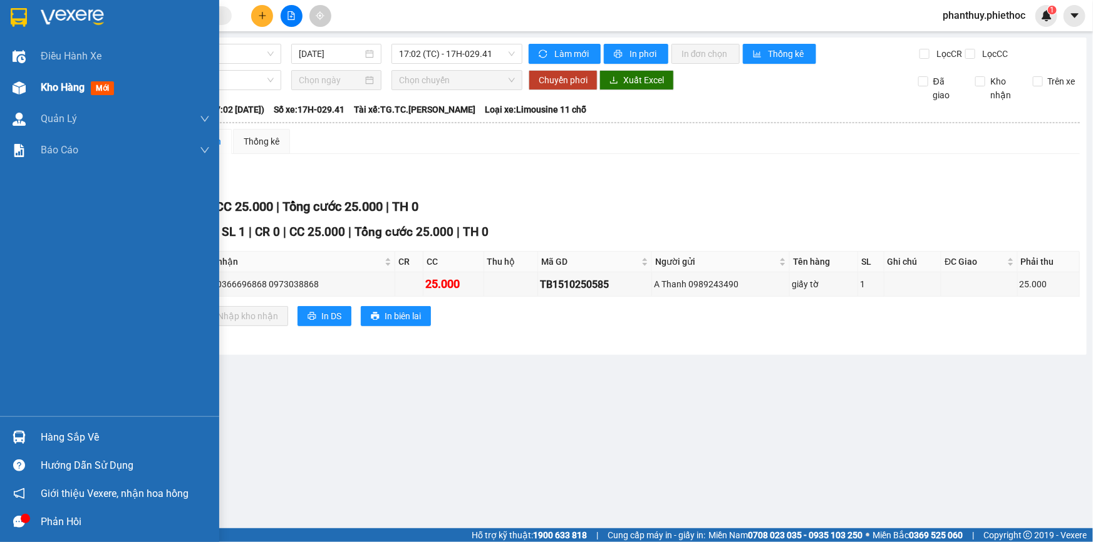
click at [75, 91] on span "Kho hàng" at bounding box center [63, 87] width 44 height 12
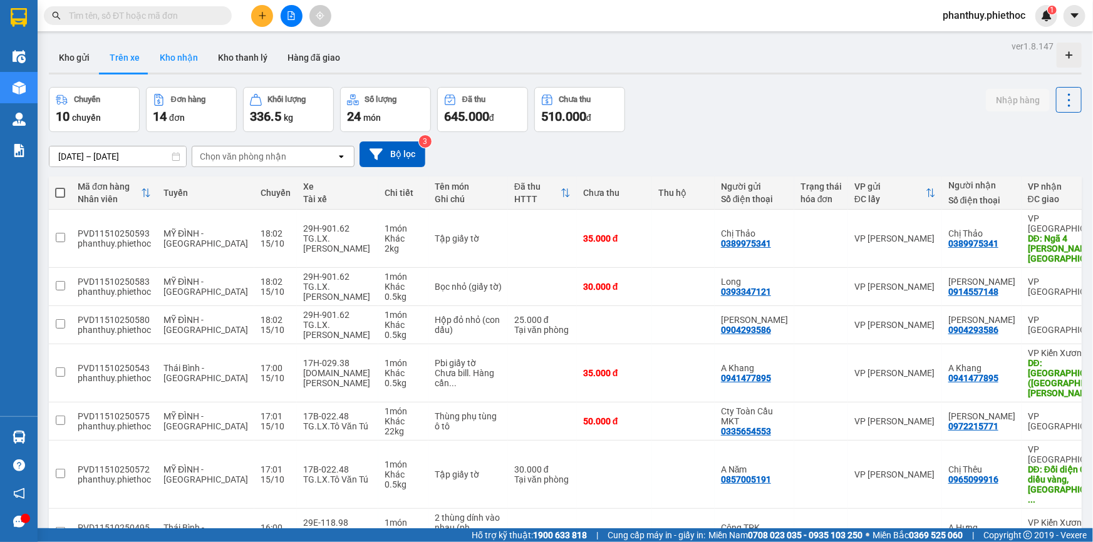
click at [159, 63] on button "Kho nhận" at bounding box center [179, 58] width 58 height 30
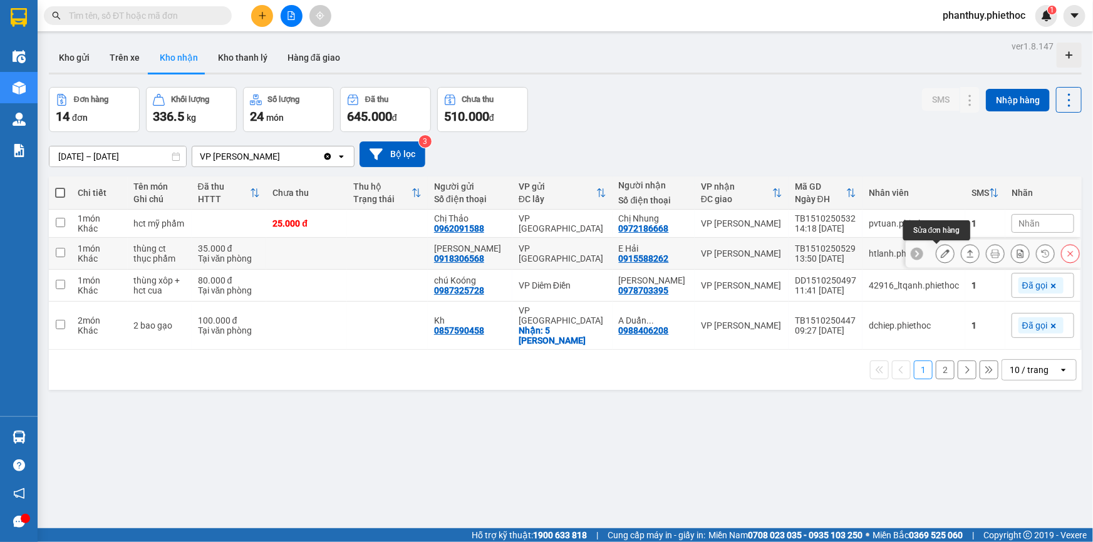
click at [941, 254] on icon at bounding box center [945, 253] width 9 height 9
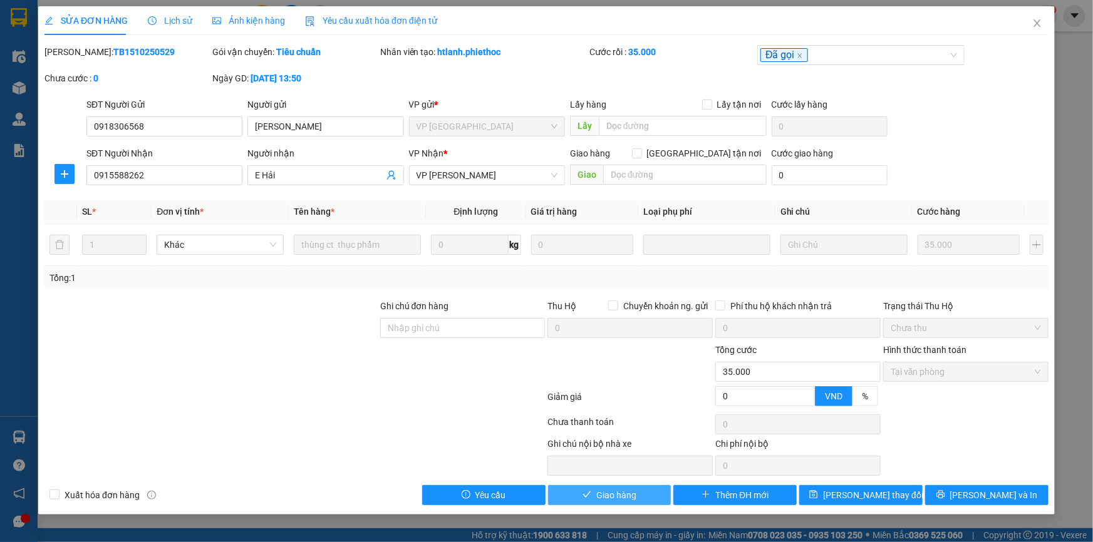
drag, startPoint x: 601, startPoint y: 495, endPoint x: 614, endPoint y: 456, distance: 40.8
click at [601, 494] on span "Giao hàng" at bounding box center [616, 496] width 40 height 14
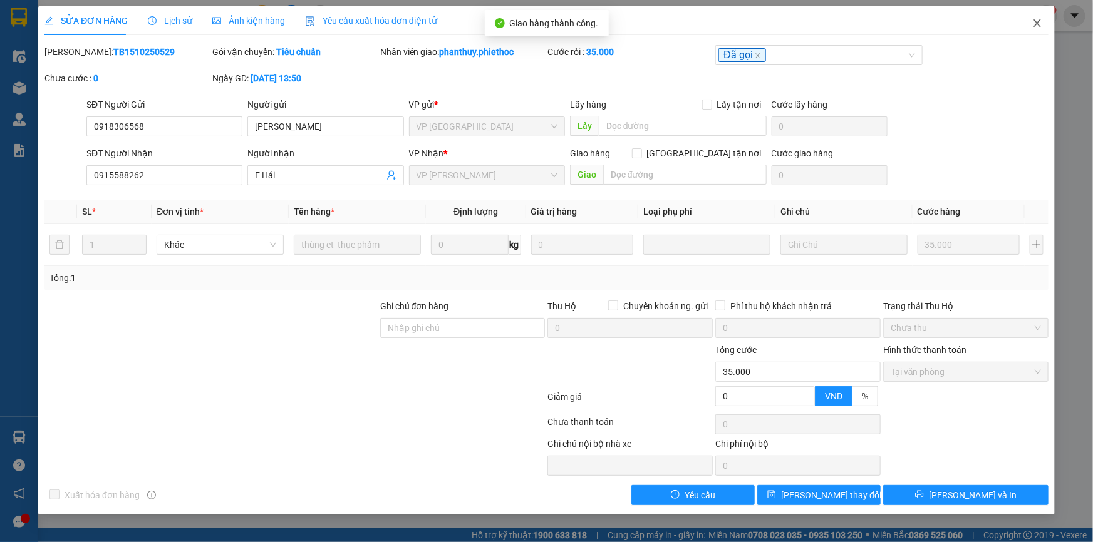
click at [1037, 28] on icon "close" at bounding box center [1037, 23] width 10 height 10
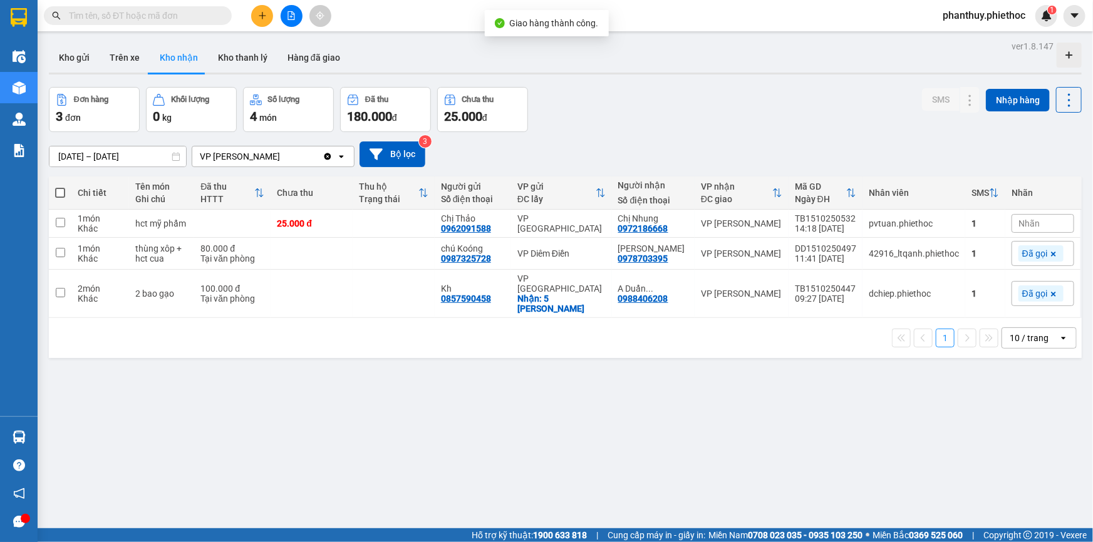
click at [468, 353] on div "ver 1.8.147 Kho gửi Trên xe Kho nhận Kho thanh lý Hàng đã giao Đơn hàng 3 đơn K…" at bounding box center [565, 309] width 1043 height 542
click at [64, 61] on button "Kho gửi" at bounding box center [74, 58] width 51 height 30
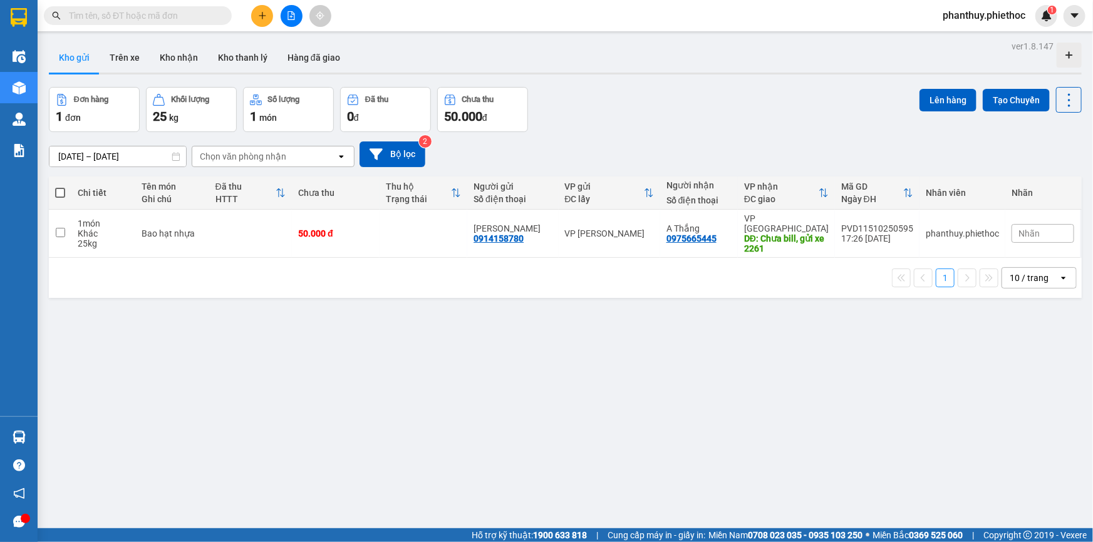
click at [60, 189] on span at bounding box center [60, 193] width 10 height 10
click at [60, 187] on input "checkbox" at bounding box center [60, 187] width 0 height 0
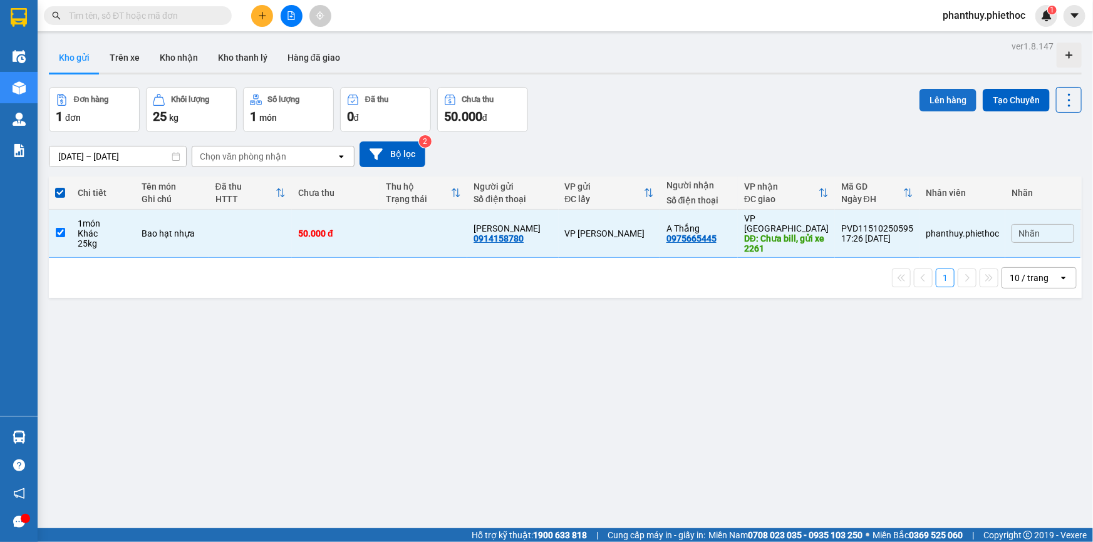
click at [939, 96] on button "Lên hàng" at bounding box center [948, 100] width 57 height 23
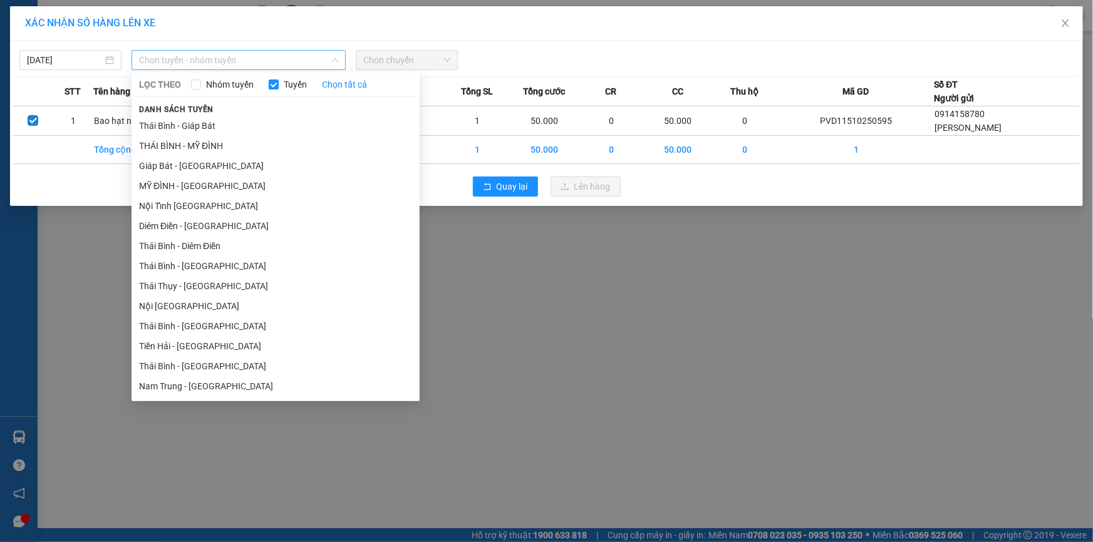
click at [209, 56] on span "Chọn tuyến - nhóm tuyến" at bounding box center [238, 60] width 199 height 19
click at [217, 182] on li "MỸ ĐÌNH - THÁI BÌNH" at bounding box center [276, 186] width 288 height 20
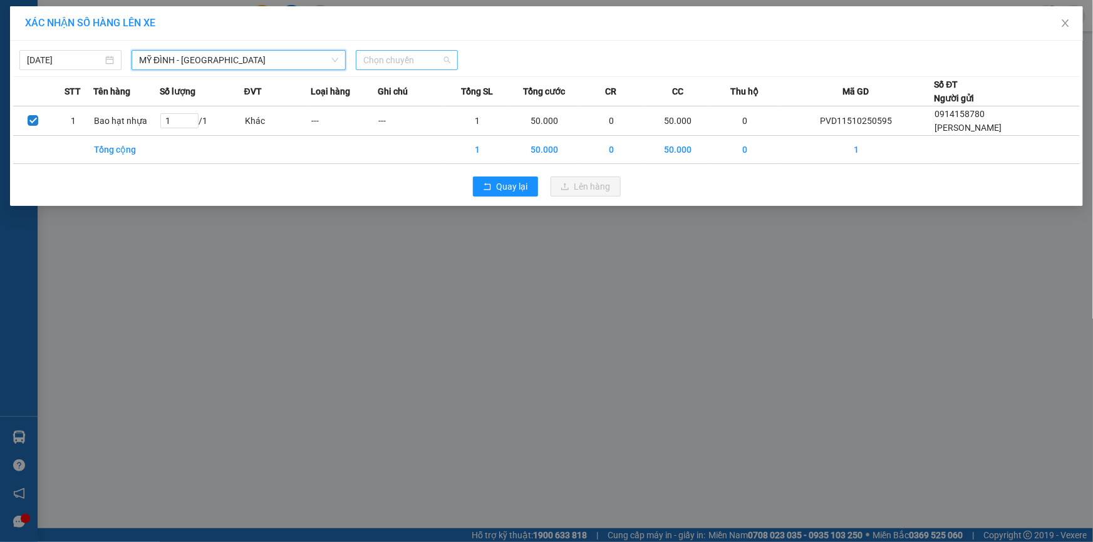
click at [412, 56] on span "Chọn chuyến" at bounding box center [406, 60] width 87 height 19
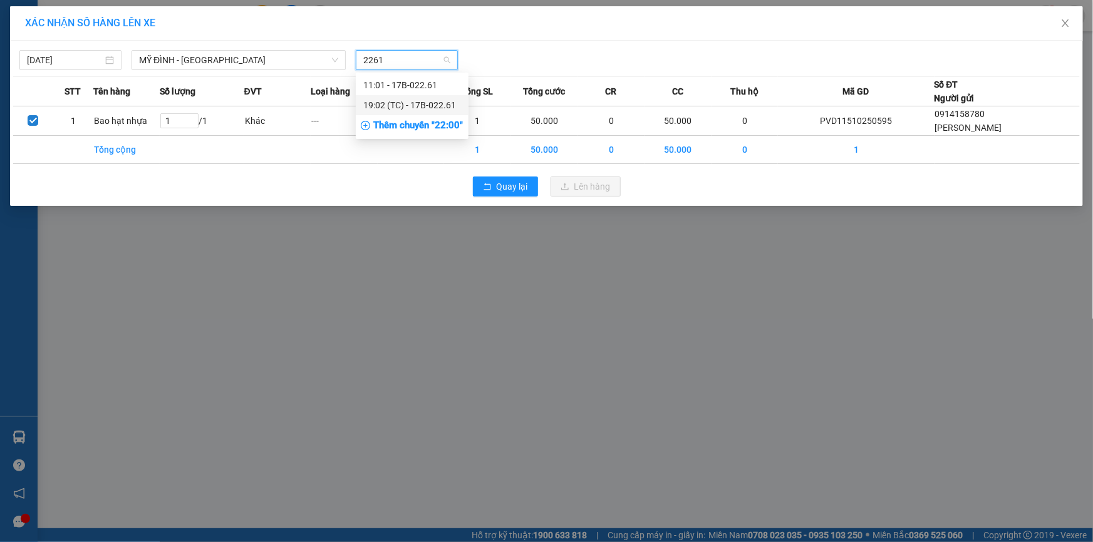
click at [418, 106] on div "19:02 (TC) - 17B-022.61" at bounding box center [412, 105] width 98 height 14
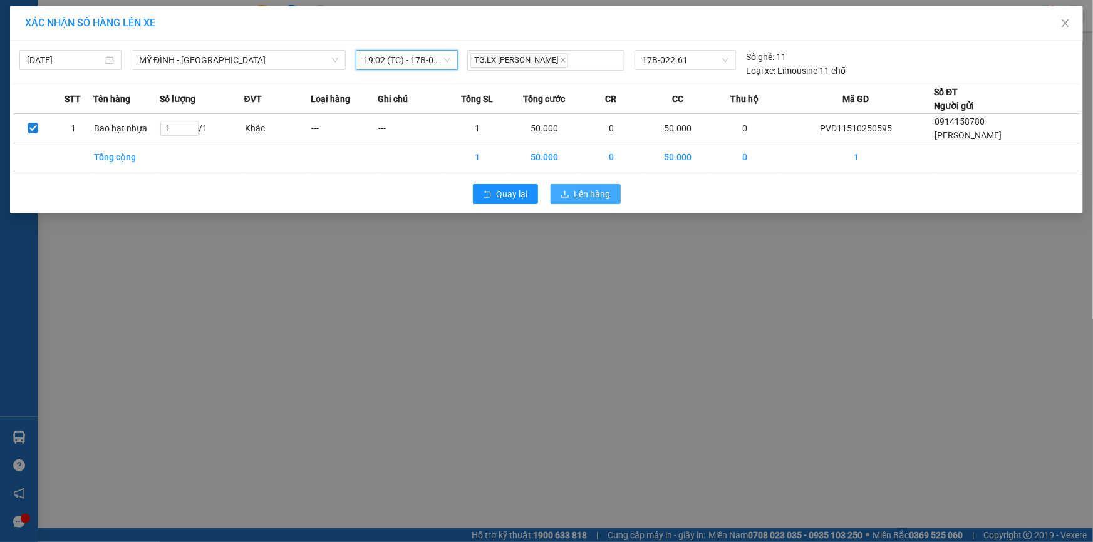
click at [586, 194] on span "Lên hàng" at bounding box center [592, 194] width 36 height 14
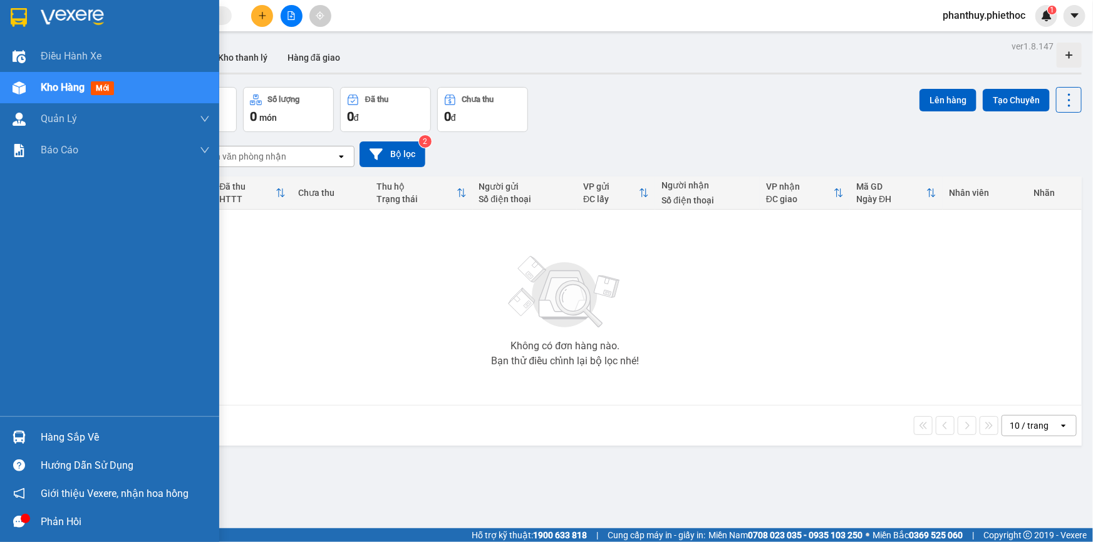
click at [71, 435] on div "Hàng sắp về" at bounding box center [125, 437] width 169 height 19
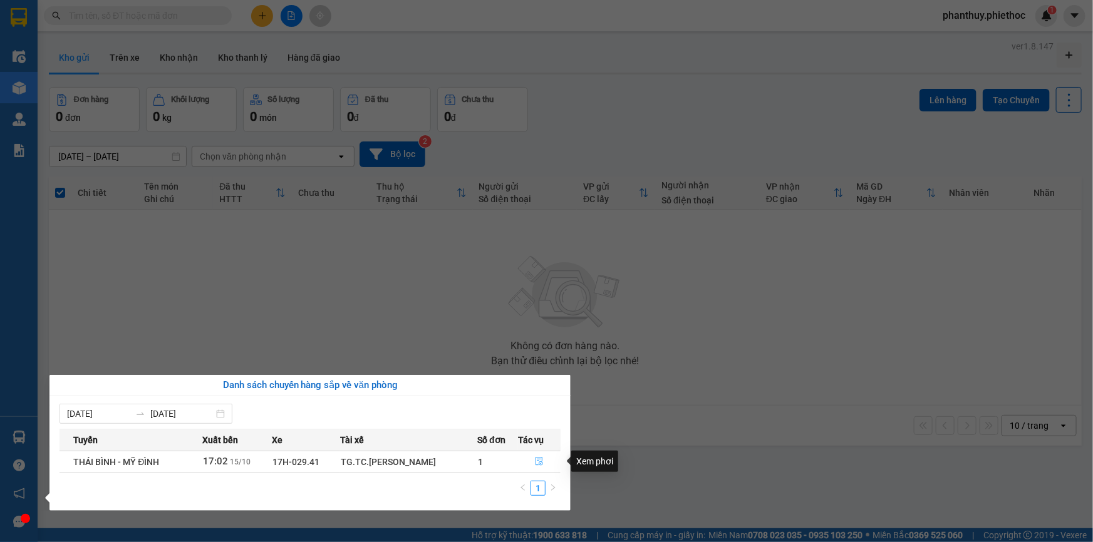
click at [541, 459] on icon "file-done" at bounding box center [540, 461] width 8 height 9
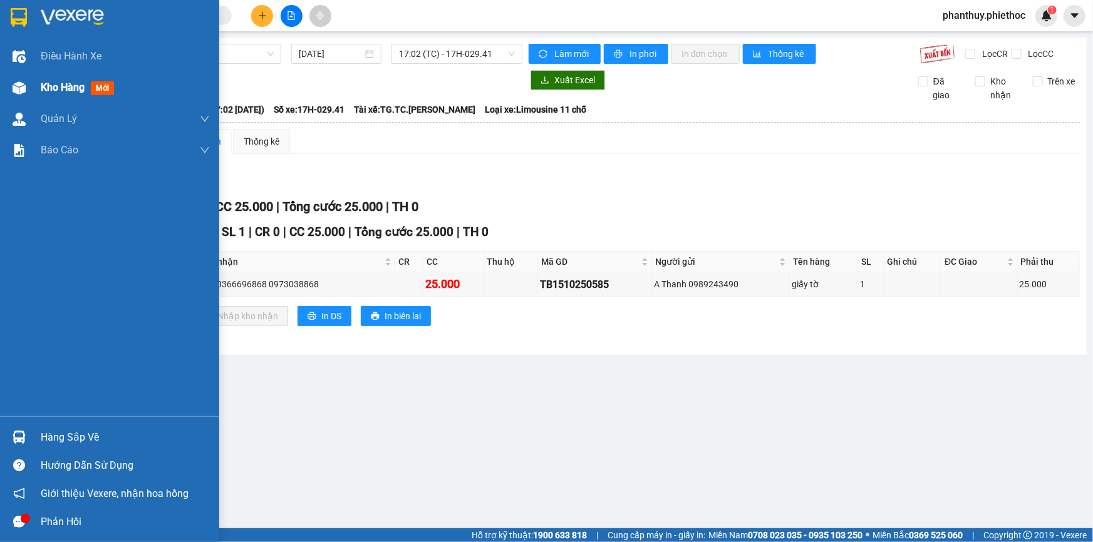
click at [66, 81] on span "Kho hàng" at bounding box center [63, 87] width 44 height 12
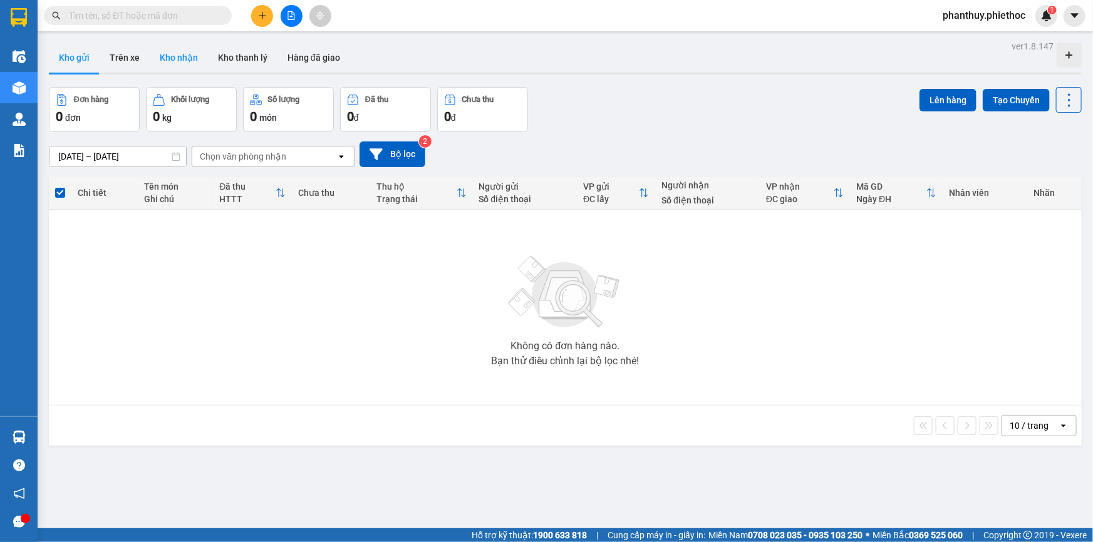
drag, startPoint x: 169, startPoint y: 49, endPoint x: 173, endPoint y: 58, distance: 9.5
click at [169, 49] on button "Kho nhận" at bounding box center [179, 58] width 58 height 30
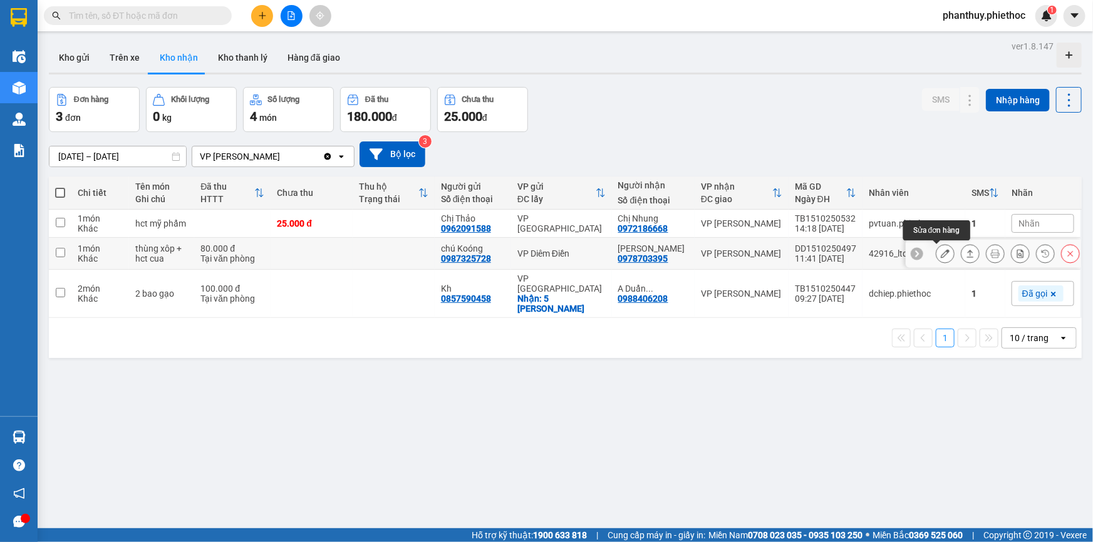
click at [941, 252] on icon at bounding box center [945, 253] width 9 height 9
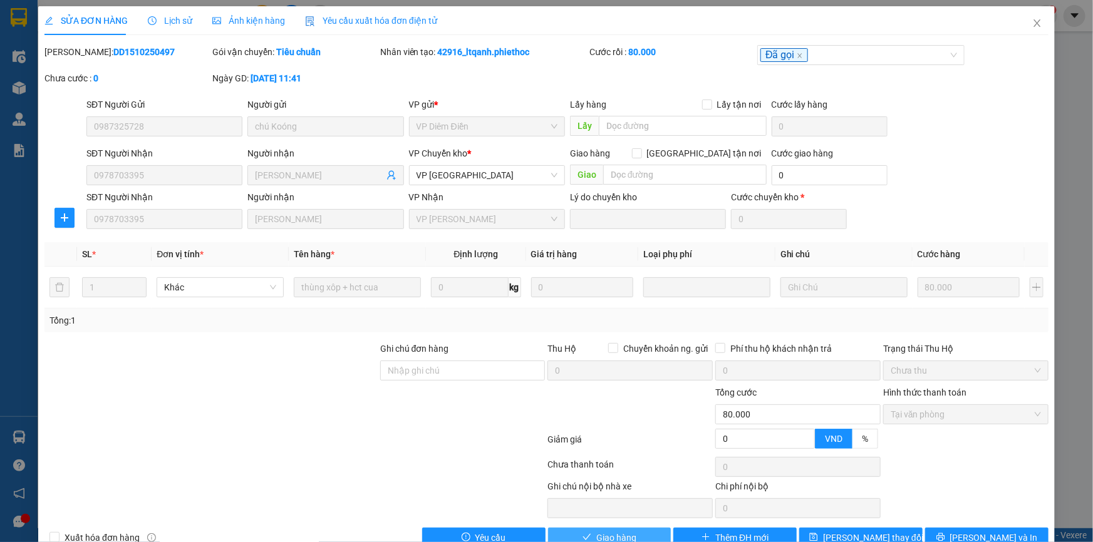
click at [596, 531] on span "Giao hàng" at bounding box center [616, 538] width 40 height 14
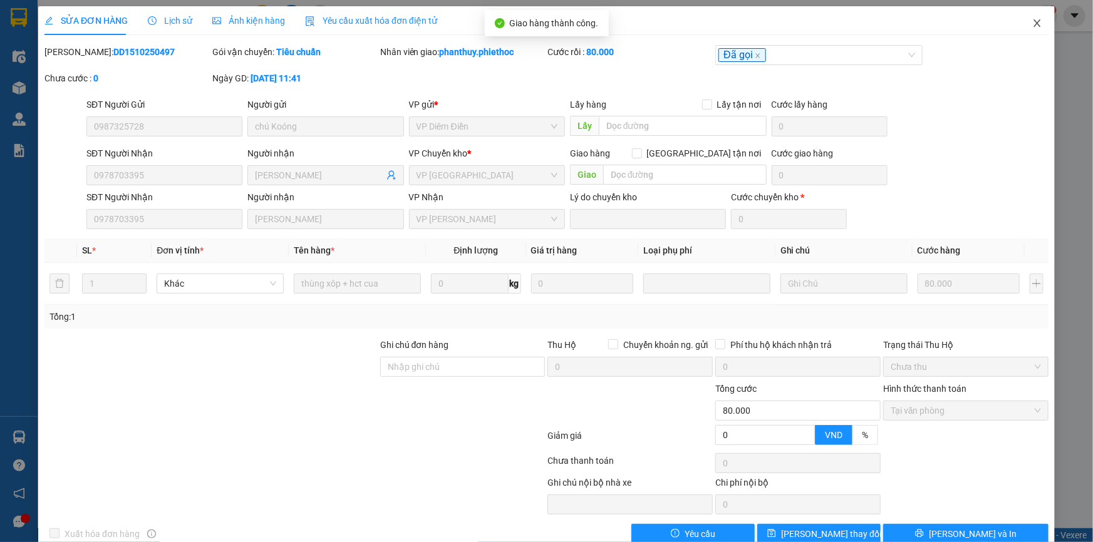
click at [1032, 23] on icon "close" at bounding box center [1037, 23] width 10 height 10
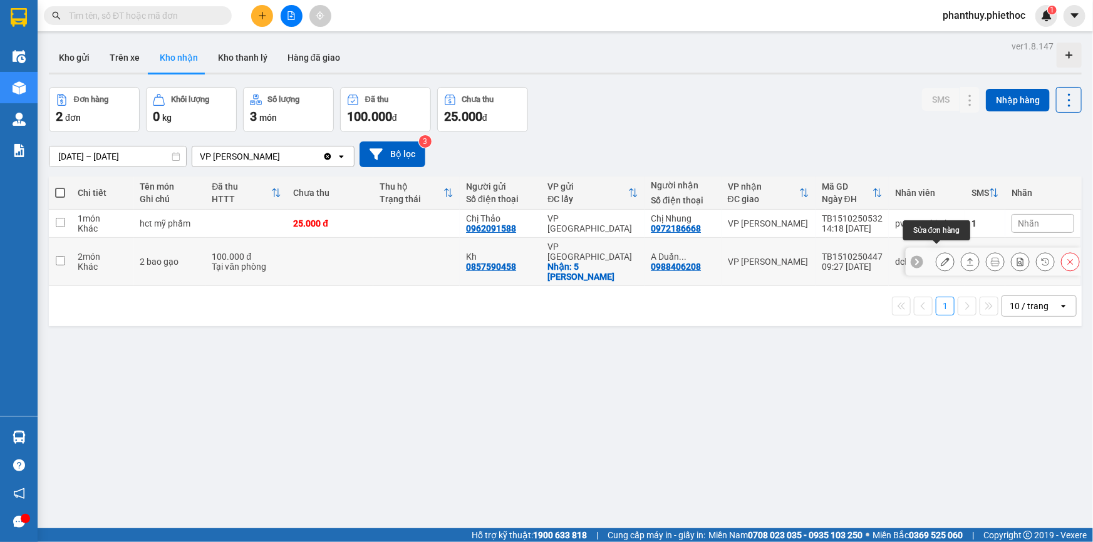
click at [941, 257] on icon at bounding box center [945, 261] width 9 height 9
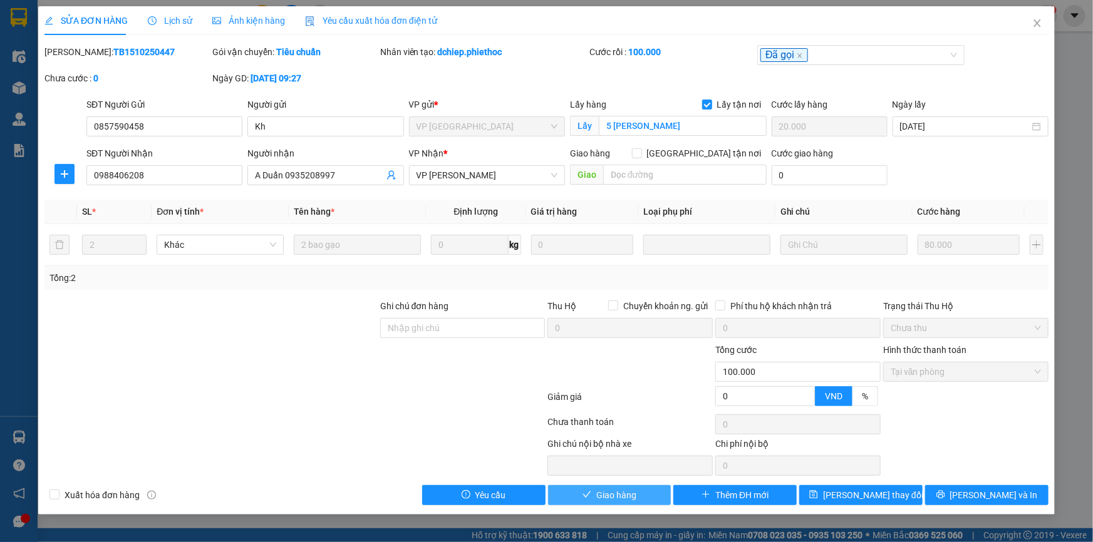
click at [635, 495] on span "Giao hàng" at bounding box center [616, 496] width 40 height 14
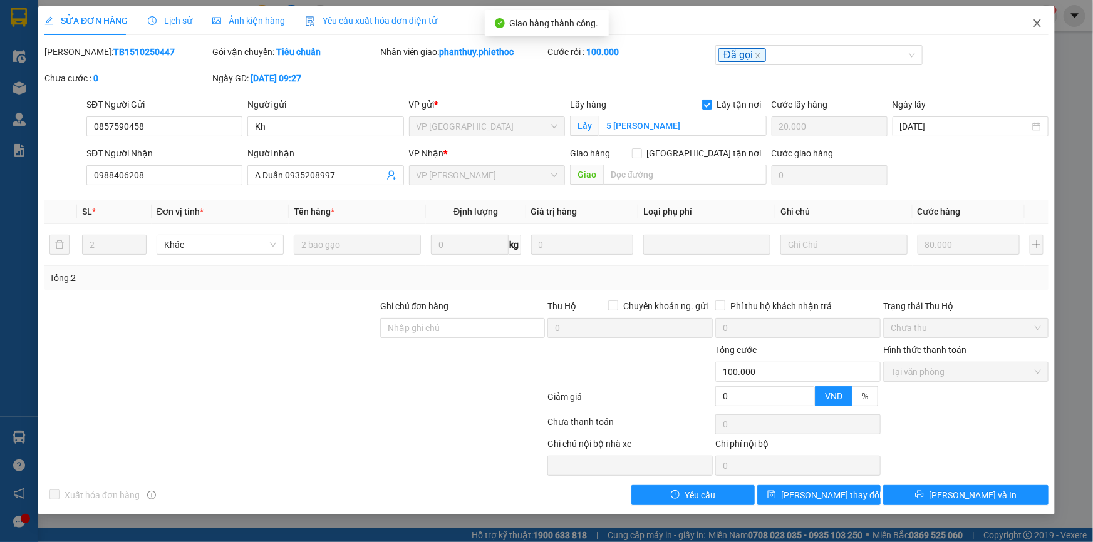
click at [1037, 21] on icon "close" at bounding box center [1037, 23] width 10 height 10
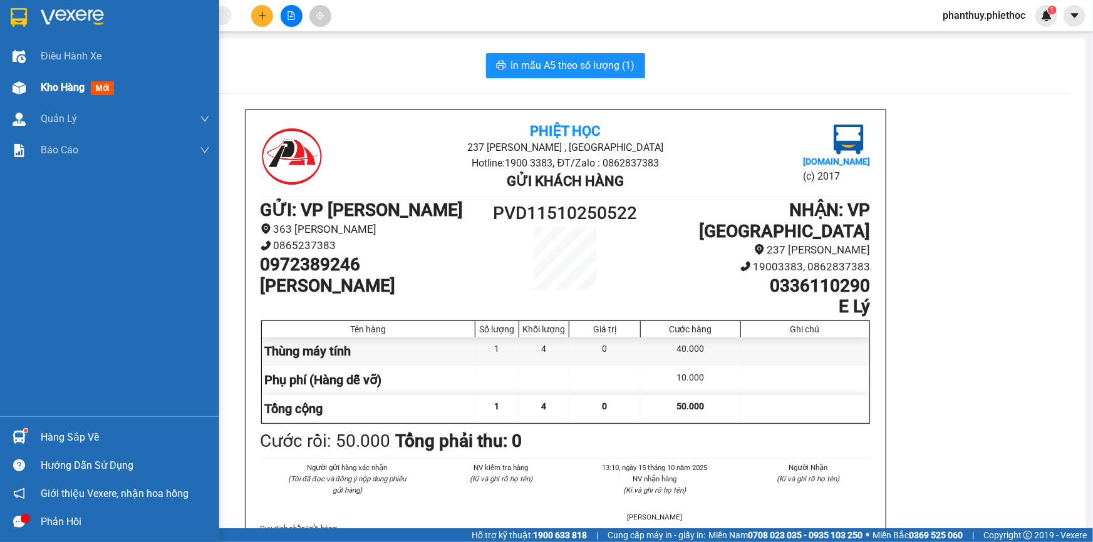
click at [61, 93] on span "Kho hàng" at bounding box center [63, 87] width 44 height 12
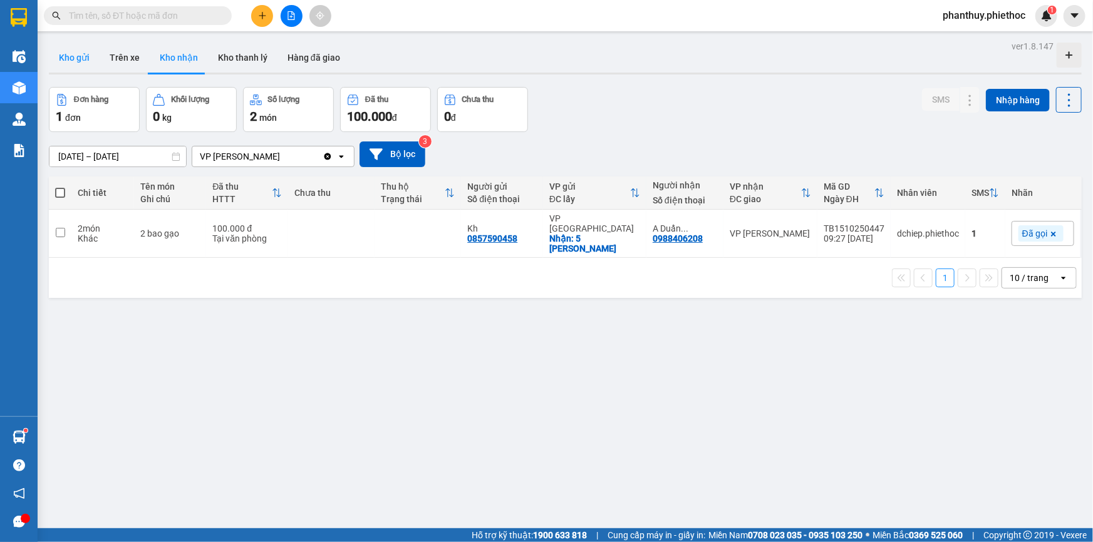
click at [66, 61] on button "Kho gửi" at bounding box center [74, 58] width 51 height 30
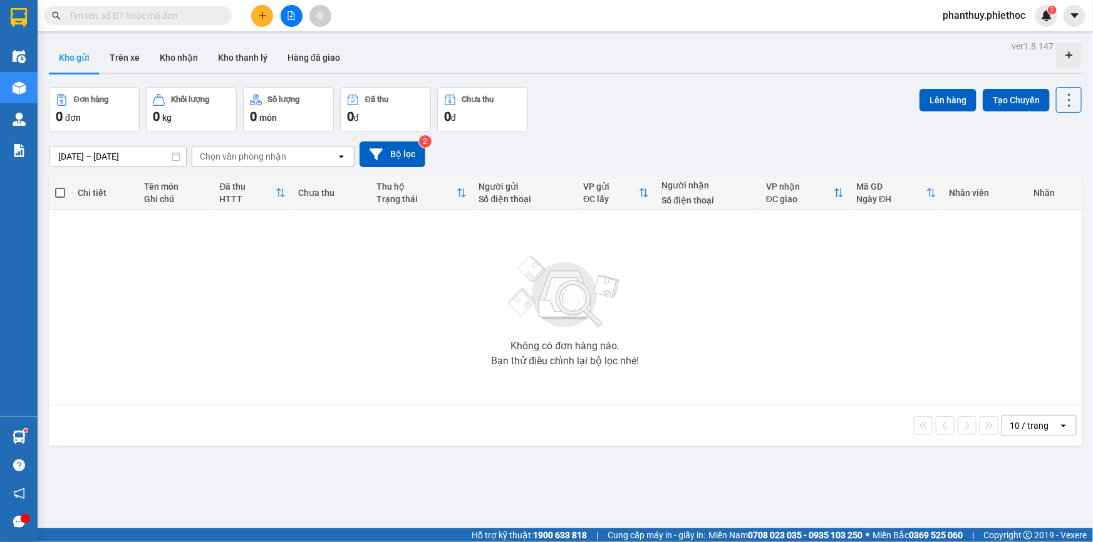
click at [74, 151] on input "[DATE] – [DATE]" at bounding box center [117, 157] width 137 height 20
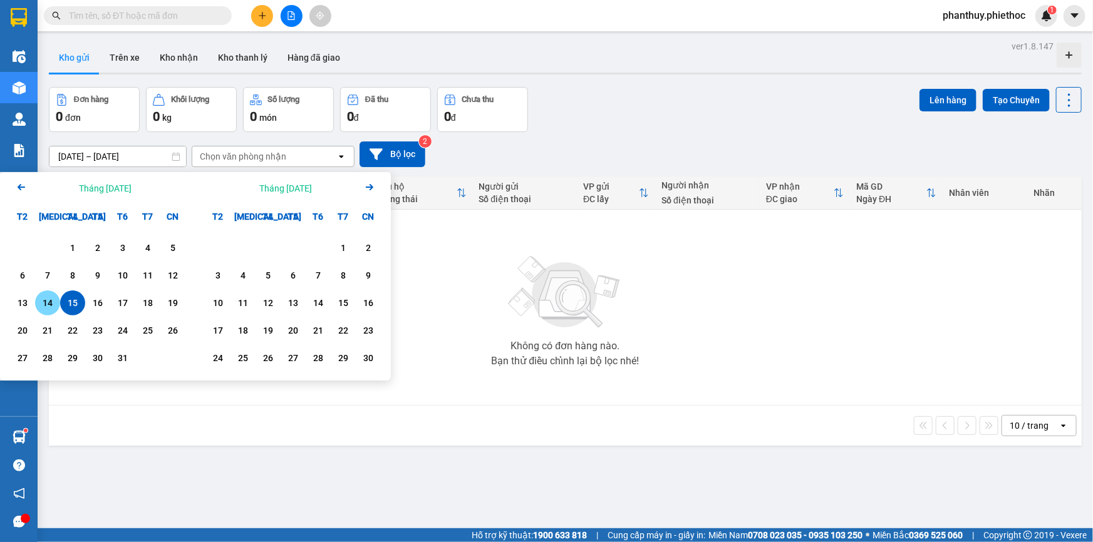
drag, startPoint x: 49, startPoint y: 298, endPoint x: 107, endPoint y: 194, distance: 119.7
click at [48, 298] on div "14" at bounding box center [48, 303] width 18 height 15
drag, startPoint x: 76, startPoint y: 305, endPoint x: 192, endPoint y: 283, distance: 117.4
click at [76, 305] on div "15" at bounding box center [73, 303] width 18 height 15
type input "[DATE] – [DATE]"
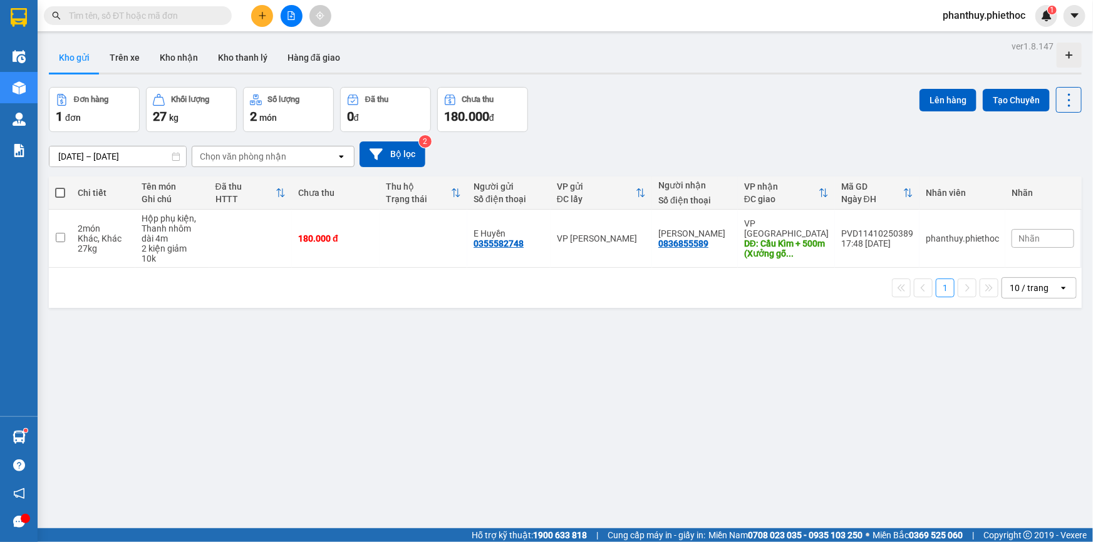
click at [60, 189] on span at bounding box center [60, 193] width 10 height 10
click at [60, 187] on input "checkbox" at bounding box center [60, 187] width 0 height 0
checkbox input "true"
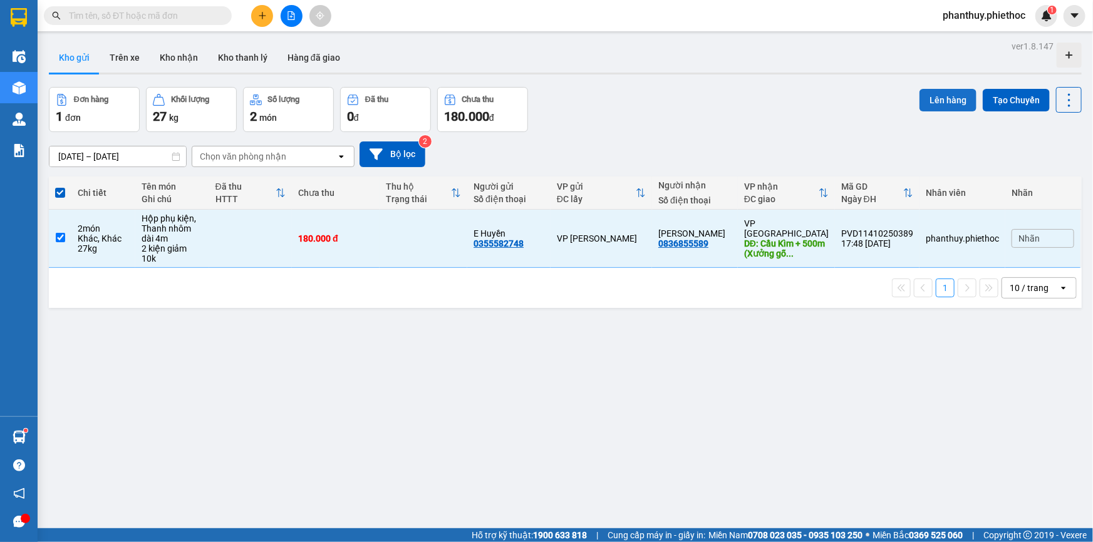
click at [933, 99] on button "Lên hàng" at bounding box center [948, 100] width 57 height 23
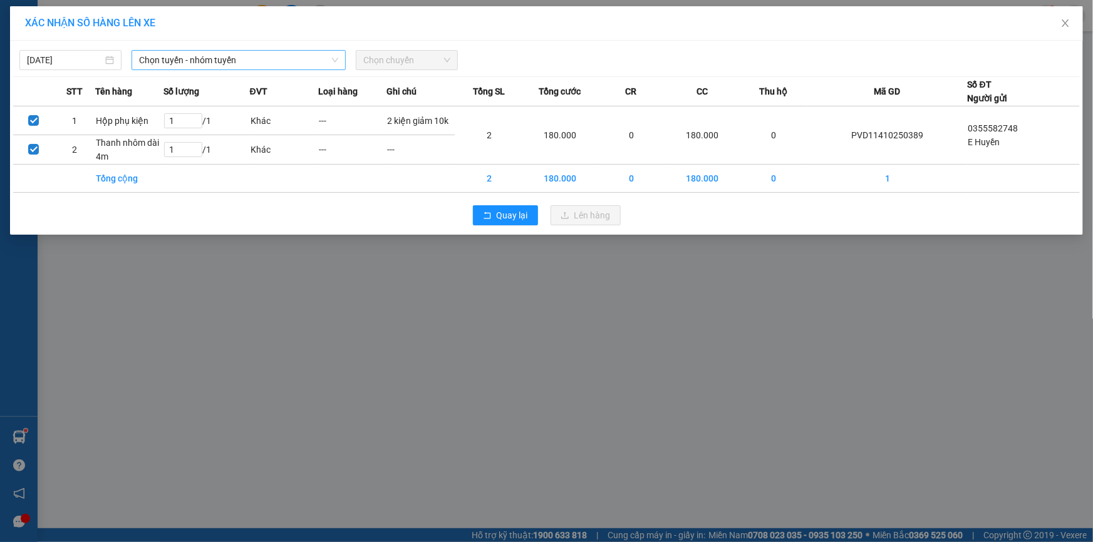
click at [164, 59] on span "Chọn tuyến - nhóm tuyến" at bounding box center [238, 60] width 199 height 19
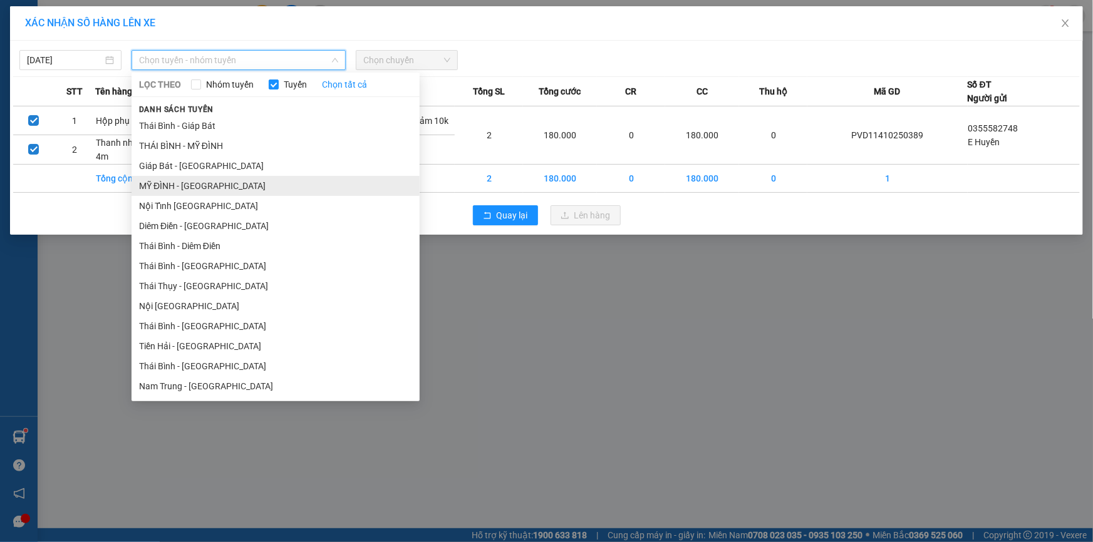
click at [189, 180] on li "MỸ ĐÌNH - THÁI BÌNH" at bounding box center [276, 186] width 288 height 20
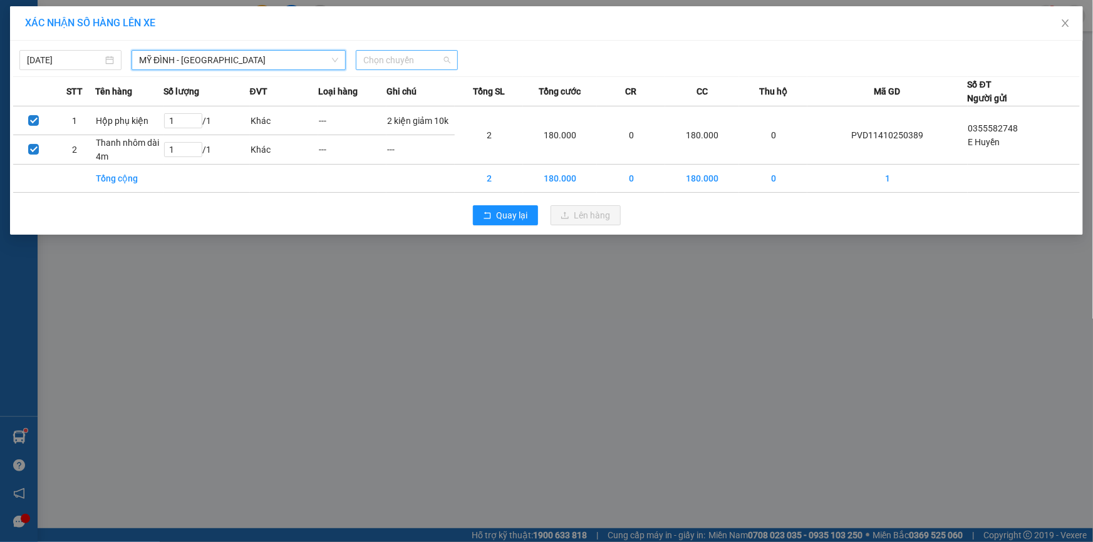
click at [394, 56] on span "Chọn chuyến" at bounding box center [406, 60] width 87 height 19
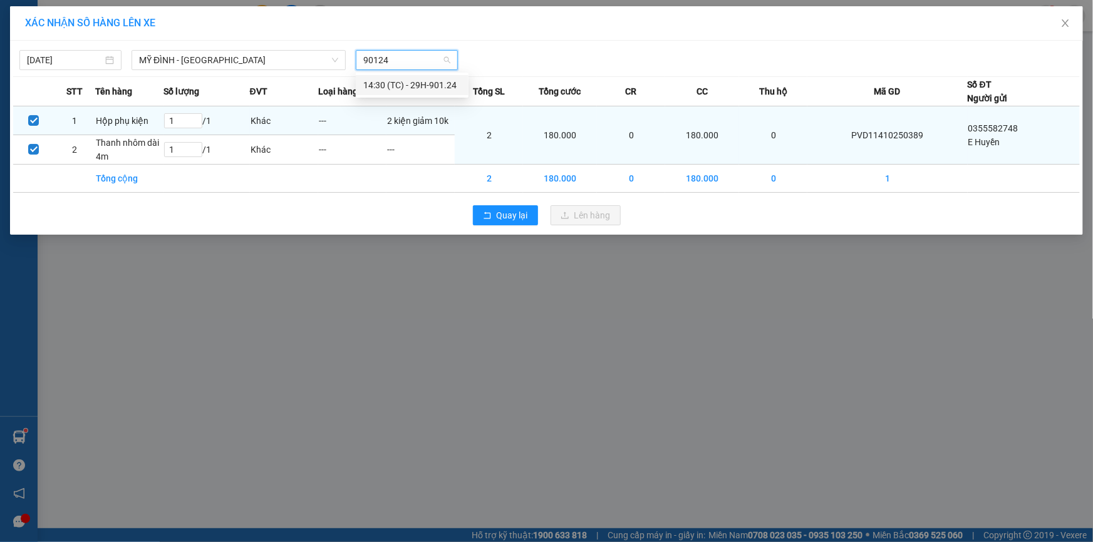
type input "90124"
click at [432, 123] on td "2 kiện giảm 10k" at bounding box center [420, 120] width 68 height 29
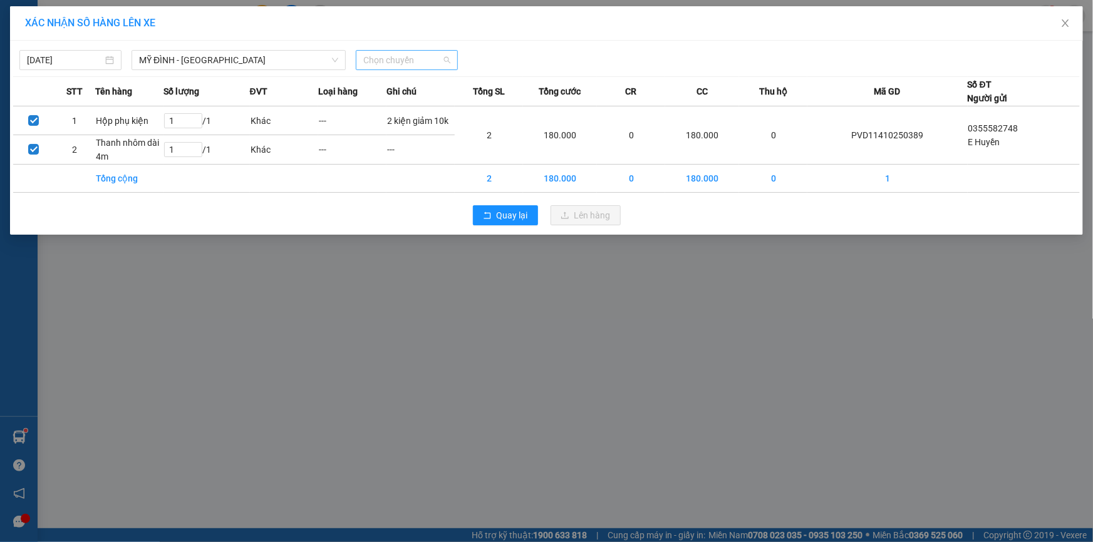
click at [372, 62] on span "Chọn chuyến" at bounding box center [406, 60] width 87 height 19
type input "90124"
click at [414, 83] on div "14:30 (TC) - 29H-901.24" at bounding box center [412, 85] width 98 height 14
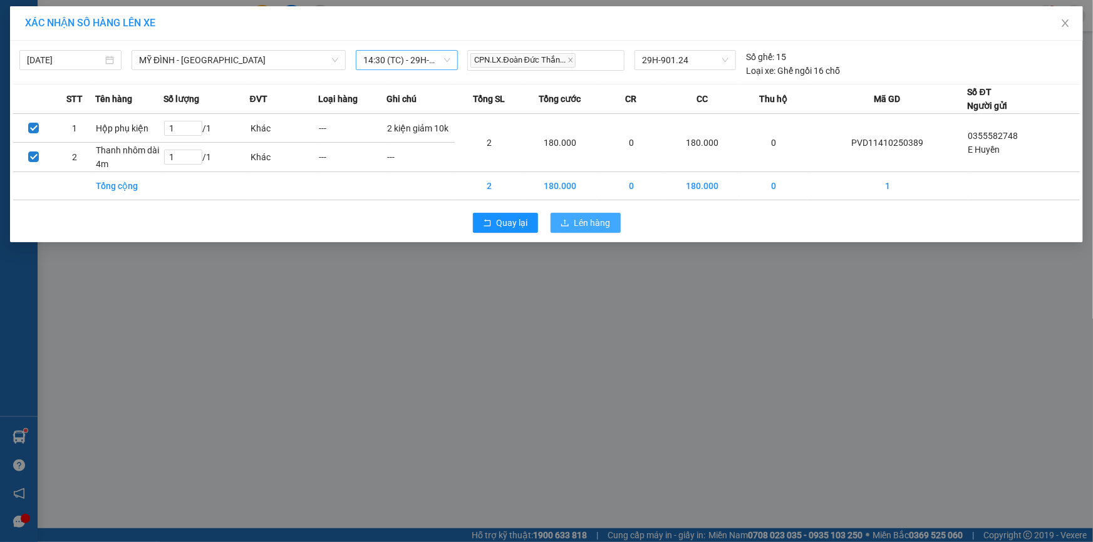
click at [586, 224] on span "Lên hàng" at bounding box center [592, 223] width 36 height 14
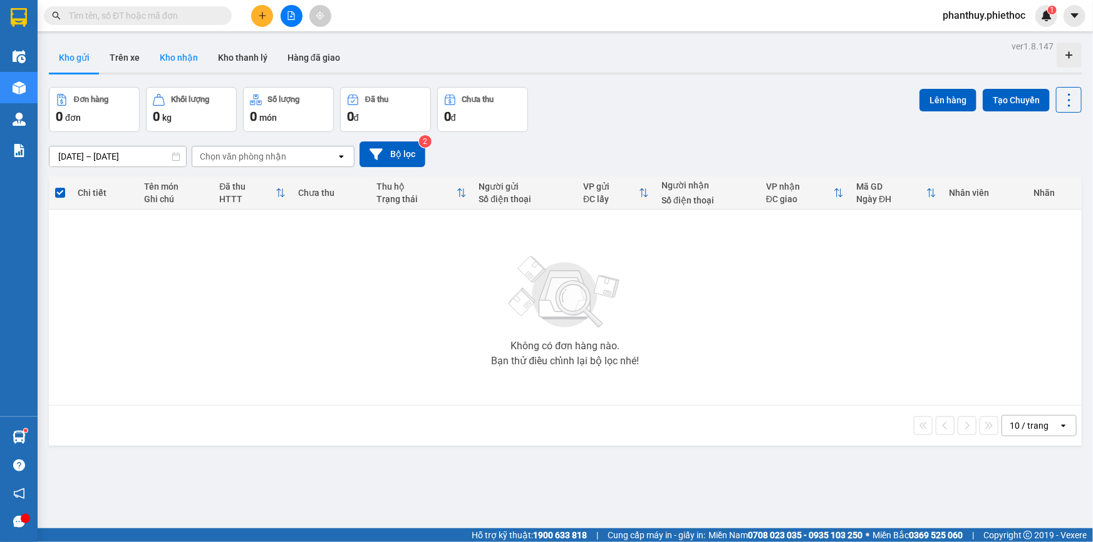
click at [167, 50] on button "Kho nhận" at bounding box center [179, 58] width 58 height 30
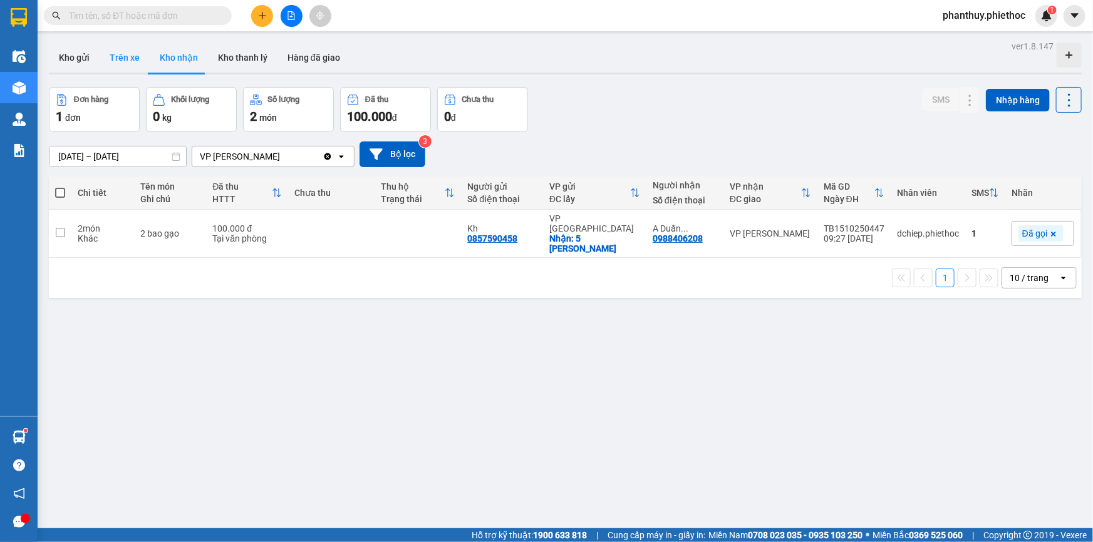
click at [125, 54] on button "Trên xe" at bounding box center [125, 58] width 50 height 30
type input "[DATE] – [DATE]"
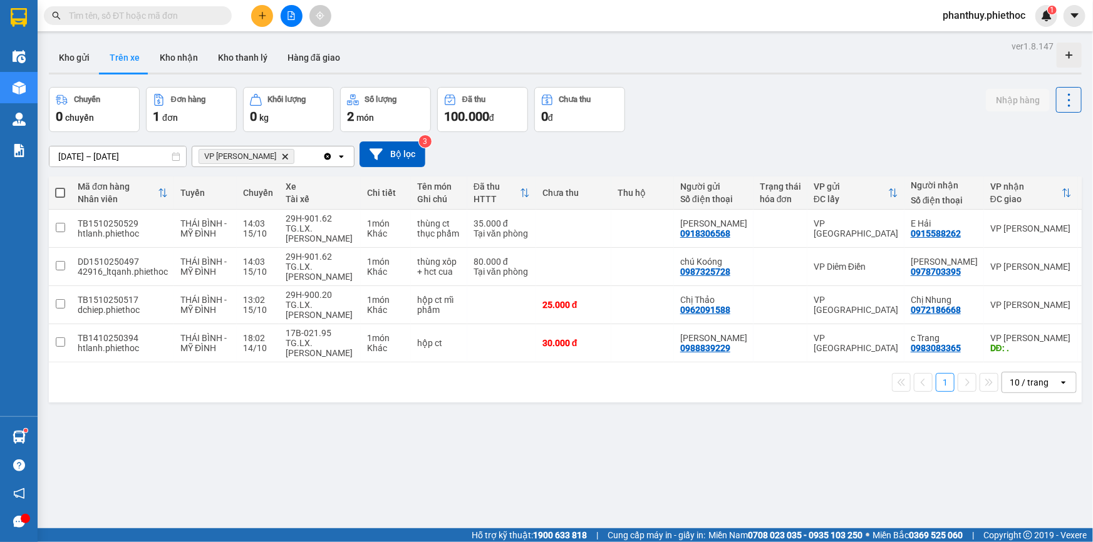
drag, startPoint x: 70, startPoint y: 59, endPoint x: 76, endPoint y: 81, distance: 23.6
click at [70, 60] on button "Kho gửi" at bounding box center [74, 58] width 51 height 30
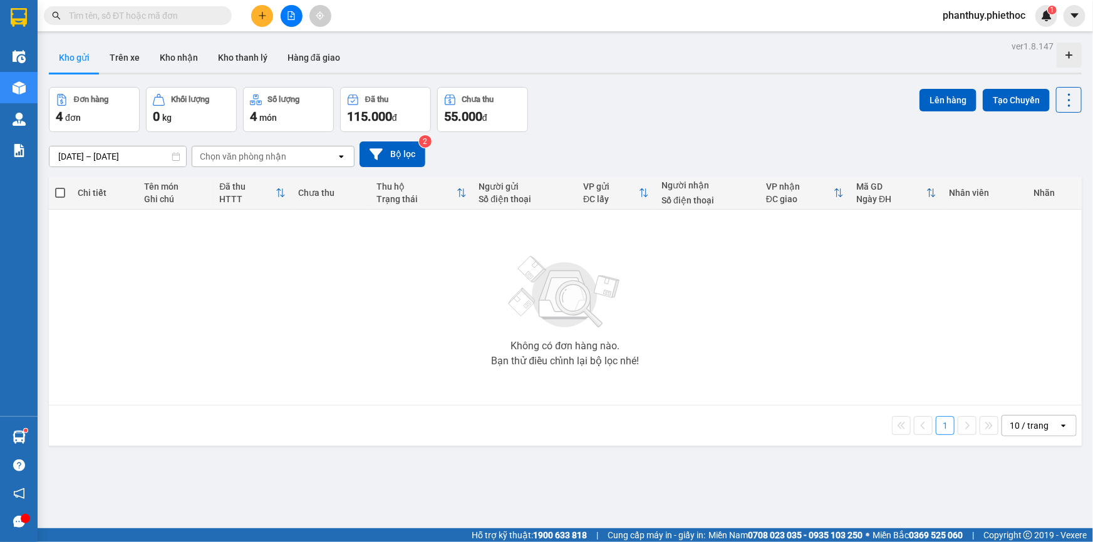
click at [933, 288] on div "Không có đơn hàng nào. Bạn thử điều chỉnh lại bộ lọc nhé!" at bounding box center [565, 308] width 1020 height 188
click at [169, 54] on button "Kho nhận" at bounding box center [179, 58] width 58 height 30
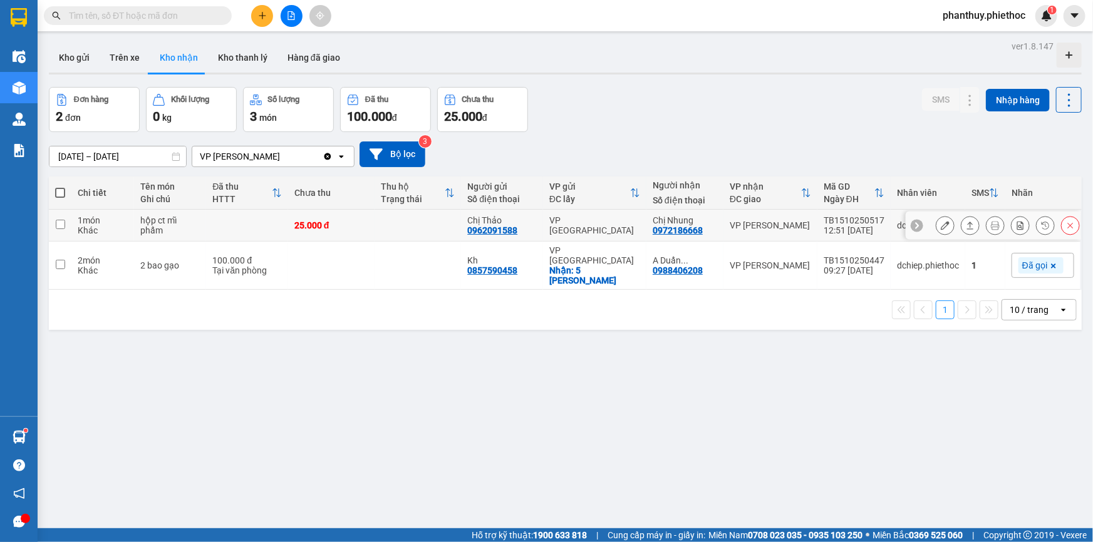
click at [942, 226] on button at bounding box center [945, 226] width 18 height 22
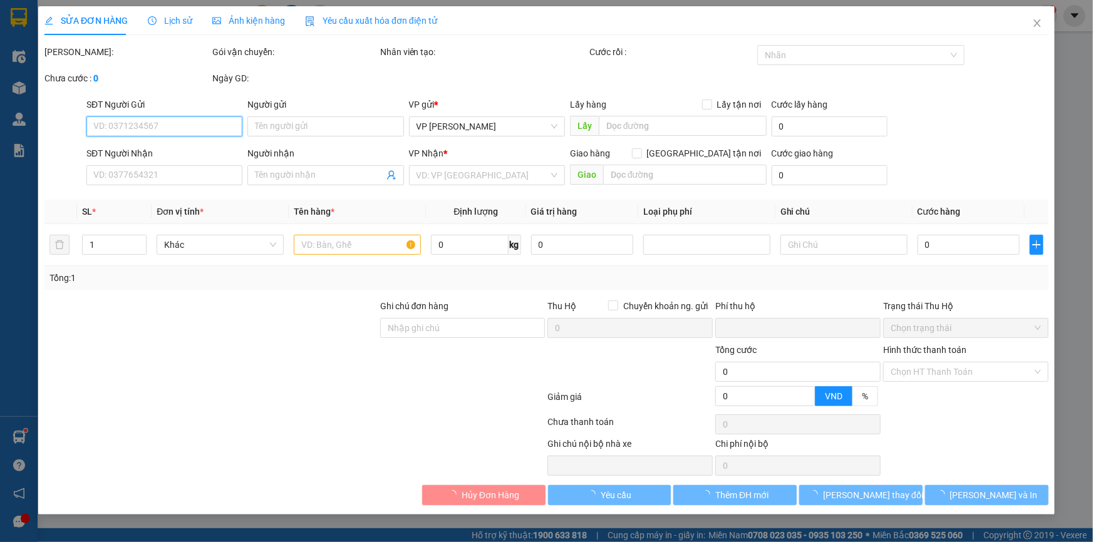
type input "0962091588"
type input "Chị Thảo"
type input "0972186668"
type input "Chị Nhung"
type input "0"
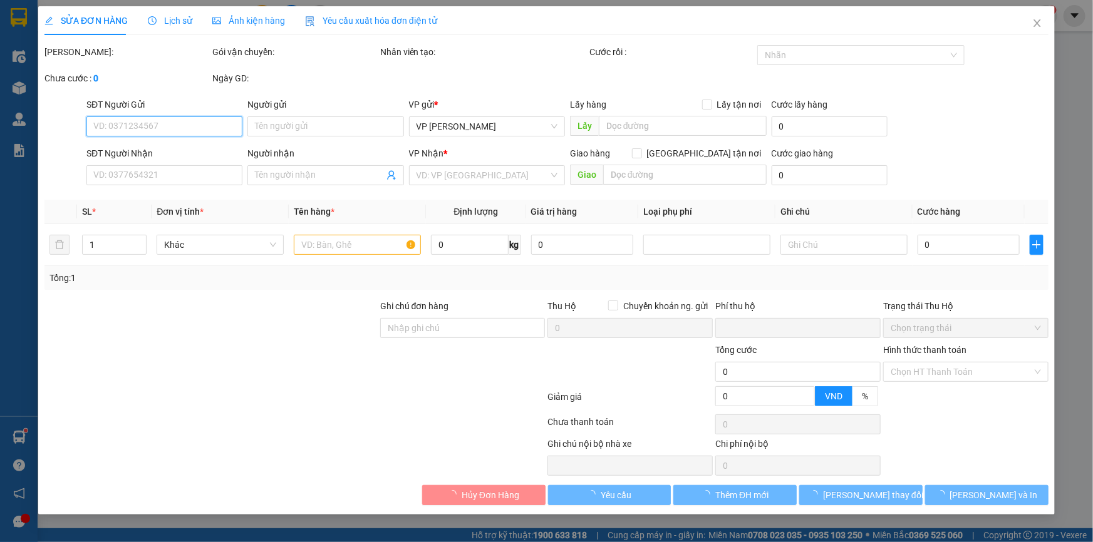
type input "25.000"
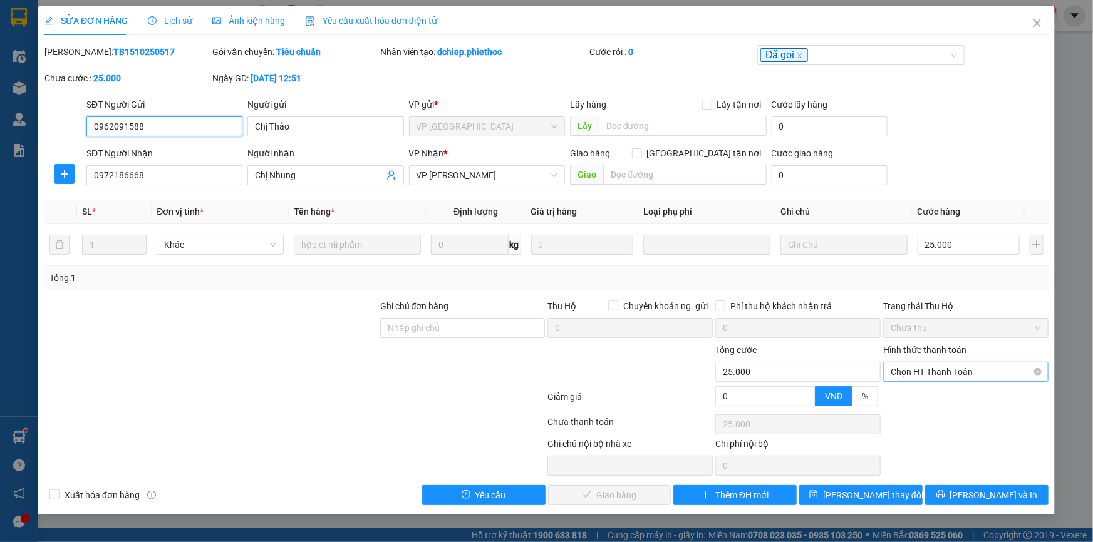
click at [932, 366] on span "Chọn HT Thanh Toán" at bounding box center [966, 372] width 150 height 19
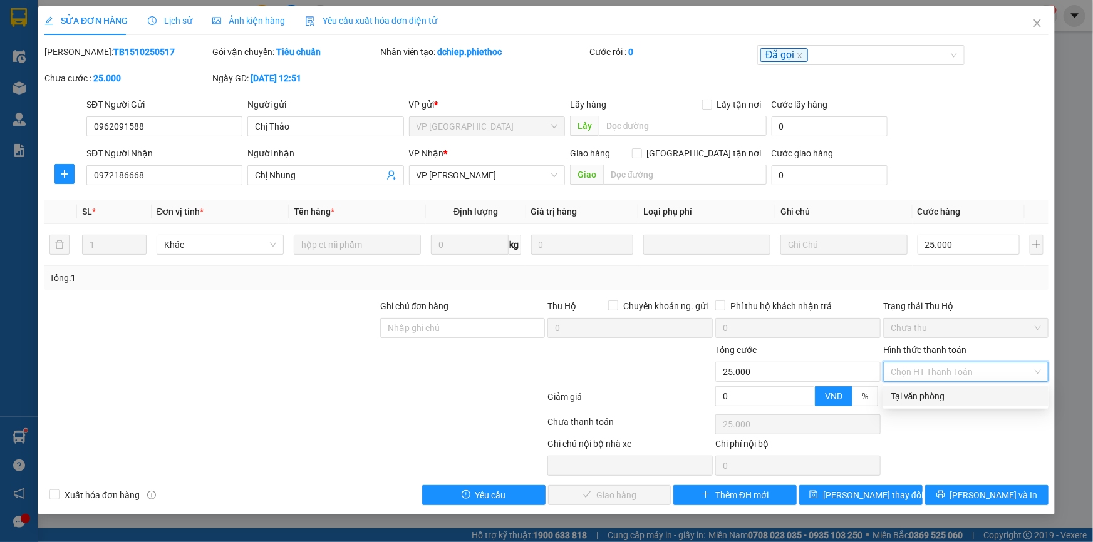
drag, startPoint x: 921, startPoint y: 397, endPoint x: 812, endPoint y: 439, distance: 116.8
click at [921, 397] on div "Tại văn phòng" at bounding box center [966, 397] width 150 height 14
type input "0"
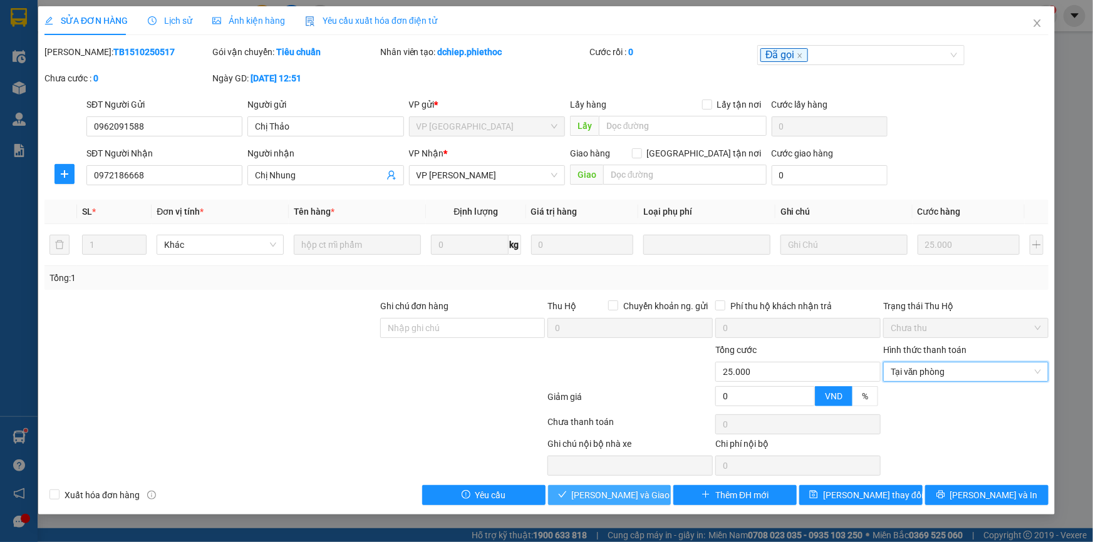
click at [627, 489] on span "Lưu và Giao hàng" at bounding box center [632, 496] width 120 height 14
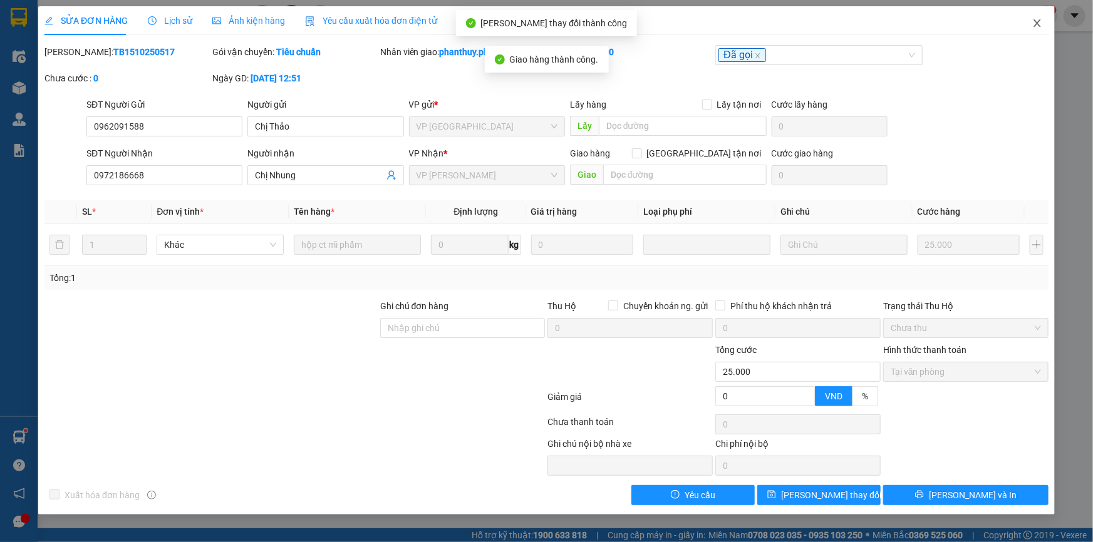
click at [1037, 19] on icon "close" at bounding box center [1037, 23] width 10 height 10
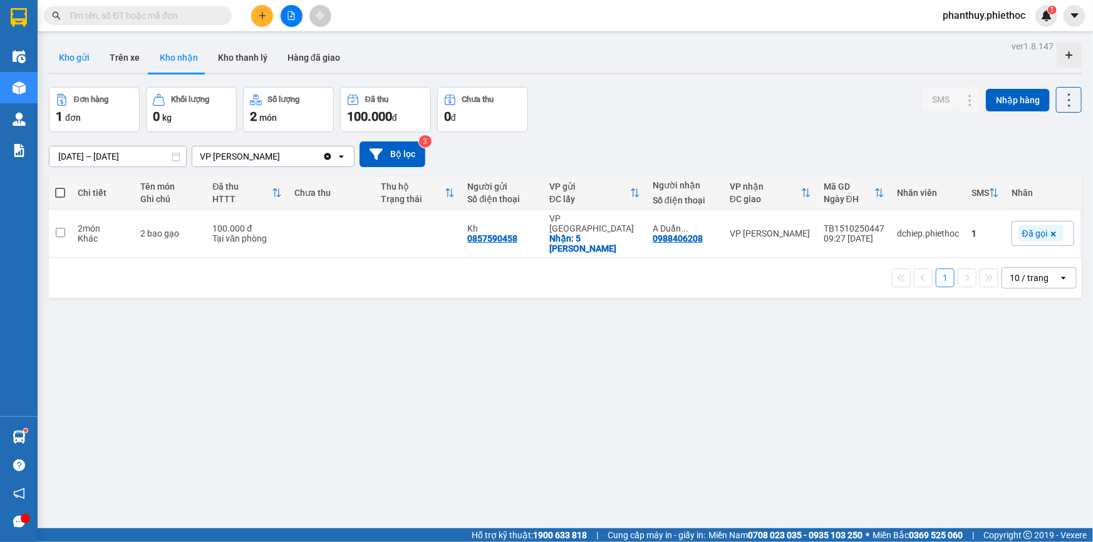
click at [79, 58] on button "Kho gửi" at bounding box center [74, 58] width 51 height 30
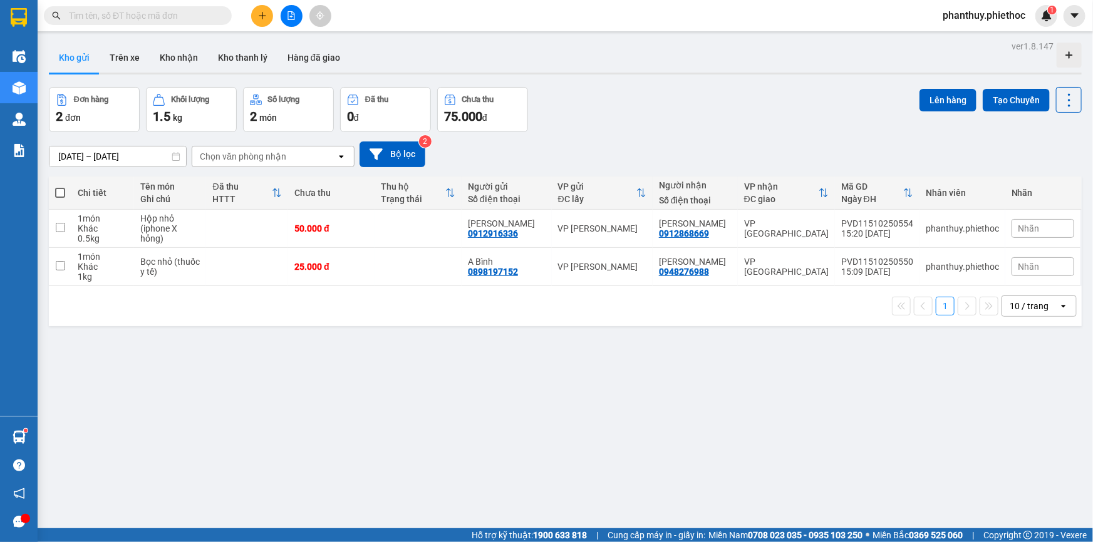
click at [57, 189] on span at bounding box center [60, 193] width 10 height 10
click at [60, 187] on input "checkbox" at bounding box center [60, 187] width 0 height 0
checkbox input "true"
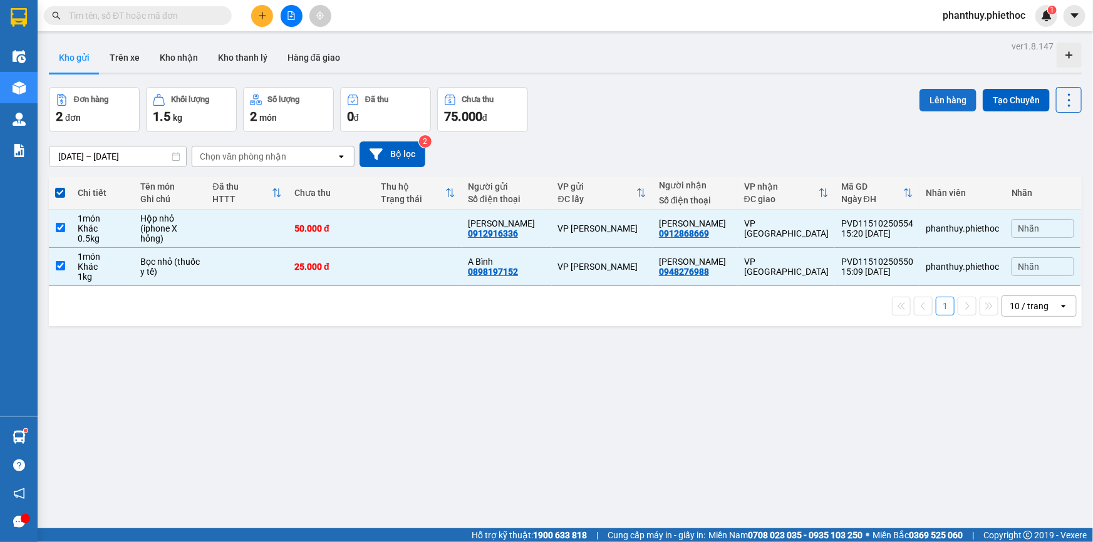
click at [943, 96] on button "Lên hàng" at bounding box center [948, 100] width 57 height 23
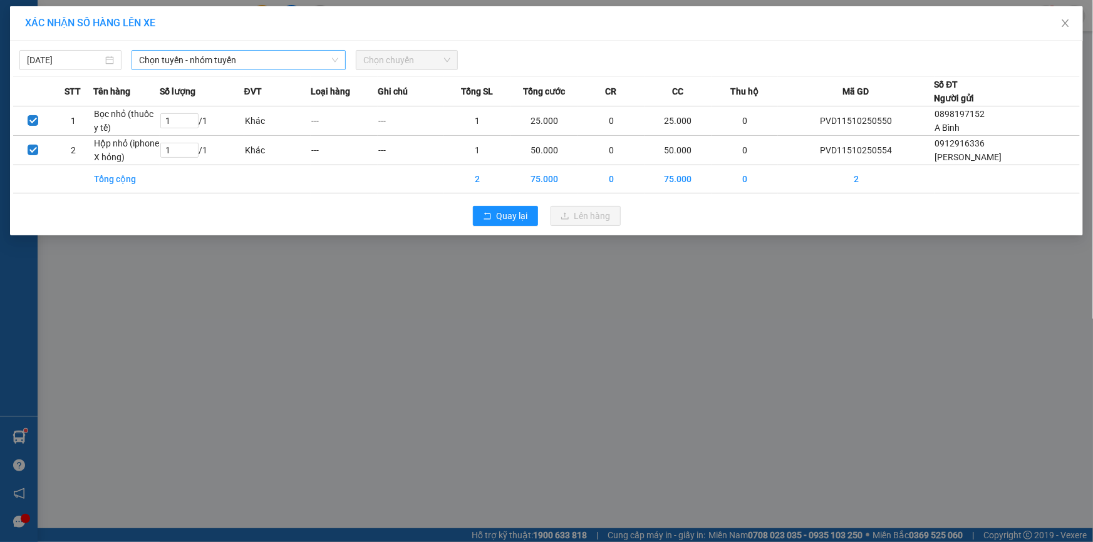
click at [219, 54] on span "Chọn tuyến - nhóm tuyến" at bounding box center [238, 60] width 199 height 19
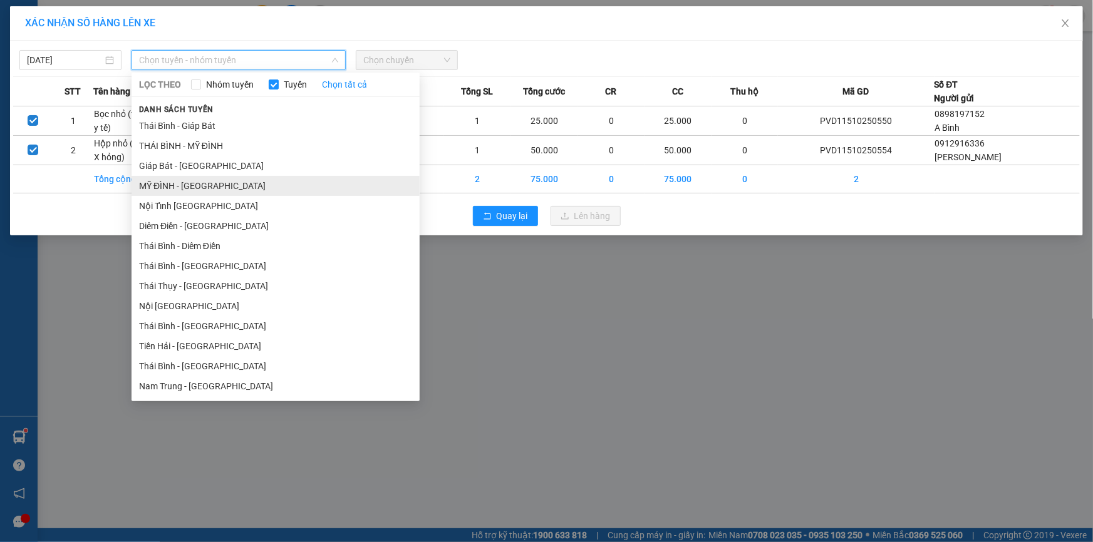
click at [172, 187] on li "MỸ ĐÌNH - THÁI BÌNH" at bounding box center [276, 186] width 288 height 20
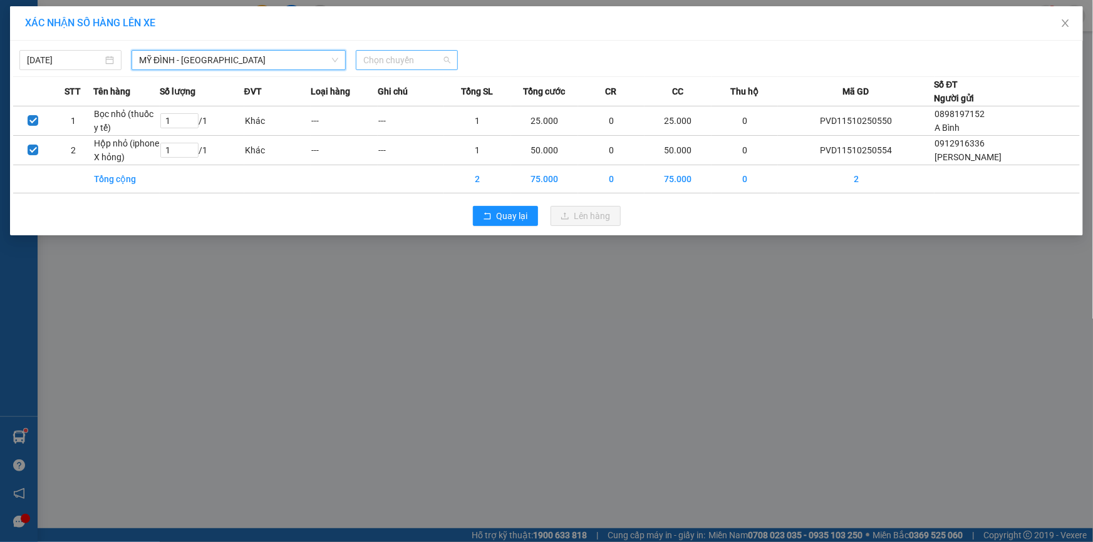
click at [381, 56] on span "Chọn chuyến" at bounding box center [406, 60] width 87 height 19
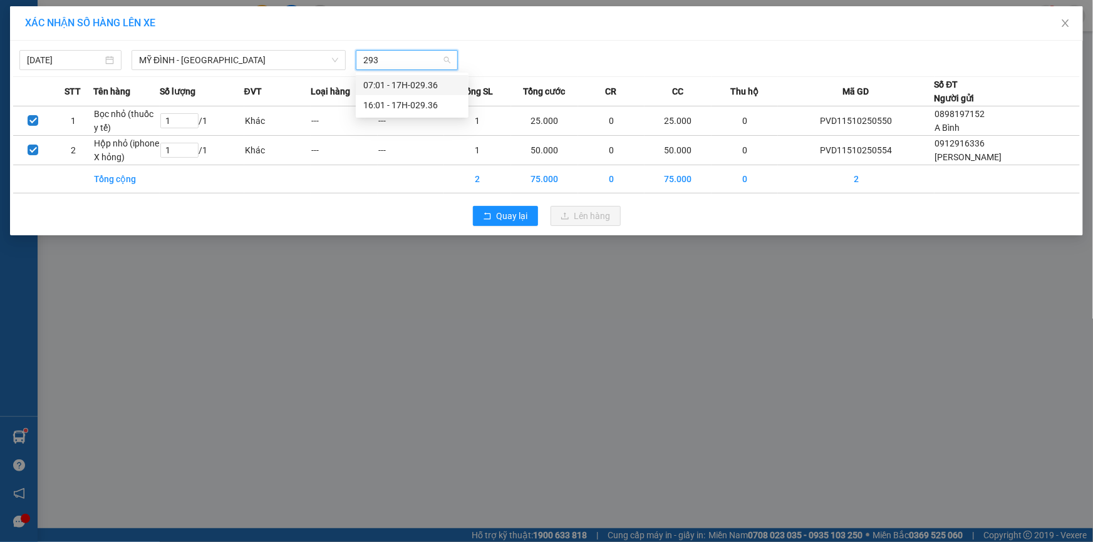
type input "2936"
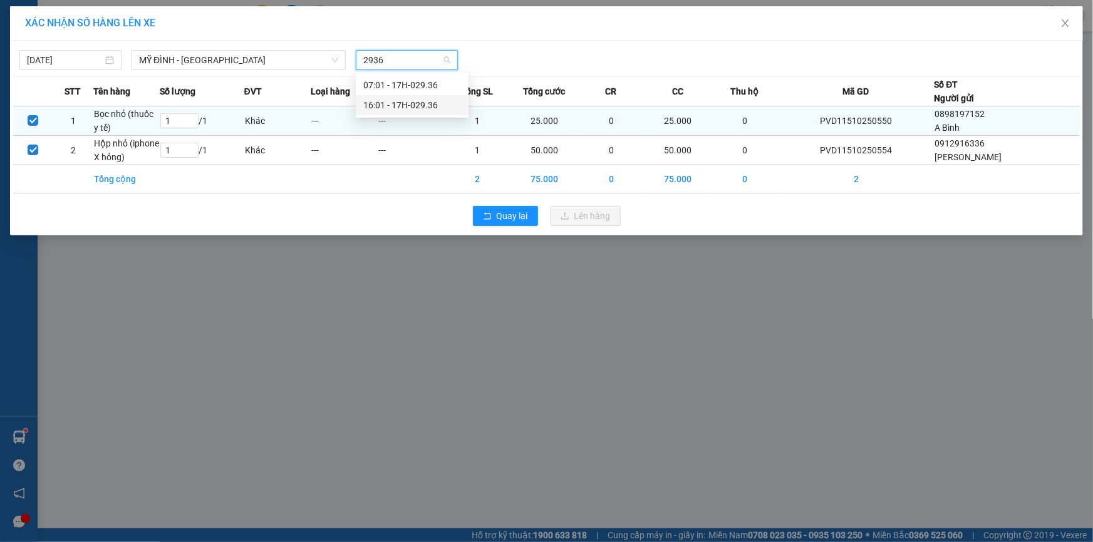
drag, startPoint x: 410, startPoint y: 108, endPoint x: 487, endPoint y: 125, distance: 79.5
click at [411, 109] on div "16:01 - 17H-029.36" at bounding box center [412, 105] width 98 height 14
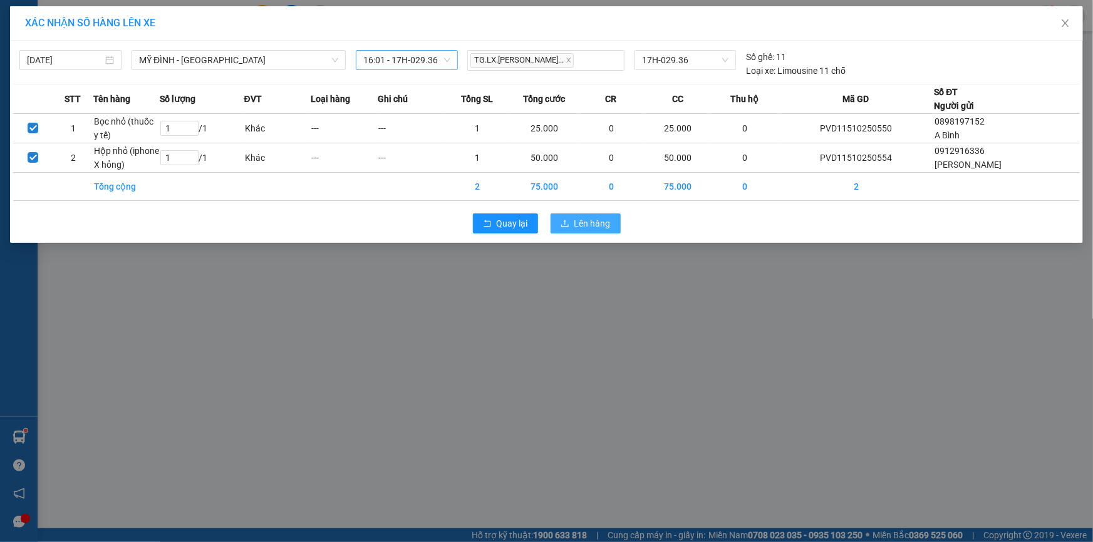
click at [566, 224] on icon "upload" at bounding box center [565, 223] width 9 height 9
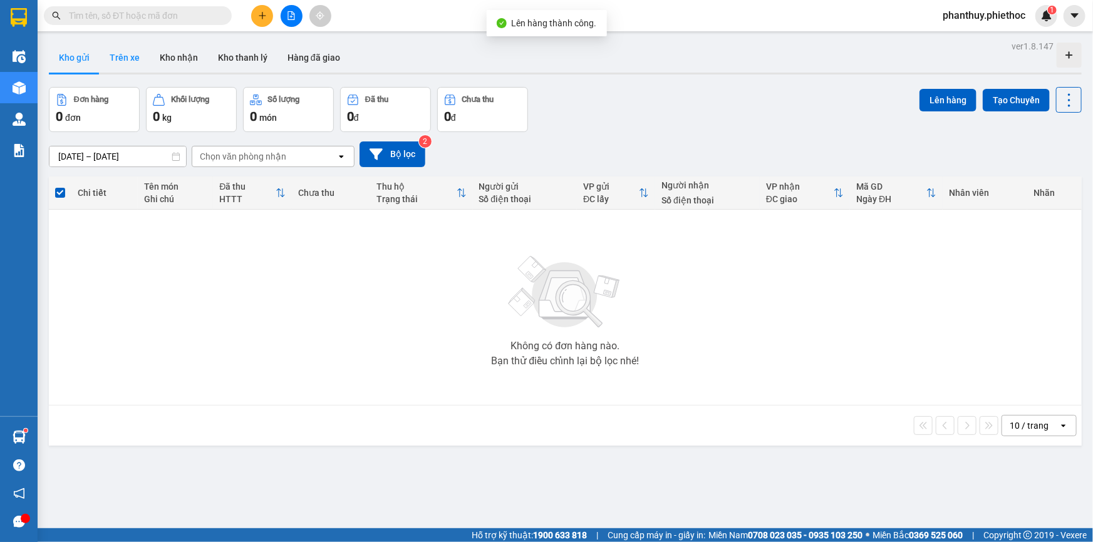
click at [117, 53] on button "Trên xe" at bounding box center [125, 58] width 50 height 30
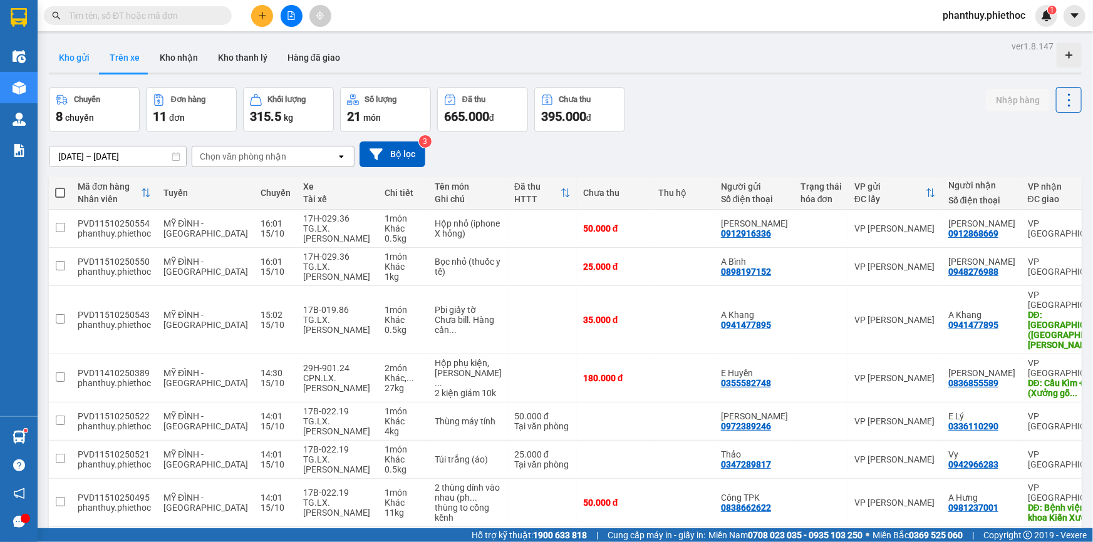
click at [59, 57] on button "Kho gửi" at bounding box center [74, 58] width 51 height 30
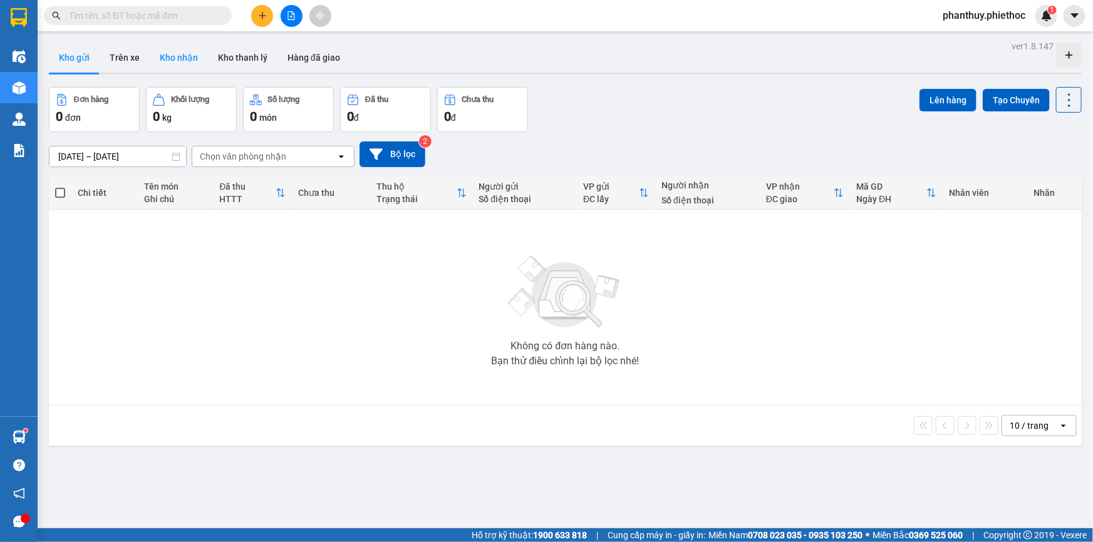
click at [178, 61] on button "Kho nhận" at bounding box center [179, 58] width 58 height 30
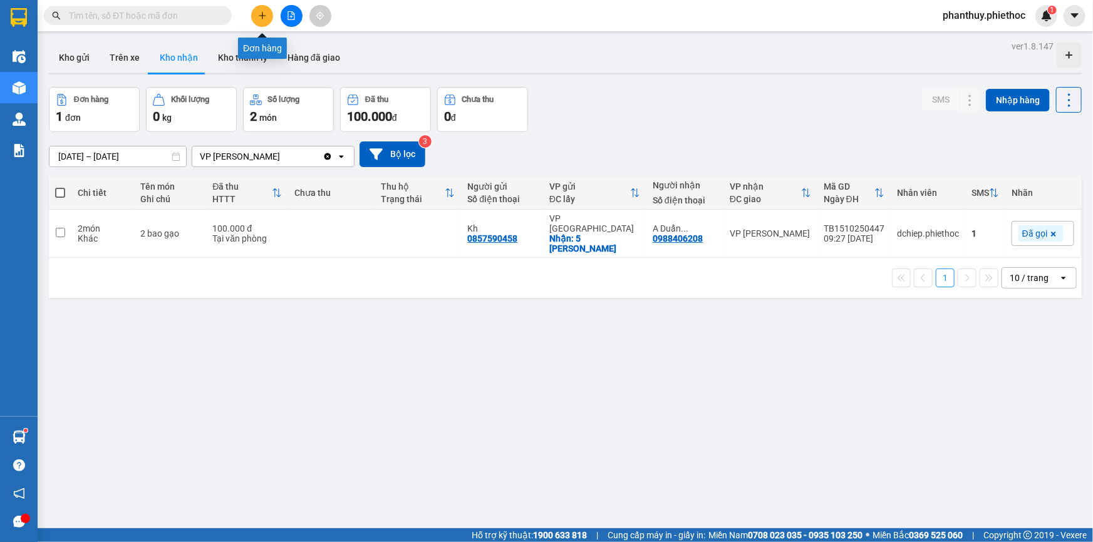
click at [254, 8] on button at bounding box center [262, 16] width 22 height 22
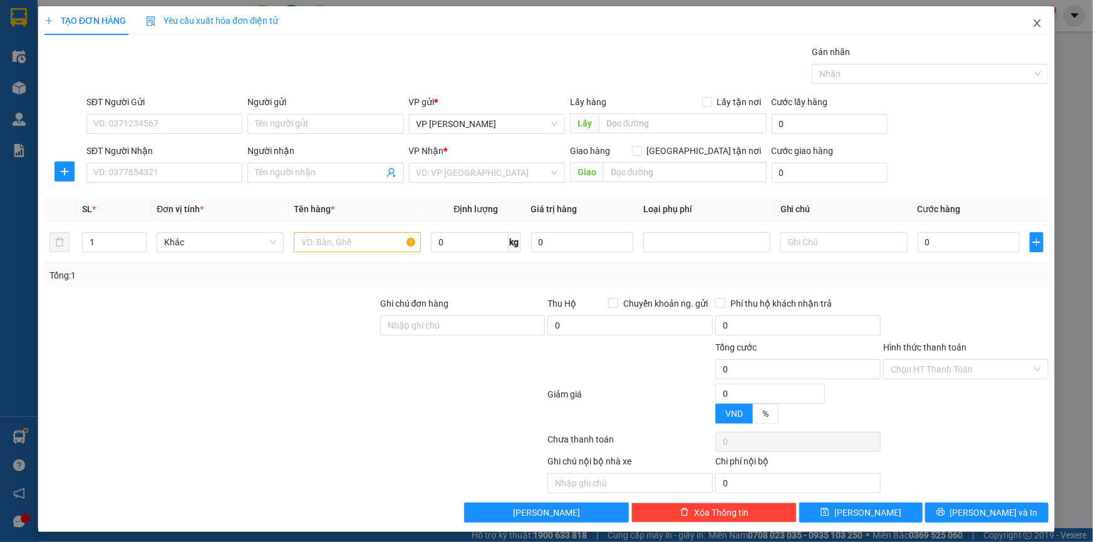
click at [1032, 19] on icon "close" at bounding box center [1037, 23] width 10 height 10
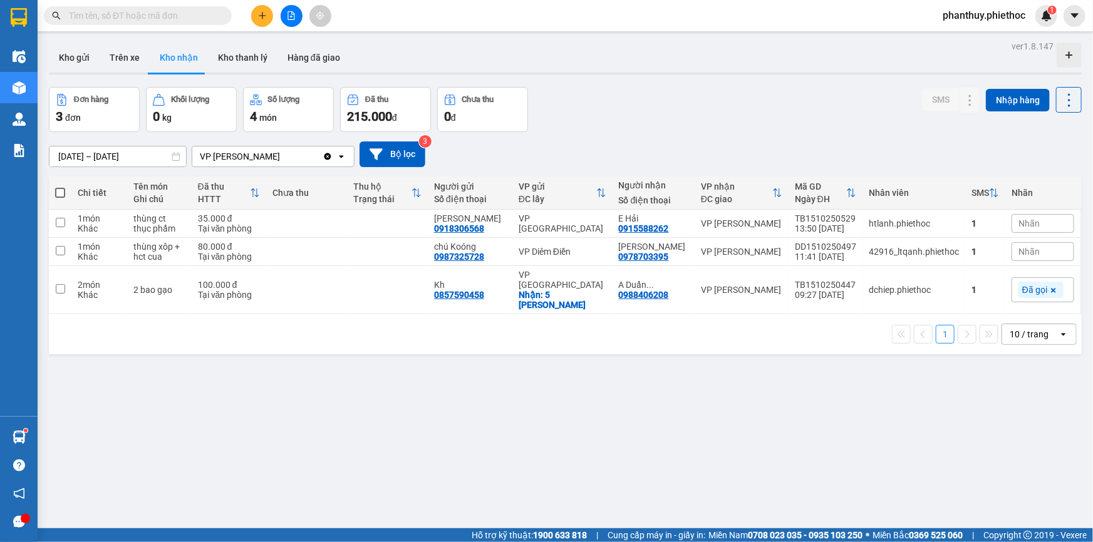
click at [194, 10] on input "text" at bounding box center [143, 16] width 148 height 14
paste input "0904293586"
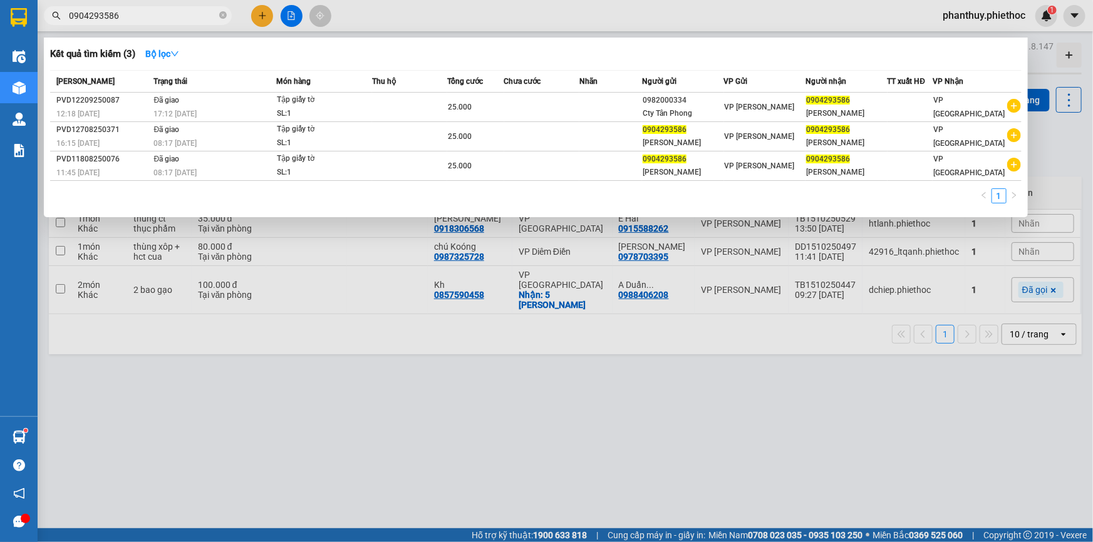
type input "0904293586"
drag, startPoint x: 286, startPoint y: 315, endPoint x: 317, endPoint y: 116, distance: 201.5
click at [286, 315] on div at bounding box center [546, 271] width 1093 height 542
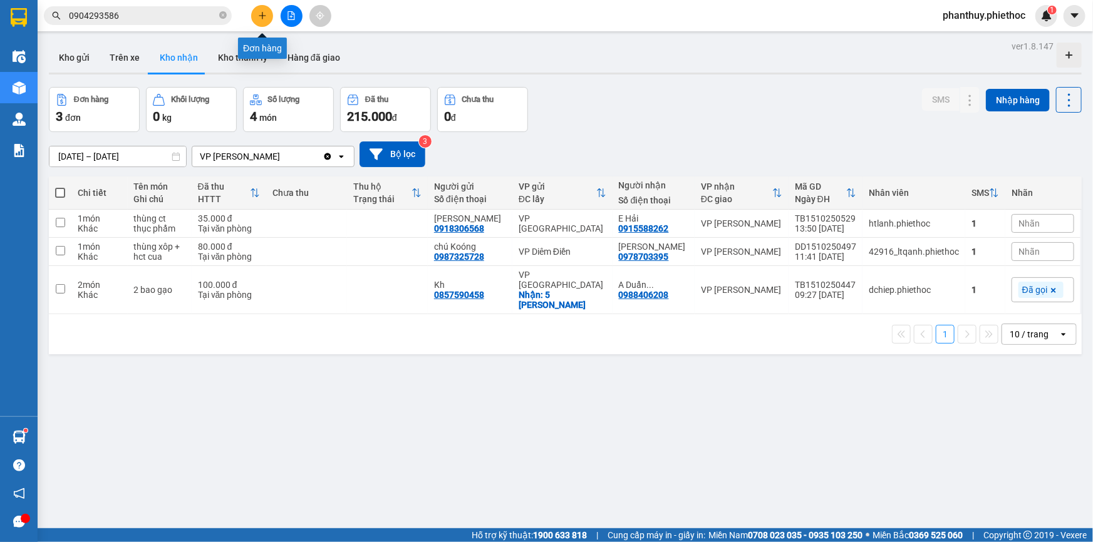
click at [260, 9] on button at bounding box center [262, 16] width 22 height 22
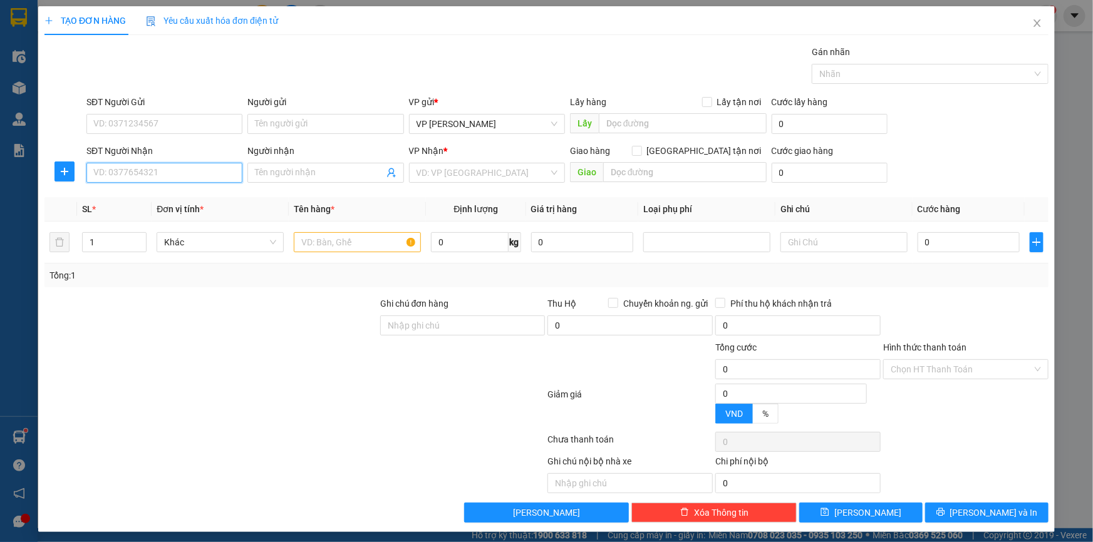
click at [187, 170] on input "SĐT Người Nhận" at bounding box center [164, 173] width 156 height 20
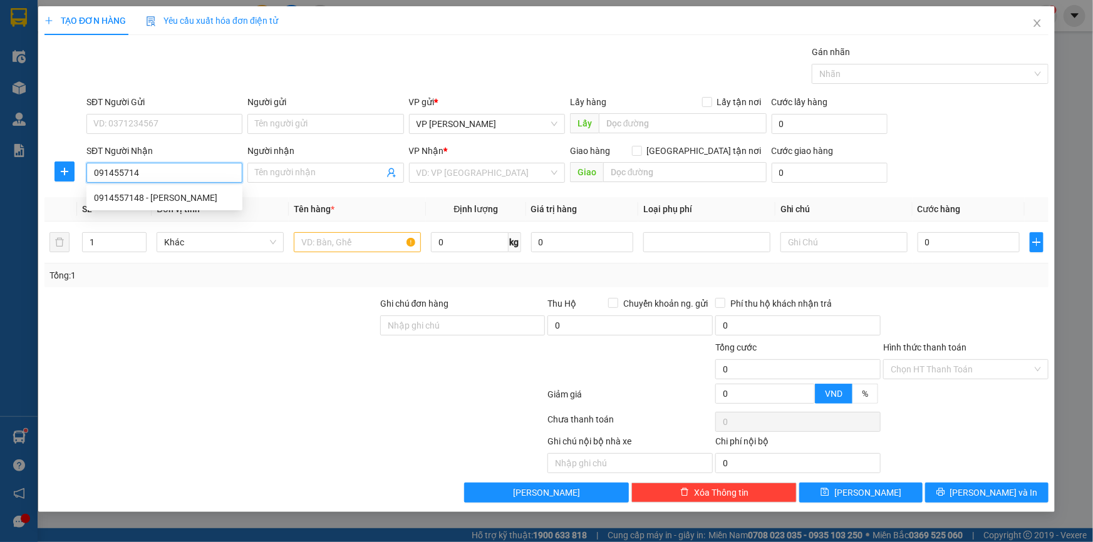
type input "0914557148"
click at [175, 202] on div "0914557148 - Đoàn Thị Tám" at bounding box center [164, 198] width 141 height 14
type input "Đoàn Thị Tám"
type input "0914557148"
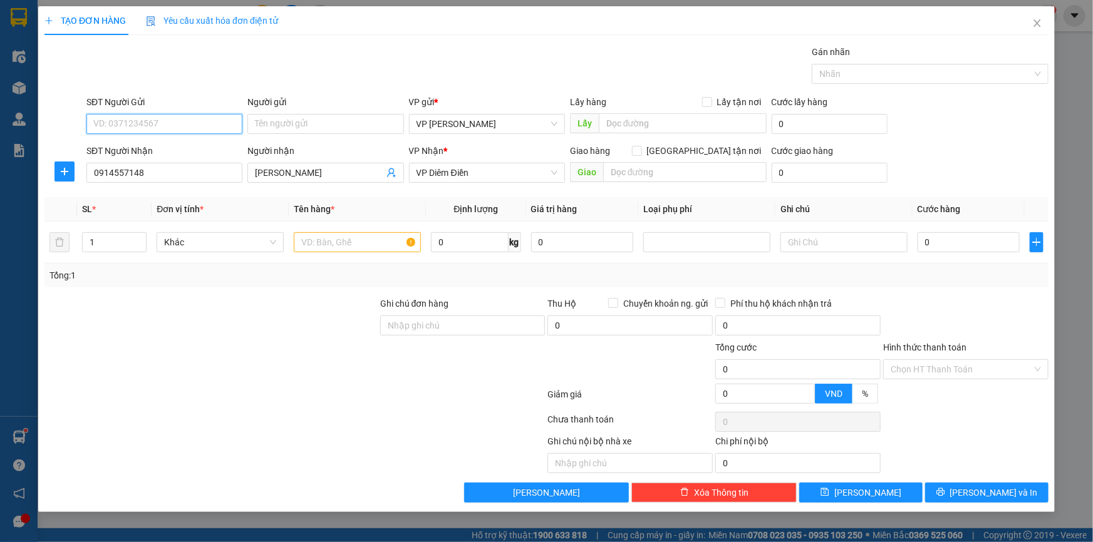
click at [129, 122] on input "SĐT Người Gửi" at bounding box center [164, 124] width 156 height 20
click at [163, 145] on div "0393347121 - Long" at bounding box center [164, 149] width 141 height 14
type input "0393347121"
type input "Long"
click at [66, 169] on icon "plus" at bounding box center [65, 172] width 10 height 10
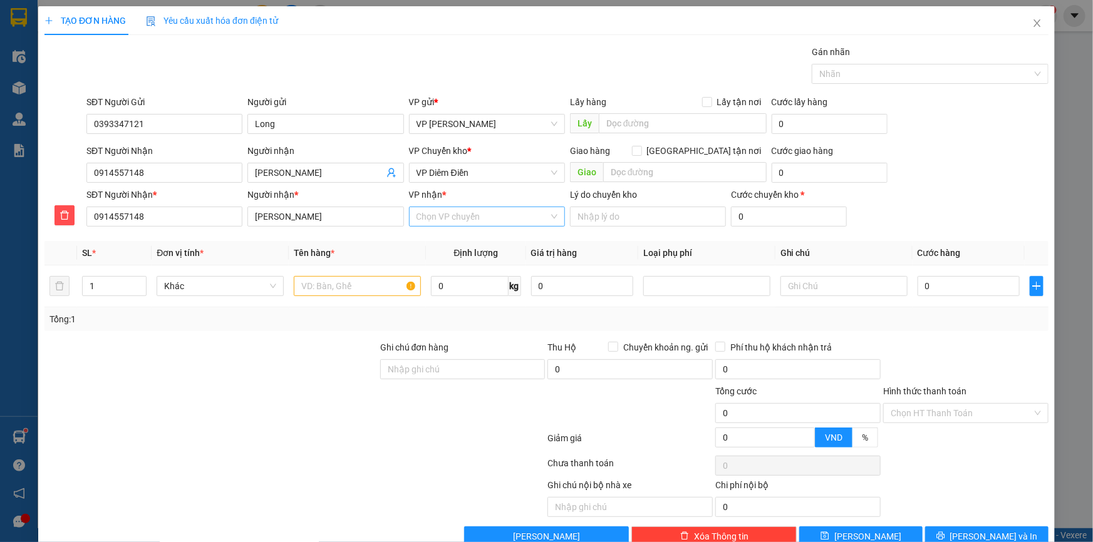
click at [430, 211] on input "VP nhận *" at bounding box center [483, 216] width 132 height 19
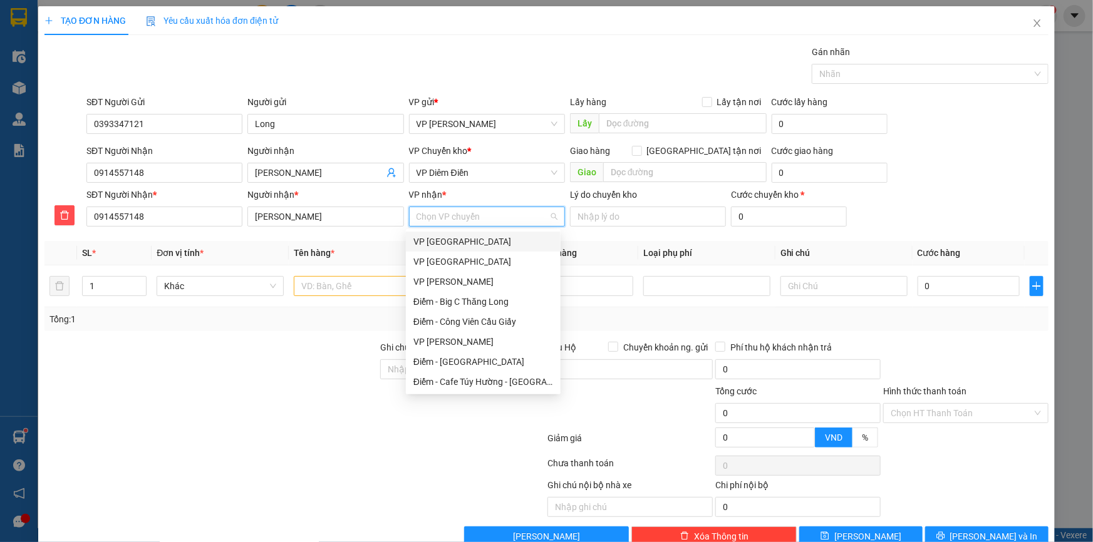
click at [437, 210] on input "VP nhận *" at bounding box center [483, 216] width 132 height 19
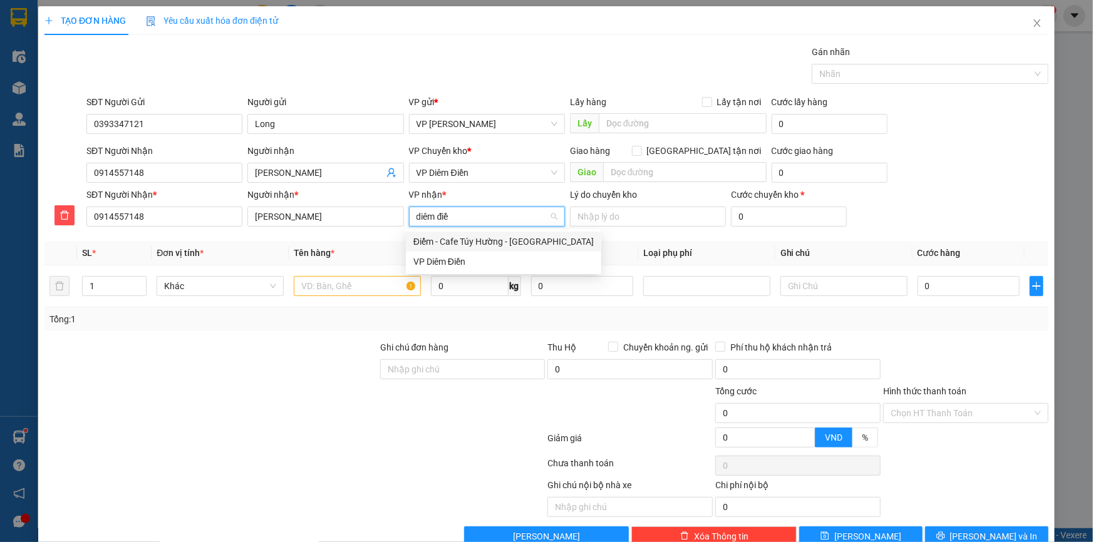
type input "diêm điền"
click at [512, 245] on div "Điểm - Cafe Túy Hường - Diêm Điền" at bounding box center [503, 242] width 180 height 14
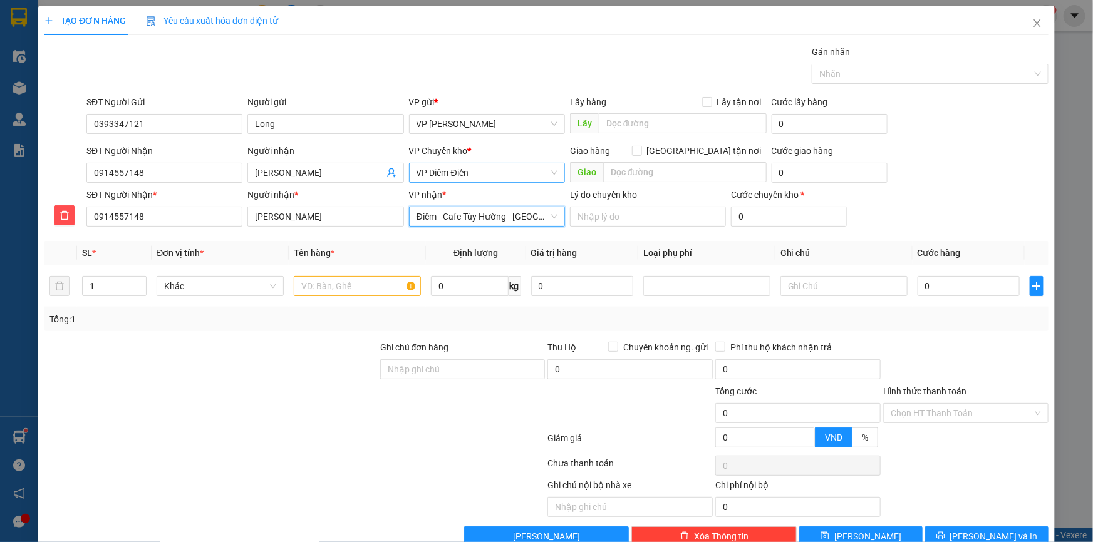
click at [455, 169] on span "VP Diêm Điền" at bounding box center [487, 172] width 141 height 19
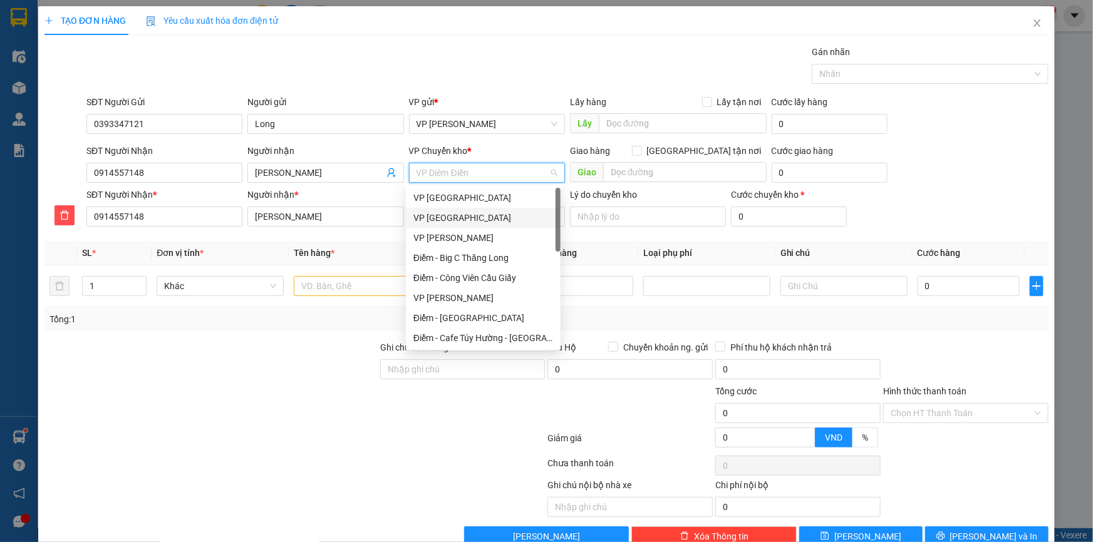
click at [449, 216] on div "VP [GEOGRAPHIC_DATA]" at bounding box center [483, 218] width 140 height 14
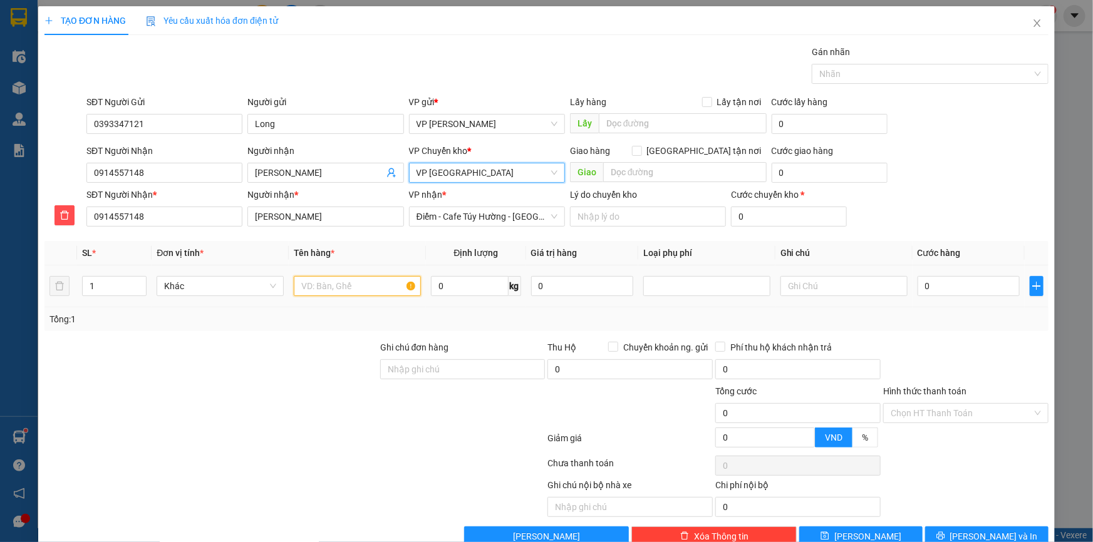
click at [355, 278] on input "text" at bounding box center [357, 286] width 127 height 20
type input "Bọc nhỏ (giấy tờ)"
type input "0.5"
type input "03"
type input "3"
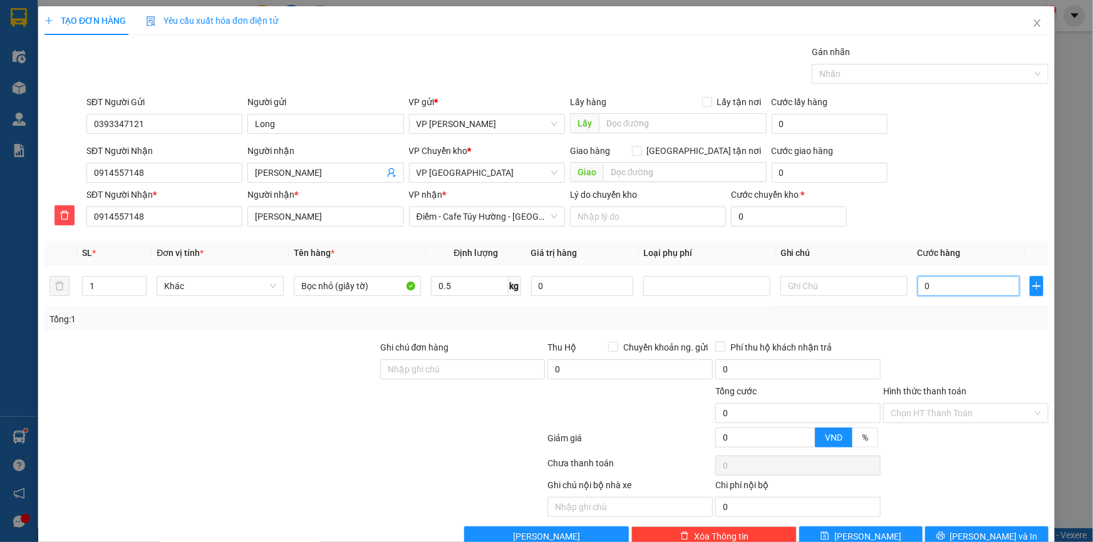
type input "3"
type input "030"
type input "30"
type input "30.000"
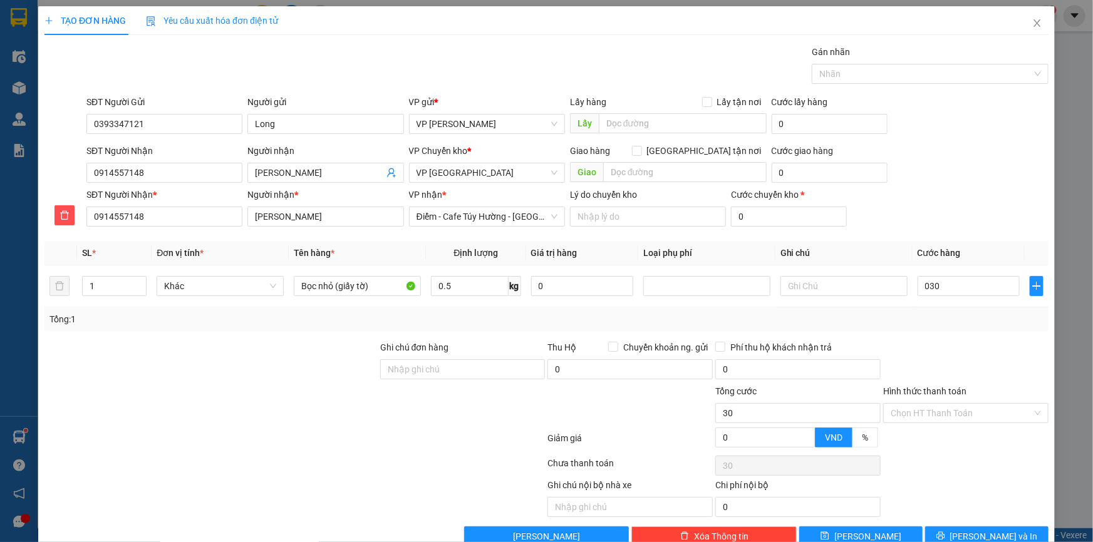
type input "30.000"
click at [925, 204] on div "SĐT Người Nhận * 0914557148 Người nhận * Đoàn Thị Tám VP nhận * Điểm - Cafe Túy…" at bounding box center [567, 210] width 967 height 44
click at [914, 356] on div at bounding box center [966, 363] width 168 height 44
click at [952, 346] on div at bounding box center [966, 363] width 168 height 44
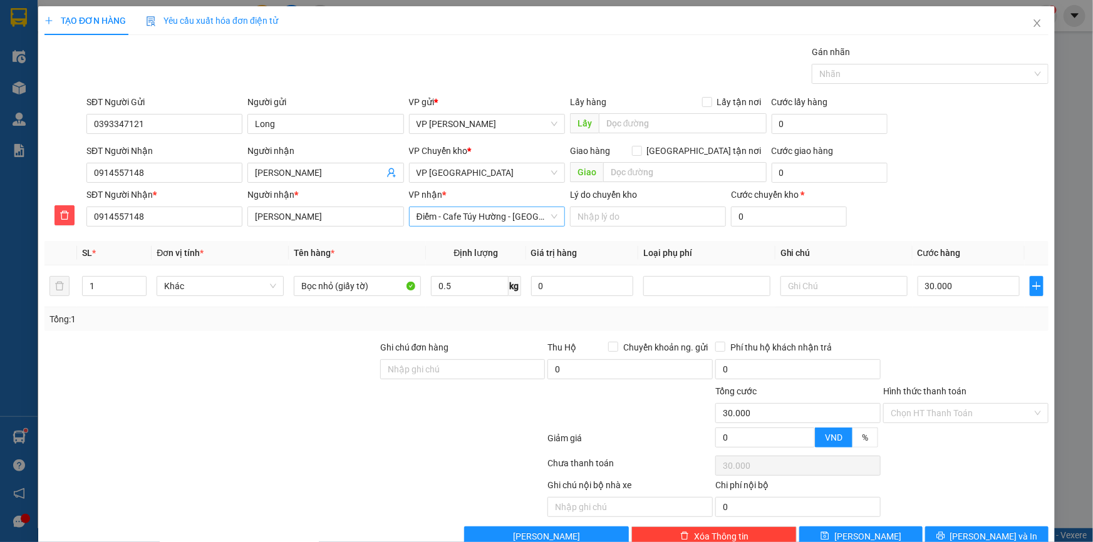
click at [495, 215] on span "Điểm - Cafe Túy Hường - Diêm Điền" at bounding box center [487, 216] width 141 height 19
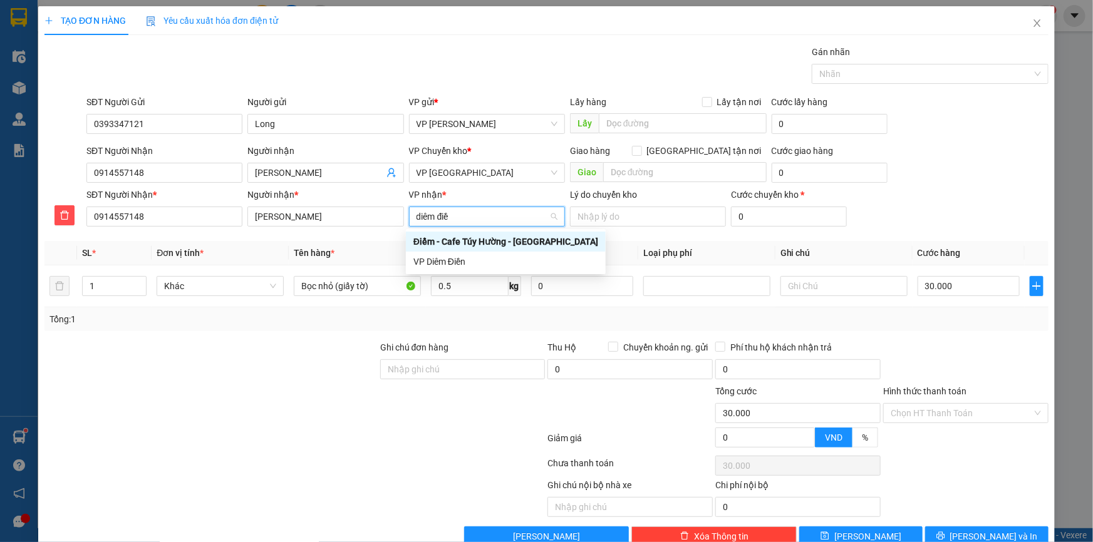
type input "diêm điền"
click at [442, 267] on div "VP Diêm Điền" at bounding box center [505, 262] width 185 height 14
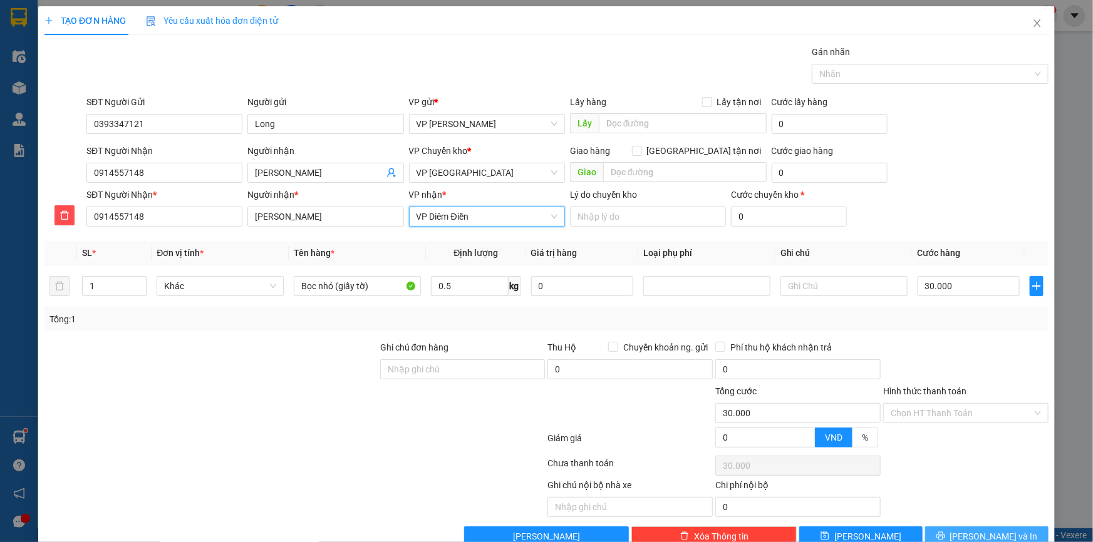
click at [973, 537] on span "[PERSON_NAME] và In" at bounding box center [994, 537] width 88 height 14
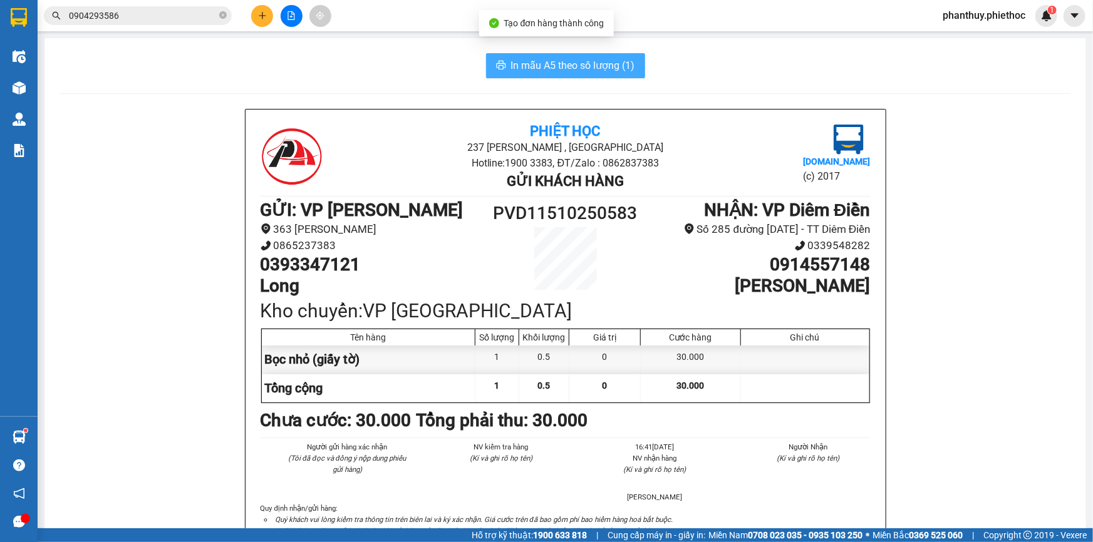
drag, startPoint x: 557, startPoint y: 66, endPoint x: 532, endPoint y: 69, distance: 24.6
click at [556, 67] on span "In mẫu A5 theo số lượng (1)" at bounding box center [573, 66] width 124 height 16
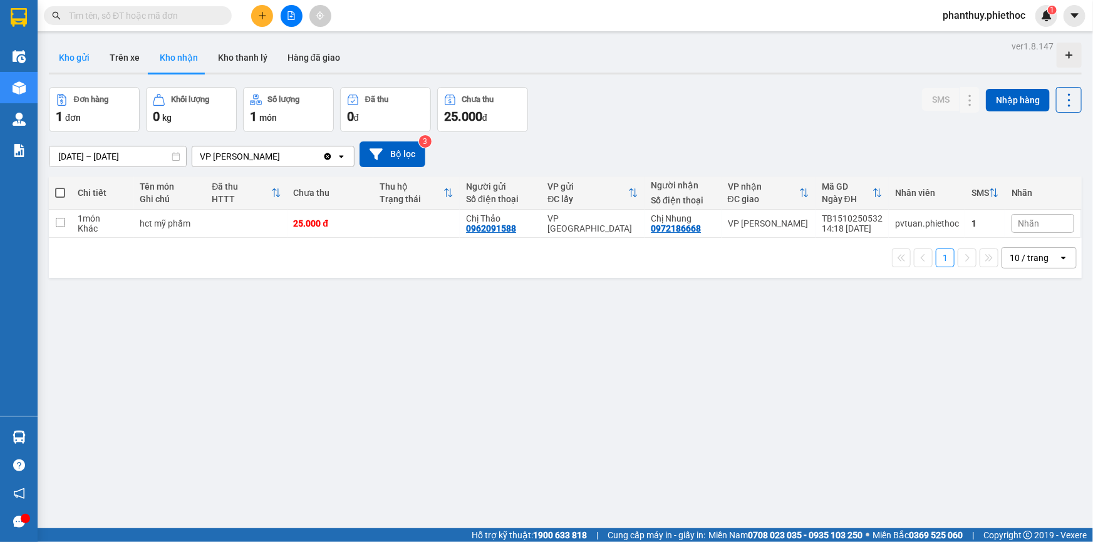
click at [71, 58] on button "Kho gửi" at bounding box center [74, 58] width 51 height 30
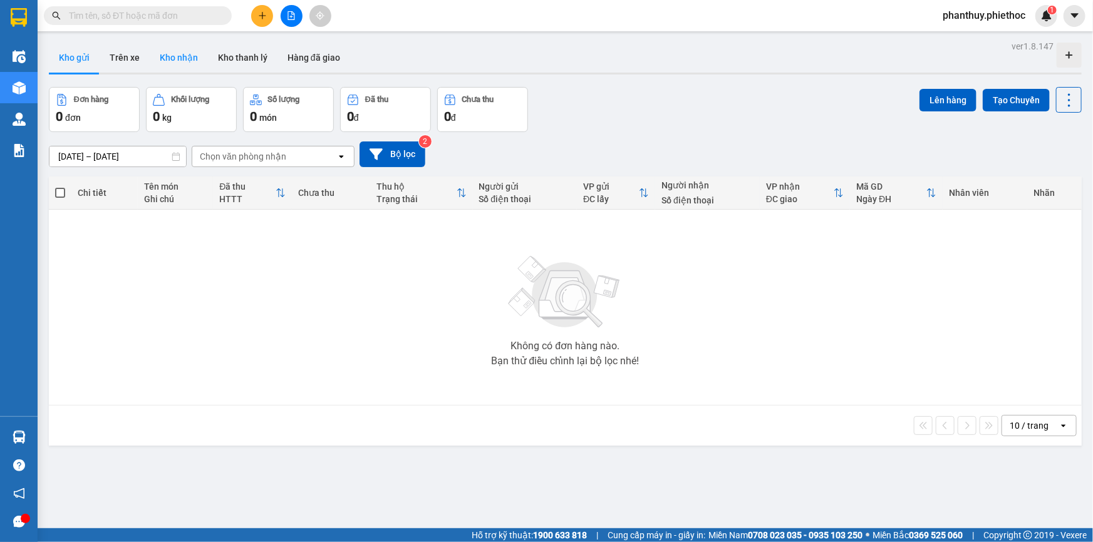
click at [169, 57] on button "Kho nhận" at bounding box center [179, 58] width 58 height 30
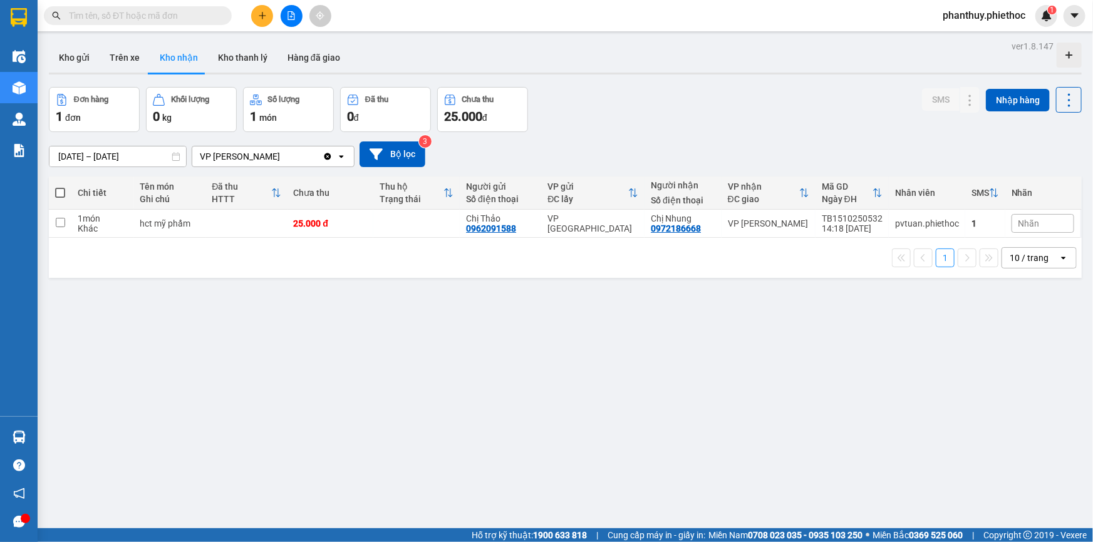
click at [150, 43] on button "Kho nhận" at bounding box center [179, 58] width 58 height 30
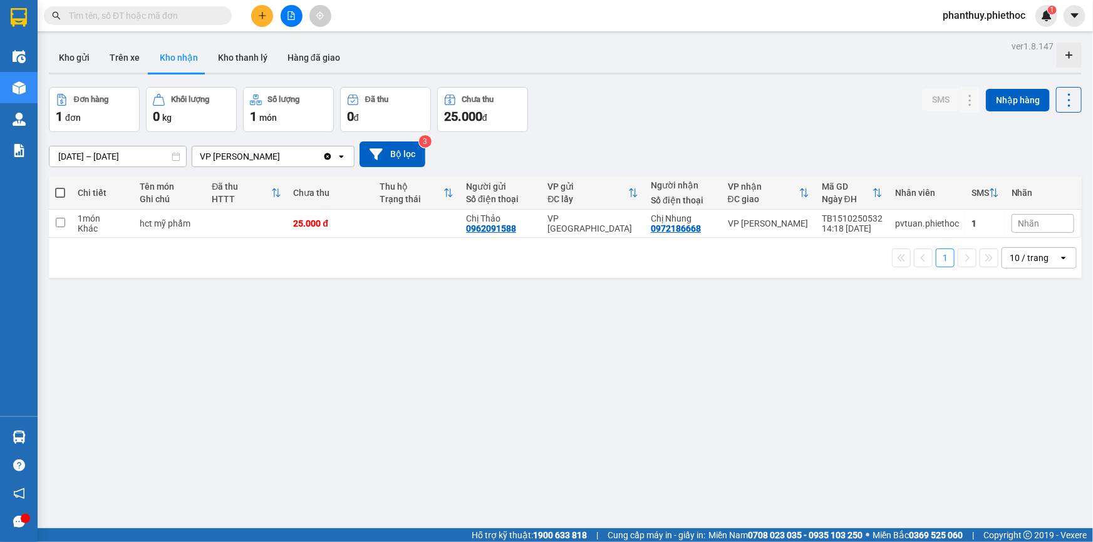
click at [150, 43] on button "Kho nhận" at bounding box center [179, 58] width 58 height 30
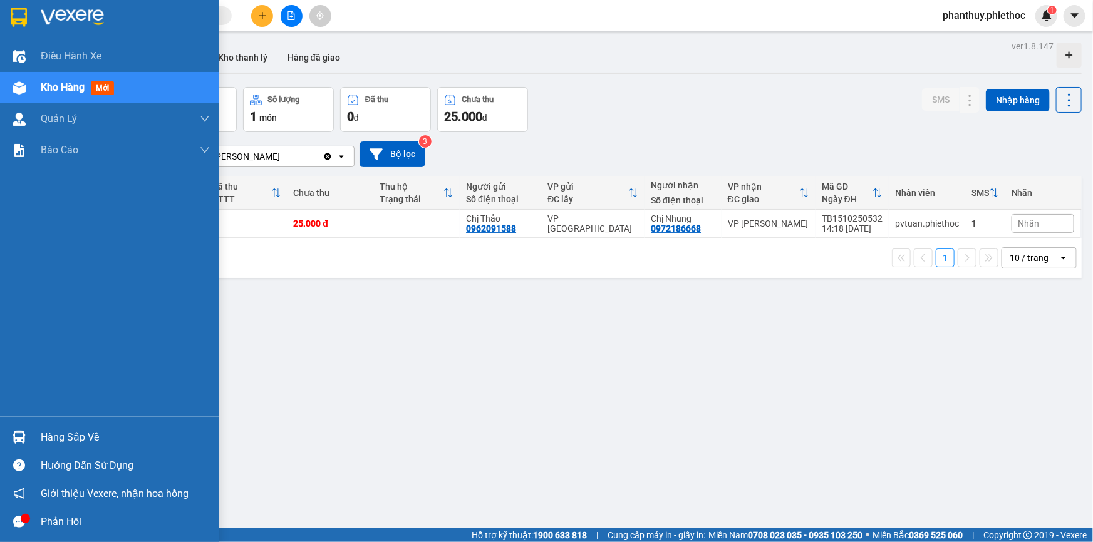
click at [80, 440] on div "Hàng sắp về" at bounding box center [125, 437] width 169 height 19
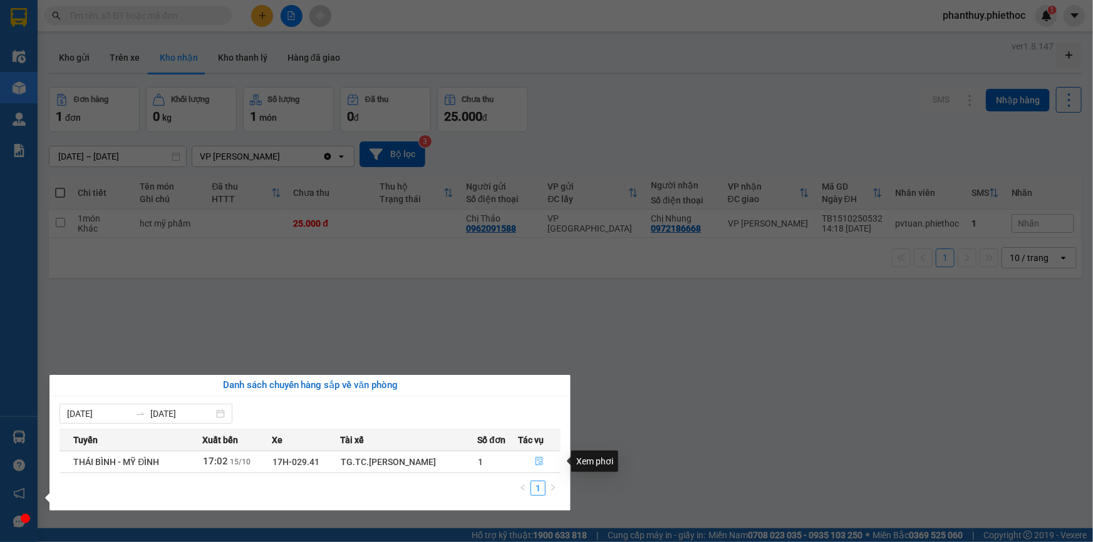
click at [532, 460] on button "button" at bounding box center [539, 462] width 41 height 20
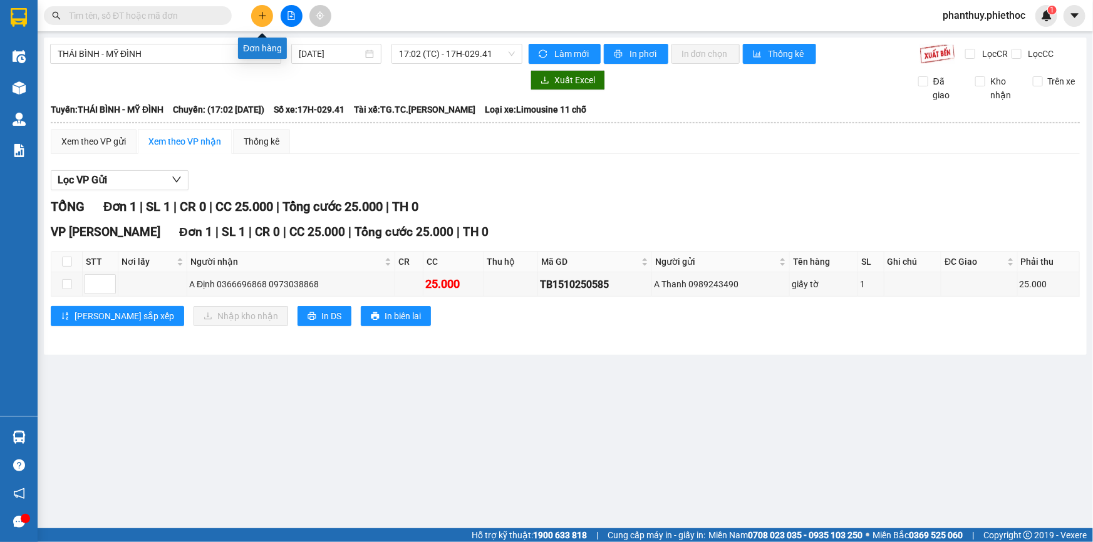
click at [266, 11] on icon "plus" at bounding box center [262, 15] width 9 height 9
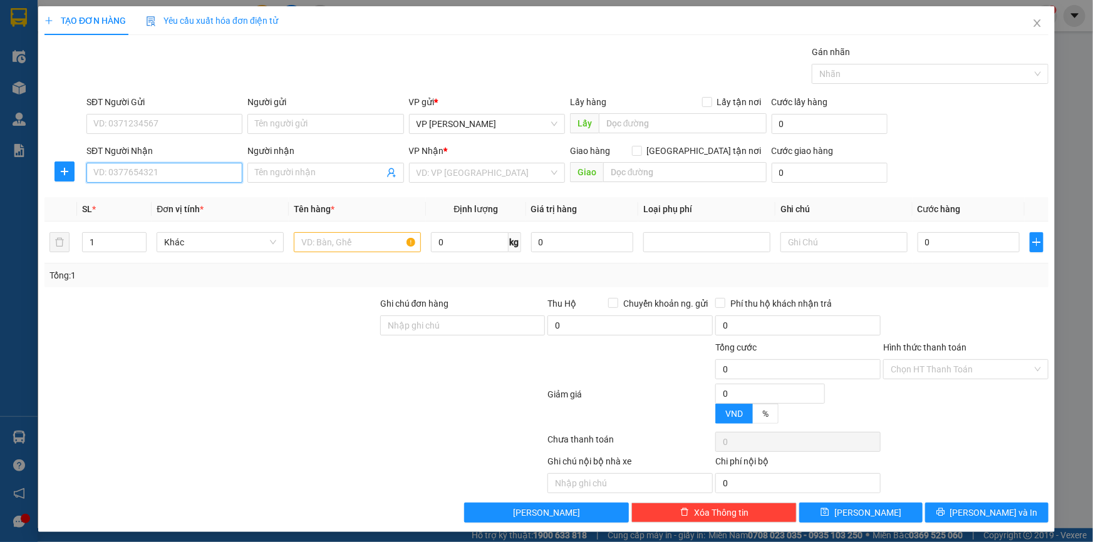
click at [150, 176] on input "SĐT Người Nhận" at bounding box center [164, 173] width 156 height 20
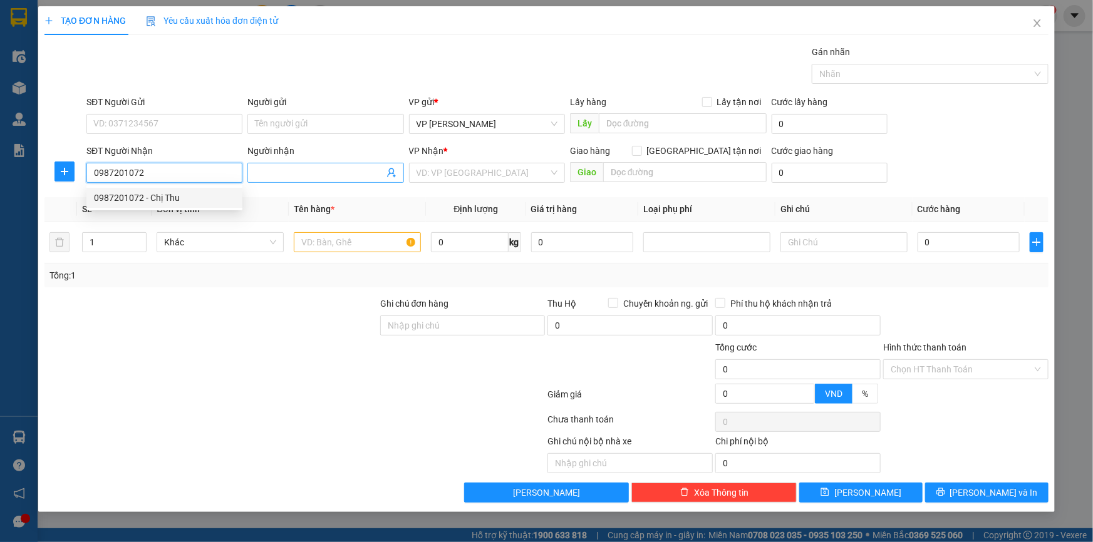
type input "0987201072"
click at [279, 172] on input "Người nhận" at bounding box center [319, 173] width 128 height 14
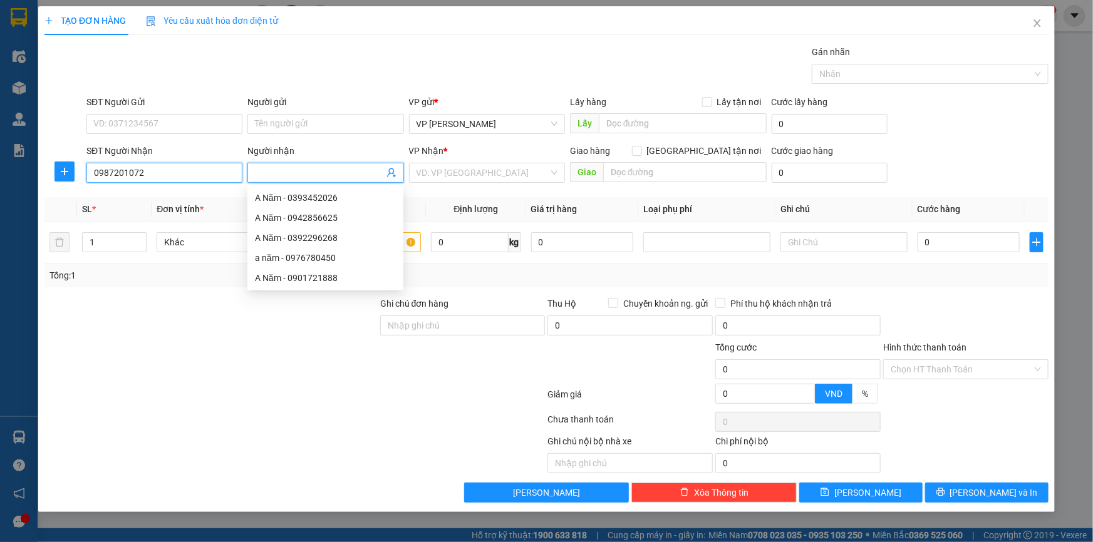
click at [174, 175] on input "0987201072" at bounding box center [164, 173] width 156 height 20
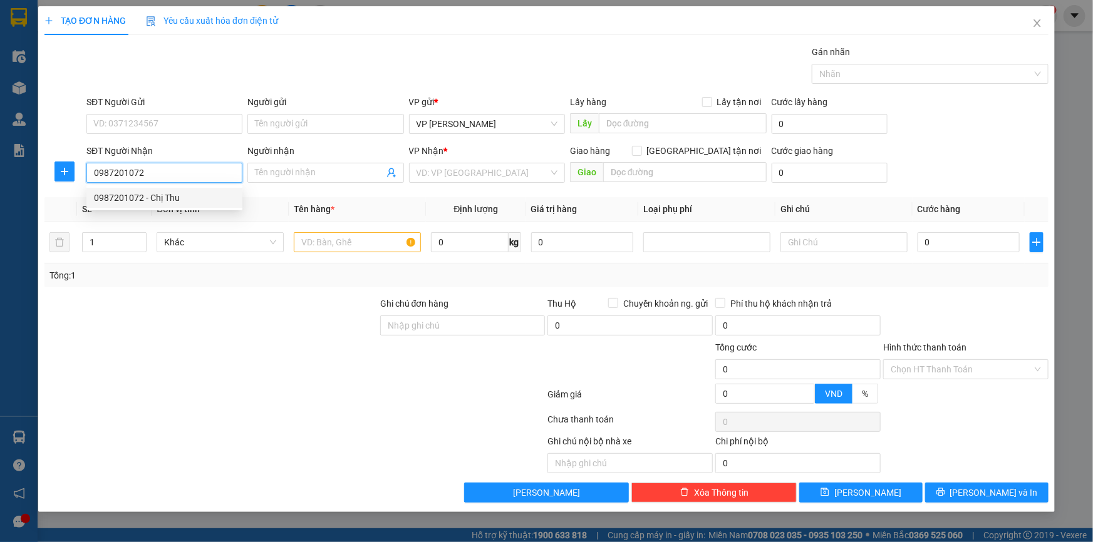
click at [163, 195] on div "0987201072 - Chị Thu" at bounding box center [164, 198] width 141 height 14
type input "Chị Thu"
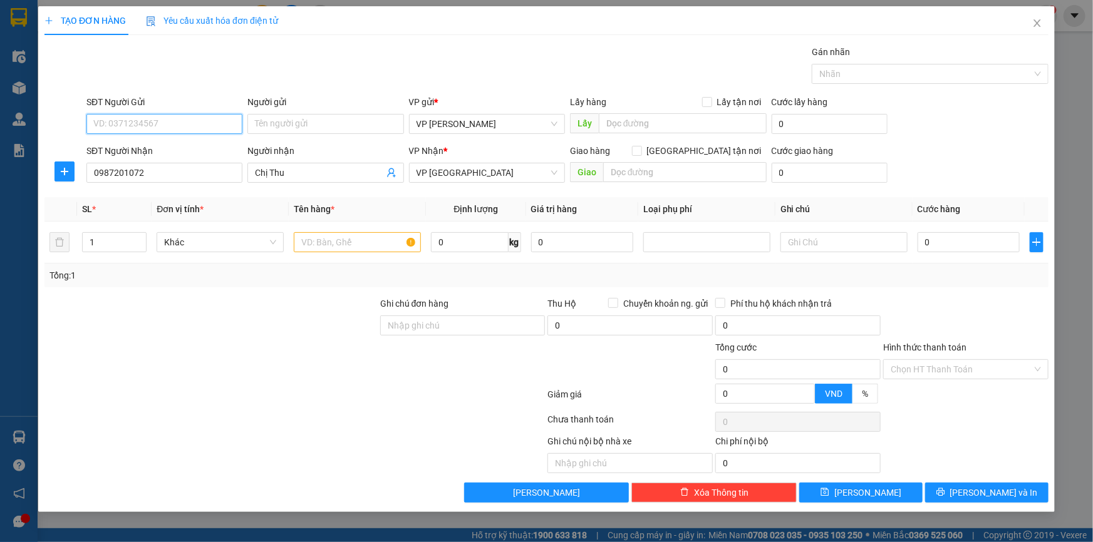
click at [194, 123] on input "SĐT Người Gửi" at bounding box center [164, 124] width 156 height 20
click at [167, 148] on div "0979479101 - Toàn" at bounding box center [164, 149] width 141 height 14
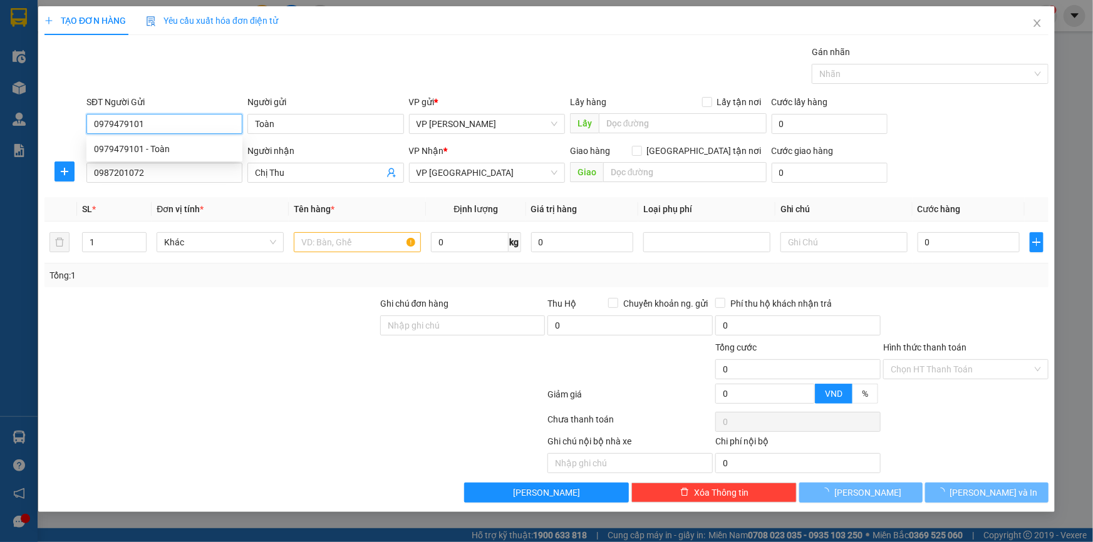
type input "0979479101"
type input "Toàn"
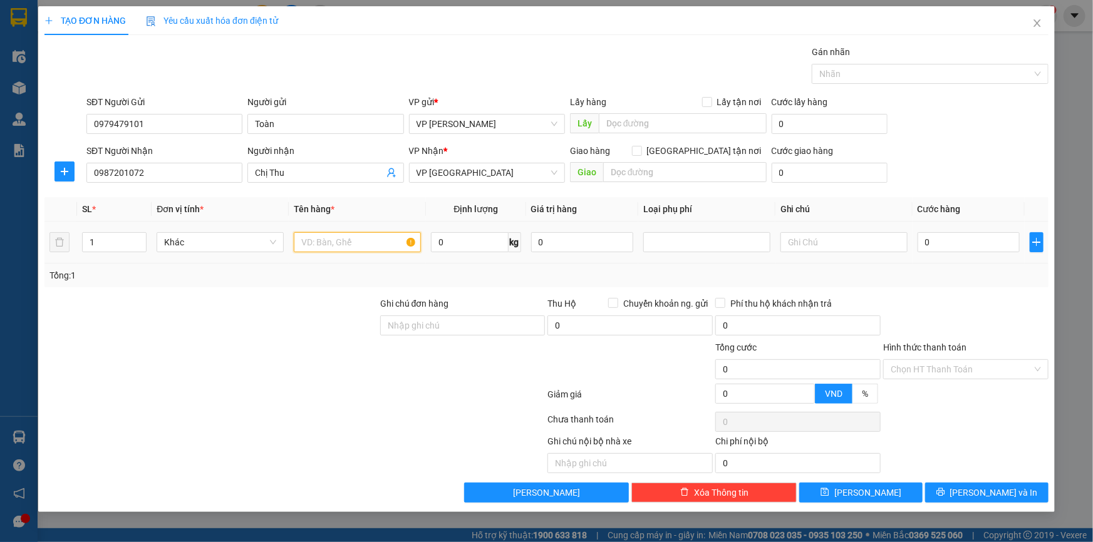
click at [323, 238] on input "text" at bounding box center [357, 242] width 127 height 20
type input "Túi đen (mỹ phẩm)"
type input "1"
type input "02"
type input "2"
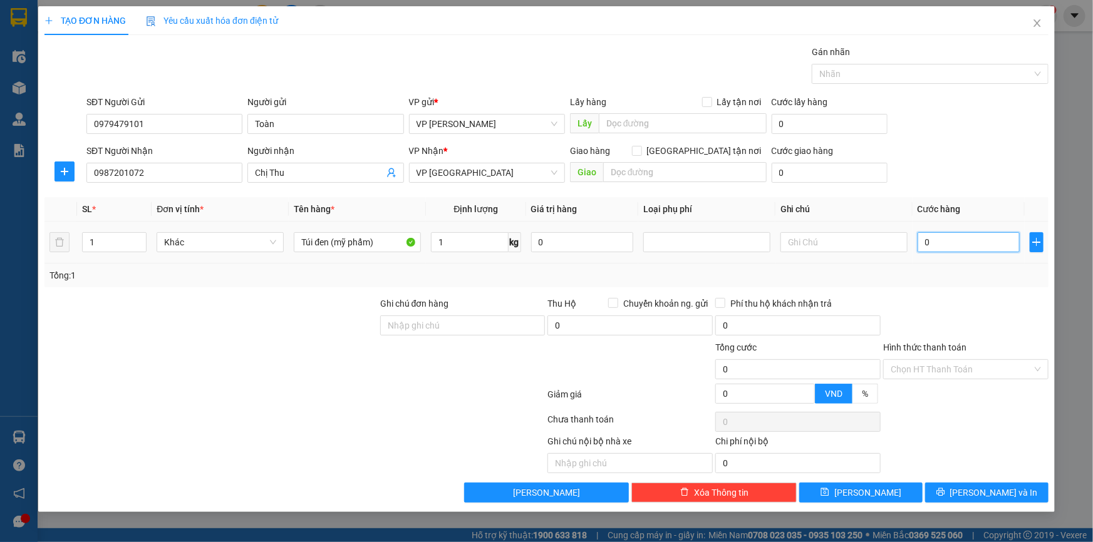
type input "2"
type input "025"
type input "25"
type input "25.000"
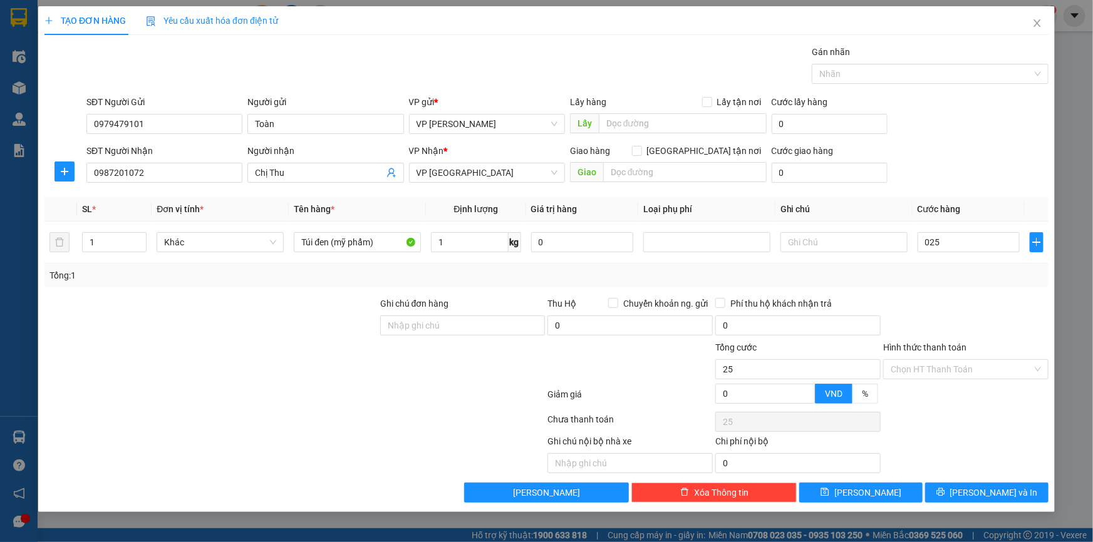
type input "25.000"
click at [971, 163] on div "SĐT Người Nhận 0987201072 Người nhận Chị Thu VP Nhận * VP Thái Bình Giao hàng G…" at bounding box center [567, 166] width 967 height 44
click at [935, 363] on input "Hình thức thanh toán" at bounding box center [962, 369] width 142 height 19
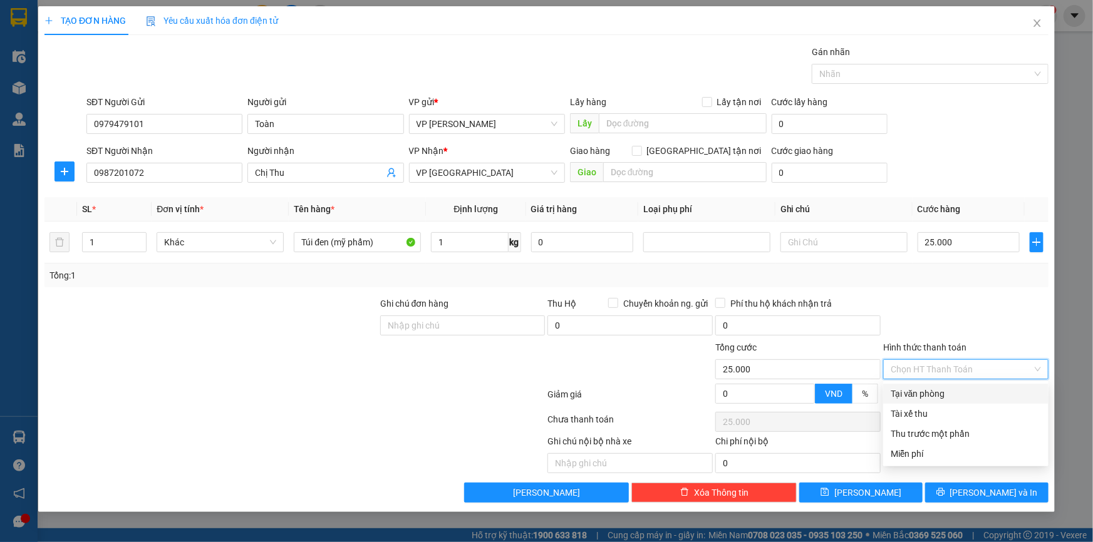
click at [926, 394] on div "Tại văn phòng" at bounding box center [966, 394] width 150 height 14
type input "0"
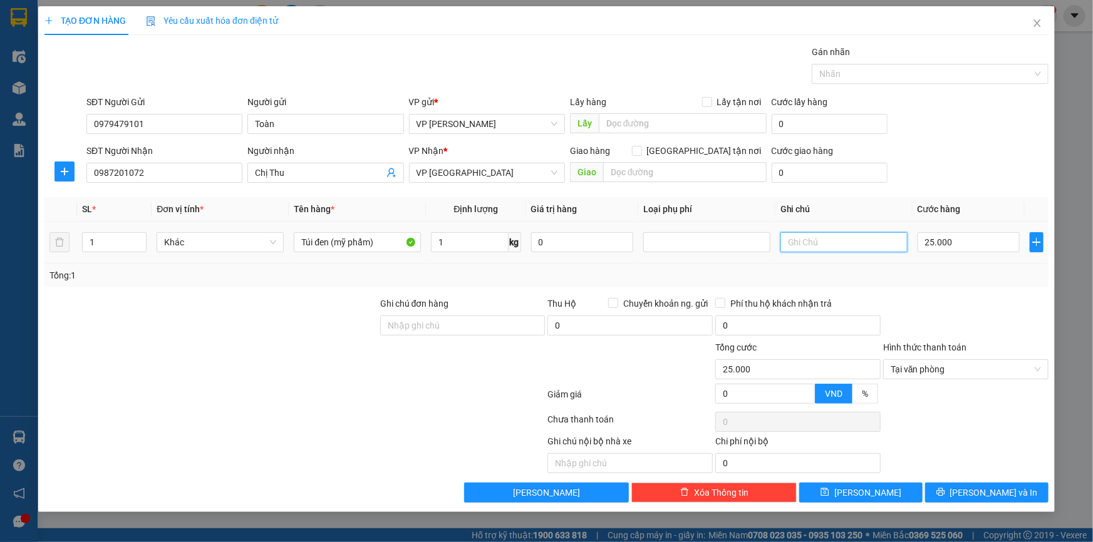
click at [826, 241] on input "text" at bounding box center [843, 242] width 127 height 20
click at [672, 167] on input "text" at bounding box center [684, 172] width 163 height 20
type input "1"
type input "Hết chuyến, 16/10 gửi"
drag, startPoint x: 709, startPoint y: 170, endPoint x: 350, endPoint y: 127, distance: 361.5
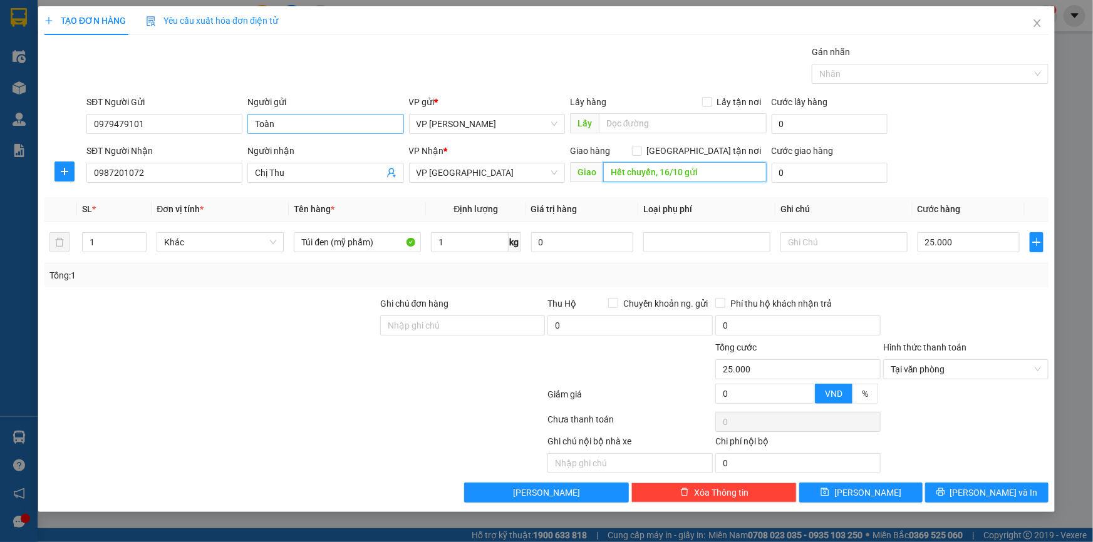
click at [350, 127] on form "SĐT Người Gửi 0979479101 Người gửi Toàn VP gửi * VP [PERSON_NAME] Lấy hàng Lấy …" at bounding box center [546, 141] width 1004 height 93
type input "16/10 gửi"
click at [955, 135] on div "SĐT Người Gửi 0979479101 Người gửi Toàn VP gửi * VP [PERSON_NAME] Lấy hàng Lấy …" at bounding box center [567, 117] width 967 height 44
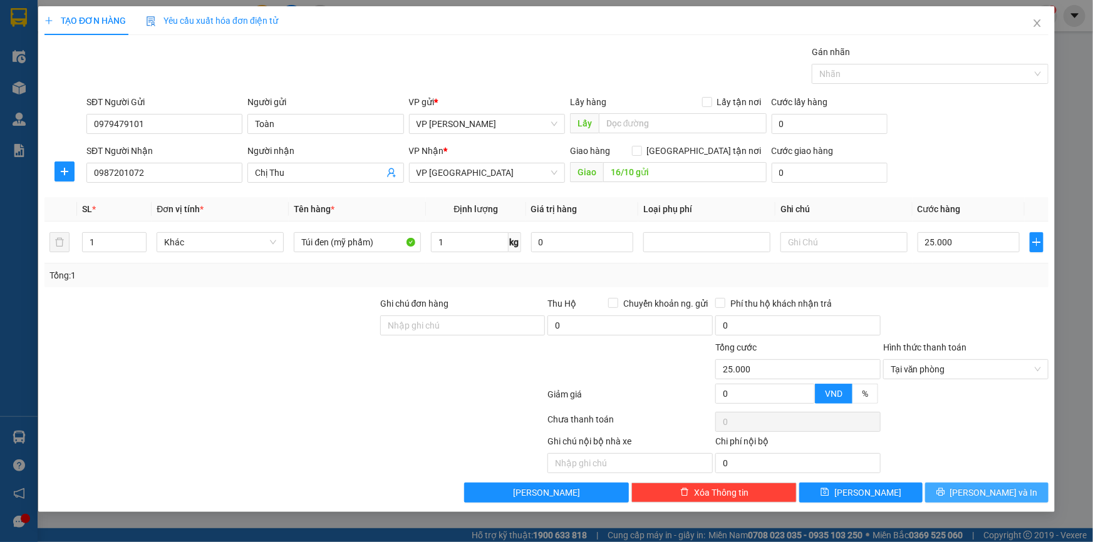
drag, startPoint x: 963, startPoint y: 490, endPoint x: 603, endPoint y: 351, distance: 386.1
click at [945, 490] on icon "printer" at bounding box center [940, 492] width 9 height 9
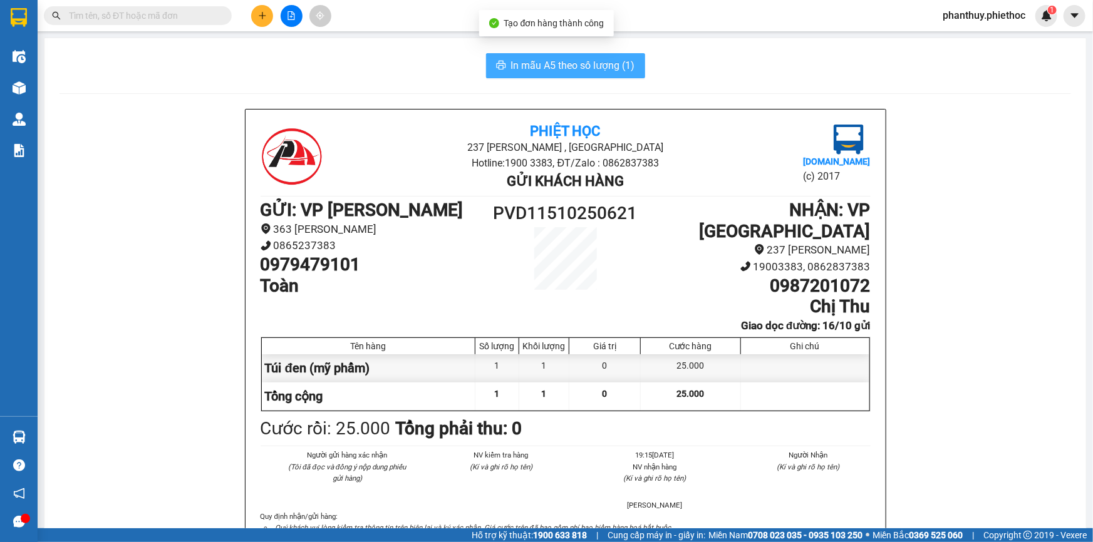
click at [572, 64] on span "In mẫu A5 theo số lượng (1)" at bounding box center [573, 66] width 124 height 16
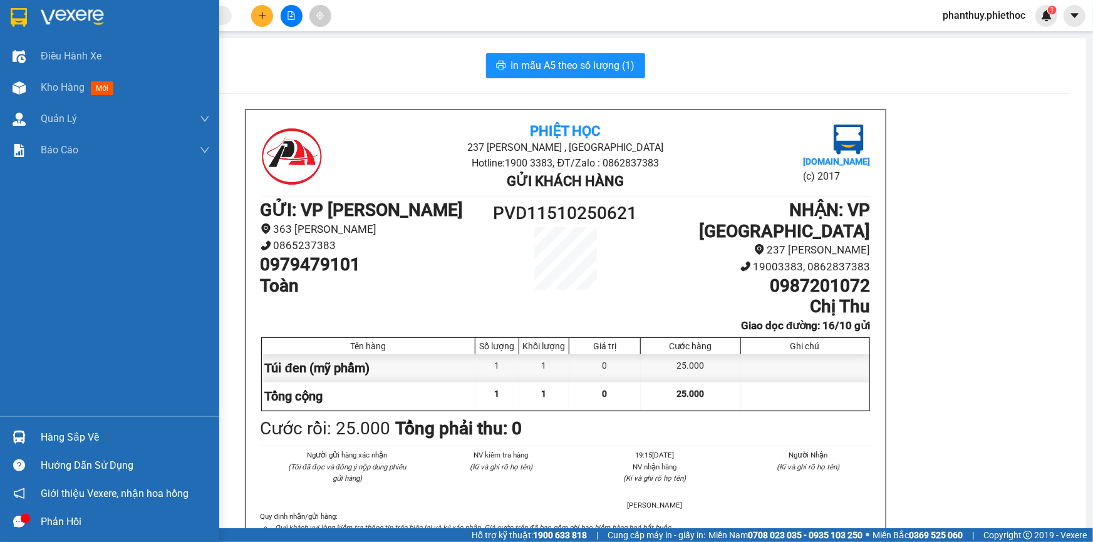
drag, startPoint x: 56, startPoint y: 435, endPoint x: 470, endPoint y: 403, distance: 414.7
click at [57, 435] on div "Hàng sắp về" at bounding box center [125, 437] width 169 height 19
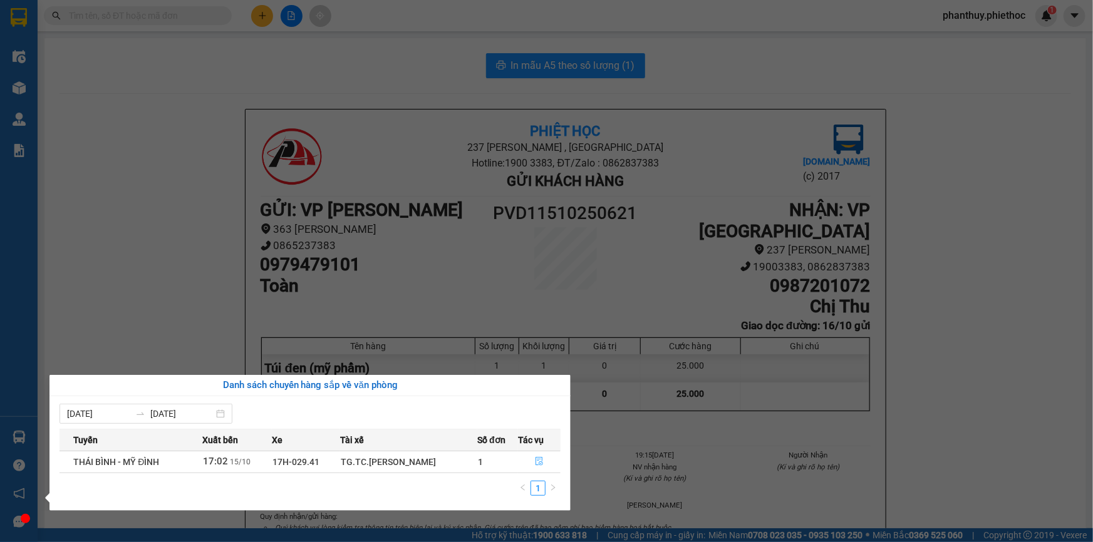
click at [536, 460] on icon "file-done" at bounding box center [540, 461] width 8 height 9
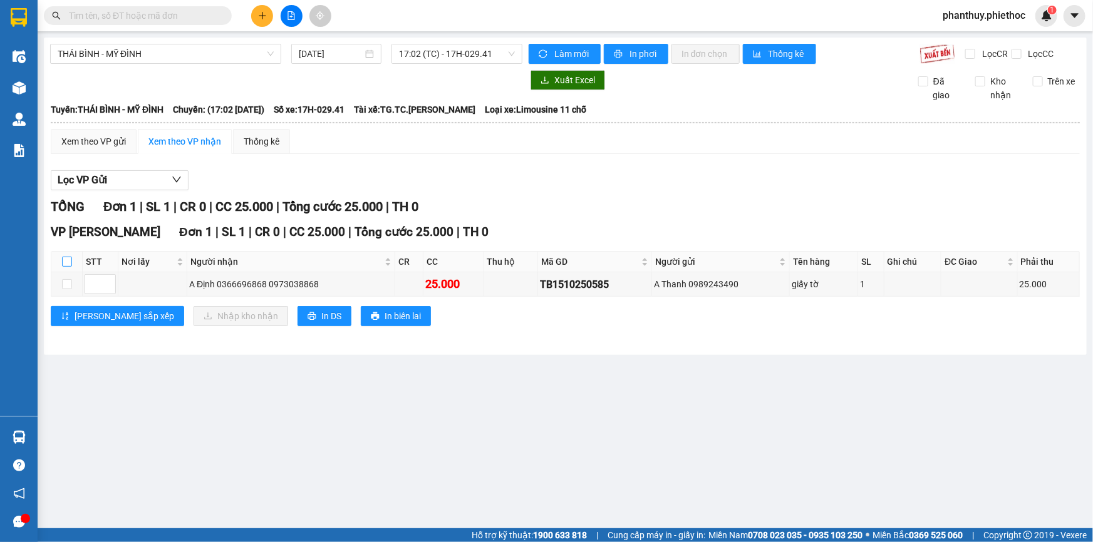
click at [63, 262] on input "checkbox" at bounding box center [67, 262] width 10 height 10
checkbox input "true"
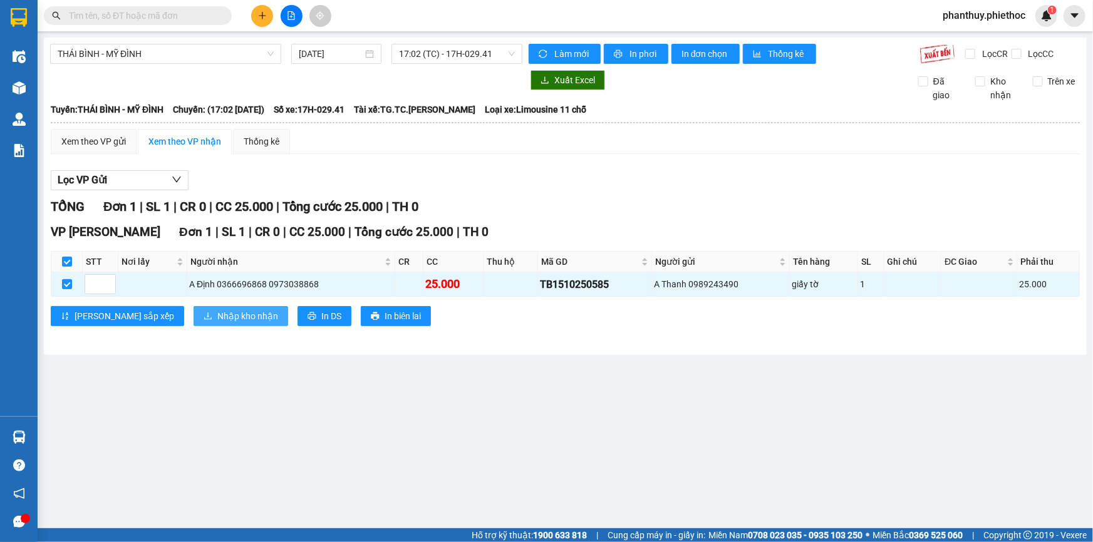
click at [194, 316] on button "Nhập kho nhận" at bounding box center [241, 316] width 95 height 20
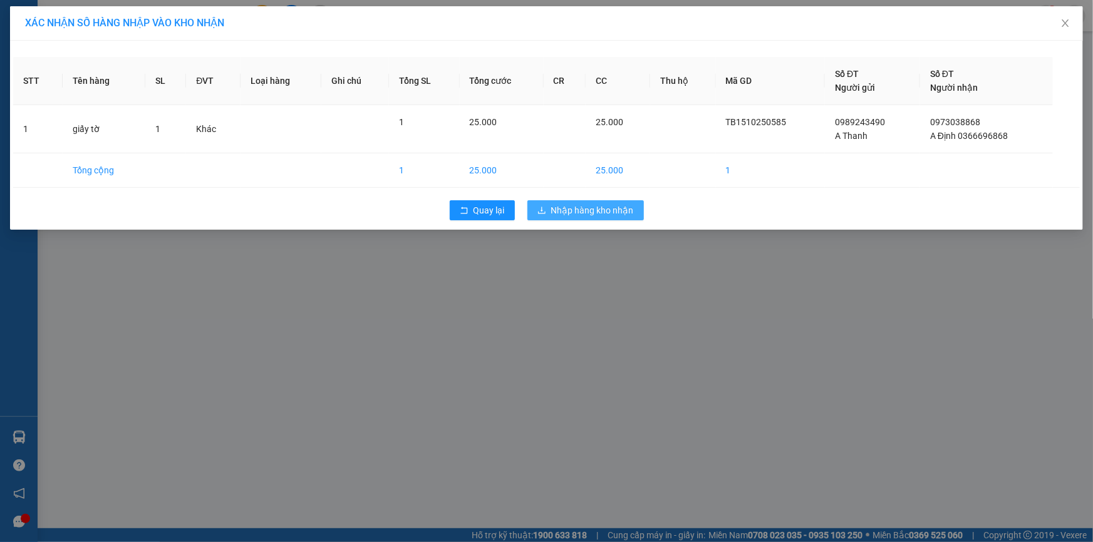
click at [584, 205] on span "Nhập hàng kho nhận" at bounding box center [592, 211] width 83 height 14
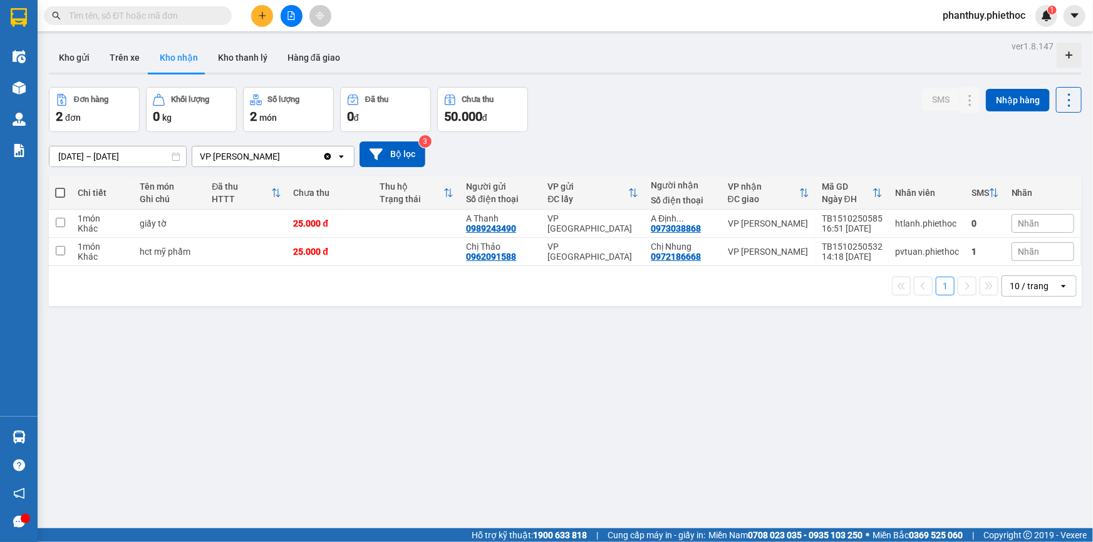
click at [1019, 225] on span "Nhãn" at bounding box center [1029, 224] width 21 height 10
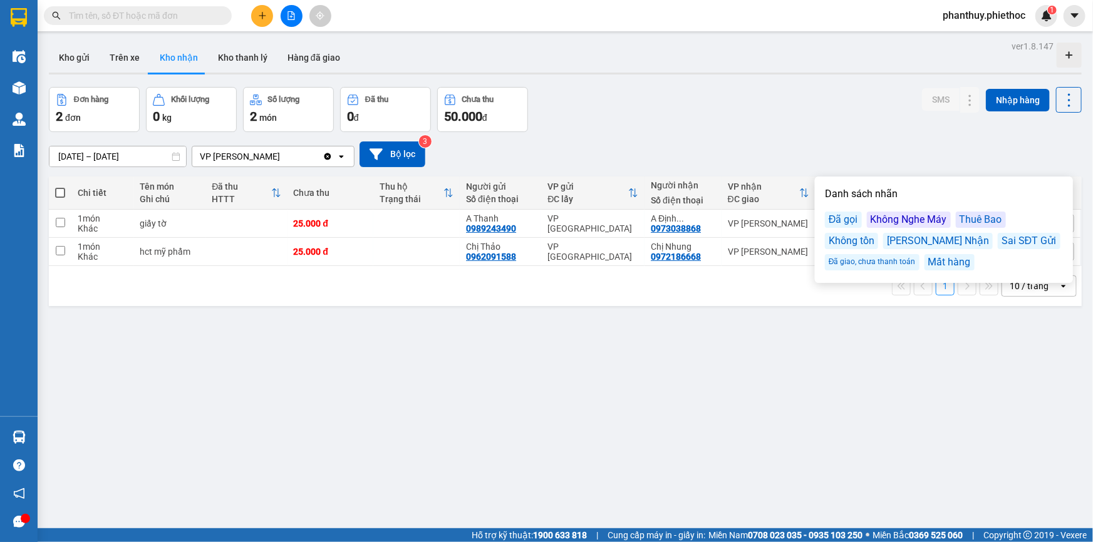
click at [912, 220] on div "Không Nghe Máy" at bounding box center [909, 220] width 84 height 16
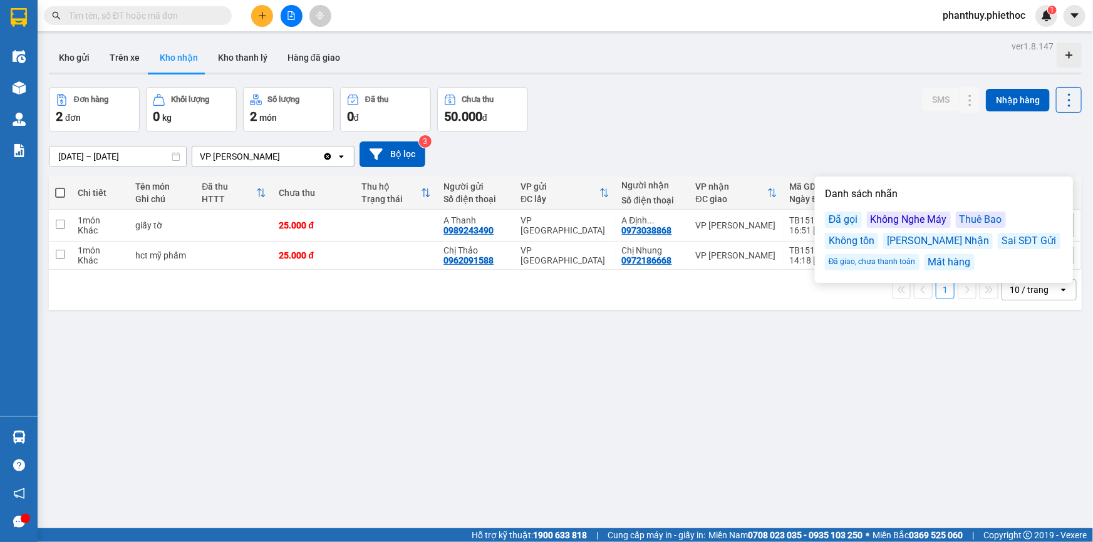
click at [879, 125] on div "Đơn hàng 2 đơn Khối lượng 0 kg Số lượng 2 món Đã thu 0 đ Chưa thu 50.000 đ SMS …" at bounding box center [565, 109] width 1033 height 45
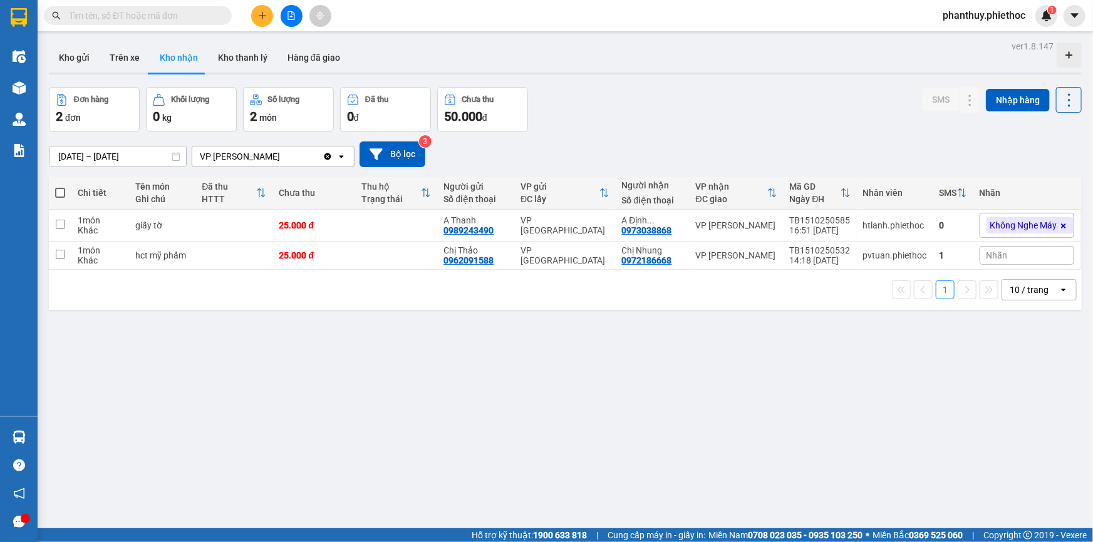
click at [996, 254] on span "Nhãn" at bounding box center [997, 256] width 21 height 10
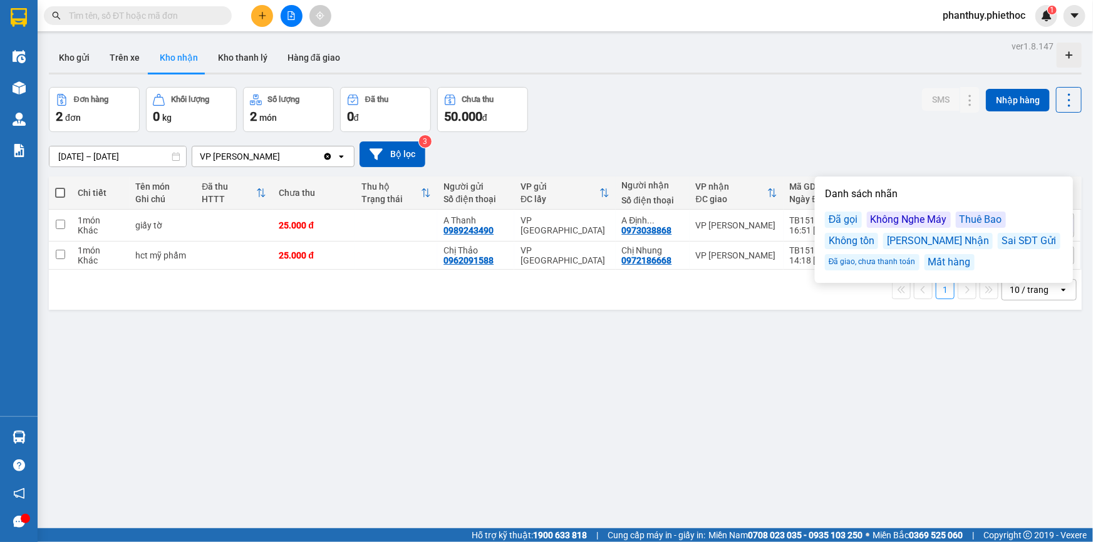
click at [853, 216] on div "Đã gọi" at bounding box center [843, 220] width 37 height 16
click at [744, 94] on div "Đơn hàng 2 đơn Khối lượng 0 kg Số lượng 2 món Đã thu 0 đ Chưa thu 50.000 đ SMS …" at bounding box center [565, 109] width 1033 height 45
